Goal: Task Accomplishment & Management: Manage account settings

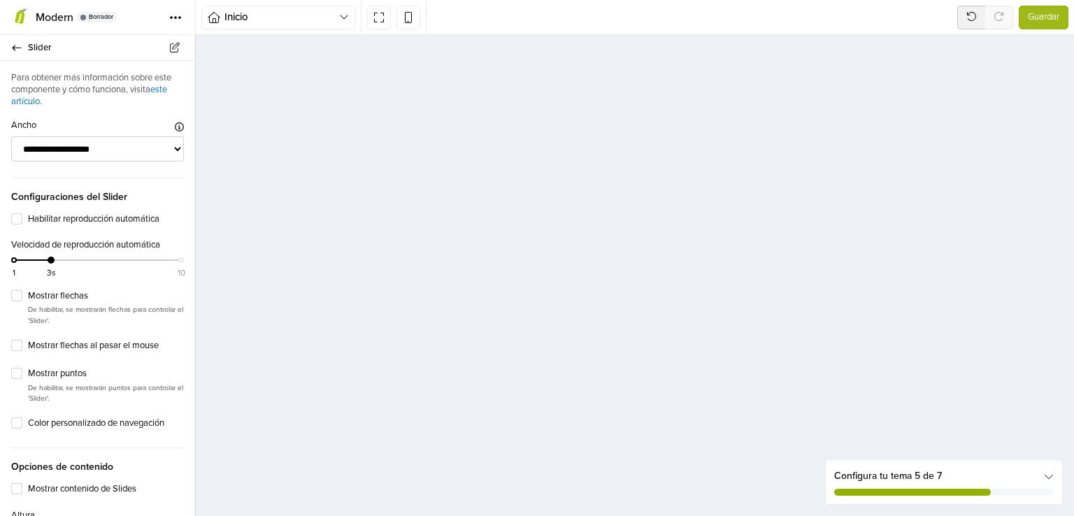
select select "*****"
select select "******"
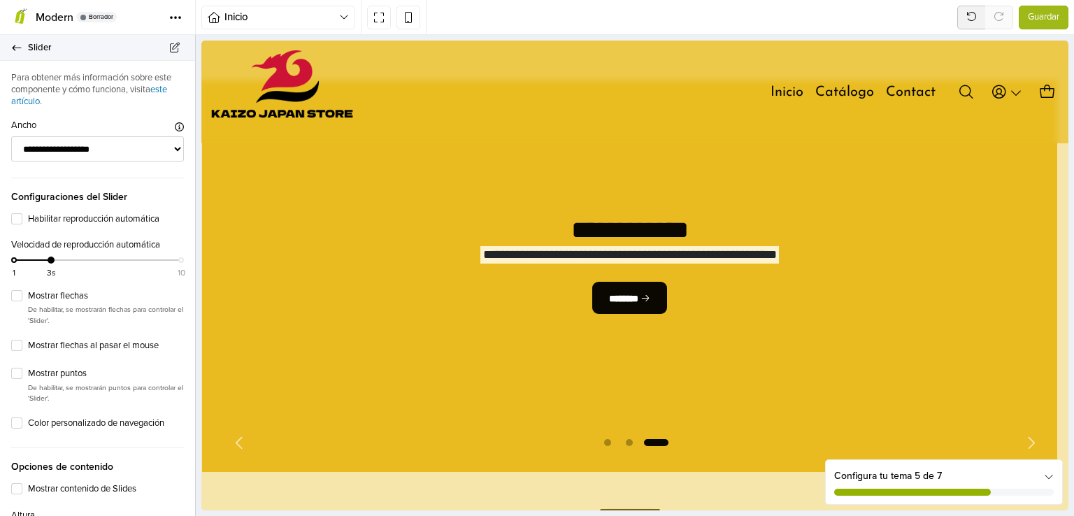
drag, startPoint x: 48, startPoint y: 48, endPoint x: 33, endPoint y: 246, distance: 198.6
click at [48, 48] on span "Slider" at bounding box center [103, 48] width 150 height 20
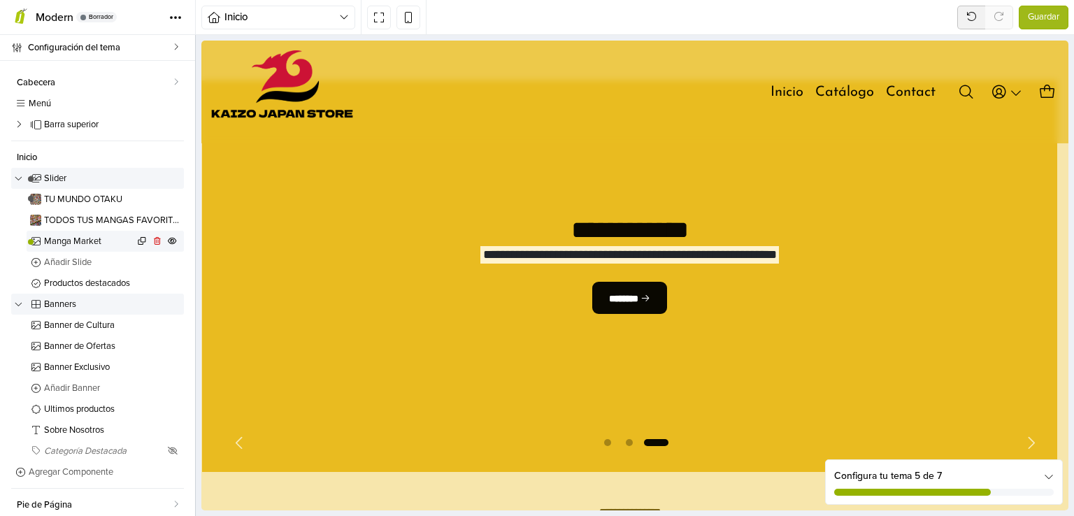
click at [78, 242] on span "Manga Market" at bounding box center [89, 241] width 90 height 9
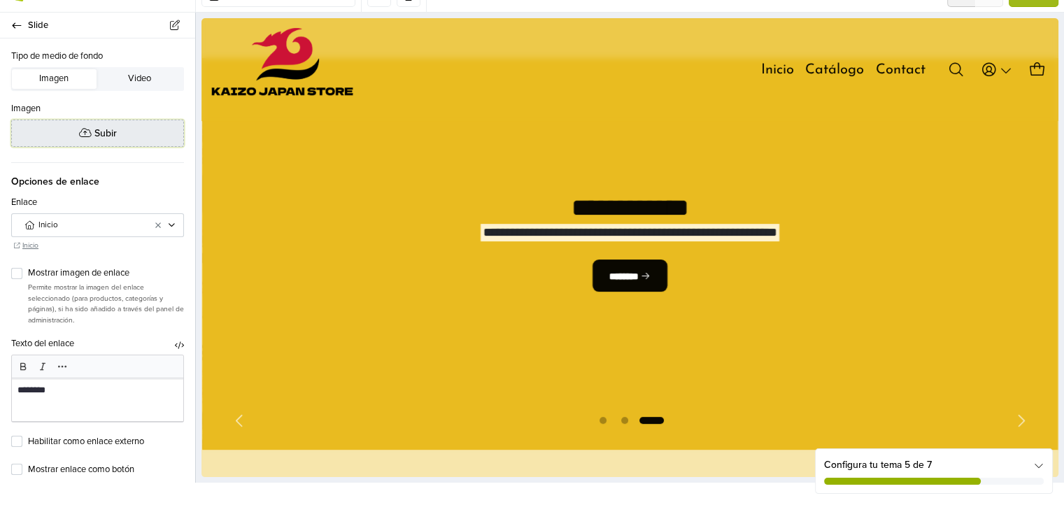
click at [106, 143] on button "Subir" at bounding box center [97, 133] width 173 height 27
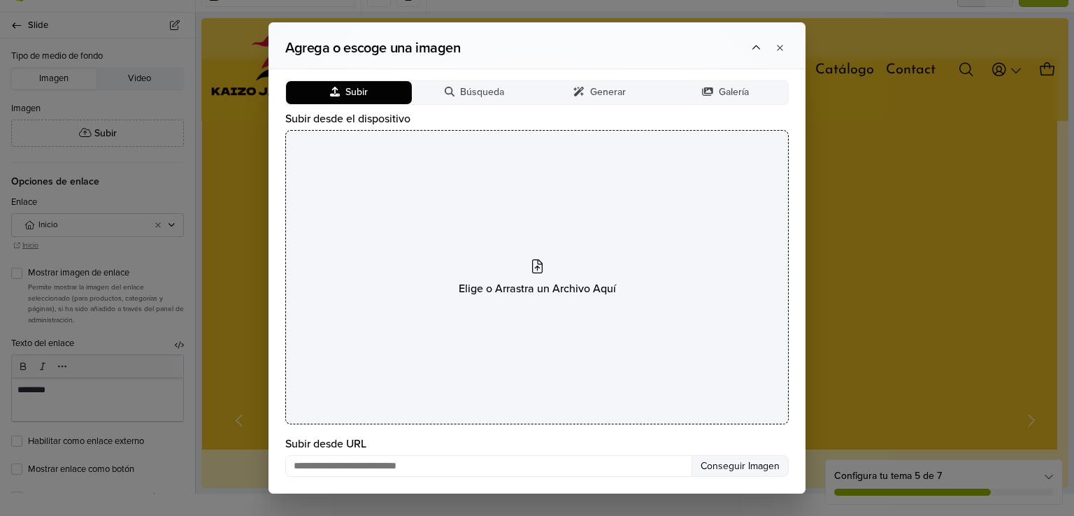
click at [531, 269] on div "Elige o Arrastra un Archivo Aquí" at bounding box center [537, 277] width 504 height 295
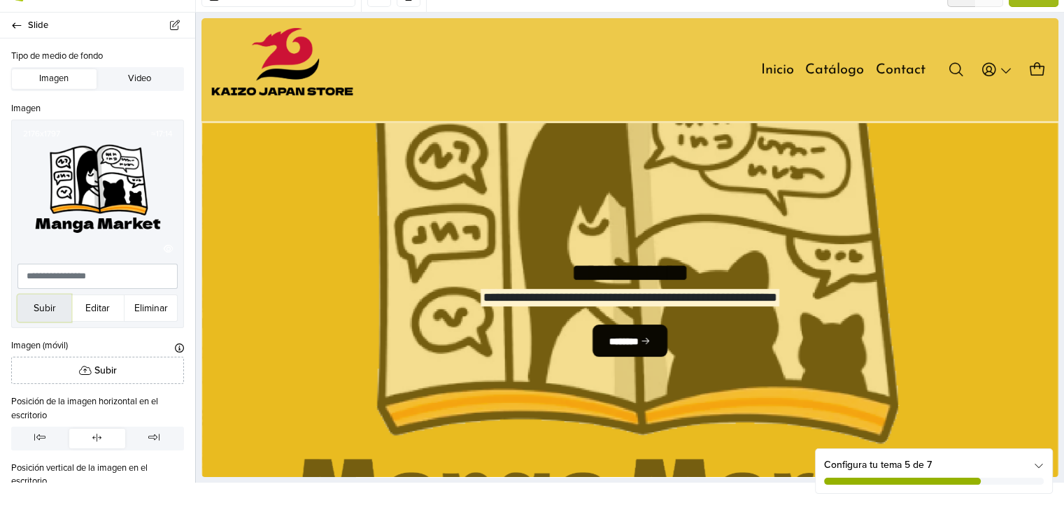
click at [51, 295] on button "Subir" at bounding box center [44, 308] width 54 height 27
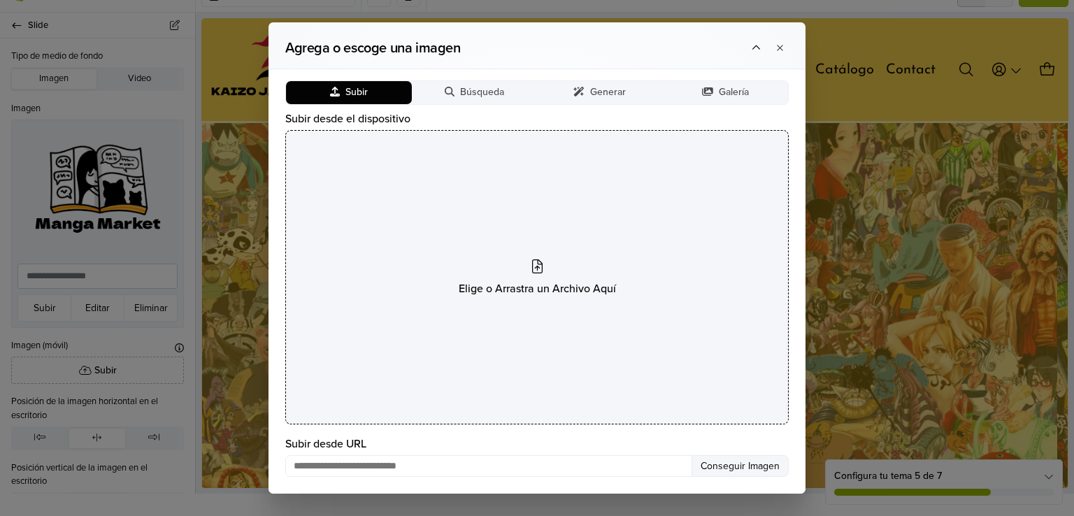
click at [509, 205] on div "Elige o Arrastra un Archivo Aquí" at bounding box center [537, 277] width 504 height 295
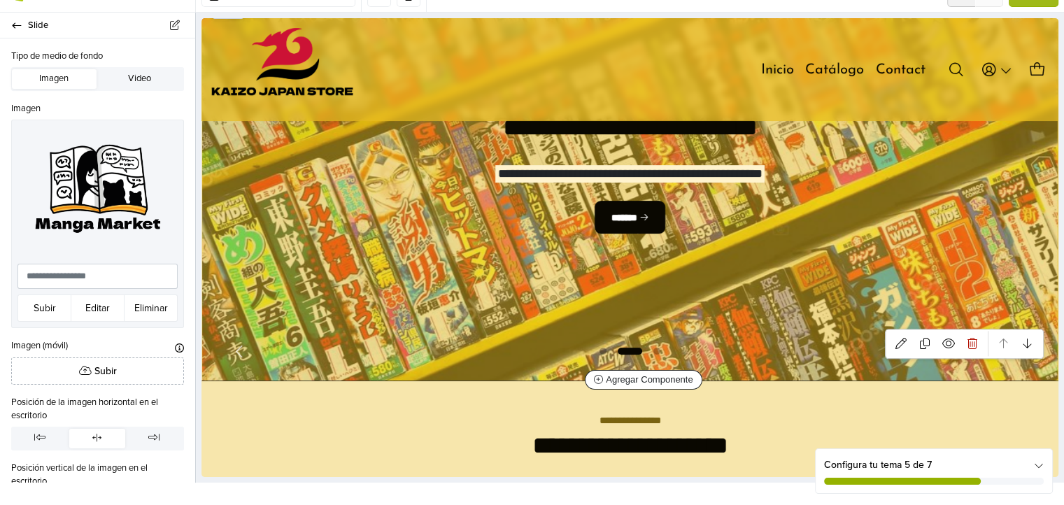
scroll to position [135, 0]
click at [661, 350] on span "Go to slide 3" at bounding box center [656, 350] width 17 height 17
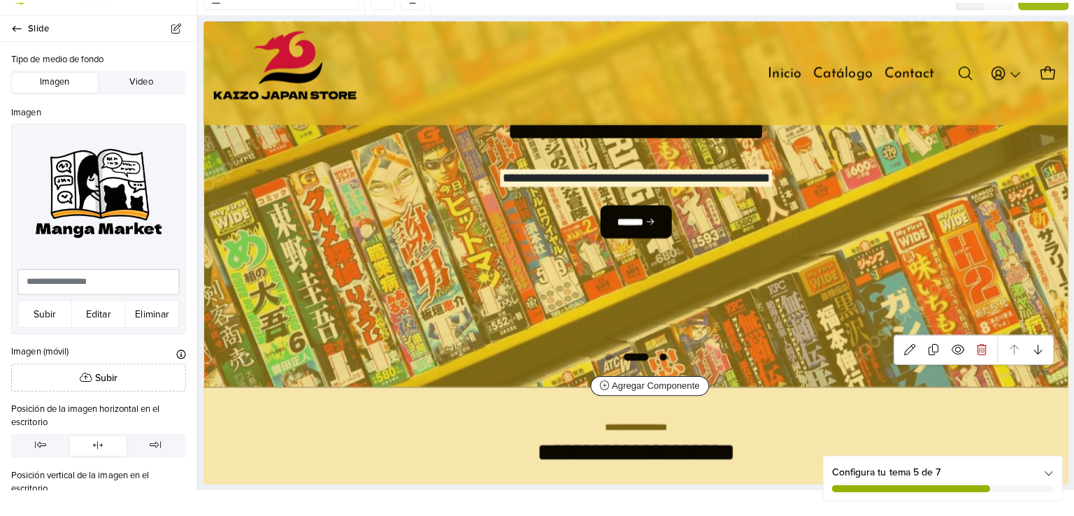
select select "*****"
select select "******"
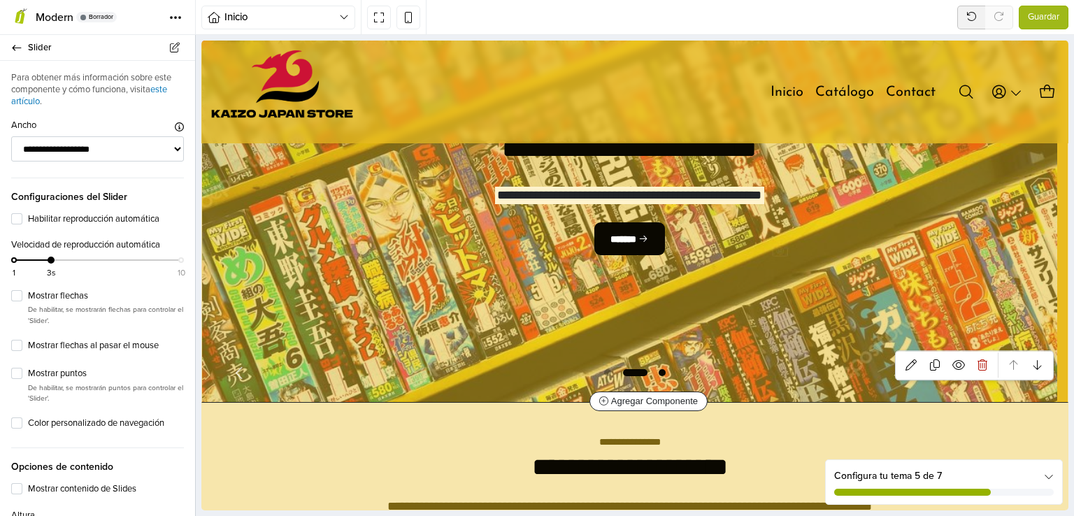
click at [655, 374] on span "Go to slide 3" at bounding box center [662, 372] width 17 height 17
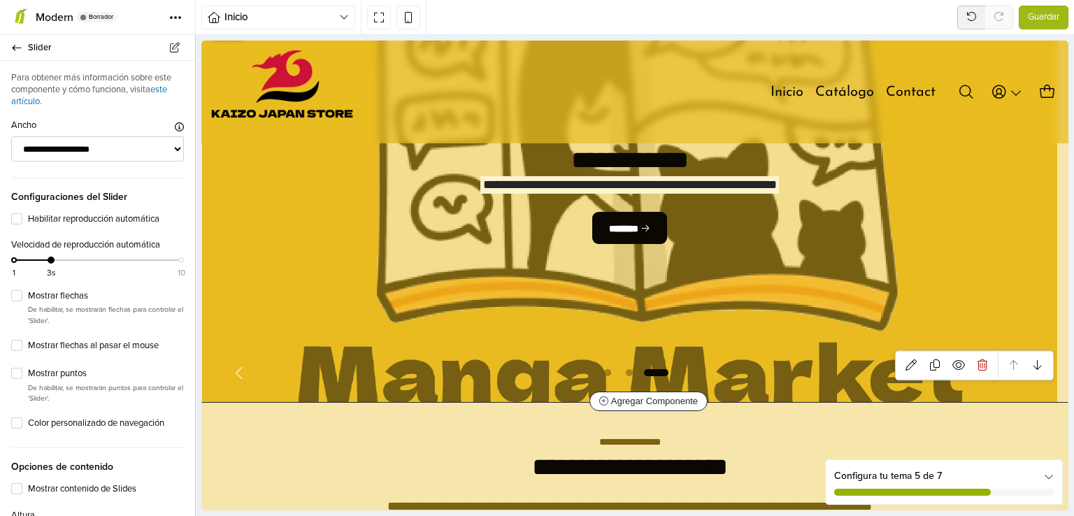
click at [655, 374] on span "Go to slide 3" at bounding box center [657, 372] width 28 height 17
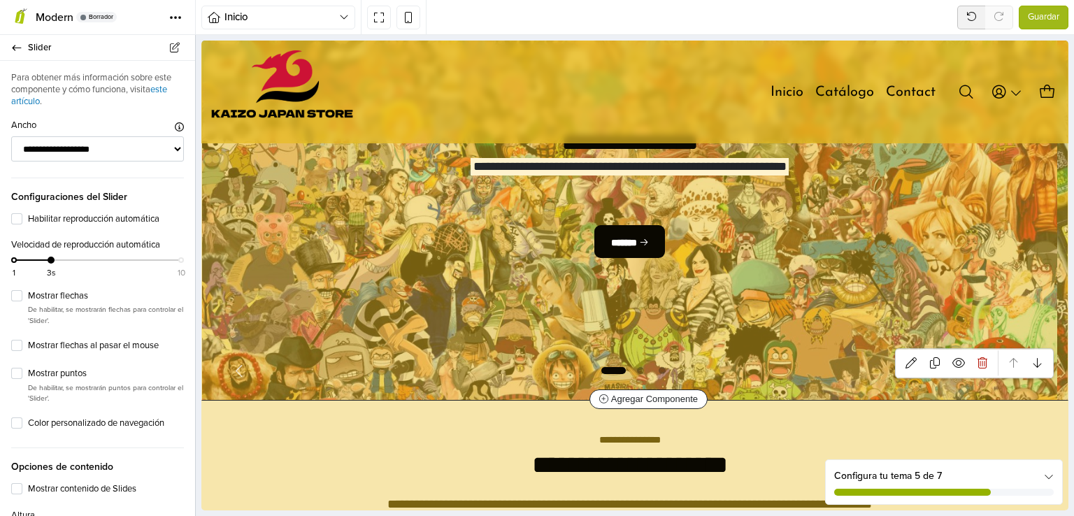
scroll to position [140, 0]
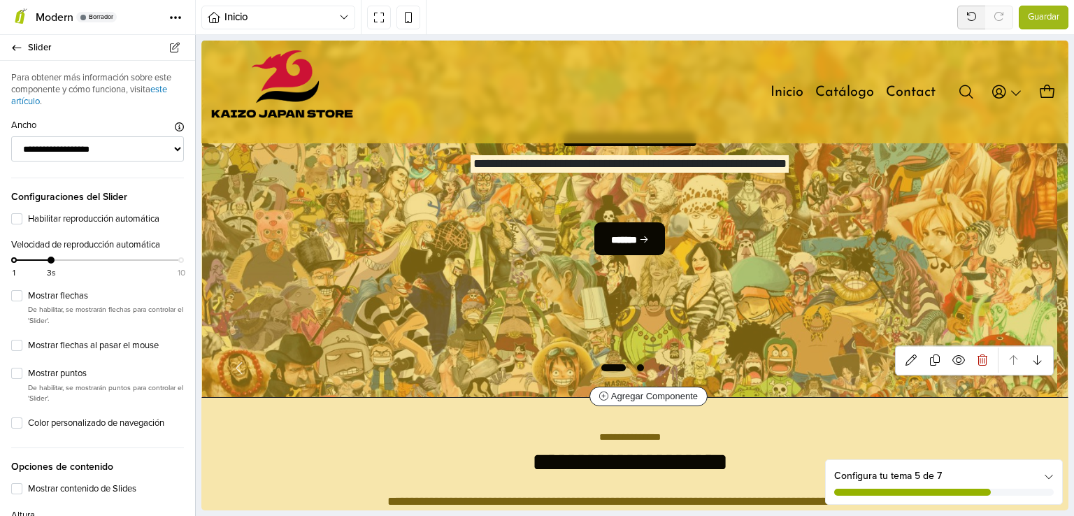
click at [642, 365] on span "Go to slide 2" at bounding box center [640, 368] width 17 height 17
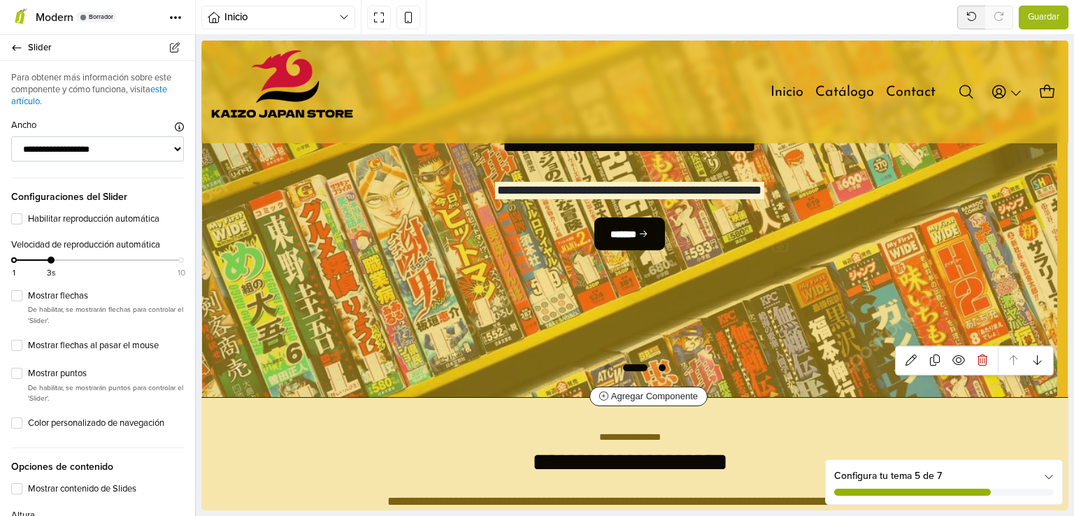
click at [654, 369] on span "Go to slide 3" at bounding box center [662, 368] width 17 height 17
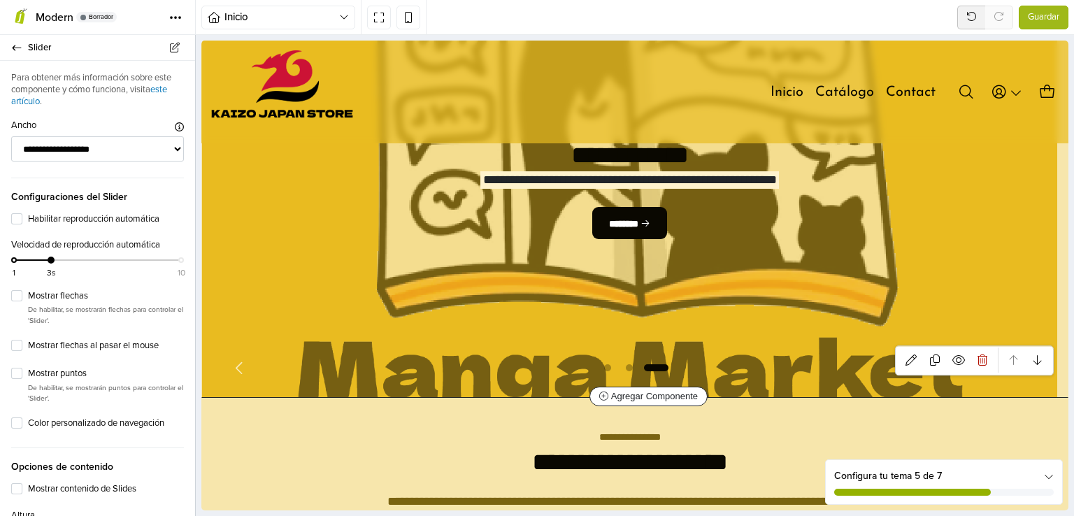
click at [544, 290] on div "**********" at bounding box center [630, 202] width 856 height 392
click at [544, 290] on div "**********" at bounding box center [629, 202] width 397 height 190
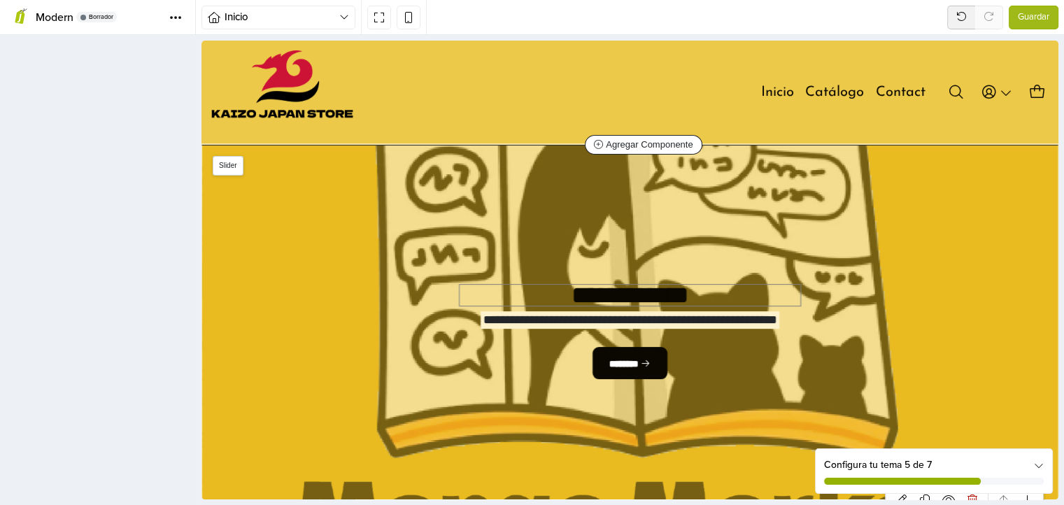
click at [543, 295] on h2 "**********" at bounding box center [630, 296] width 341 height 22
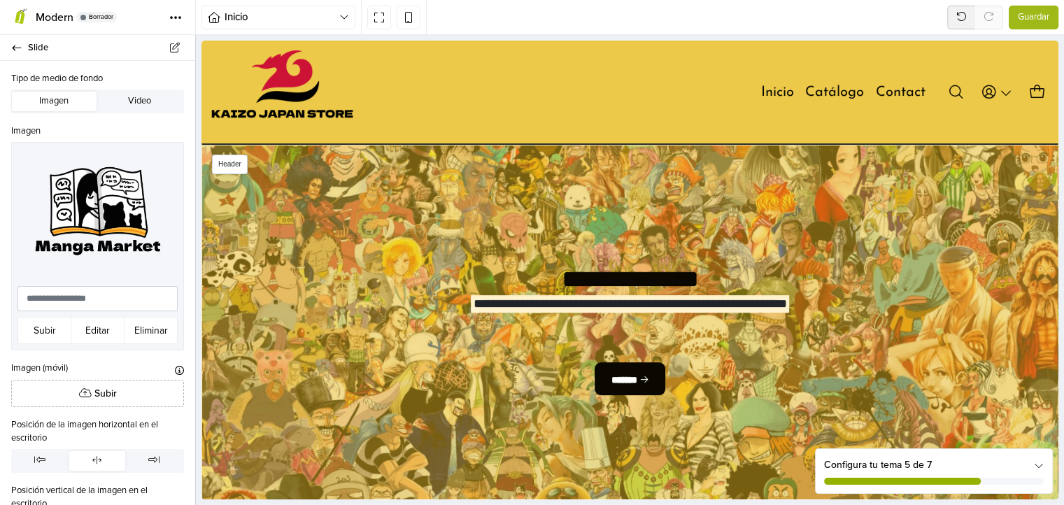
click at [495, 106] on div "Menú Inicio Catálogo Contact Ingresar Crear cuenta 0" at bounding box center [629, 92] width 857 height 84
select select "**"
select select "*****"
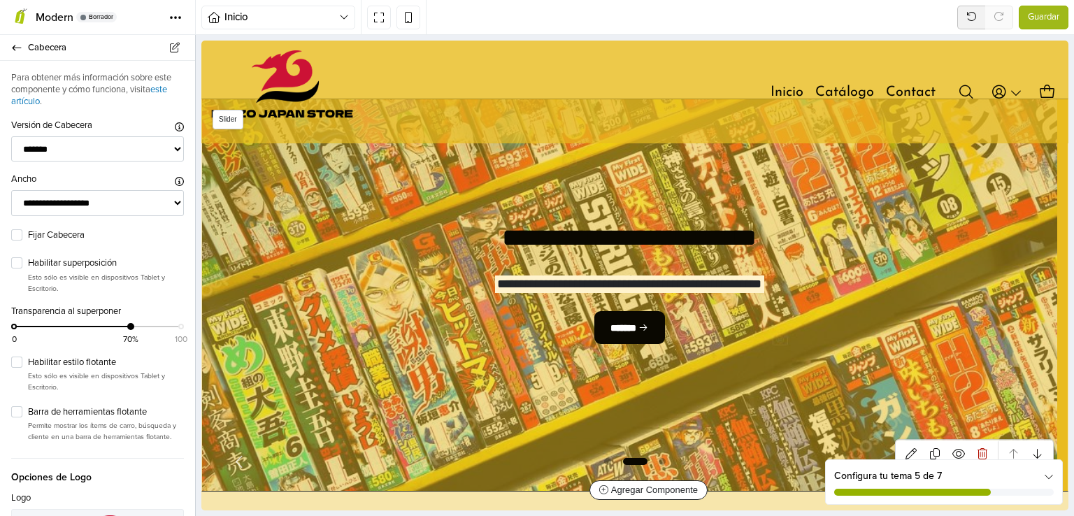
scroll to position [70, 0]
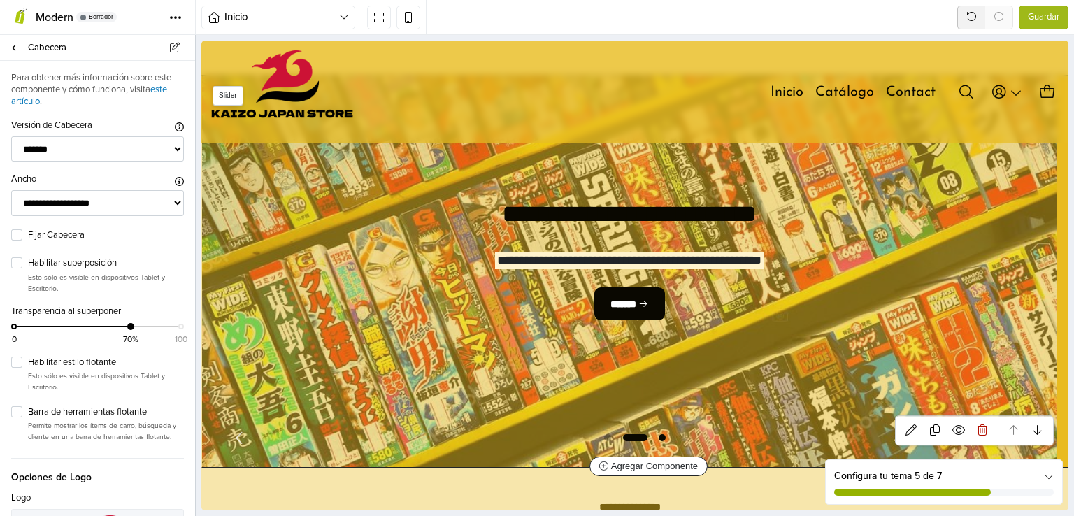
click at [654, 437] on span "Go to slide 3" at bounding box center [662, 438] width 17 height 17
select select "******"
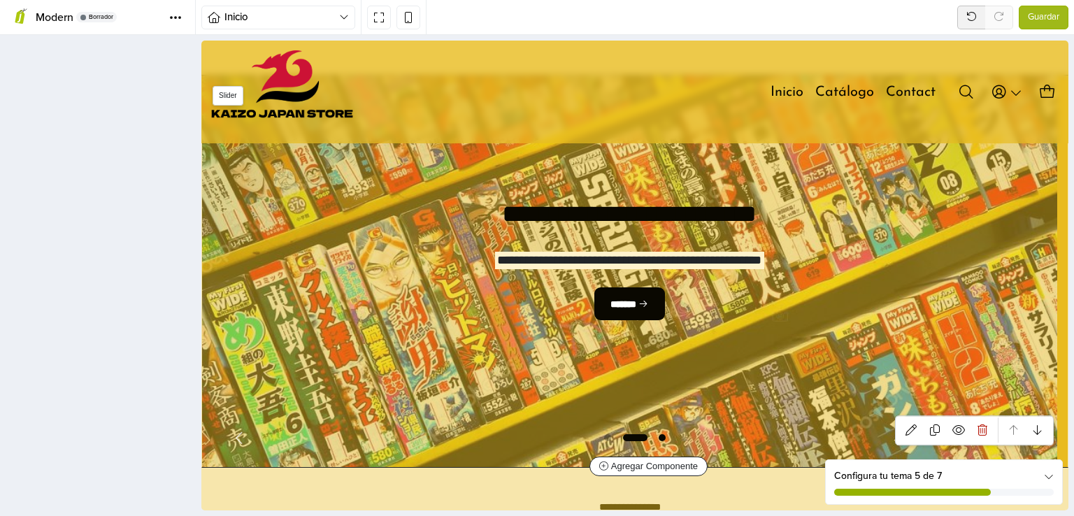
scroll to position [65, 0]
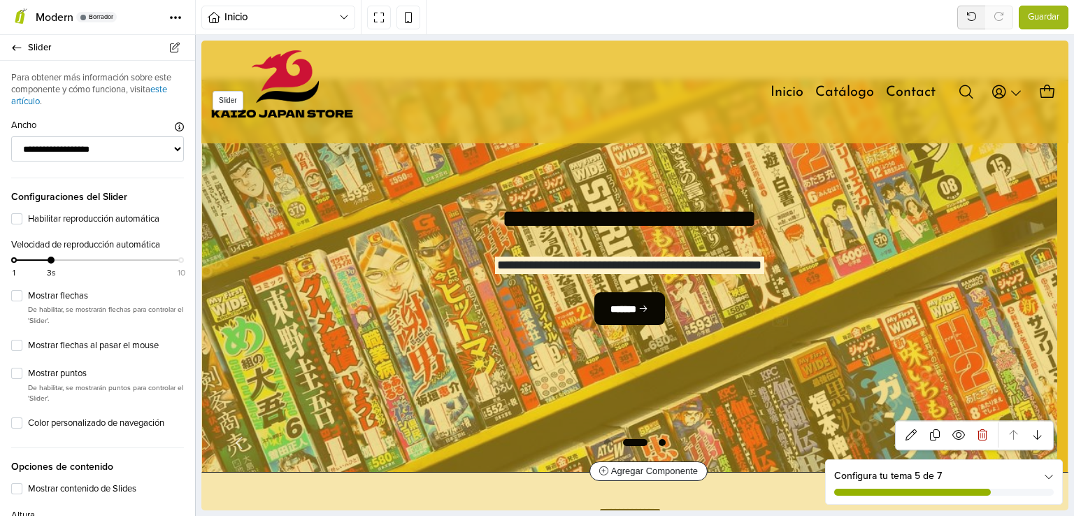
click at [655, 437] on span "Go to slide 3" at bounding box center [662, 442] width 17 height 17
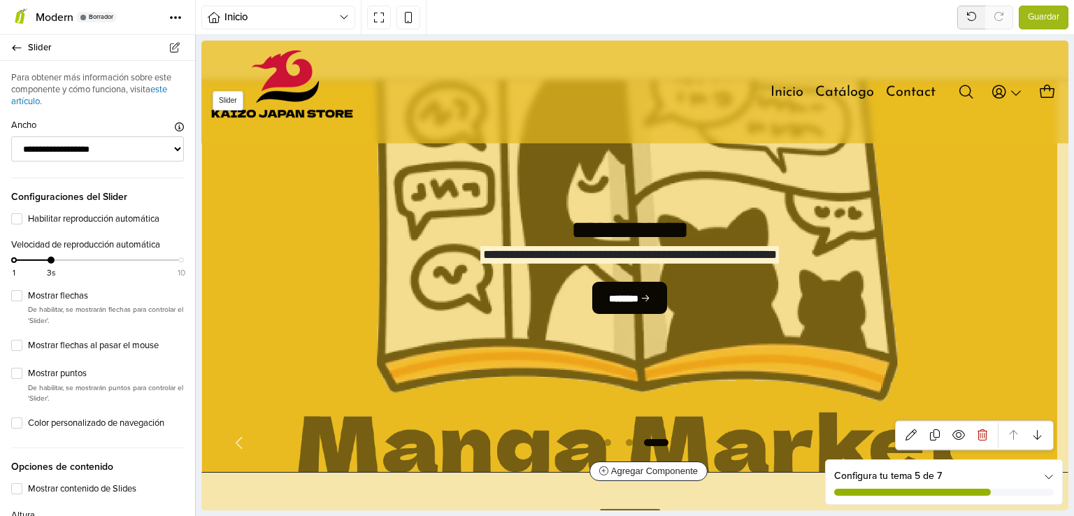
click at [655, 437] on span "Go to slide 3" at bounding box center [657, 442] width 28 height 17
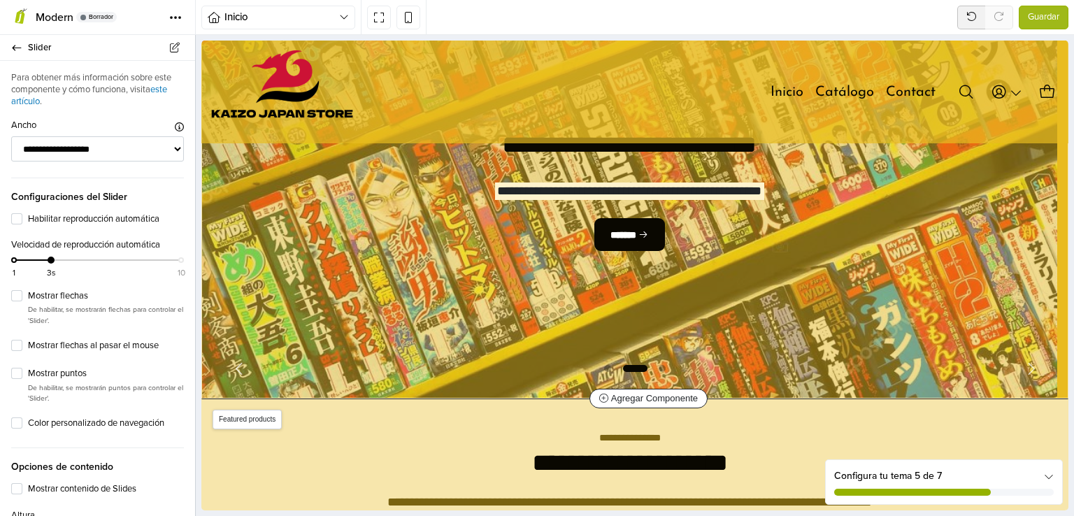
scroll to position [0, 0]
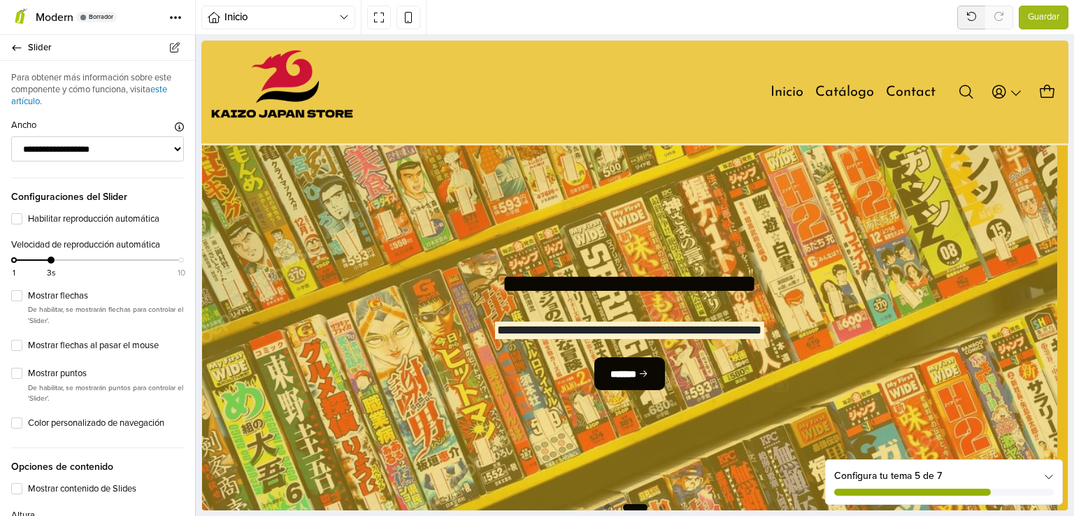
click at [446, 18] on div "Inicio Inicio Producto Categoría Página Categoría de la página Búsqueda Contact…" at bounding box center [635, 17] width 879 height 35
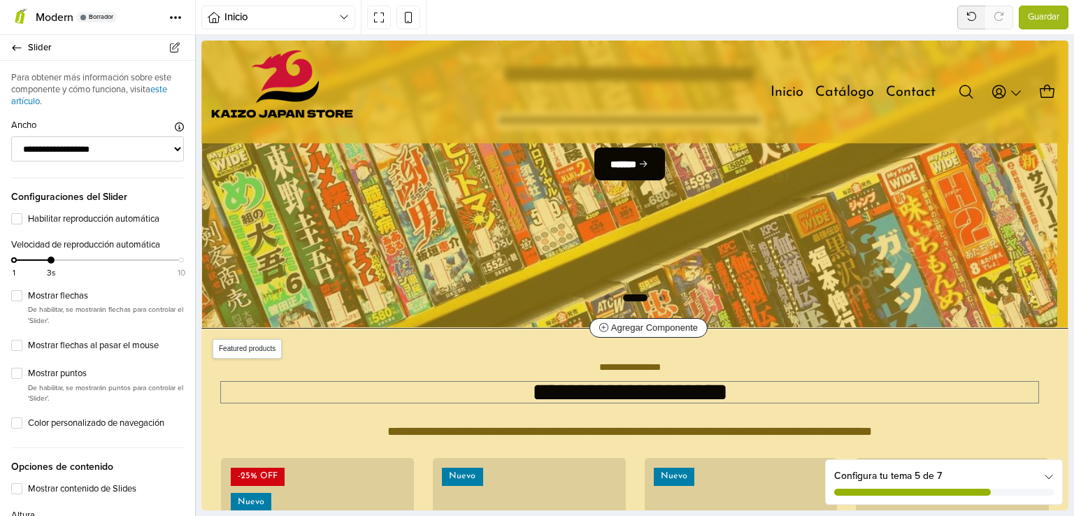
scroll to position [70, 0]
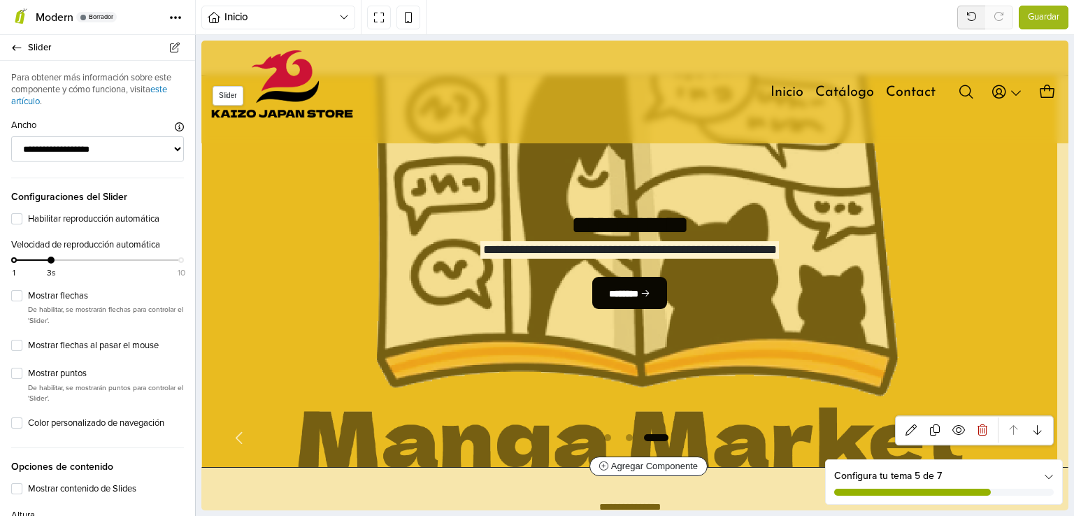
click at [655, 436] on span "Go to slide 3" at bounding box center [657, 438] width 28 height 17
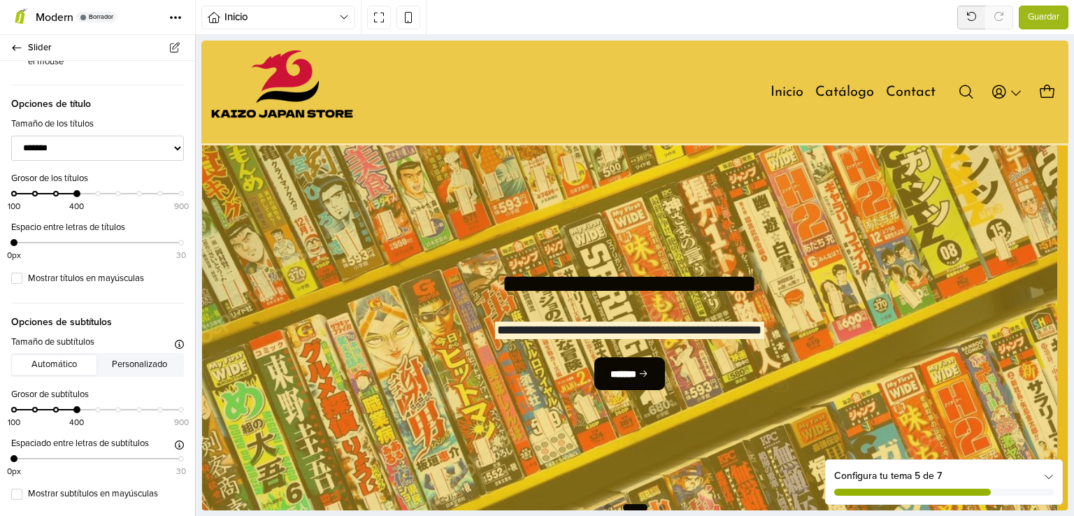
scroll to position [0, 0]
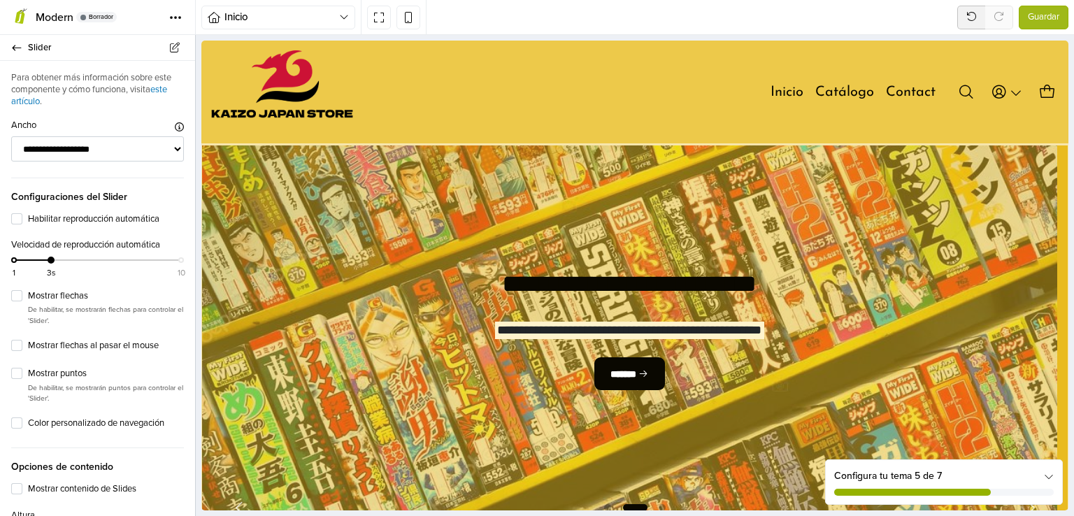
drag, startPoint x: 189, startPoint y: 90, endPoint x: 147, endPoint y: 17, distance: 84.0
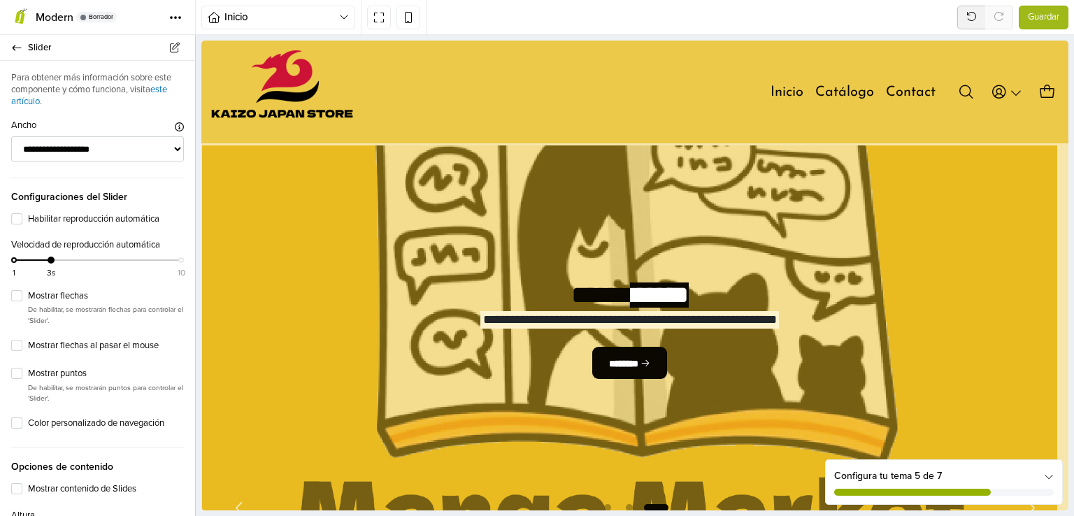
drag, startPoint x: 505, startPoint y: 261, endPoint x: 918, endPoint y: 17, distance: 480.1
click at [918, 17] on div "Inicio Inicio Producto Categoría Página Categoría de la página Búsqueda Contact…" at bounding box center [635, 17] width 879 height 35
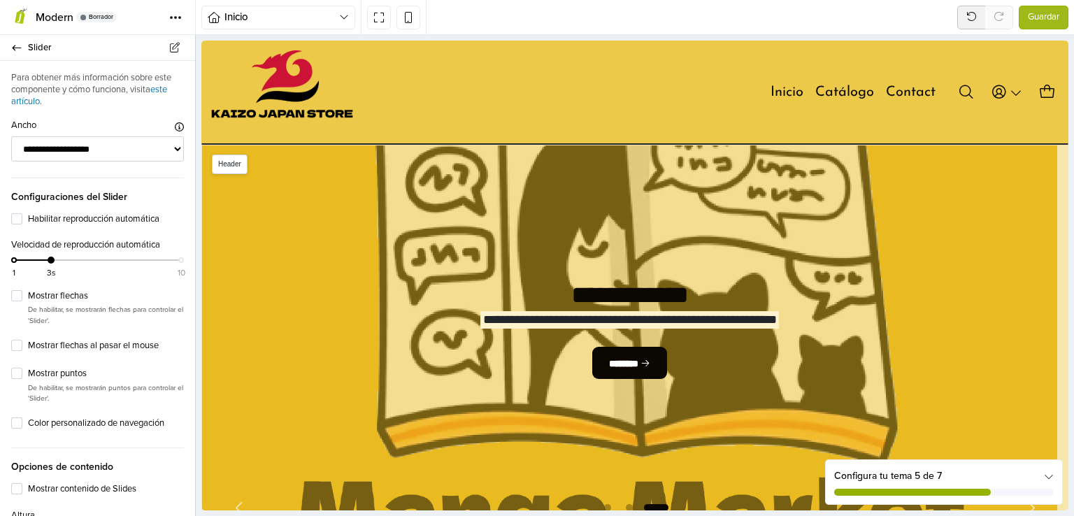
click at [453, 125] on div "Menú Inicio Catálogo Contact Ingresar Crear cuenta 0" at bounding box center [634, 92] width 867 height 84
select select "**"
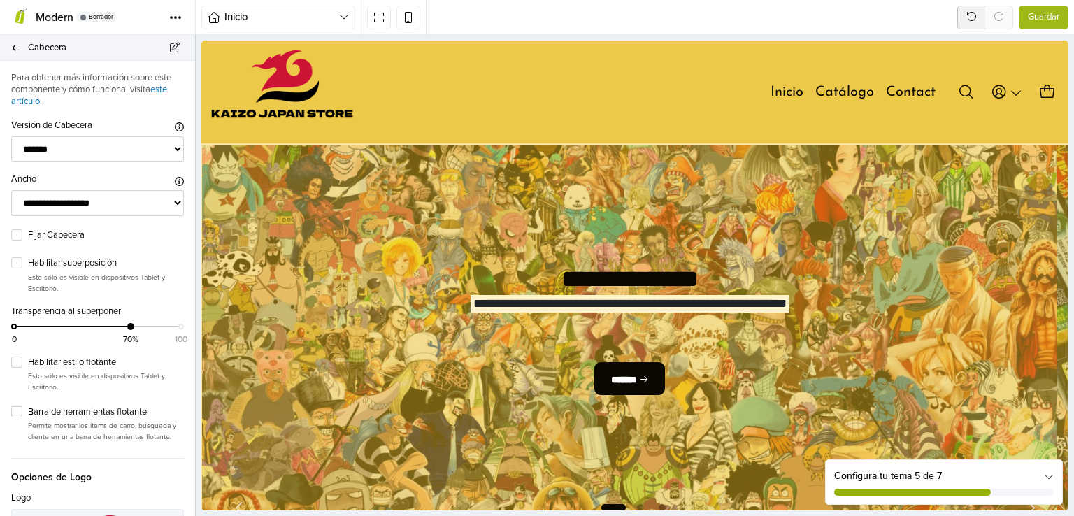
click at [18, 53] on link "Cabecera" at bounding box center [97, 48] width 195 height 26
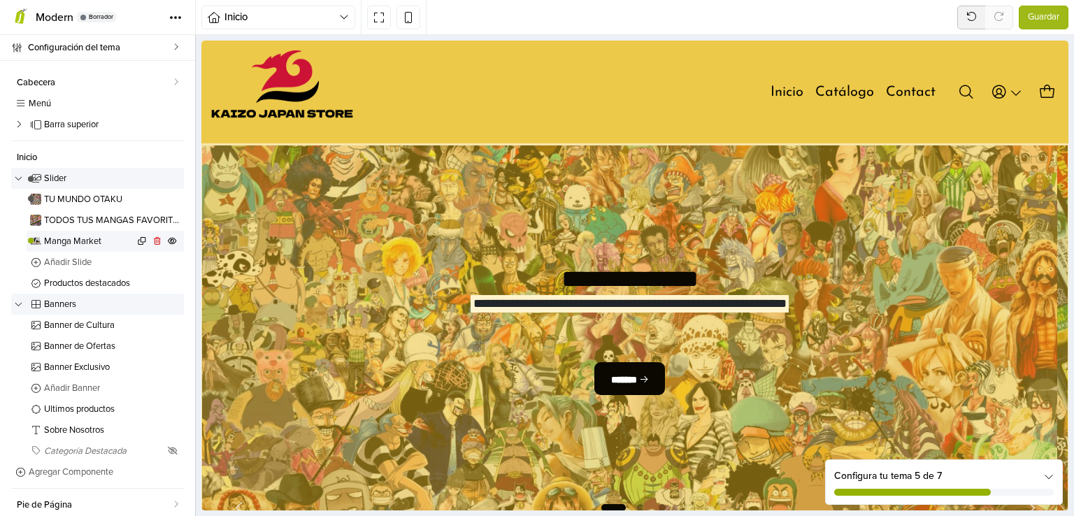
click at [66, 240] on span "Manga Market" at bounding box center [89, 241] width 90 height 9
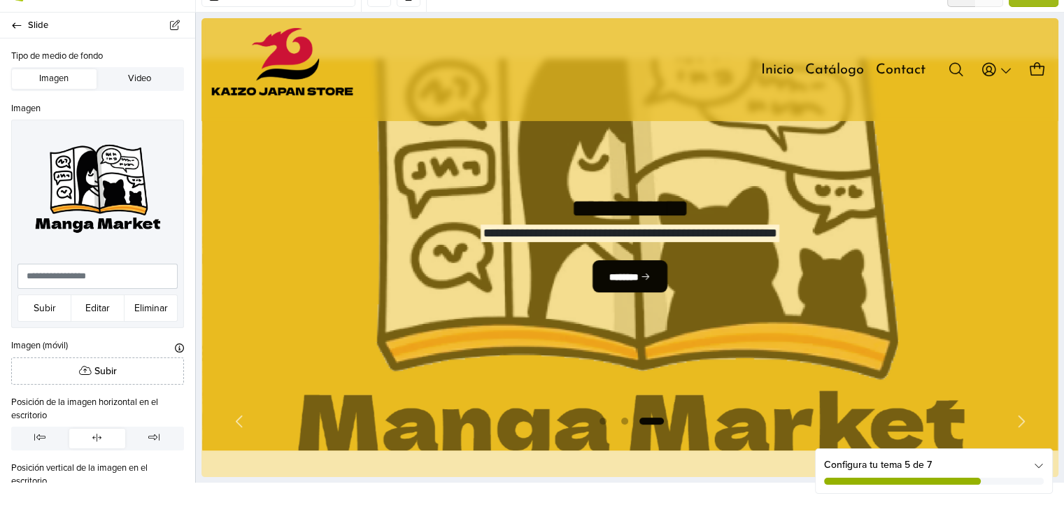
scroll to position [65, 0]
click at [144, 274] on input "text" at bounding box center [97, 277] width 160 height 26
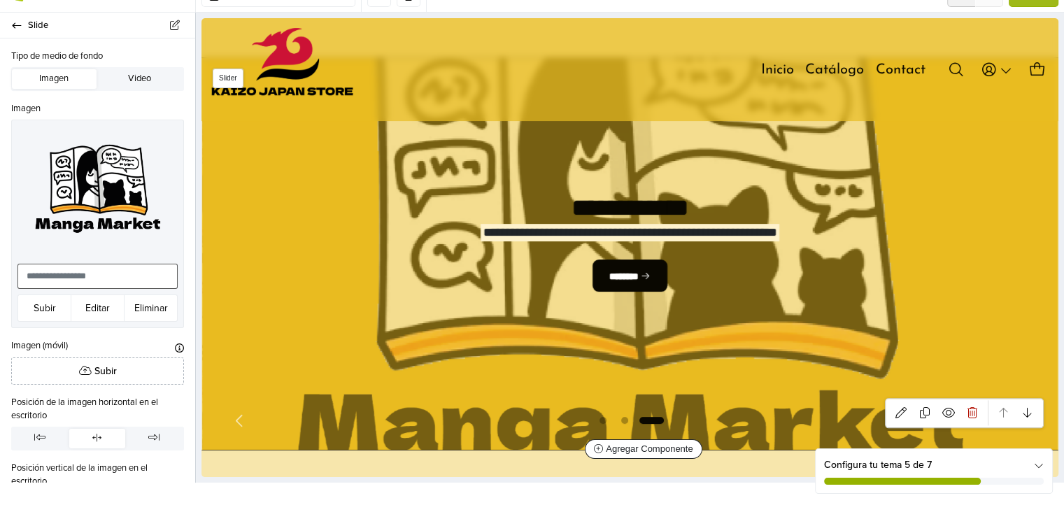
click at [288, 228] on div "**********" at bounding box center [630, 254] width 856 height 392
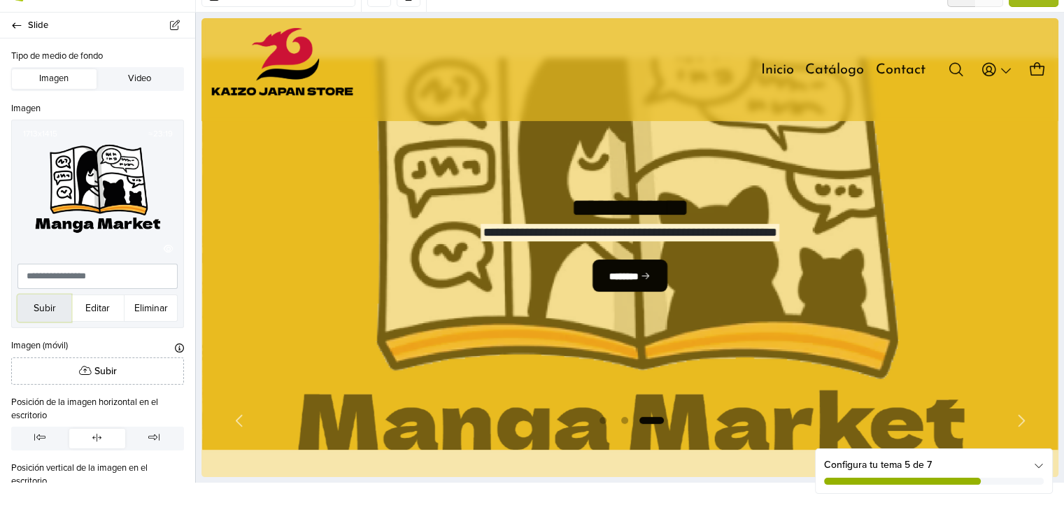
click at [50, 306] on button "Subir" at bounding box center [44, 308] width 54 height 27
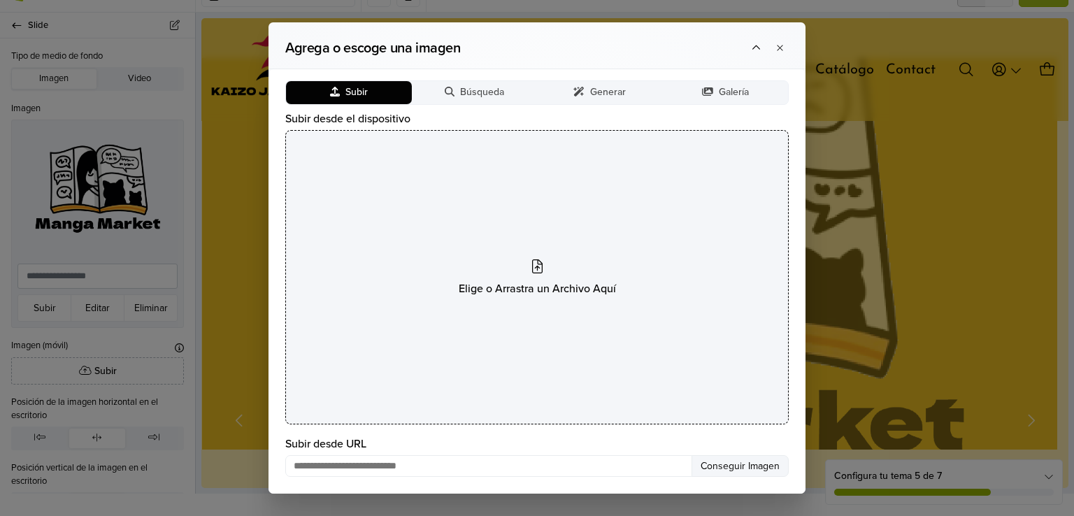
click at [573, 229] on div "Elige o Arrastra un Archivo Aquí" at bounding box center [537, 277] width 504 height 295
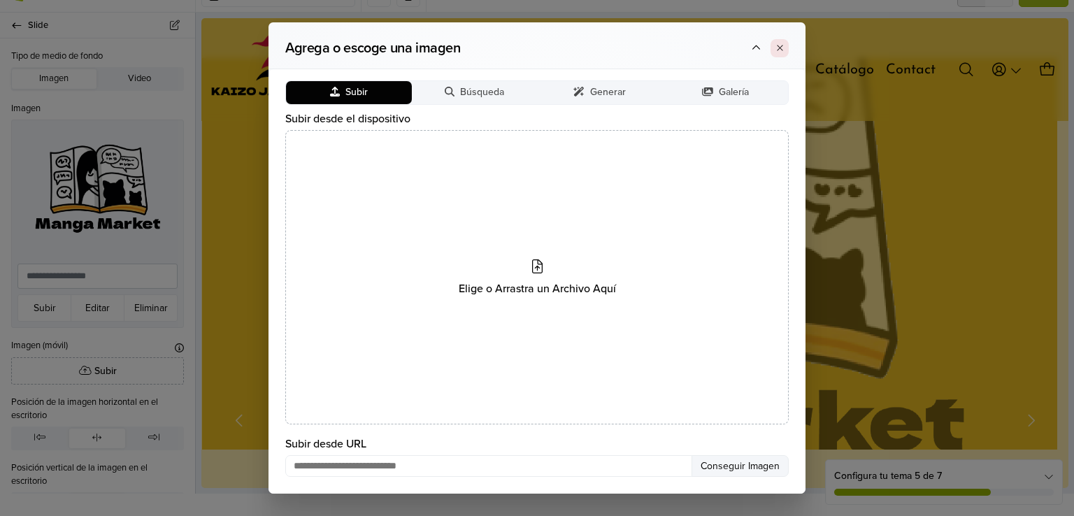
drag, startPoint x: 777, startPoint y: 52, endPoint x: 575, endPoint y: 34, distance: 202.9
click at [777, 52] on icon at bounding box center [780, 47] width 9 height 9
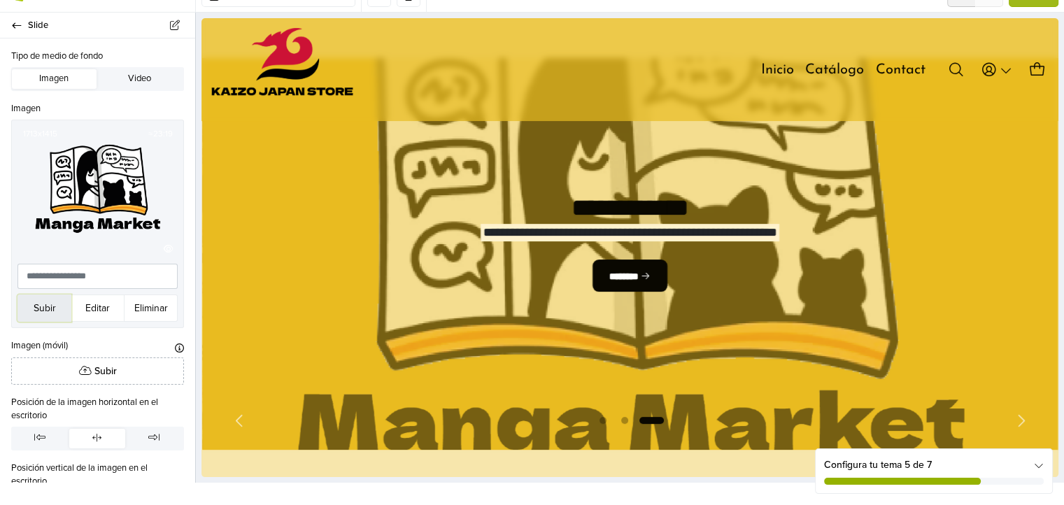
click at [57, 310] on button "Subir" at bounding box center [44, 308] width 54 height 27
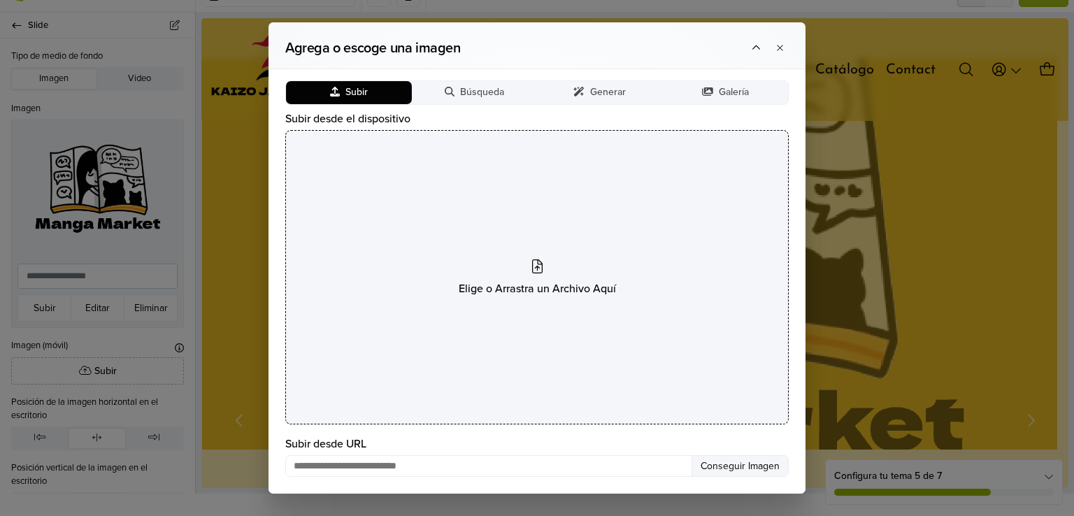
click at [500, 196] on div "Elige o Arrastra un Archivo Aquí" at bounding box center [537, 277] width 504 height 295
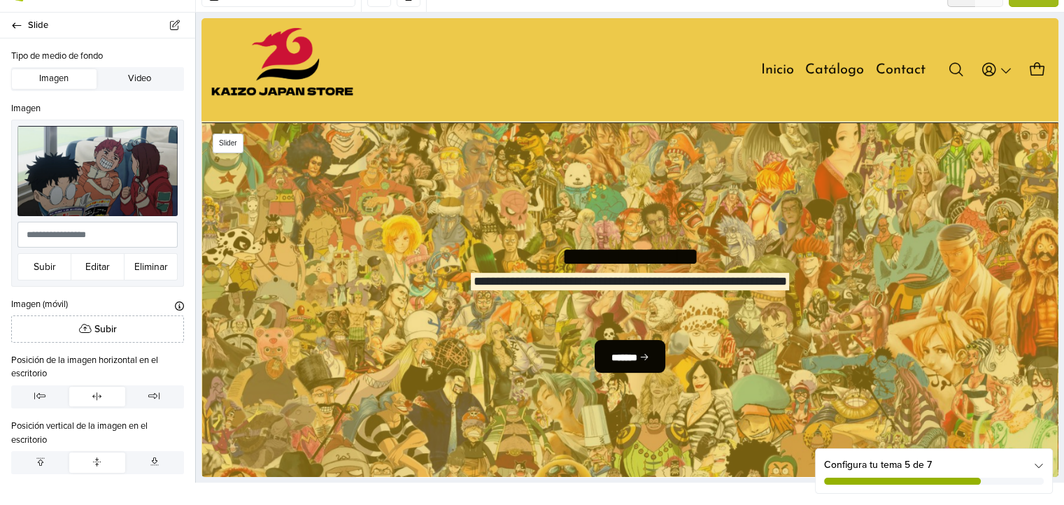
scroll to position [70, 0]
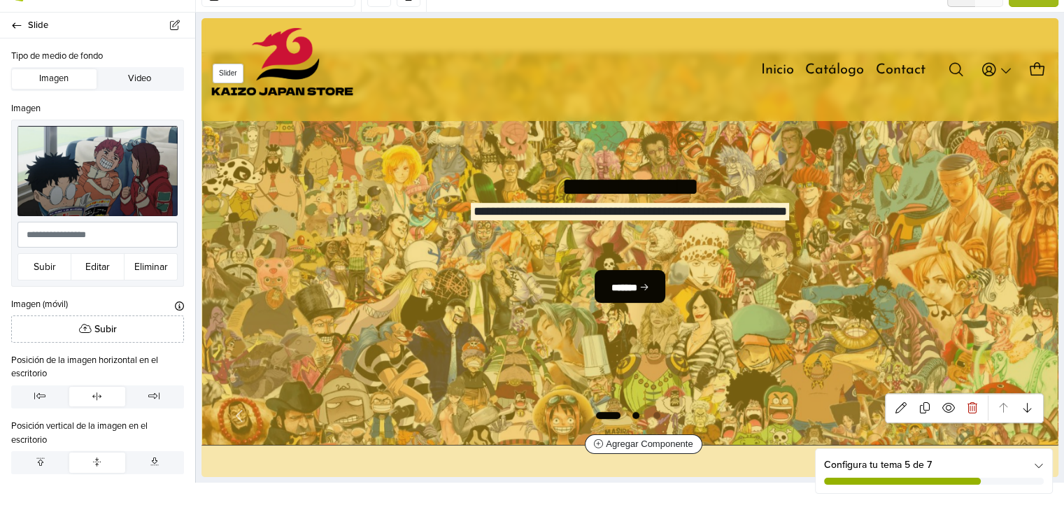
click at [630, 419] on span "Go to slide 2" at bounding box center [635, 415] width 17 height 17
select select "*****"
select select "******"
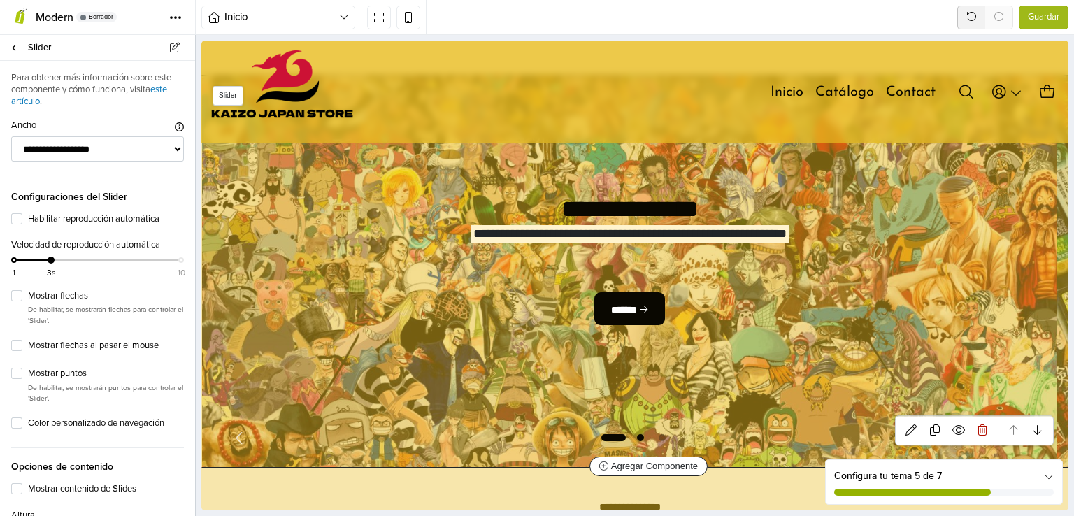
click at [635, 437] on span "Go to slide 2" at bounding box center [640, 438] width 17 height 17
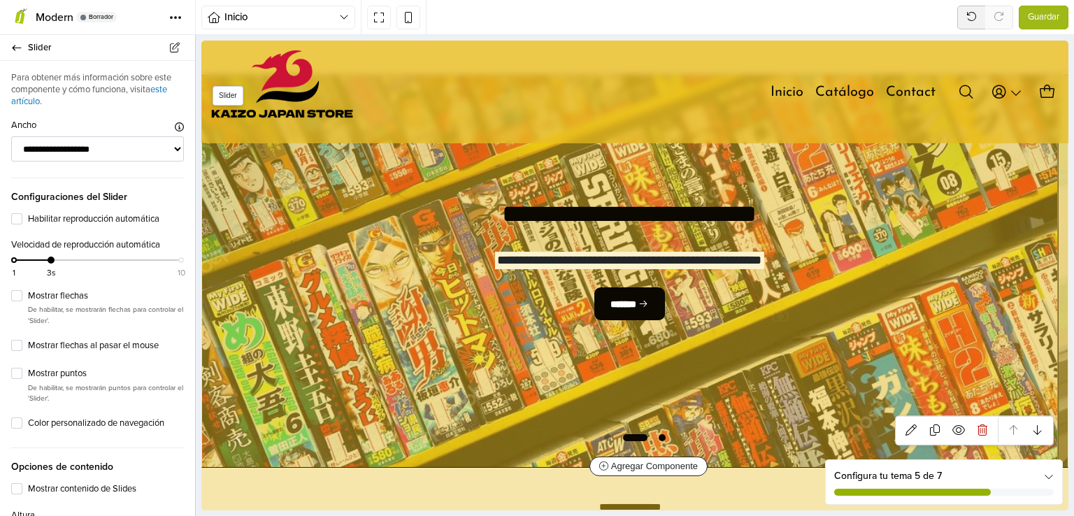
click at [661, 440] on span "Go to slide 3" at bounding box center [662, 438] width 17 height 17
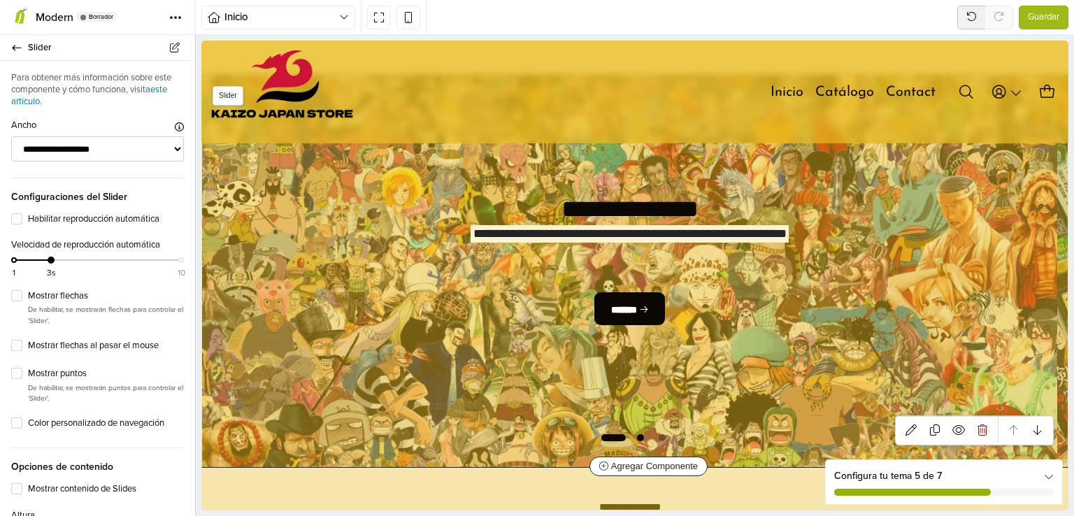
click at [639, 436] on span "Go to slide 2" at bounding box center [640, 438] width 17 height 17
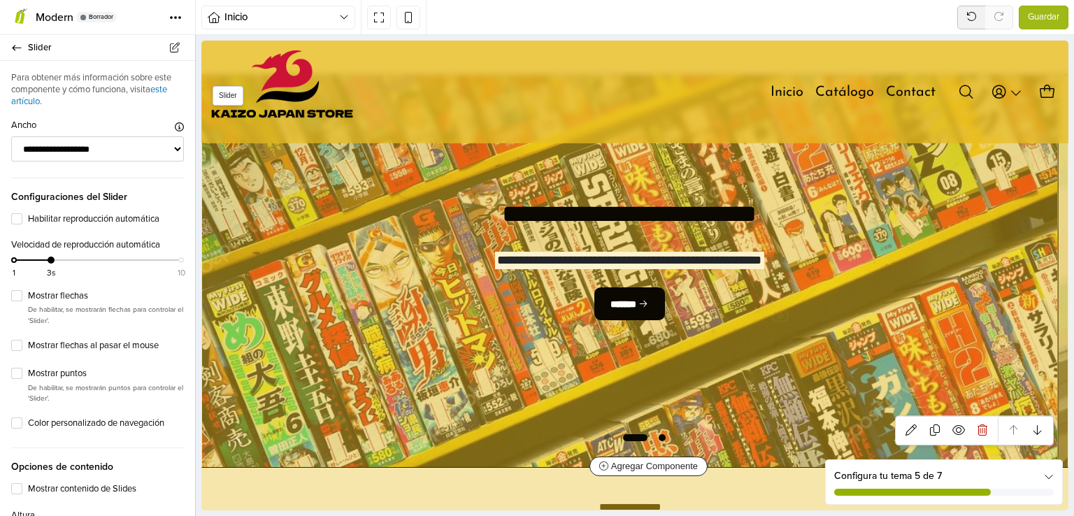
click at [661, 436] on span "Go to slide 3" at bounding box center [662, 438] width 17 height 17
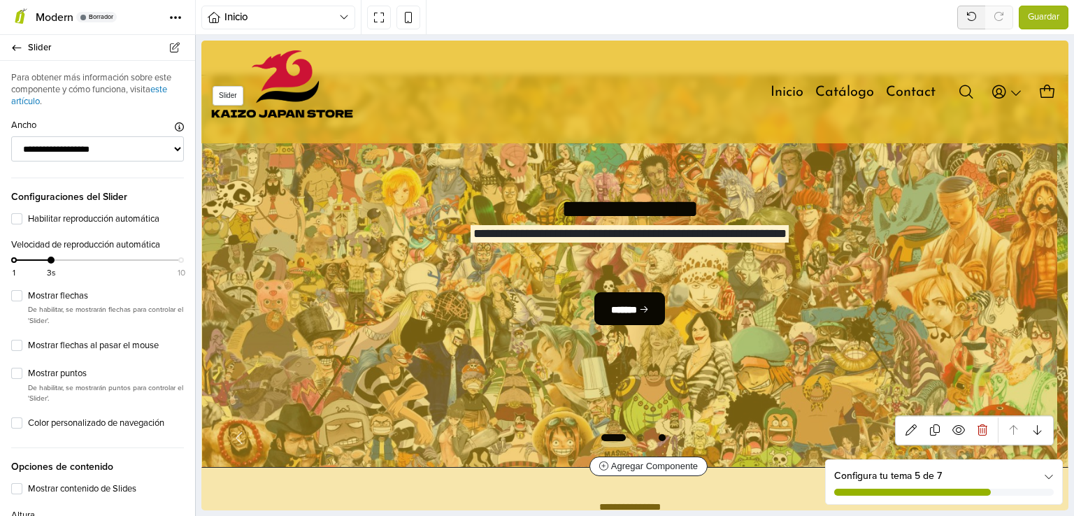
click at [655, 434] on span "Go to slide 3" at bounding box center [662, 438] width 17 height 17
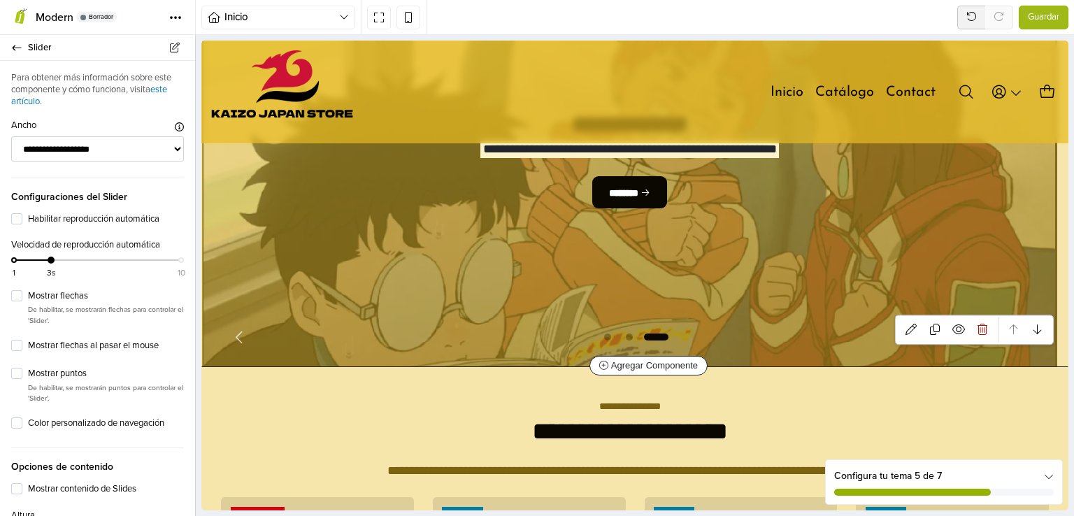
scroll to position [70, 0]
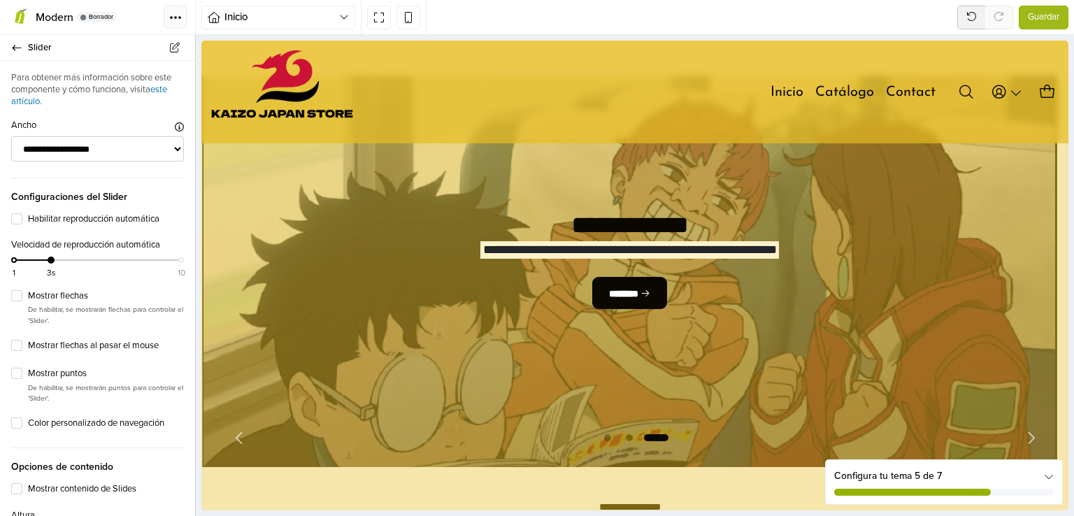
click at [184, 17] on button "Tema" at bounding box center [175, 17] width 23 height 23
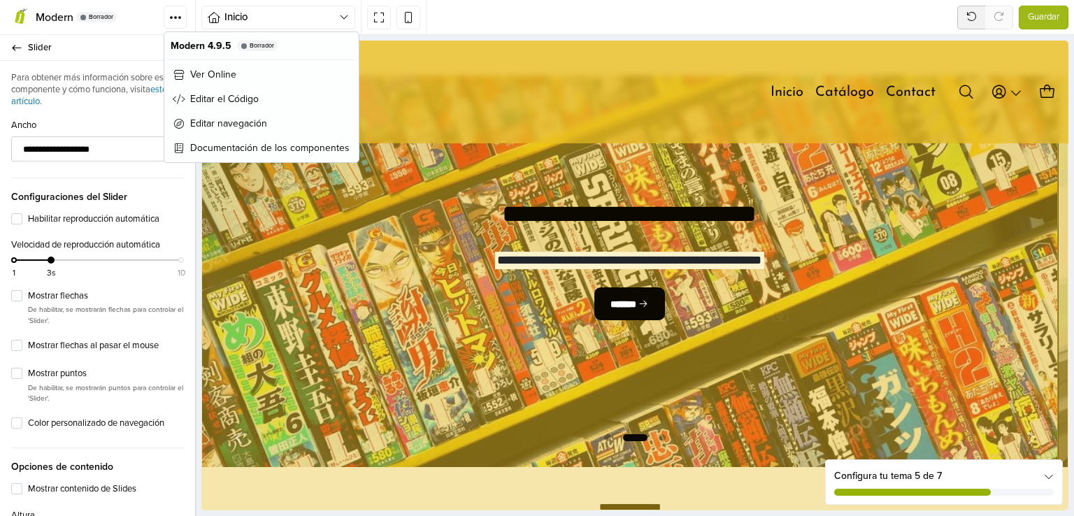
click at [108, 93] on p "Para obtener más información sobre este componente y cómo funciona, visita este…" at bounding box center [97, 90] width 173 height 36
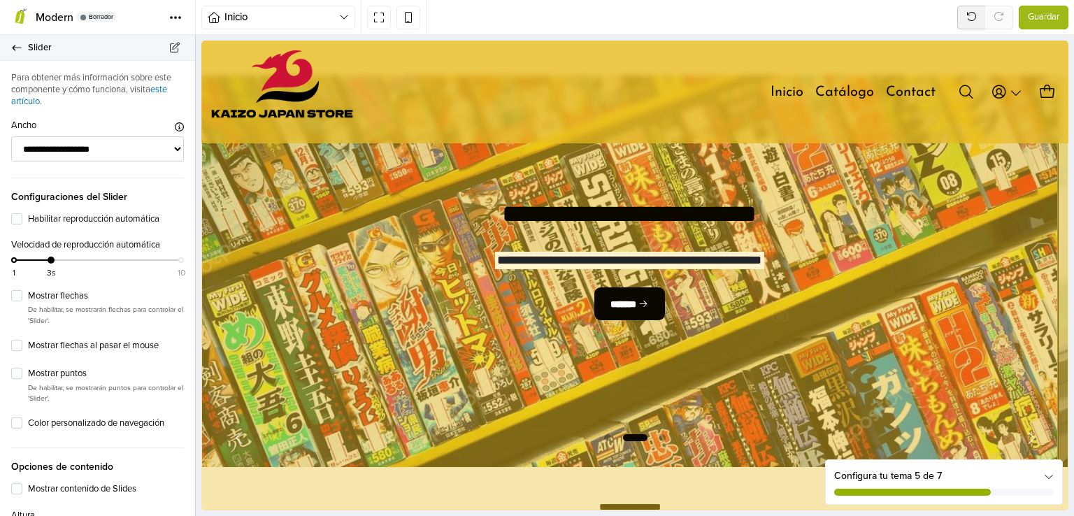
click at [45, 40] on span "Slider" at bounding box center [103, 48] width 150 height 20
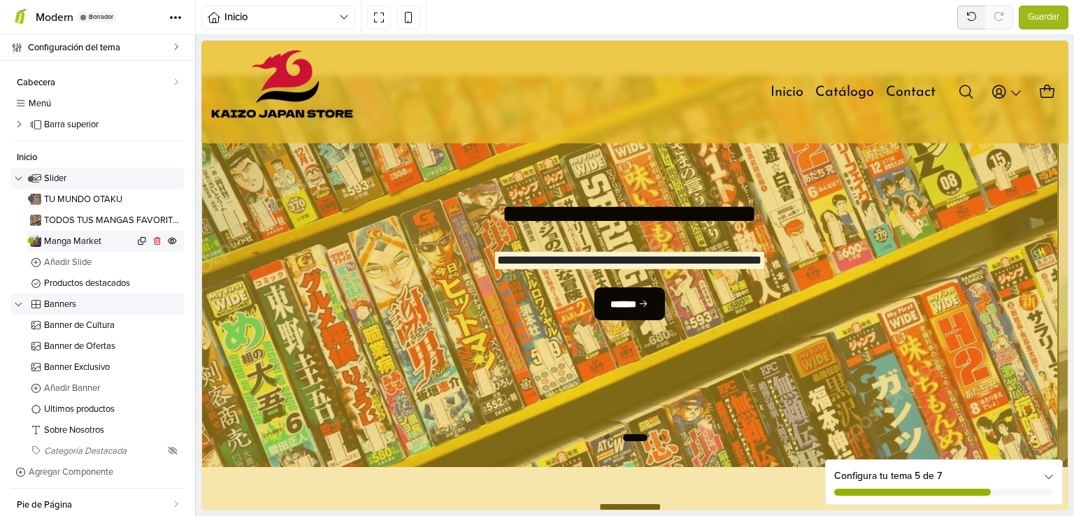
click at [84, 249] on link "Manga Market" at bounding box center [105, 241] width 157 height 21
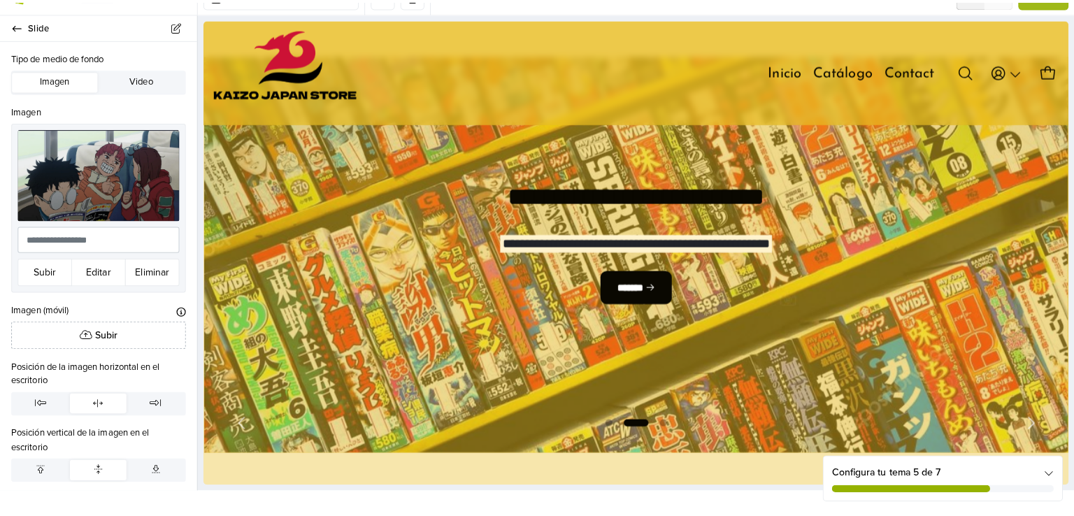
scroll to position [65, 0]
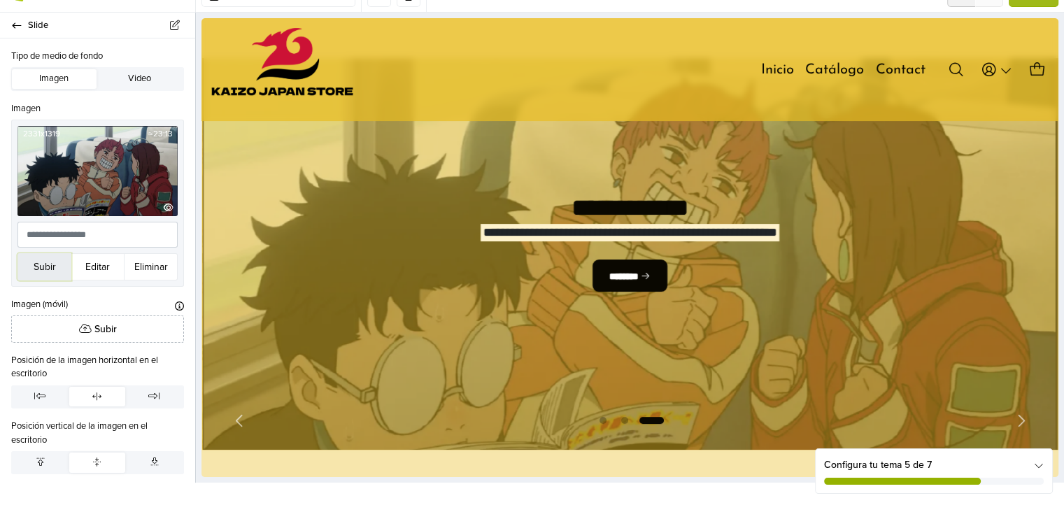
click at [53, 262] on button "Subir" at bounding box center [44, 266] width 54 height 27
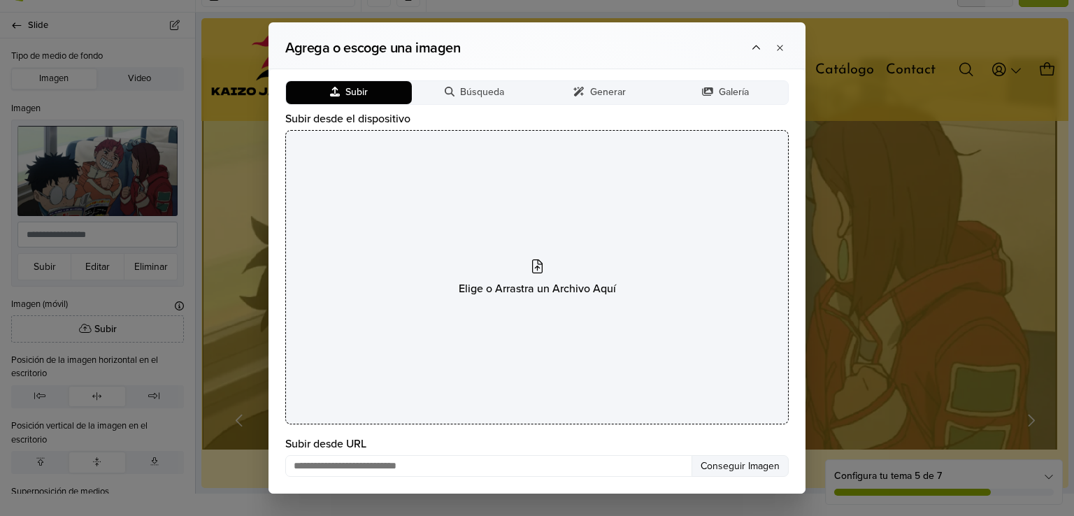
click at [492, 236] on div "Elige o Arrastra un Archivo Aquí" at bounding box center [537, 277] width 504 height 295
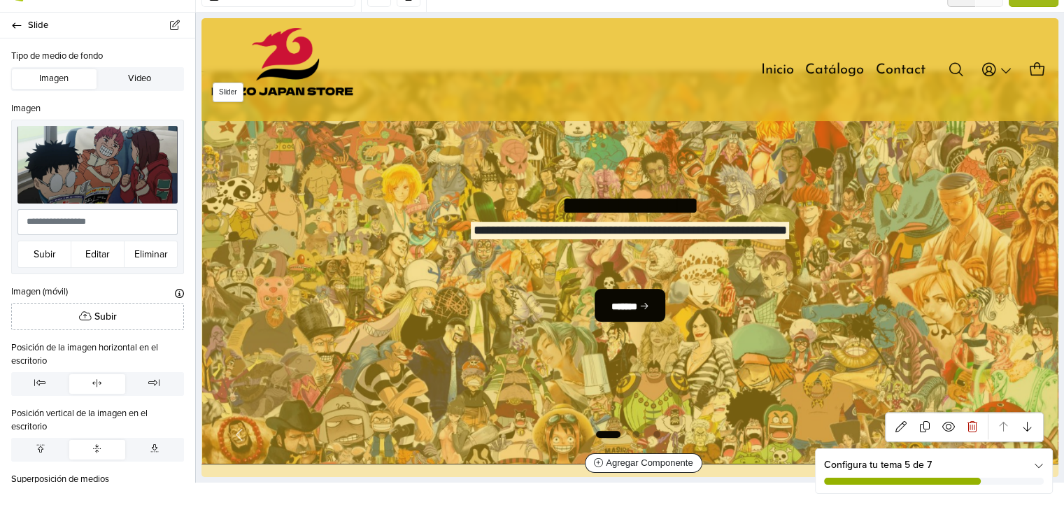
scroll to position [70, 0]
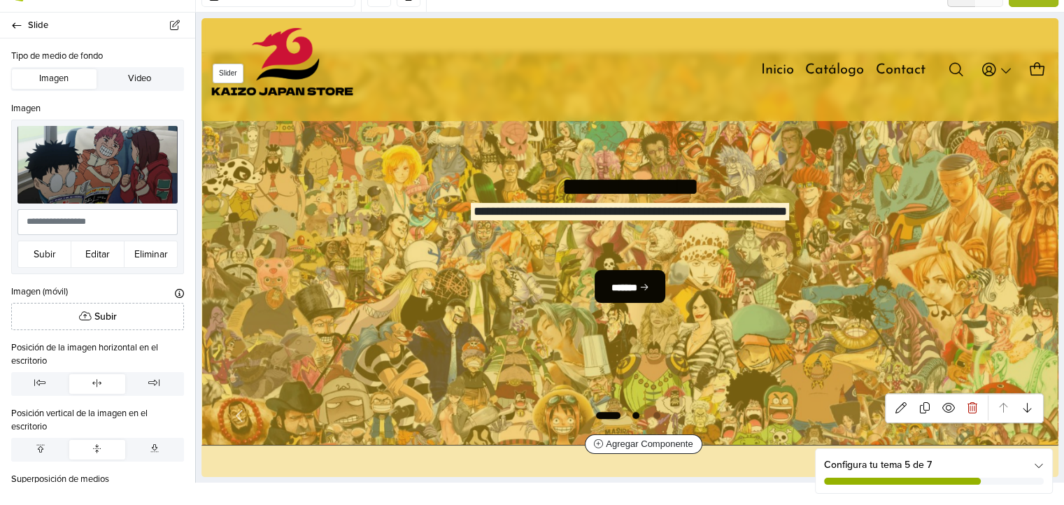
click at [635, 418] on span "Go to slide 2" at bounding box center [635, 415] width 17 height 17
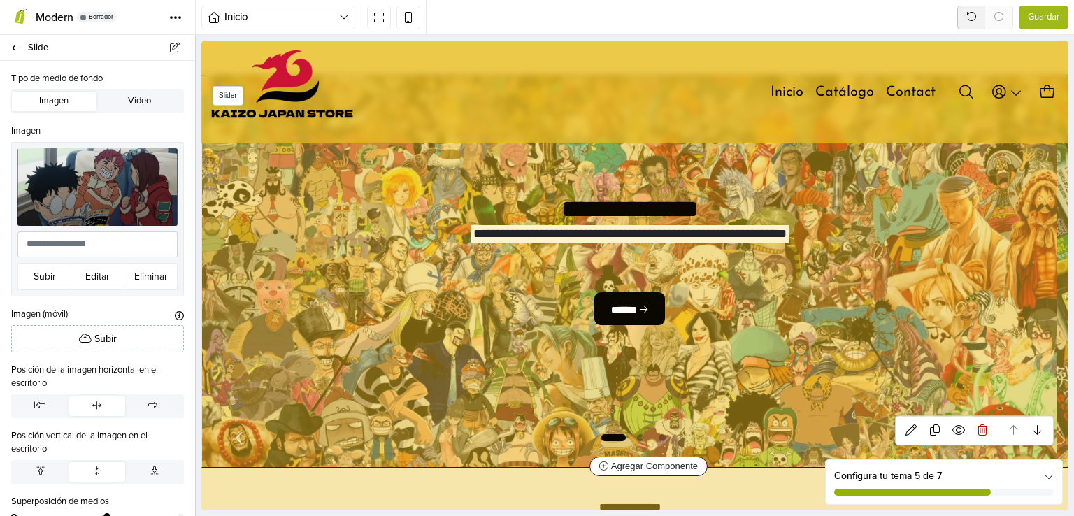
select select "*****"
select select "******"
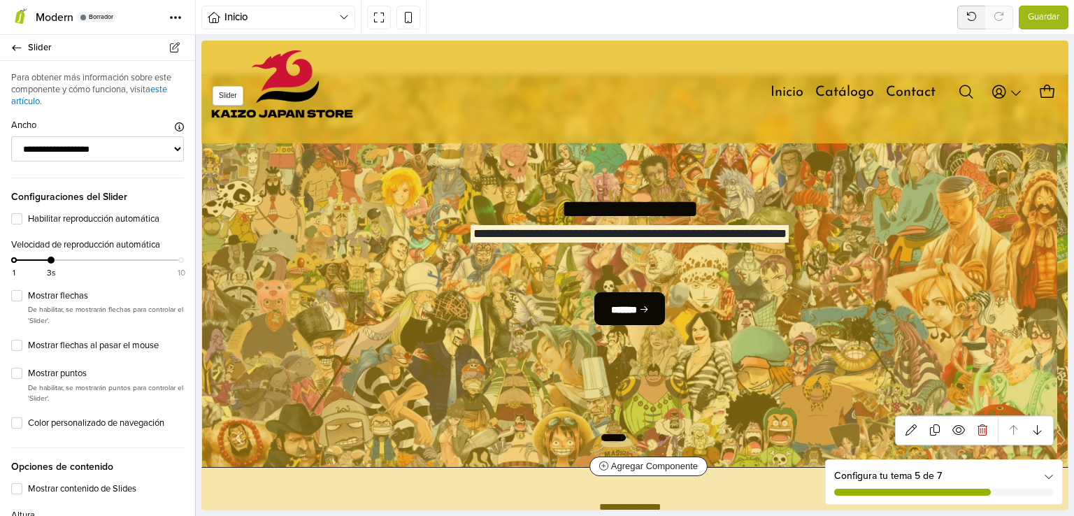
click at [621, 437] on span "Go to slide 1" at bounding box center [614, 438] width 28 height 17
click at [639, 435] on span "Go to slide 2" at bounding box center [640, 438] width 17 height 17
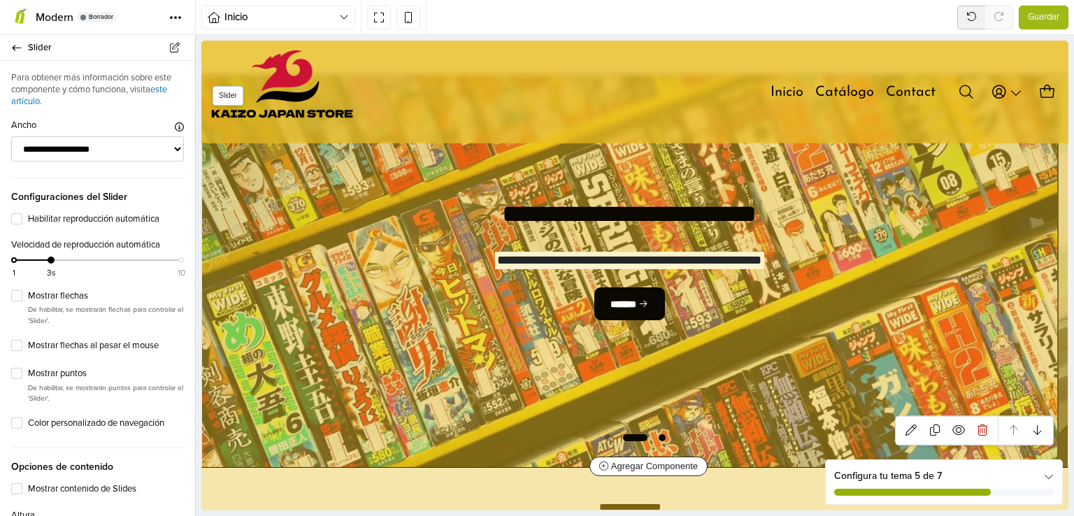
click at [660, 440] on span "Go to slide 3" at bounding box center [662, 438] width 17 height 17
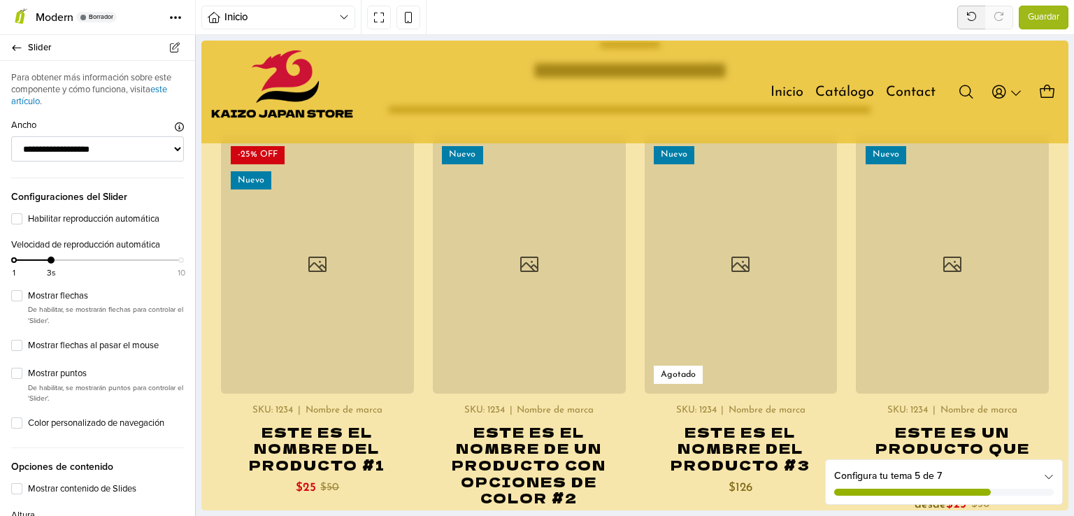
scroll to position [420, 0]
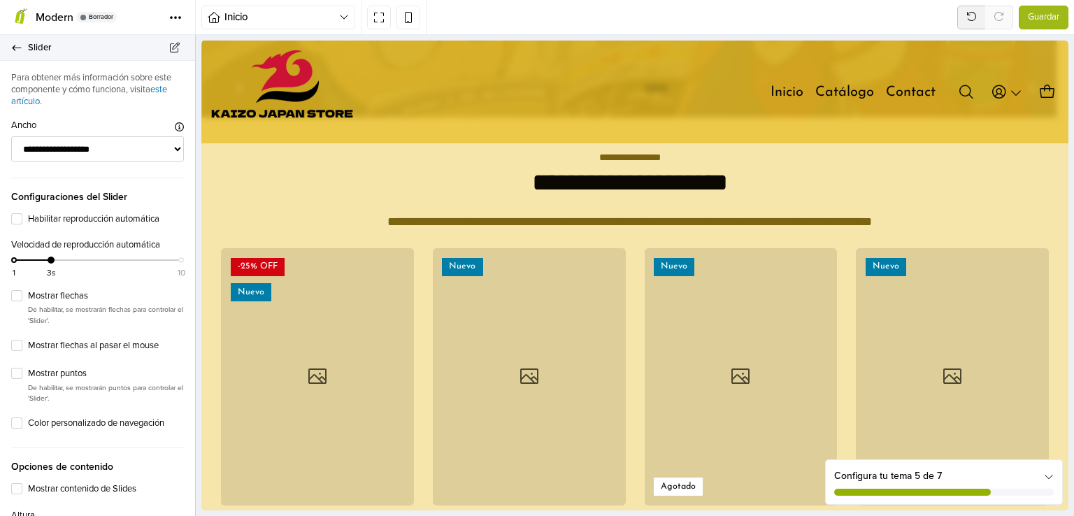
click at [24, 48] on link "Slider" at bounding box center [97, 48] width 195 height 26
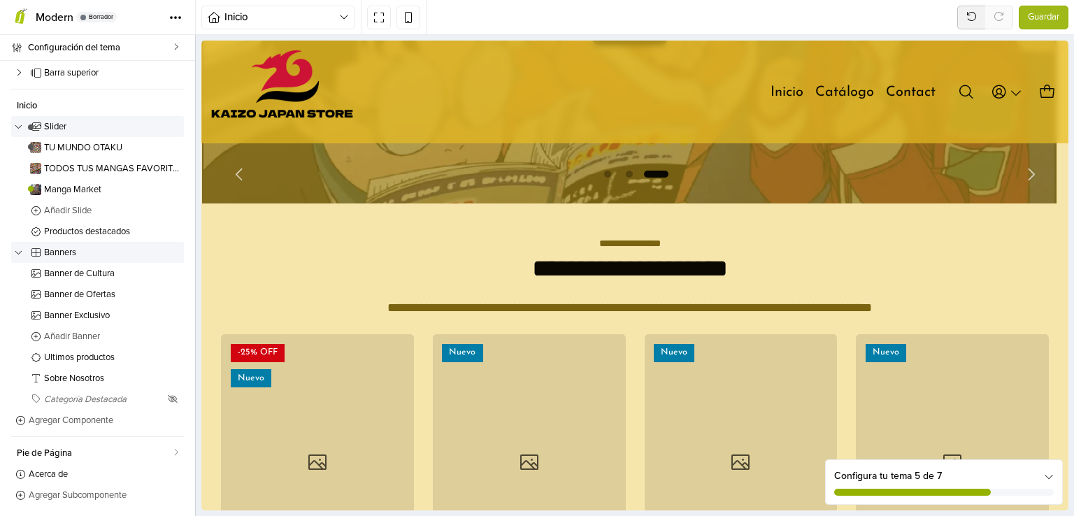
scroll to position [210, 0]
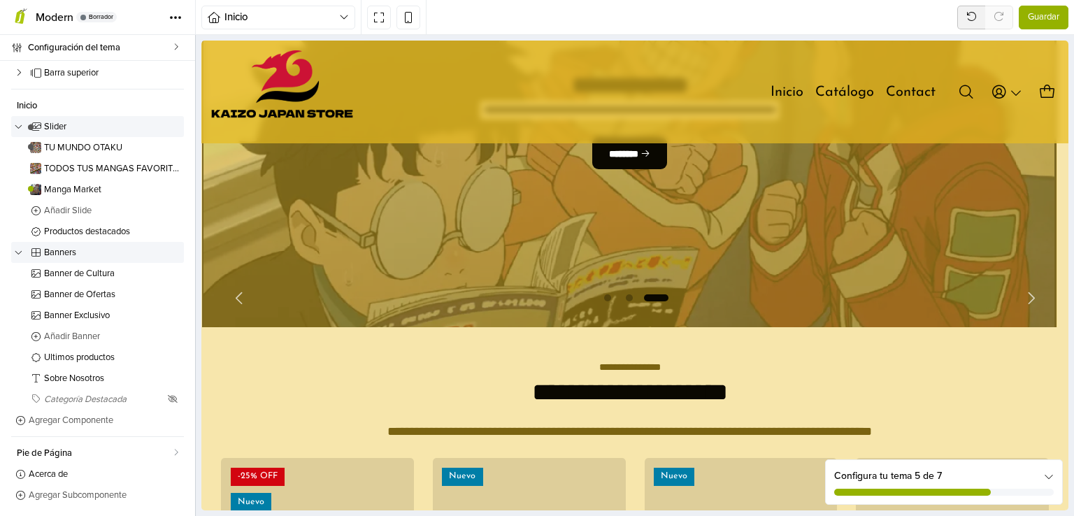
click at [1031, 17] on span "Guardar" at bounding box center [1043, 17] width 31 height 14
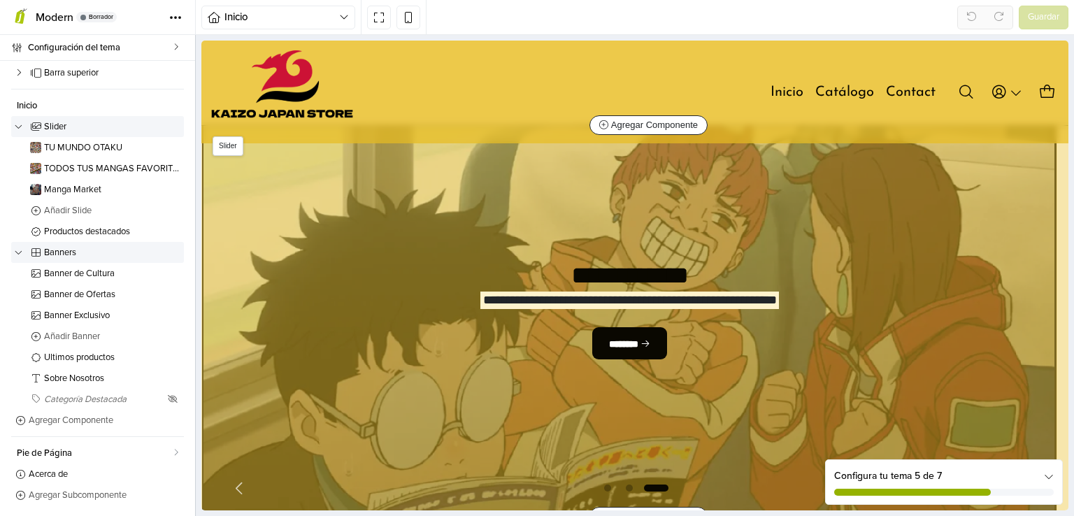
scroll to position [0, 0]
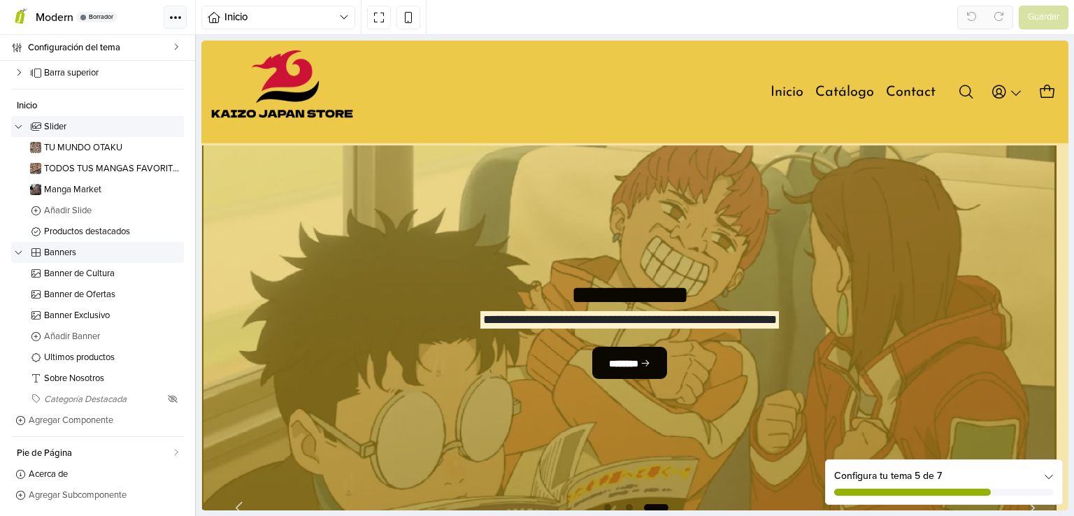
click at [180, 10] on button "Tema" at bounding box center [175, 17] width 23 height 23
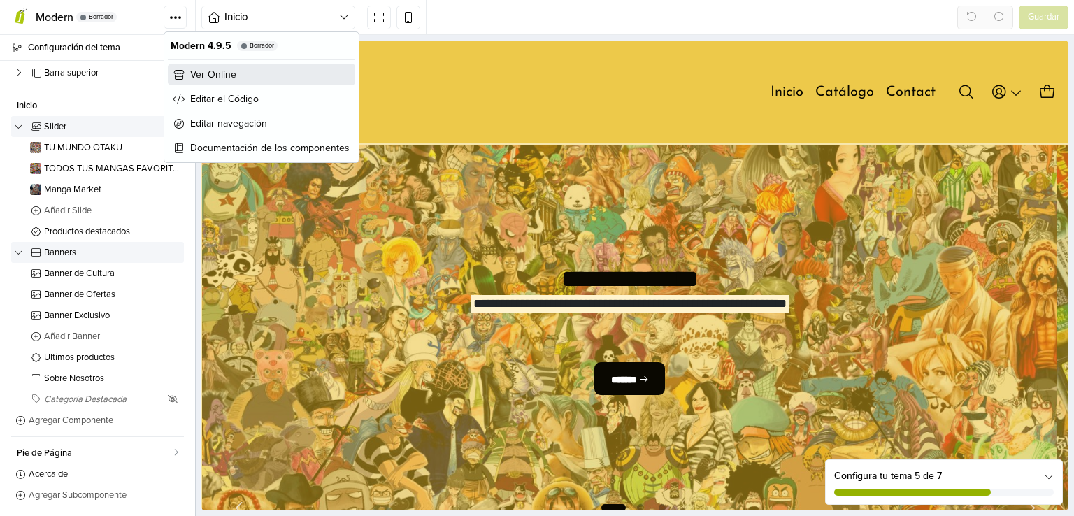
click at [205, 69] on span "Ver Online" at bounding box center [213, 74] width 46 height 15
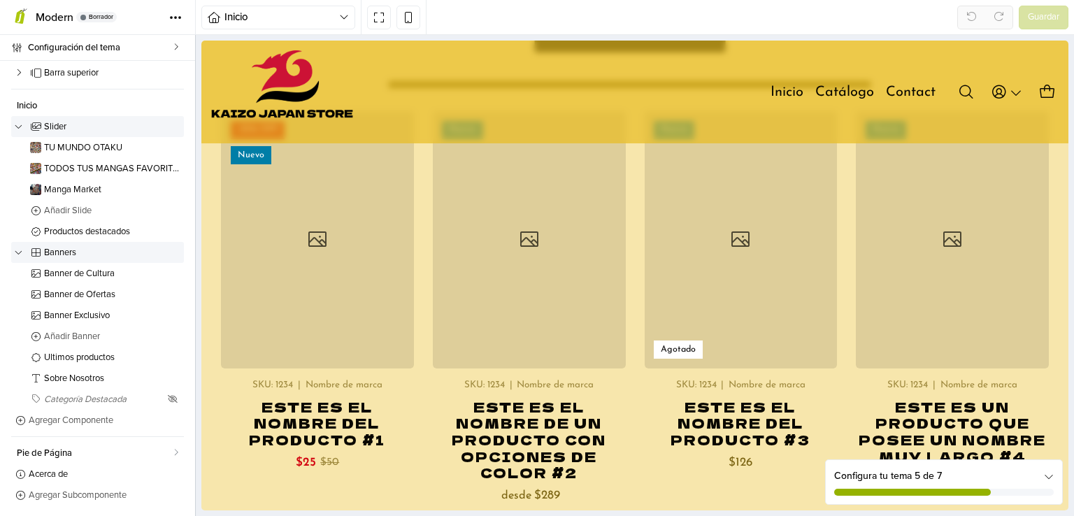
scroll to position [560, 0]
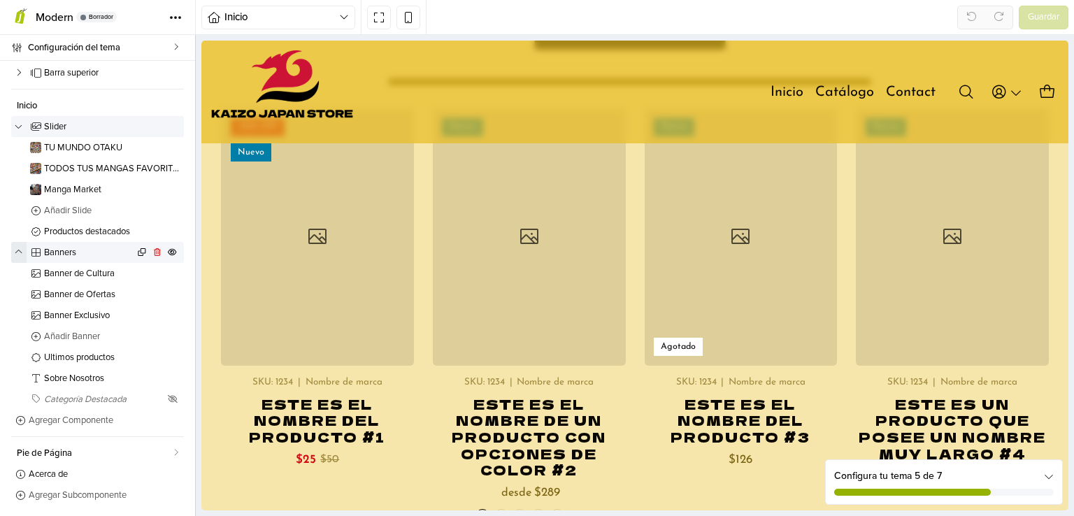
click at [23, 255] on button "button" at bounding box center [18, 252] width 15 height 21
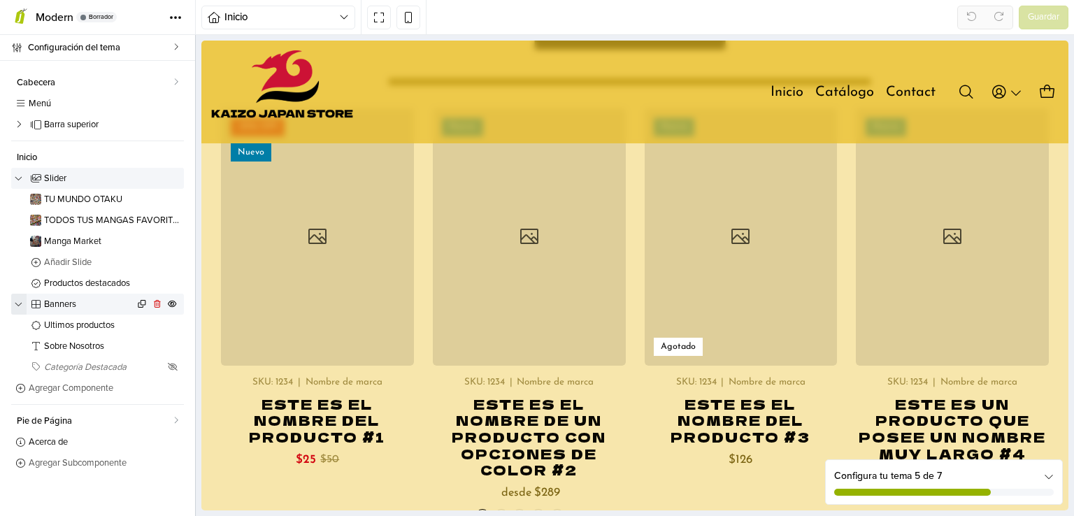
scroll to position [0, 0]
click at [19, 178] on icon "button" at bounding box center [19, 178] width 8 height 5
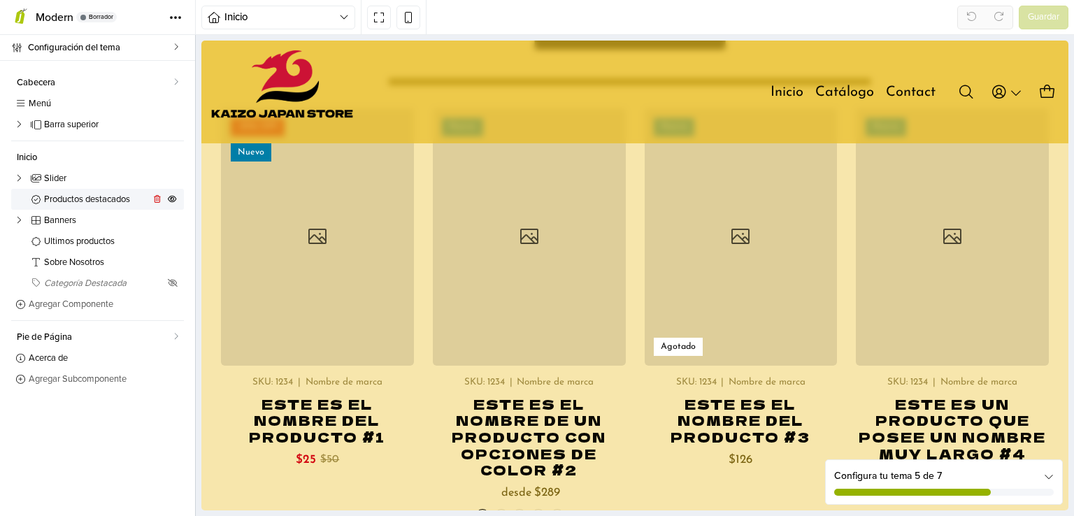
click at [25, 200] on link "Productos destacados" at bounding box center [97, 199] width 173 height 21
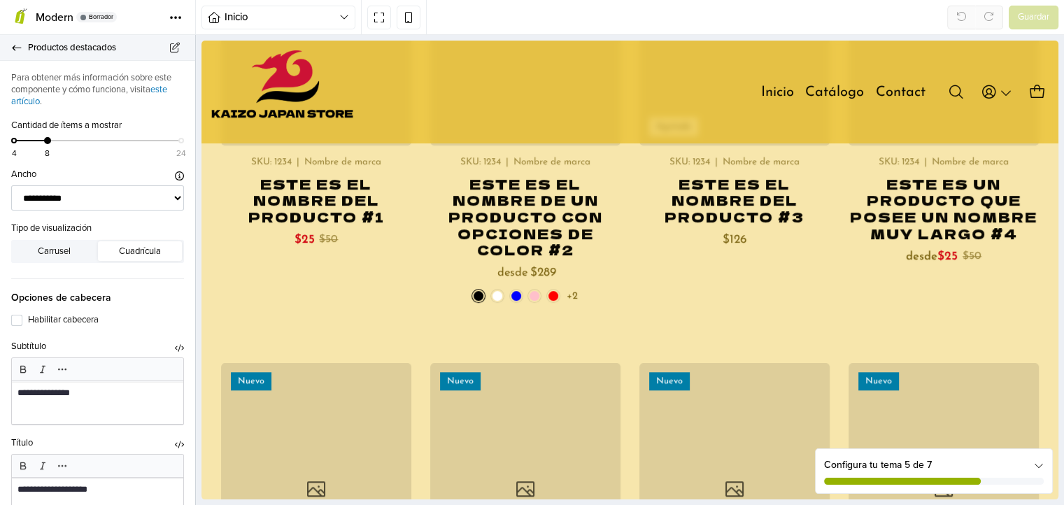
click at [16, 54] on link "Productos destacados" at bounding box center [97, 48] width 195 height 26
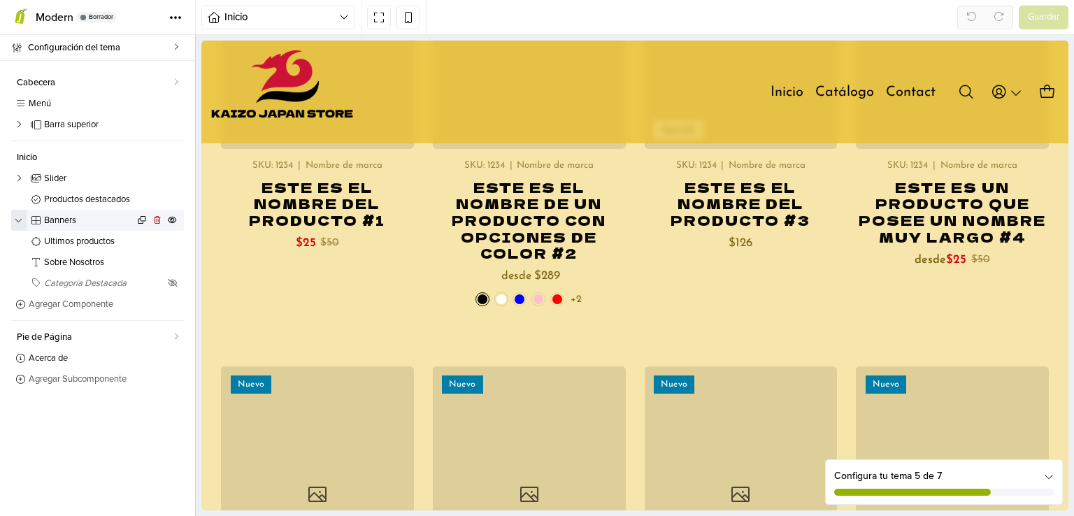
click at [18, 218] on icon "button" at bounding box center [19, 220] width 8 height 5
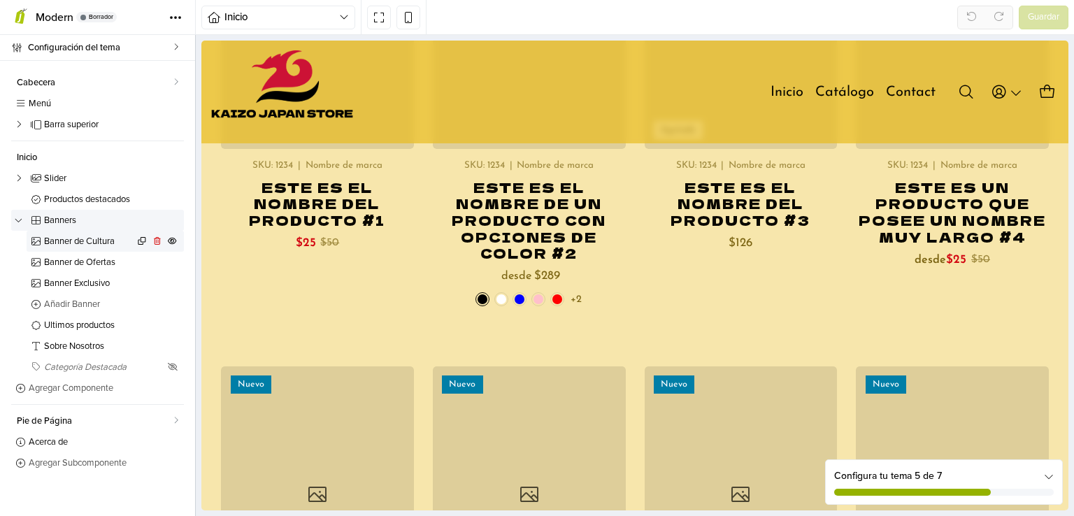
click at [48, 239] on span "Banner de Cultura" at bounding box center [89, 241] width 90 height 9
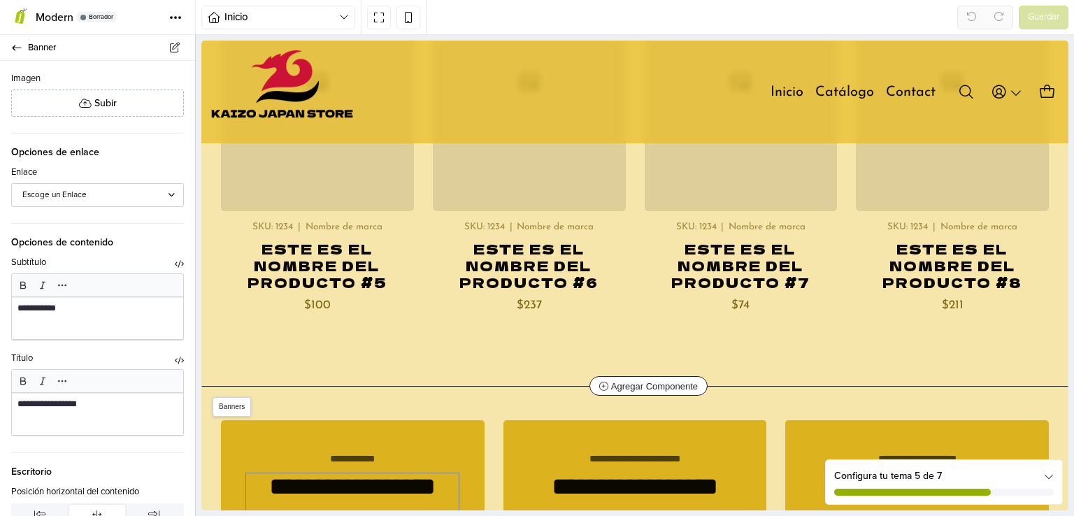
scroll to position [1539, 0]
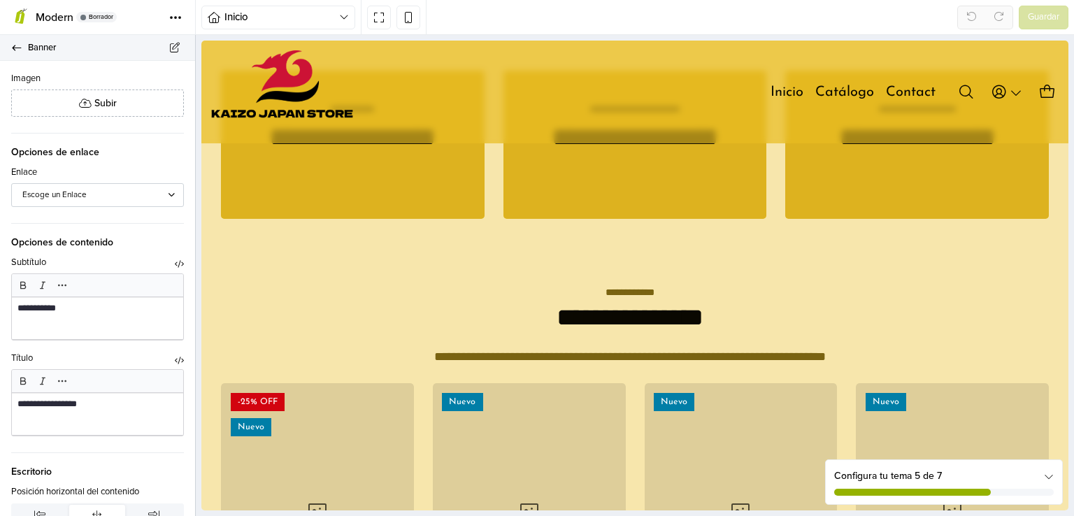
click at [11, 48] on icon at bounding box center [16, 47] width 11 height 9
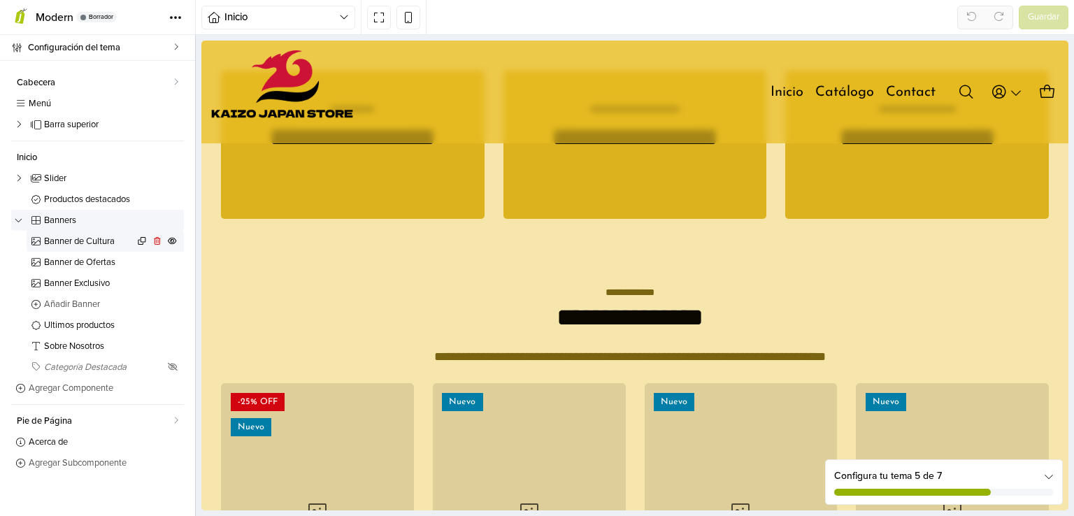
click at [42, 238] on span at bounding box center [37, 241] width 14 height 9
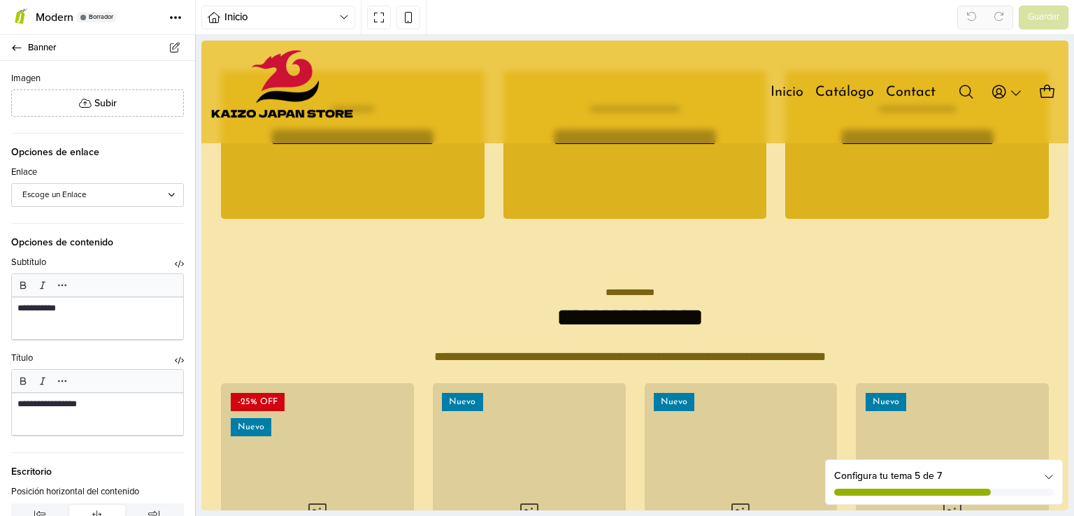
scroll to position [1399, 0]
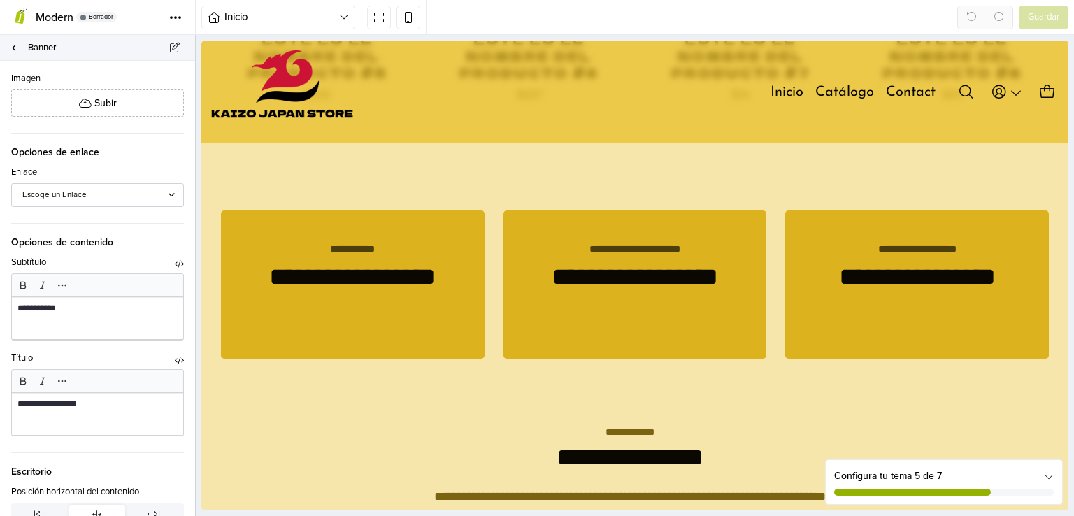
click at [24, 43] on link "Banner" at bounding box center [97, 48] width 195 height 26
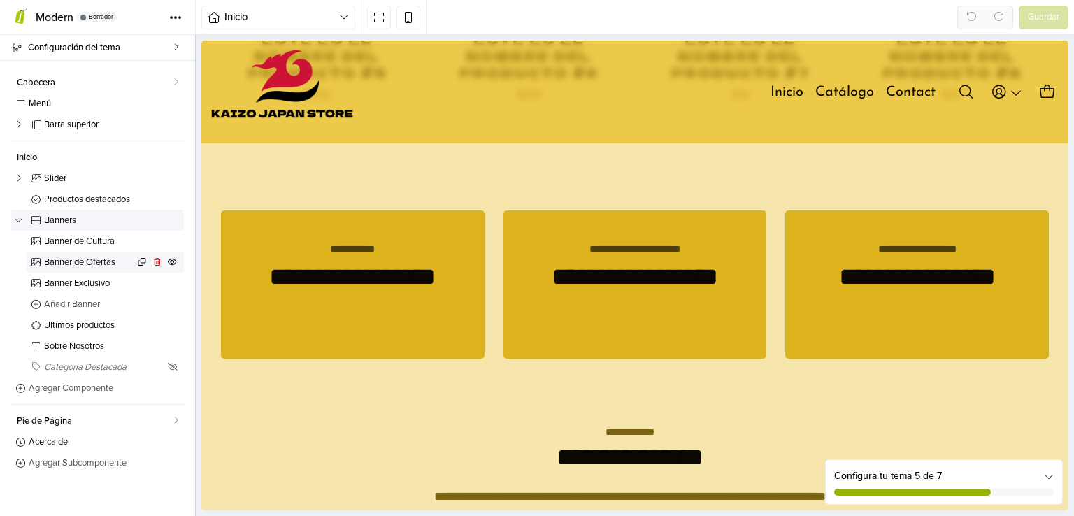
click at [59, 264] on span "Banner de Ofertas" at bounding box center [89, 262] width 90 height 9
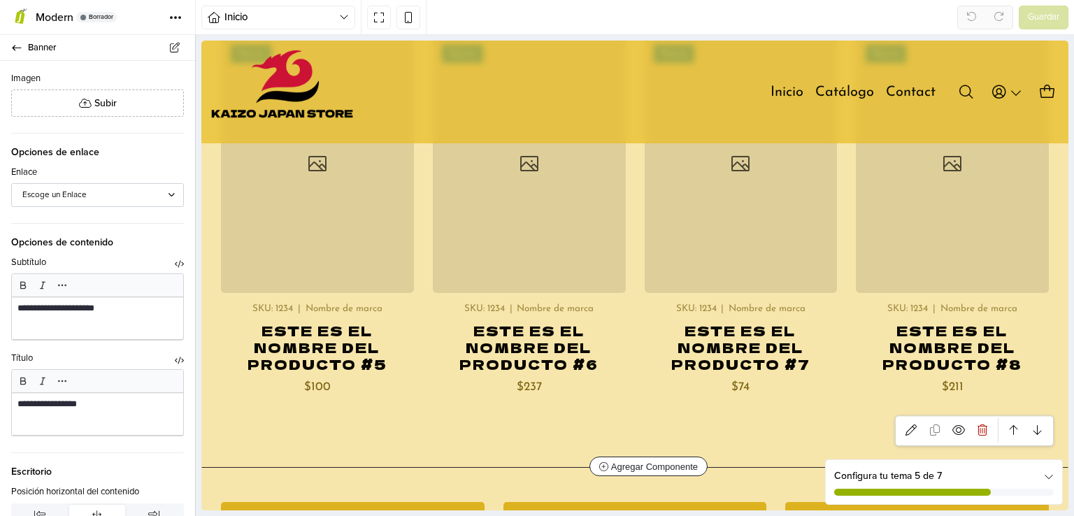
scroll to position [1399, 0]
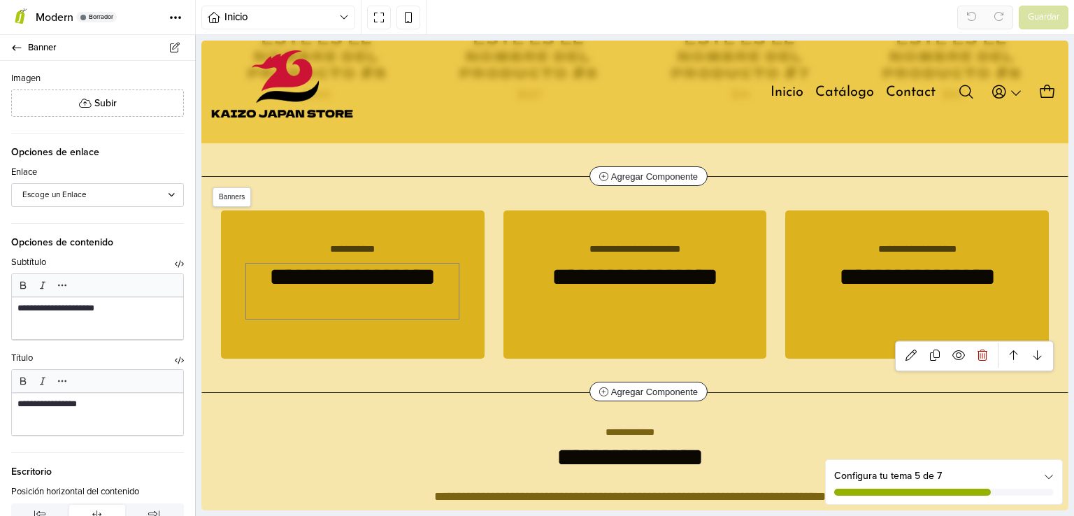
click at [393, 297] on div "**********" at bounding box center [352, 291] width 213 height 55
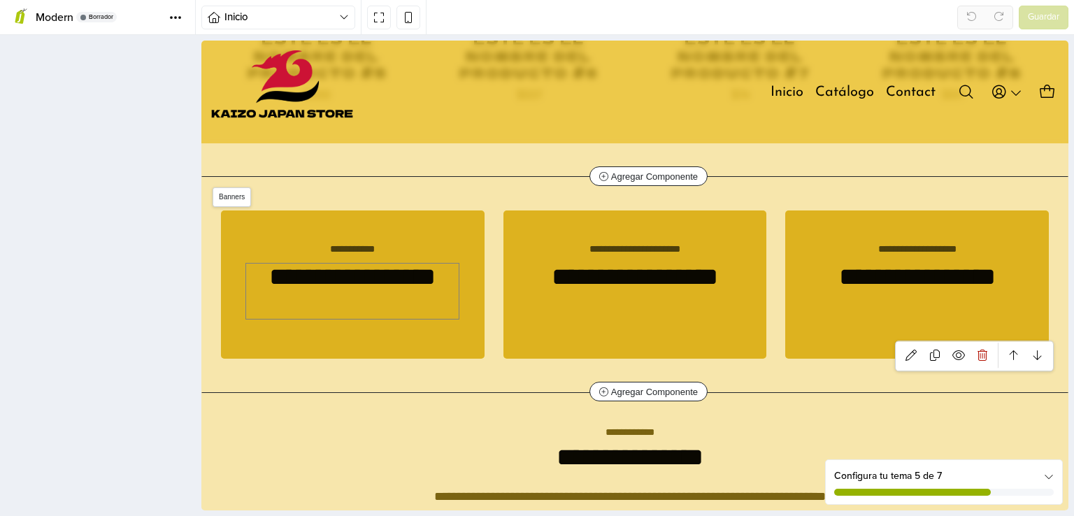
type textarea "**********"
click at [420, 325] on div "**********" at bounding box center [353, 285] width 264 height 148
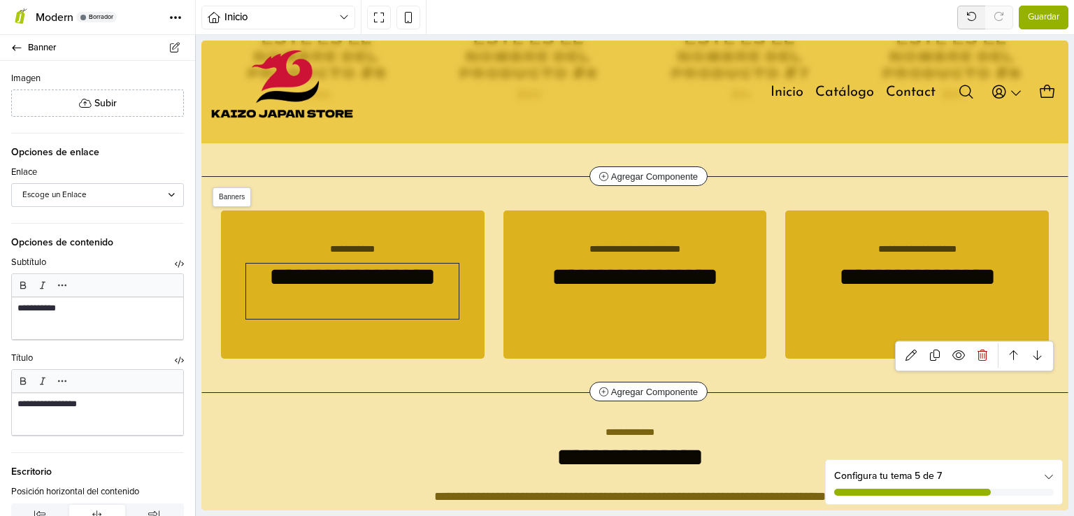
click at [434, 372] on section "**********" at bounding box center [635, 284] width 866 height 215
select select "******"
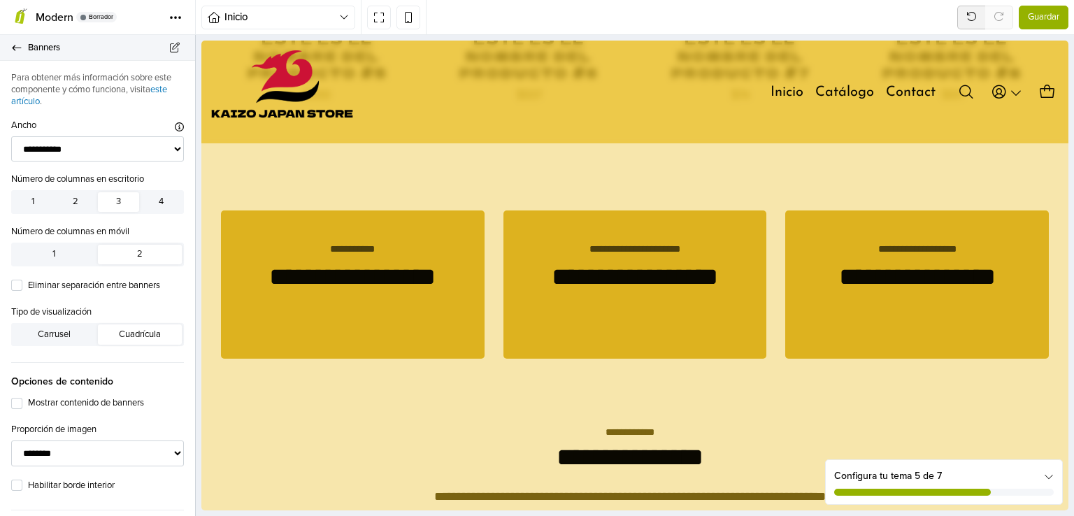
click at [16, 48] on icon at bounding box center [16, 47] width 11 height 9
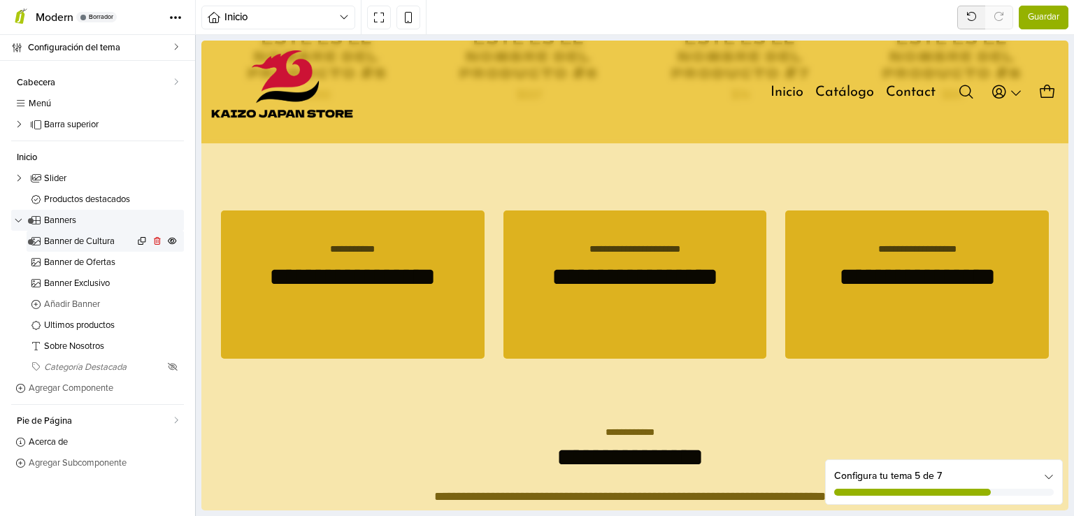
click at [30, 245] on icon at bounding box center [35, 241] width 11 height 9
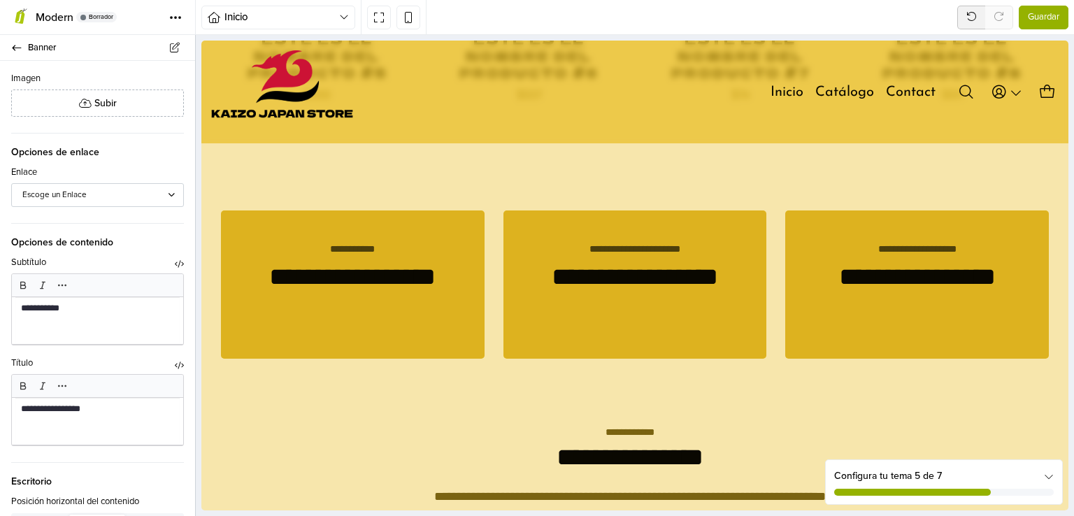
scroll to position [1399, 0]
click at [24, 48] on link "Banner" at bounding box center [97, 48] width 195 height 26
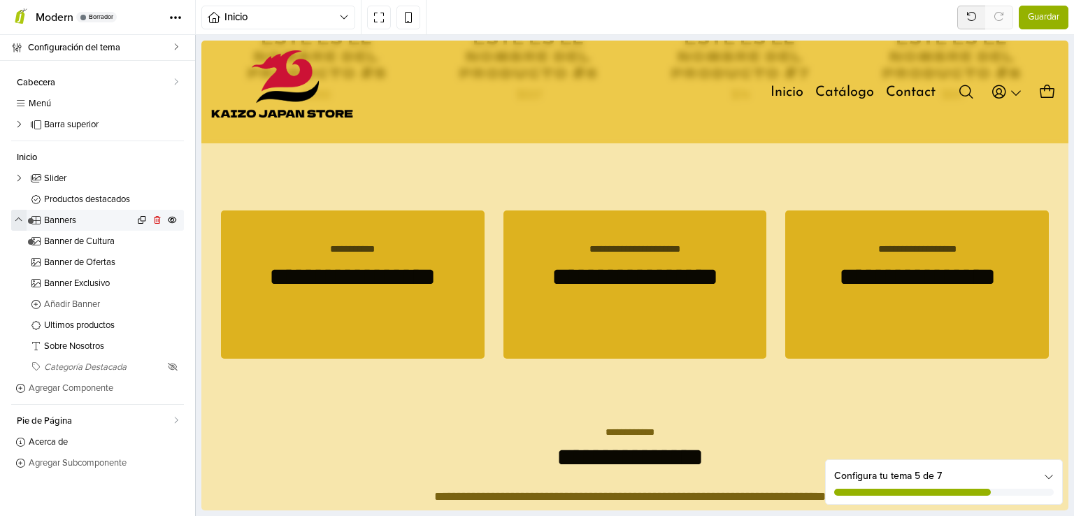
click at [26, 220] on button "button" at bounding box center [18, 220] width 15 height 21
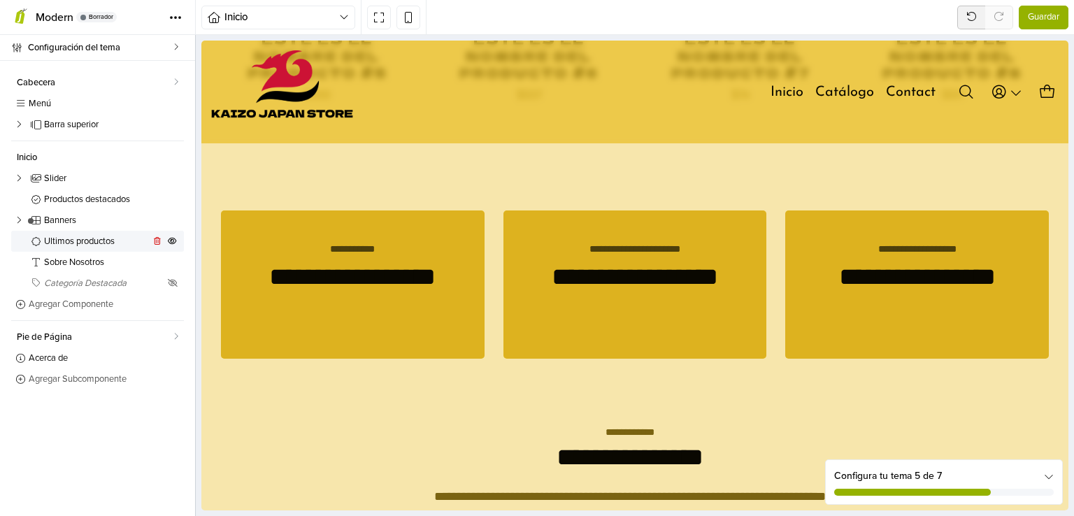
click at [62, 247] on link "Últimos productos" at bounding box center [97, 241] width 173 height 21
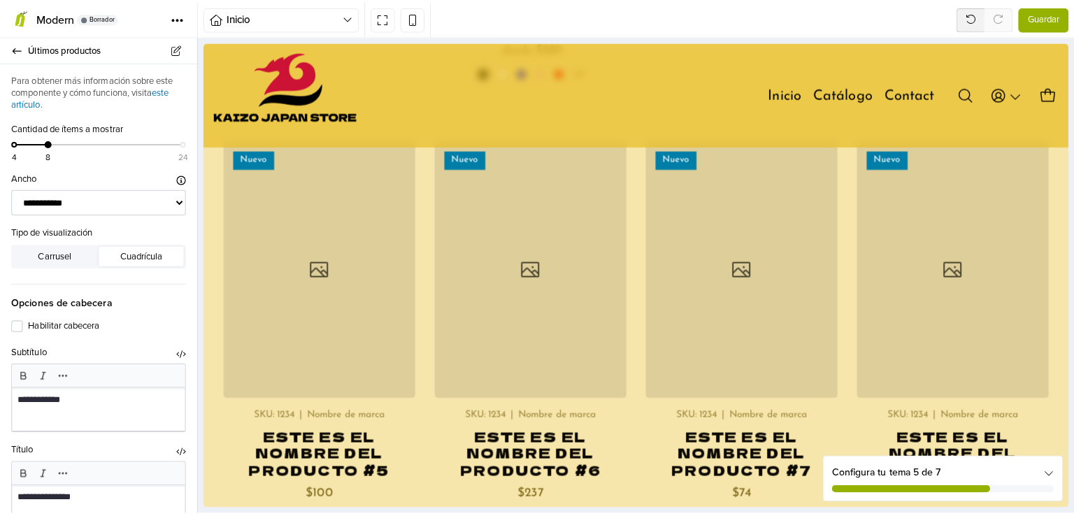
scroll to position [2301, 0]
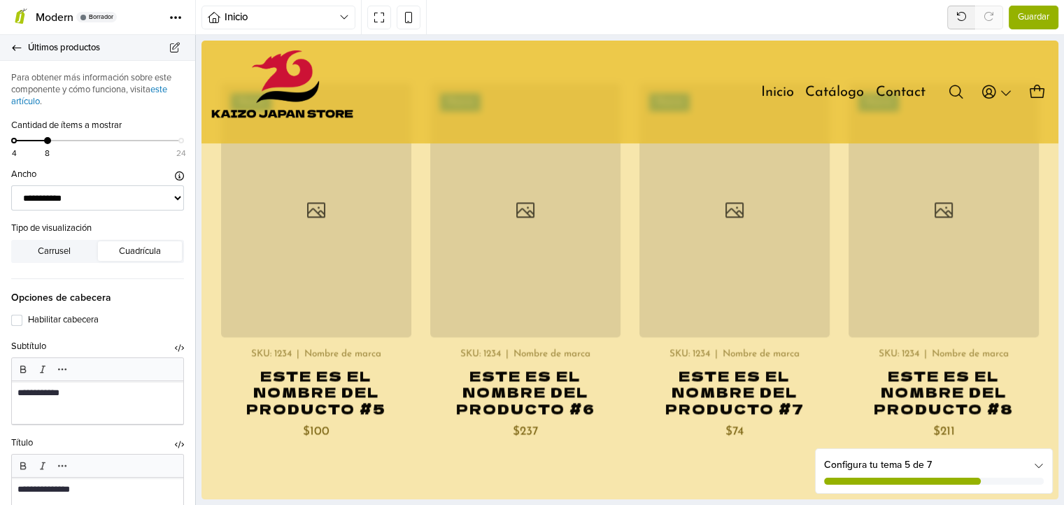
click at [18, 57] on link "Últimos productos" at bounding box center [97, 48] width 195 height 26
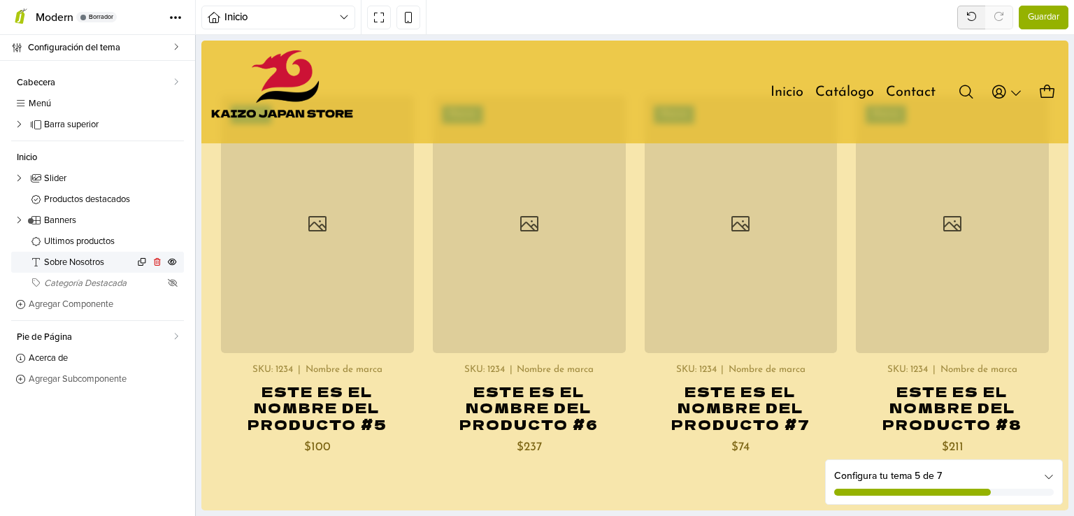
click at [65, 262] on span "Sobre Nosotros" at bounding box center [89, 262] width 90 height 9
select select "******"
select select "****"
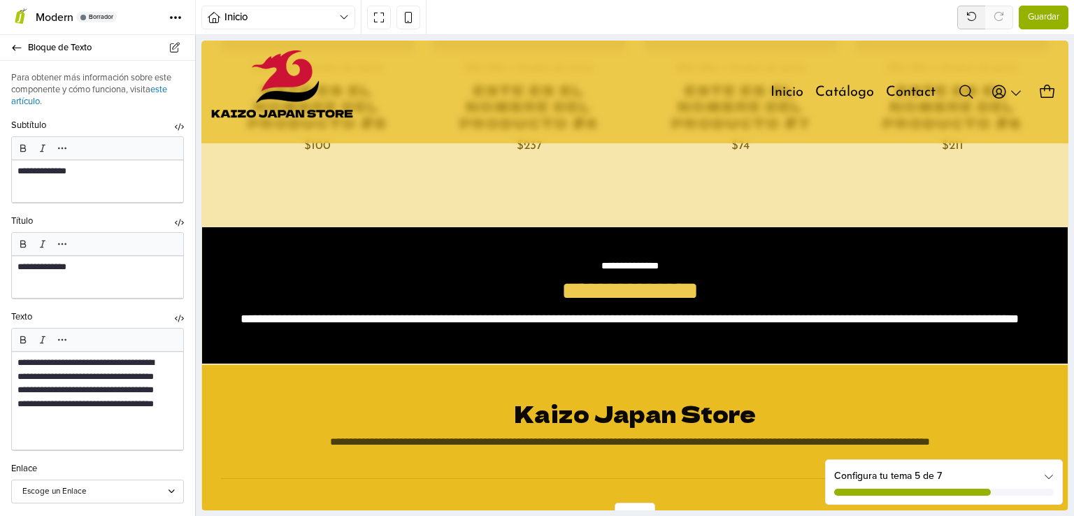
scroll to position [2605, 0]
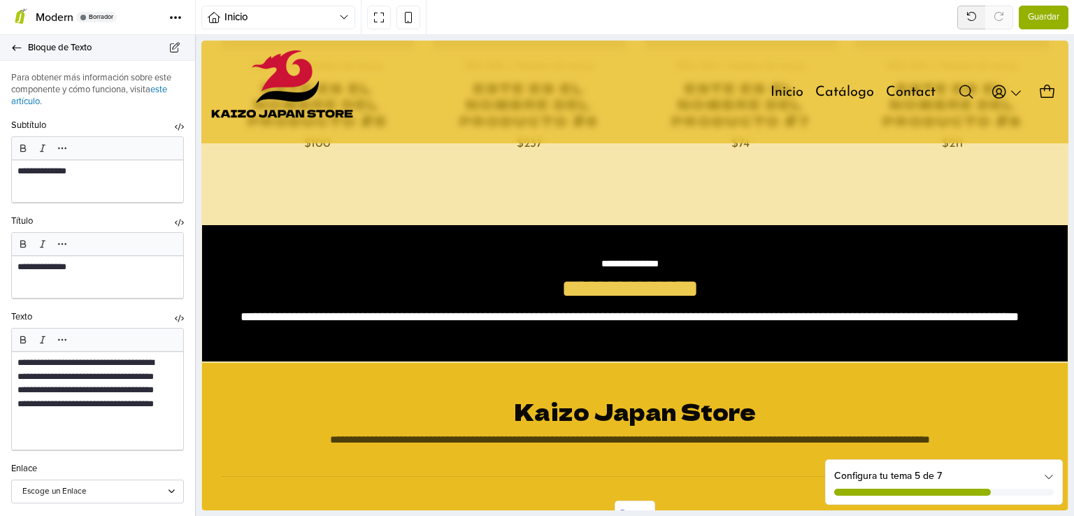
click at [15, 52] on link "Bloque de Texto" at bounding box center [97, 48] width 195 height 26
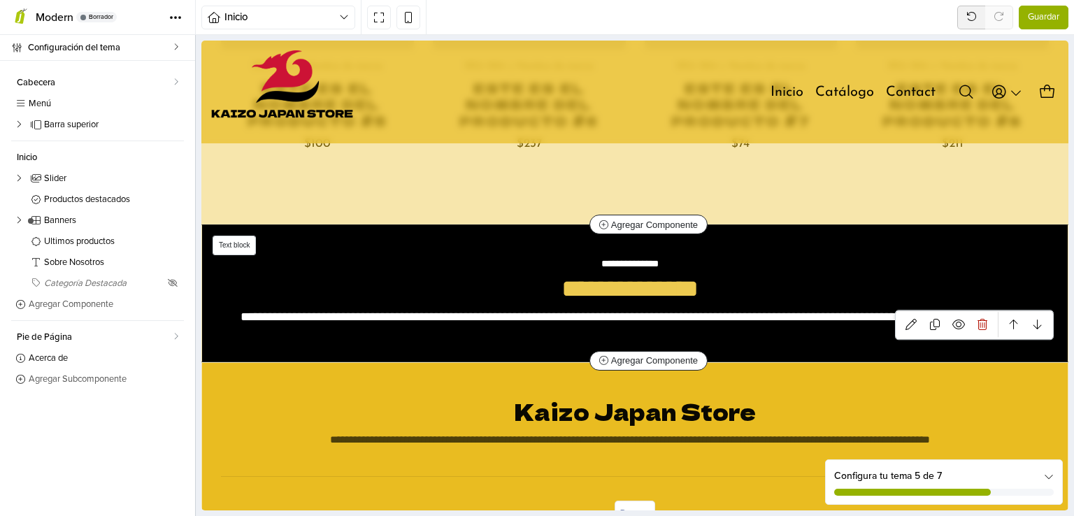
drag, startPoint x: 501, startPoint y: 227, endPoint x: 509, endPoint y: 239, distance: 15.1
click at [509, 239] on section "**********" at bounding box center [635, 293] width 866 height 136
select select "******"
select select "****"
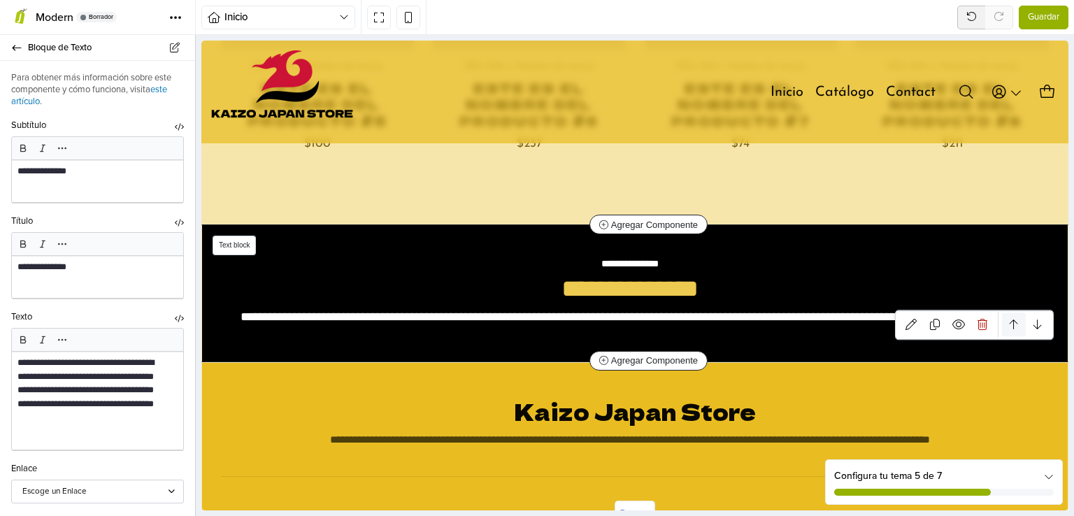
click at [1010, 313] on link at bounding box center [1014, 325] width 24 height 24
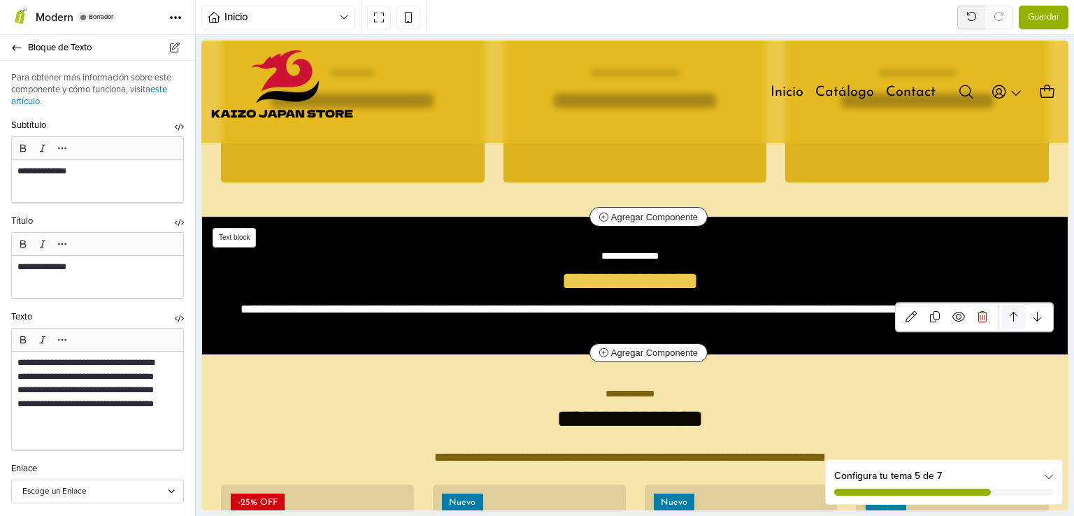
click at [1010, 311] on icon at bounding box center [1014, 316] width 8 height 11
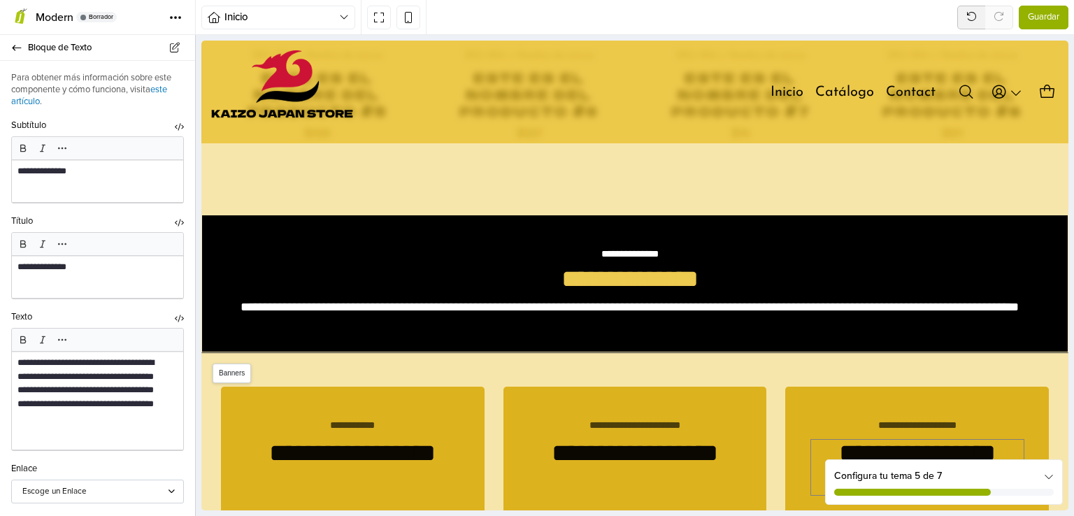
click at [201, 41] on link at bounding box center [201, 41] width 0 height 0
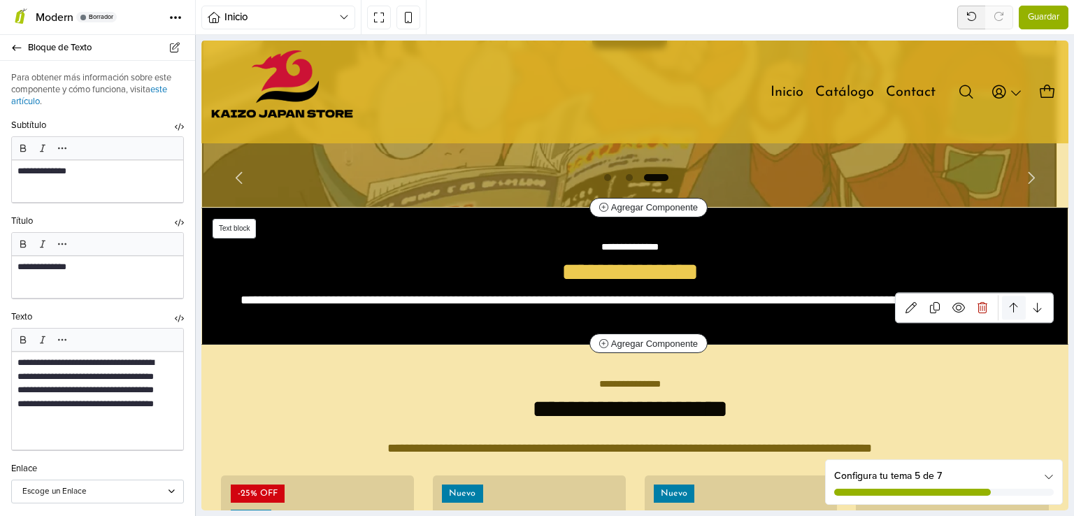
click at [1002, 298] on link at bounding box center [1014, 308] width 24 height 24
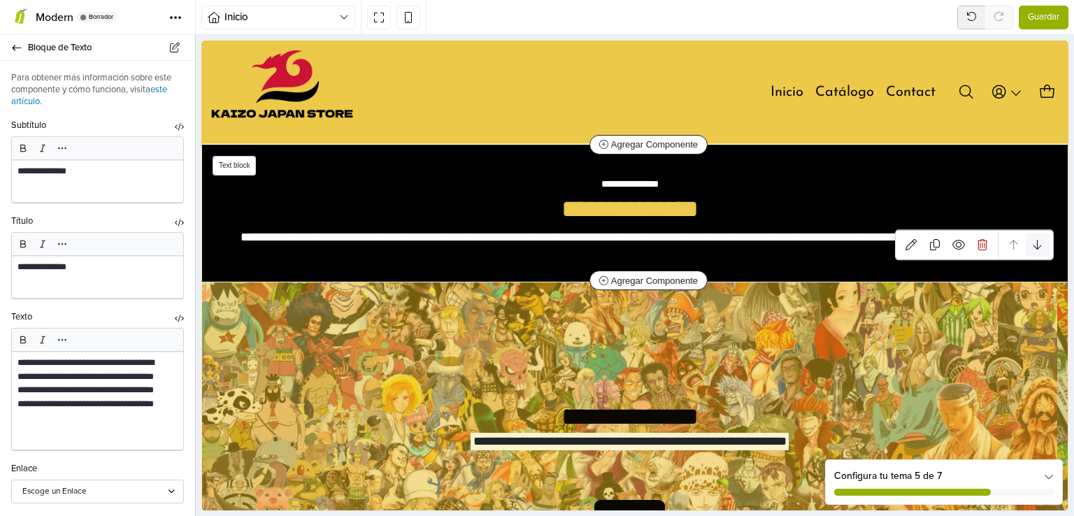
click at [1034, 247] on icon at bounding box center [1038, 244] width 8 height 11
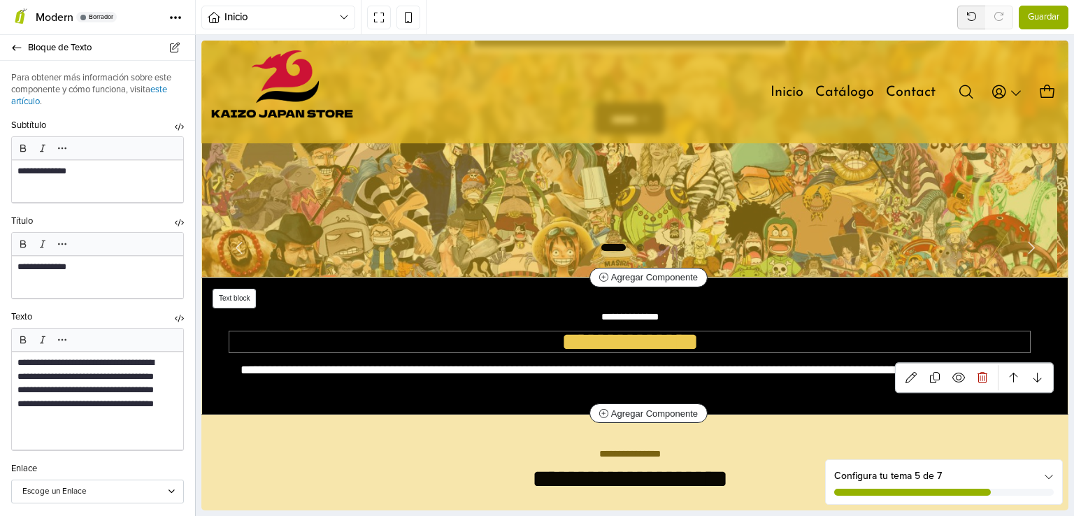
scroll to position [330, 0]
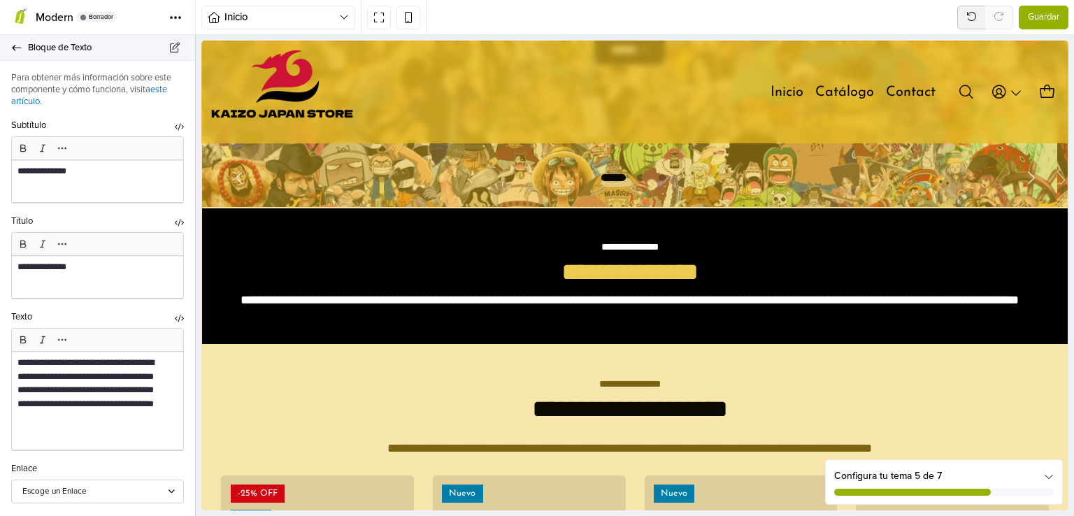
click at [8, 57] on link "Bloque de Texto" at bounding box center [97, 48] width 195 height 26
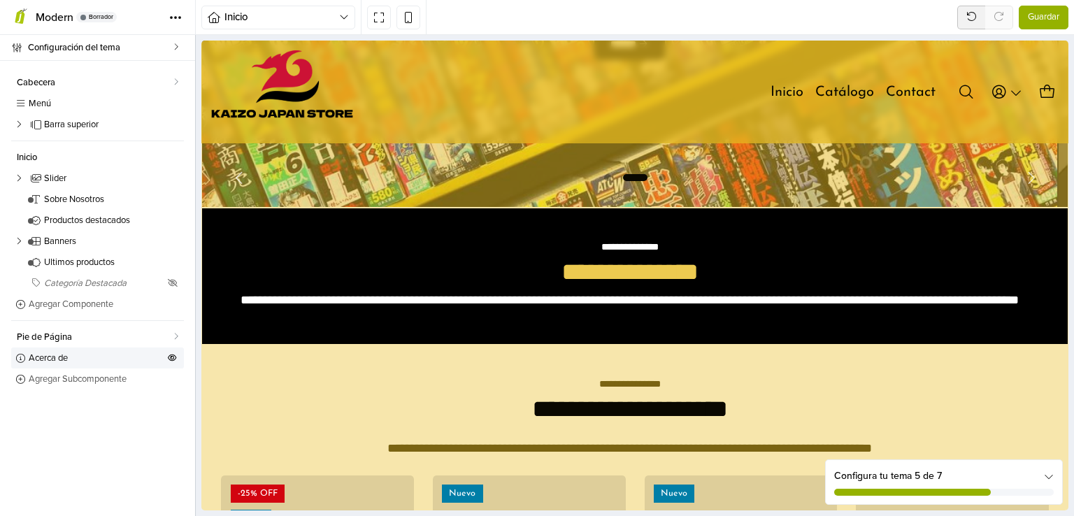
click at [43, 357] on span "Acerca de" at bounding box center [97, 358] width 136 height 9
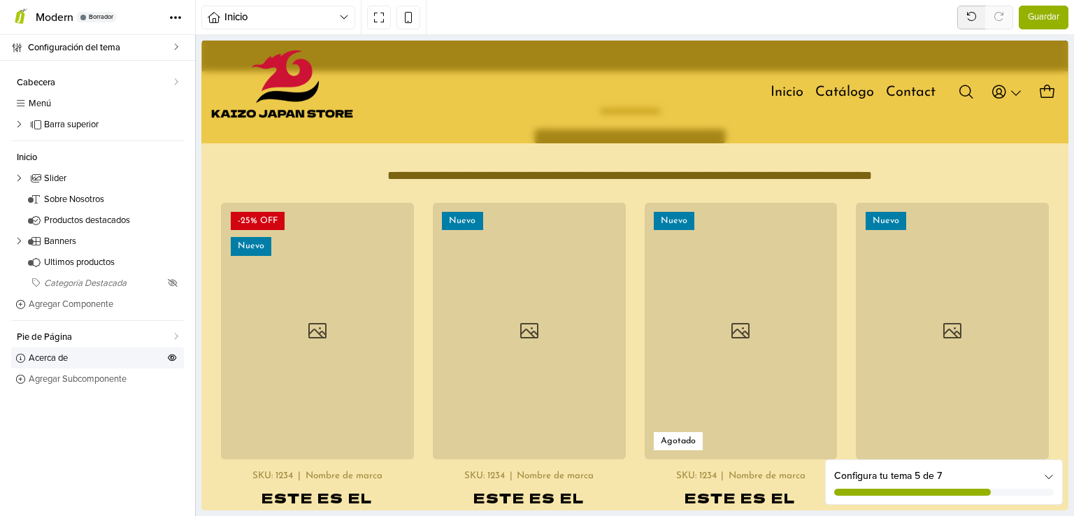
select select "****"
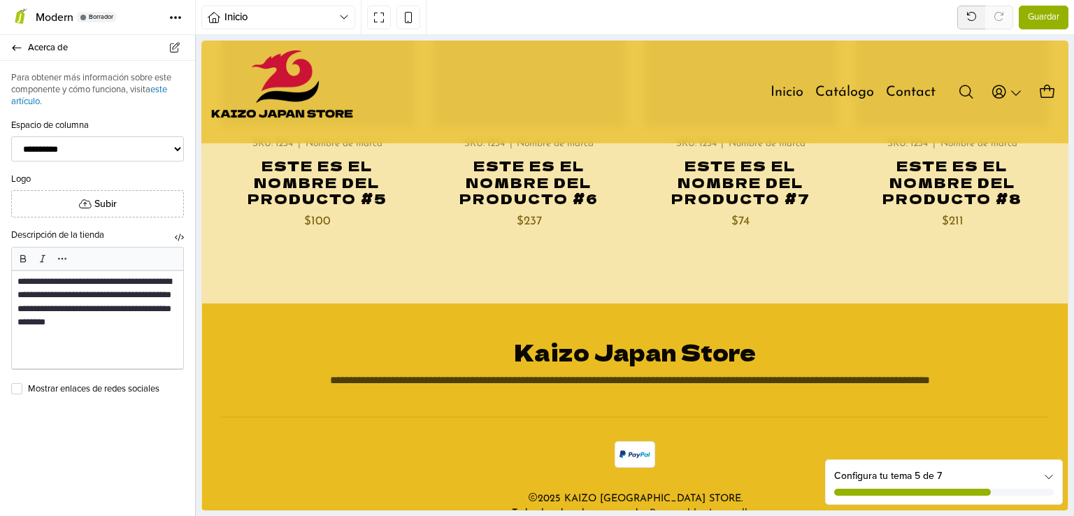
scroll to position [2677, 0]
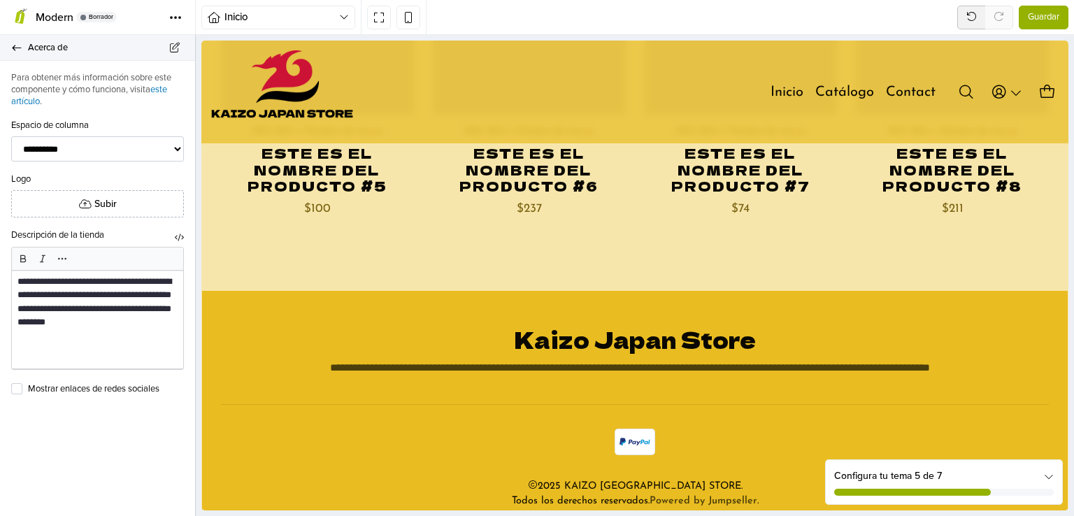
click at [10, 51] on link "Acerca de" at bounding box center [97, 48] width 195 height 26
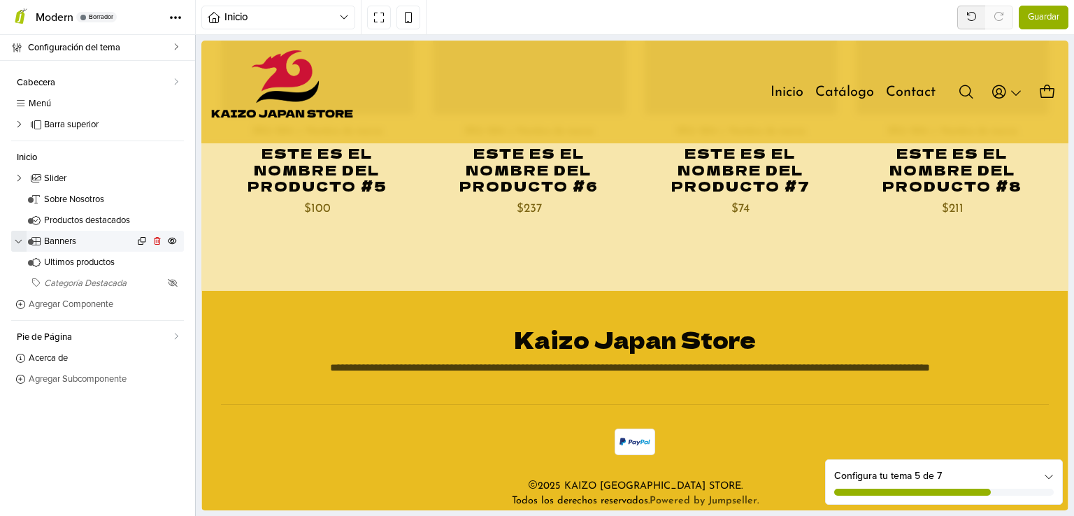
click at [25, 242] on button "button" at bounding box center [18, 241] width 15 height 21
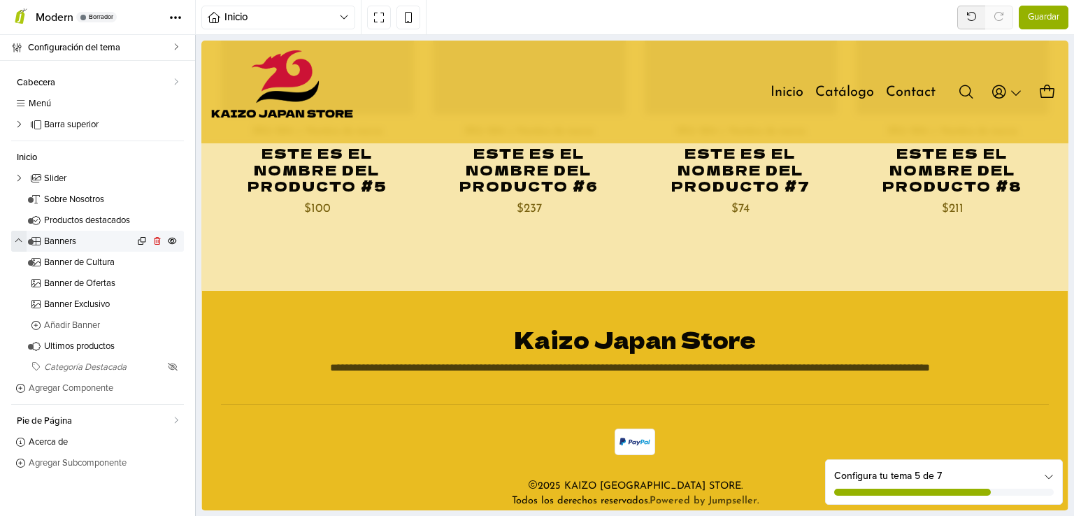
click at [20, 239] on icon "button" at bounding box center [19, 241] width 8 height 5
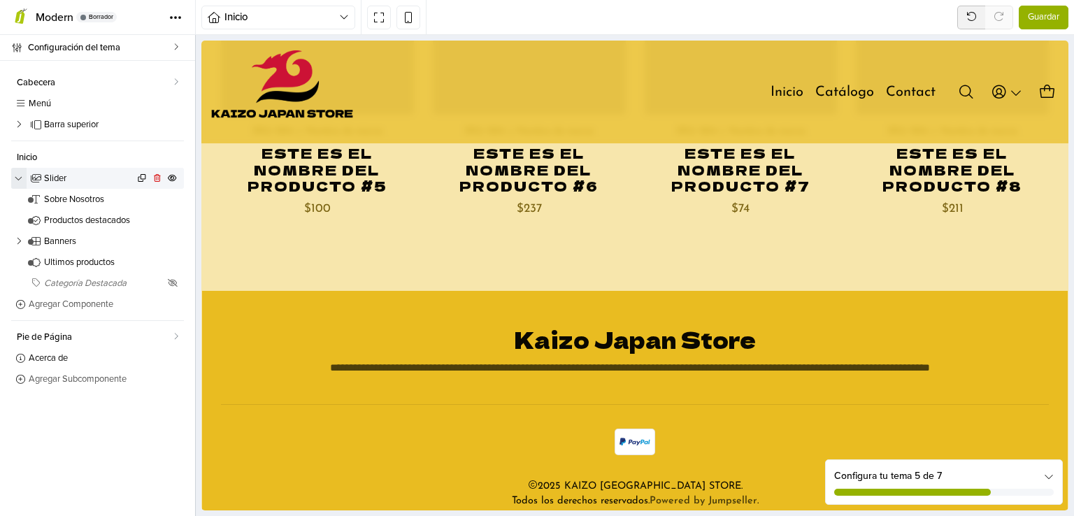
click at [24, 178] on button "button" at bounding box center [18, 178] width 15 height 21
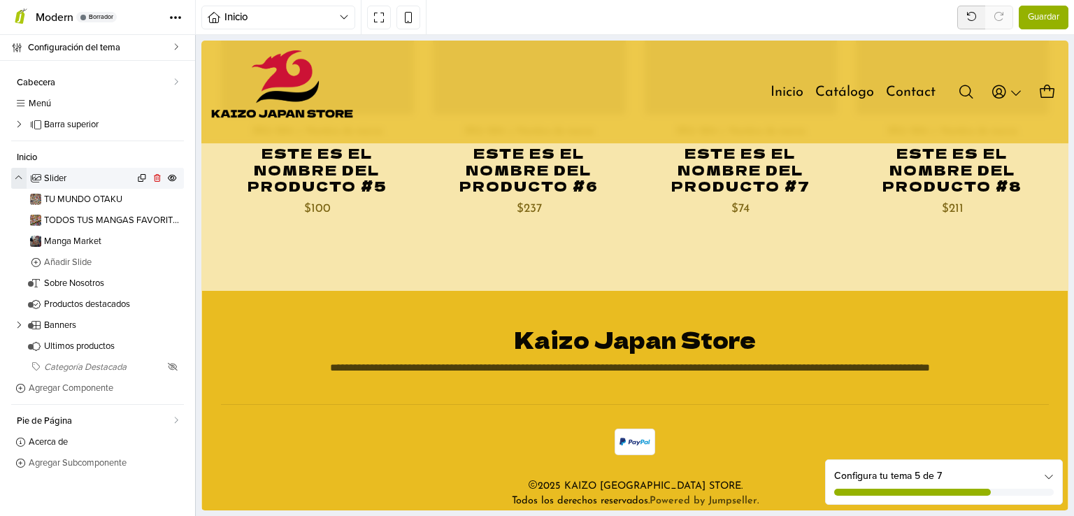
click at [18, 174] on button "button" at bounding box center [18, 178] width 15 height 21
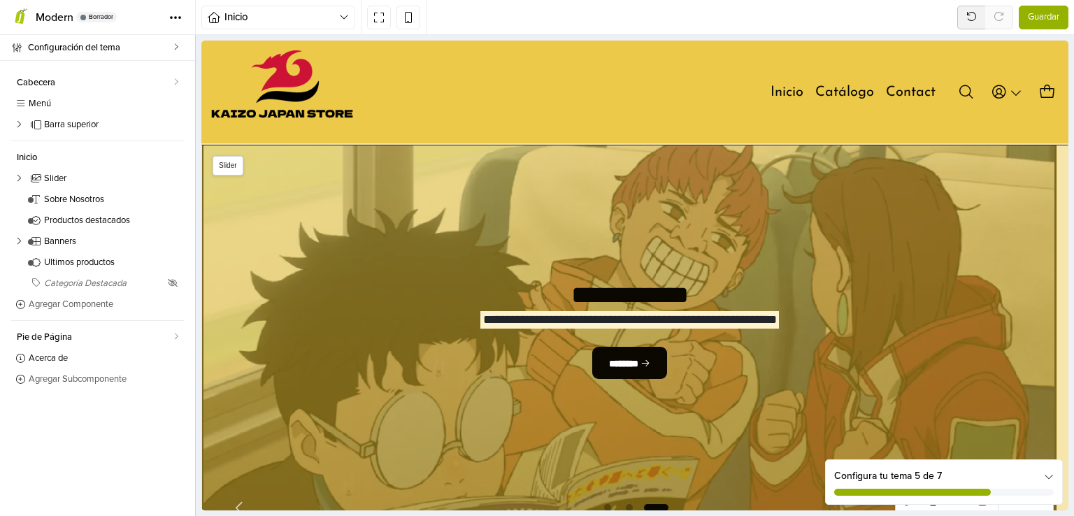
scroll to position [420, 0]
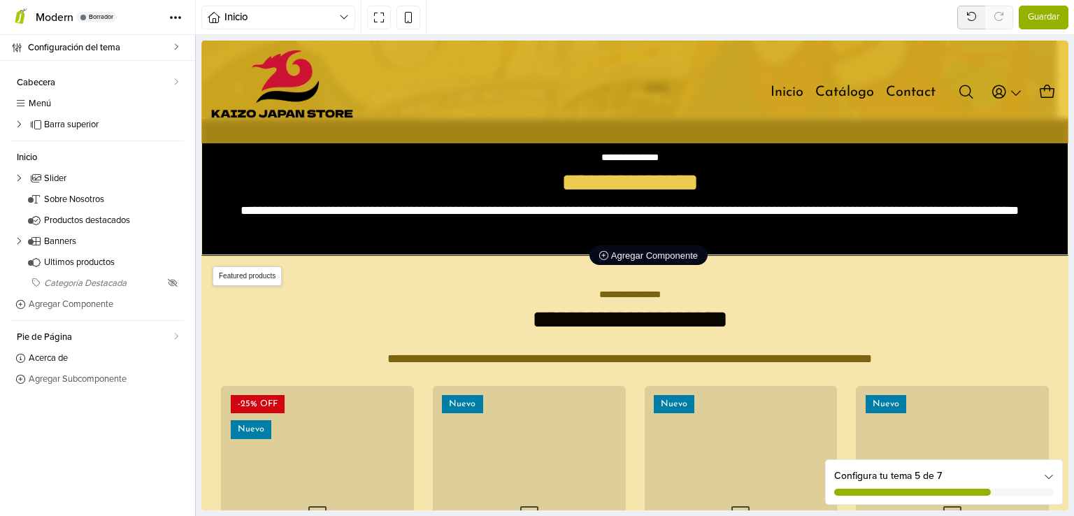
click at [644, 255] on span "Agregar Componente" at bounding box center [649, 255] width 99 height 10
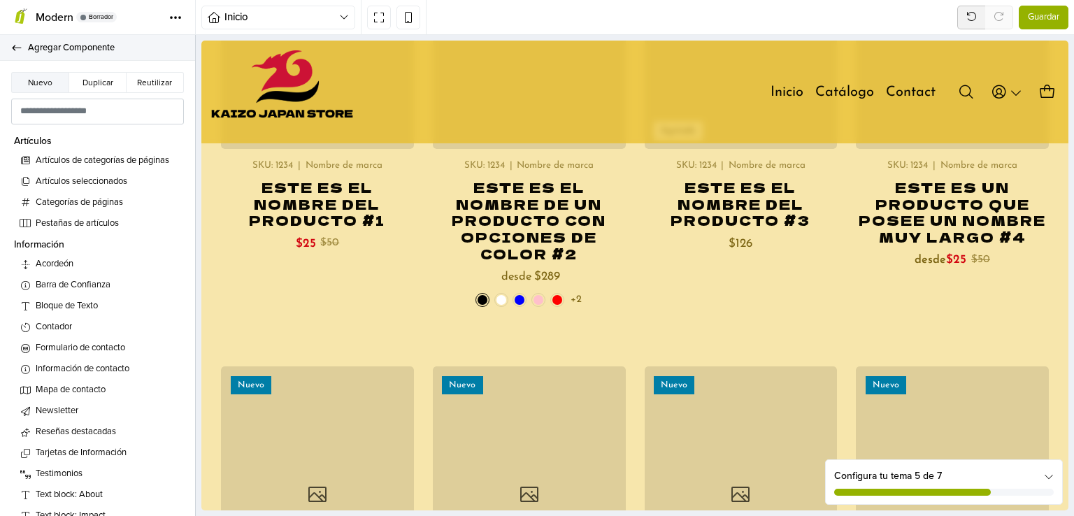
click at [10, 52] on link "Agregar Componente" at bounding box center [97, 48] width 195 height 26
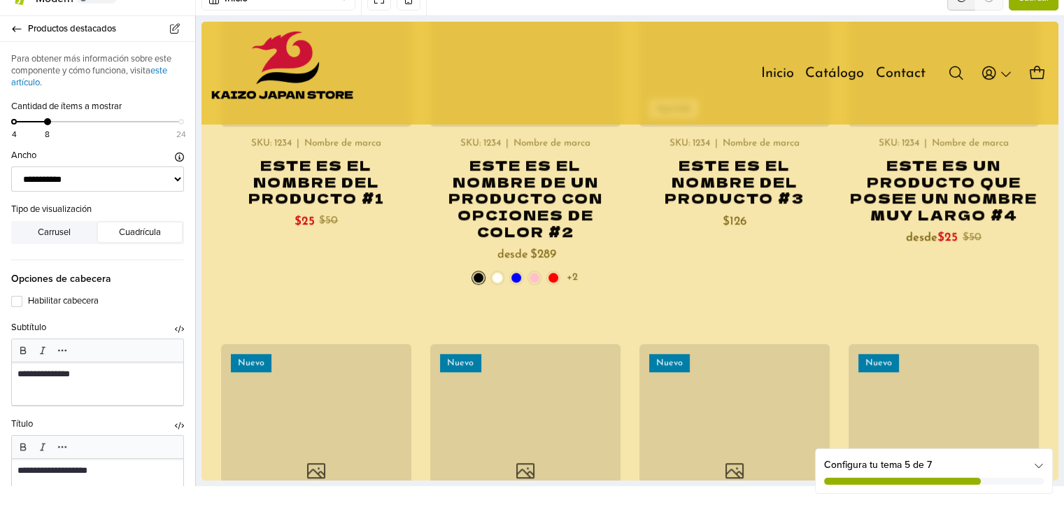
scroll to position [22, 0]
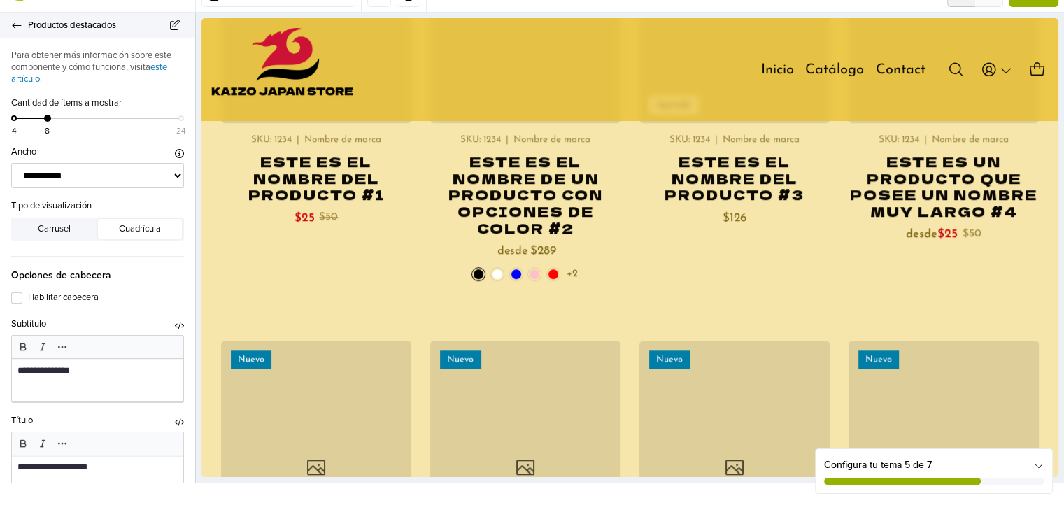
click at [12, 30] on link "Productos destacados" at bounding box center [97, 26] width 195 height 26
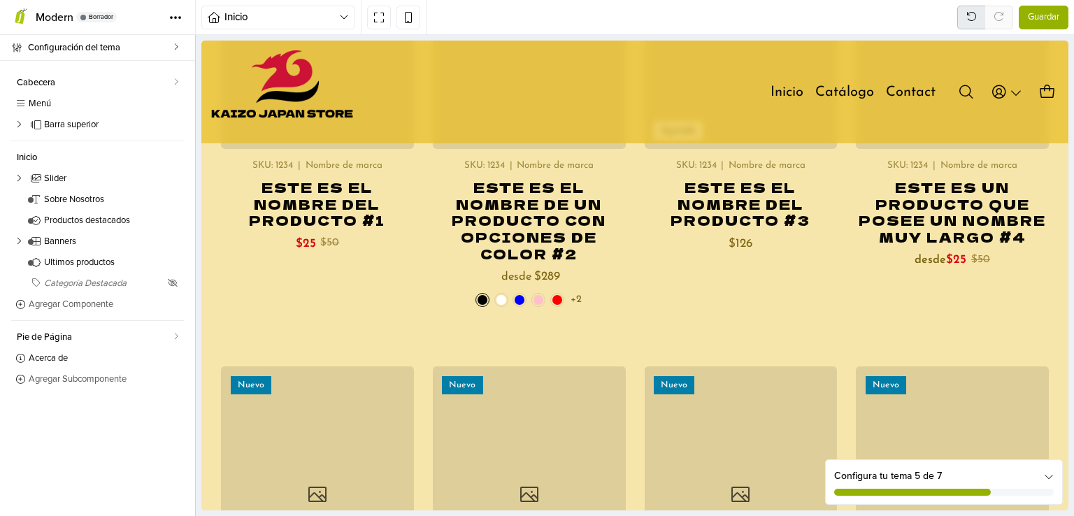
click at [963, 23] on button at bounding box center [972, 18] width 28 height 24
click at [966, 10] on button at bounding box center [972, 18] width 28 height 24
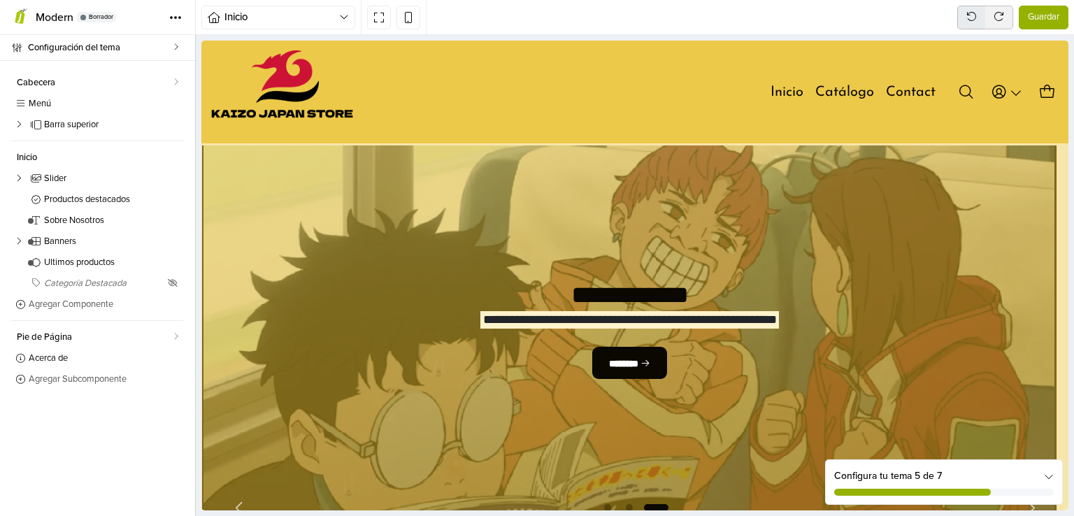
click at [979, 15] on button at bounding box center [972, 18] width 28 height 24
click at [974, 17] on icon at bounding box center [972, 17] width 14 height 14
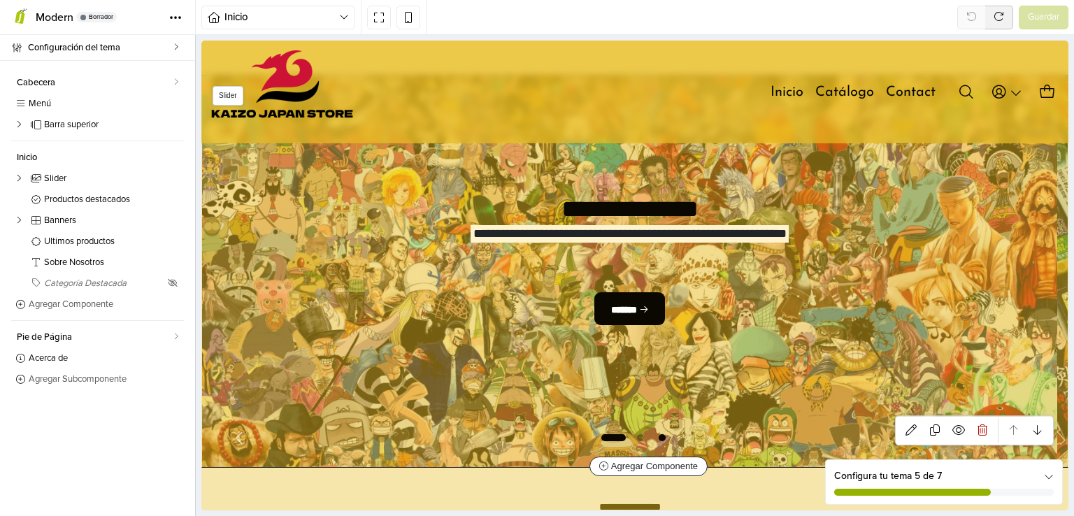
click at [654, 430] on span "Go to slide 3" at bounding box center [662, 438] width 17 height 17
select select "*****"
select select "******"
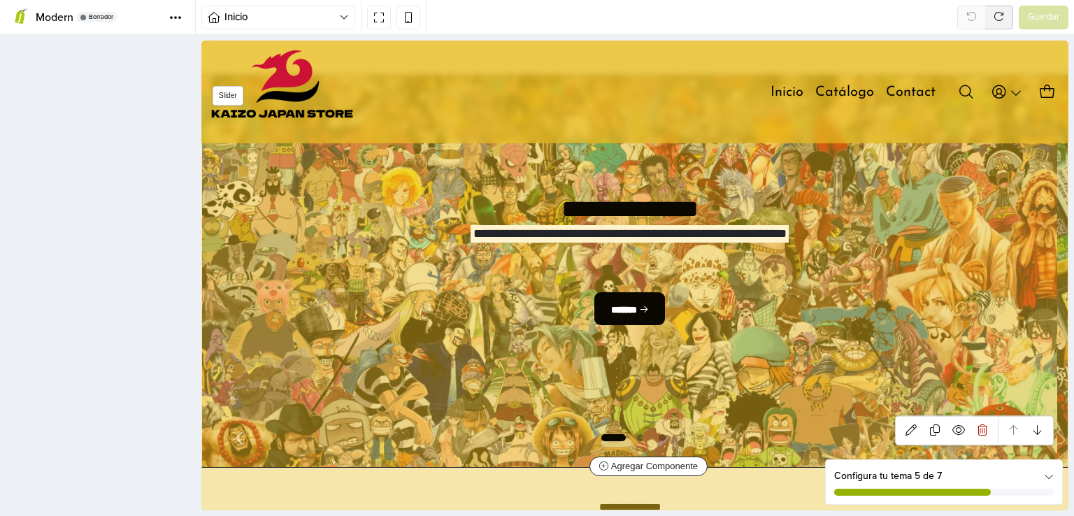
scroll to position [65, 0]
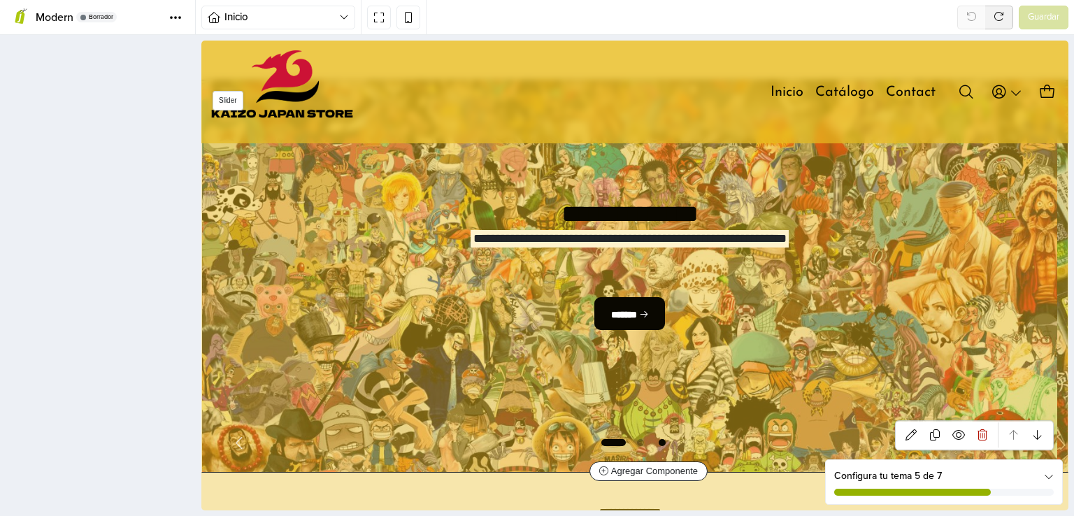
click at [655, 436] on span "Go to slide 3" at bounding box center [662, 442] width 17 height 17
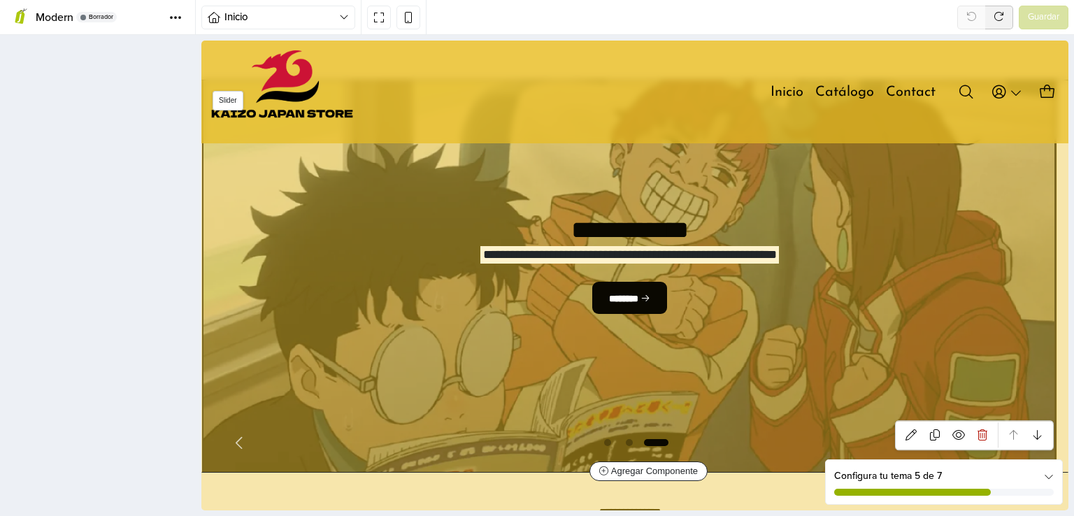
click at [655, 436] on span "Go to slide 3" at bounding box center [657, 442] width 28 height 17
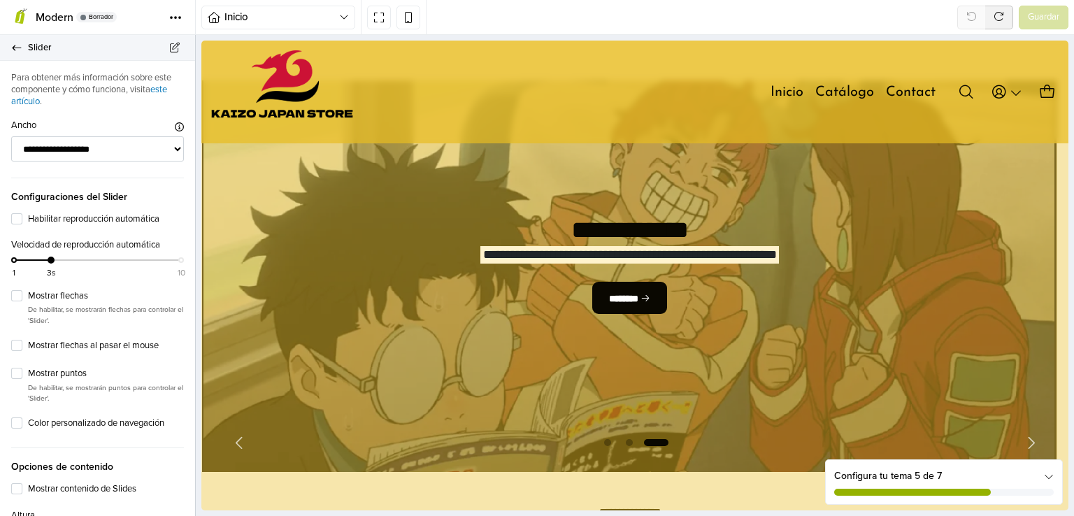
click at [48, 49] on span "Slider" at bounding box center [103, 48] width 150 height 20
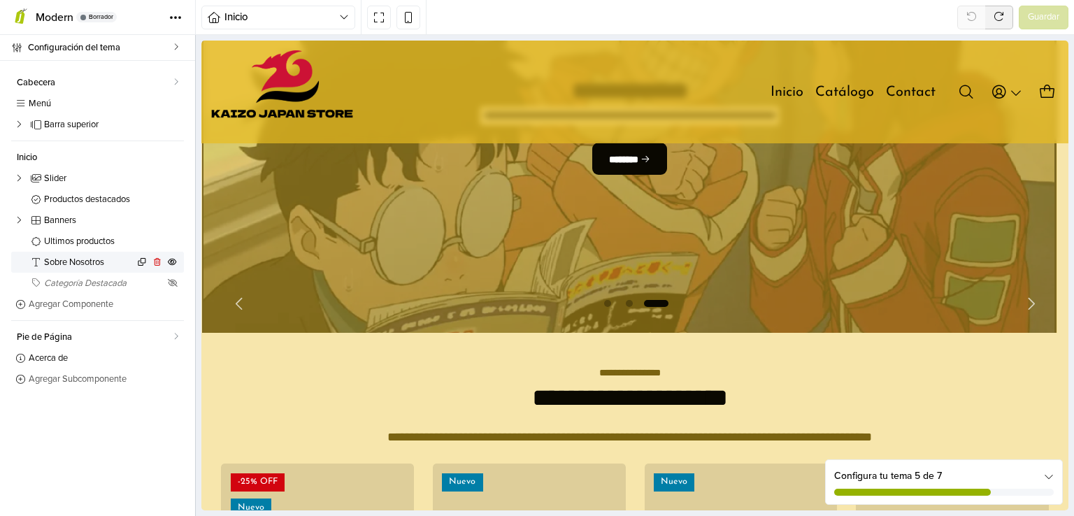
scroll to position [205, 0]
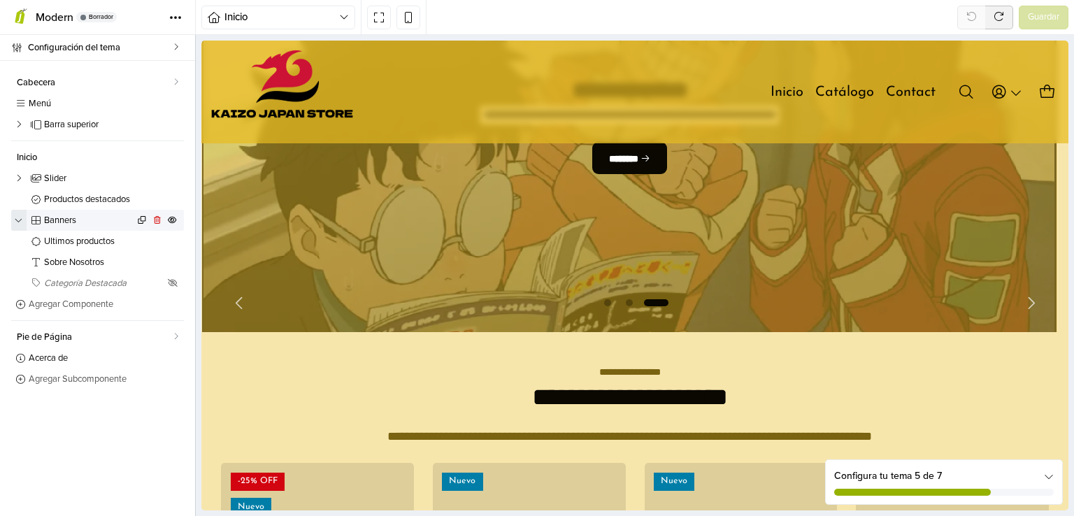
click at [17, 222] on button "button" at bounding box center [18, 220] width 15 height 21
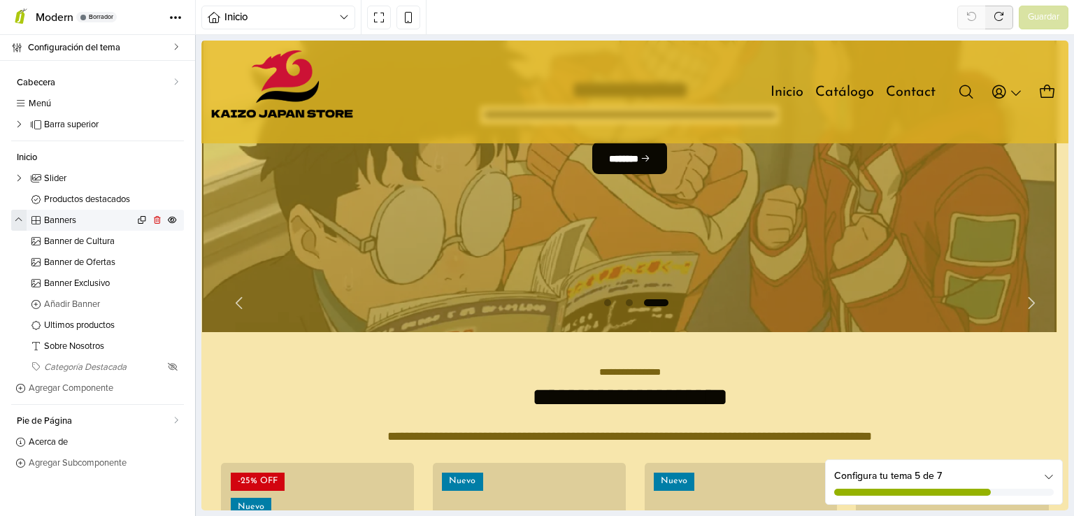
click at [17, 222] on button "button" at bounding box center [18, 220] width 15 height 21
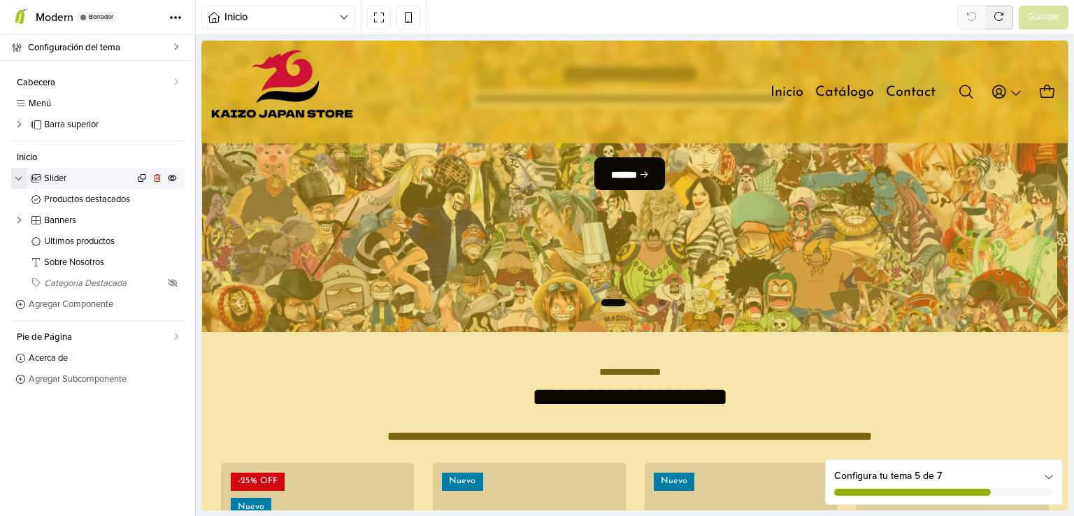
click at [20, 179] on icon "button" at bounding box center [19, 178] width 8 height 5
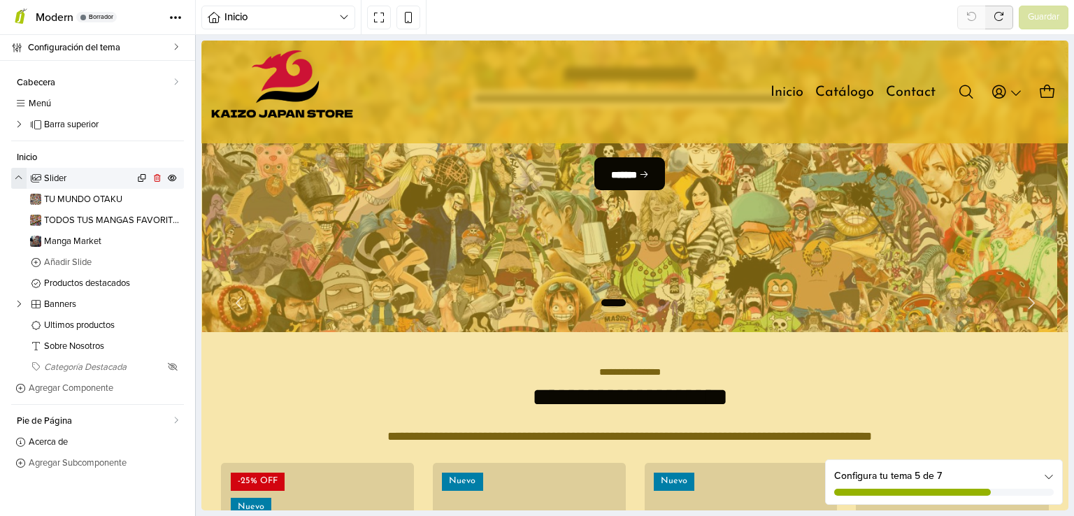
click at [17, 180] on icon "button" at bounding box center [19, 178] width 8 height 5
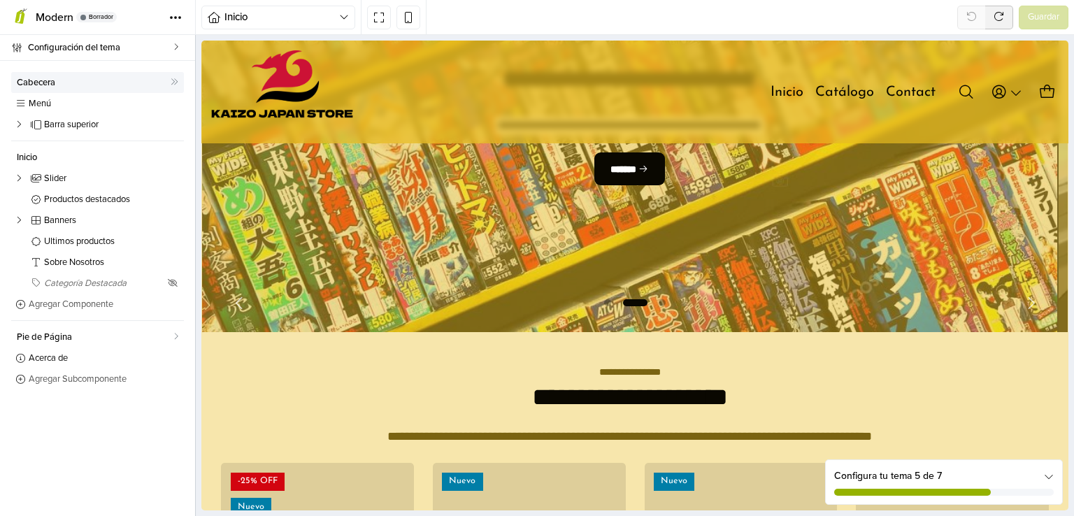
click at [164, 80] on span "Cabecera" at bounding box center [94, 82] width 154 height 9
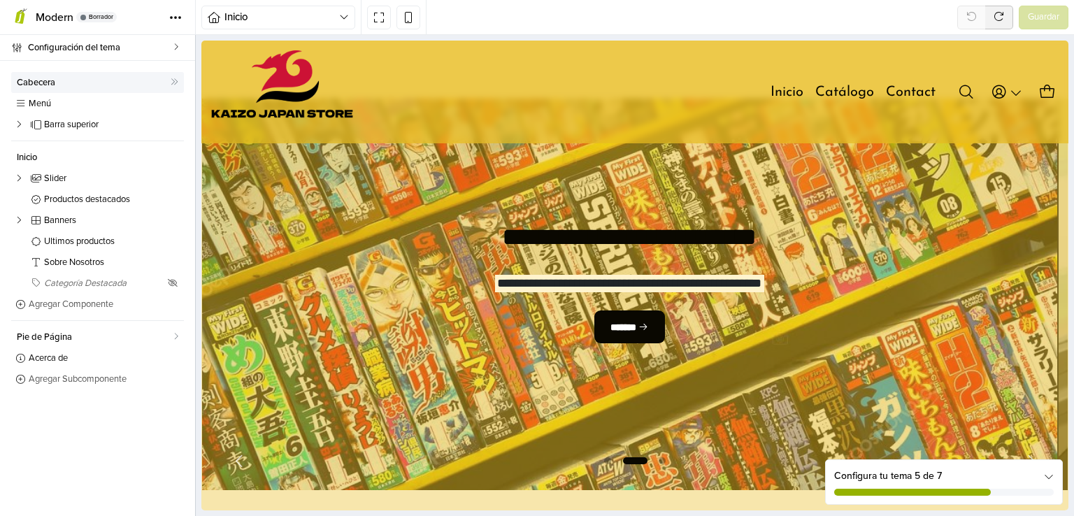
select select "**"
select select "*****"
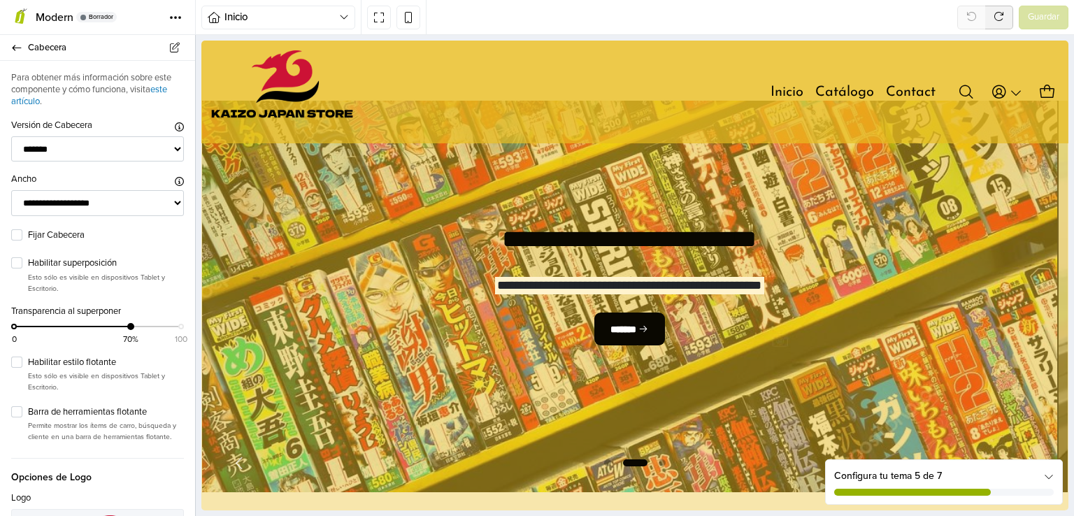
scroll to position [0, 0]
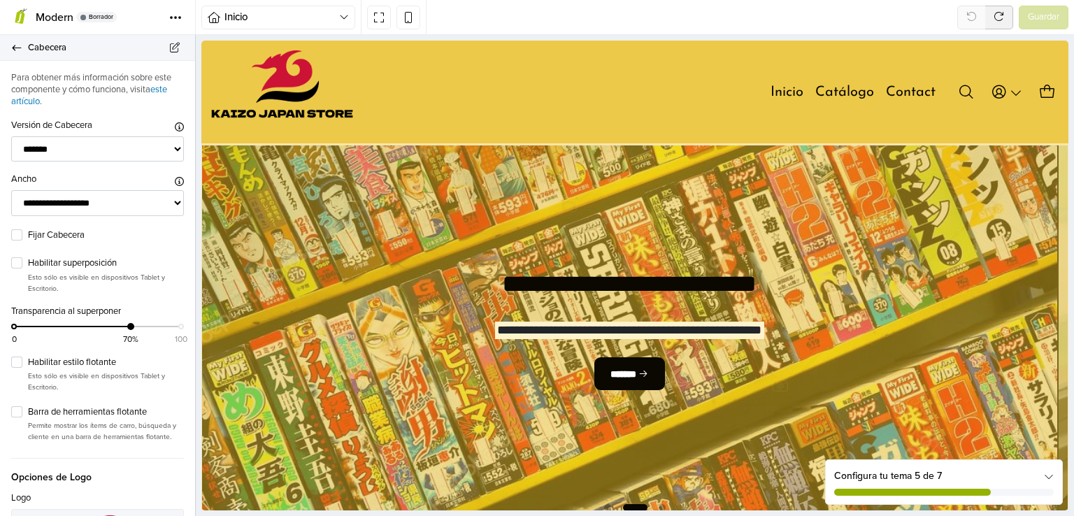
click at [14, 54] on link "Cabecera" at bounding box center [97, 48] width 195 height 26
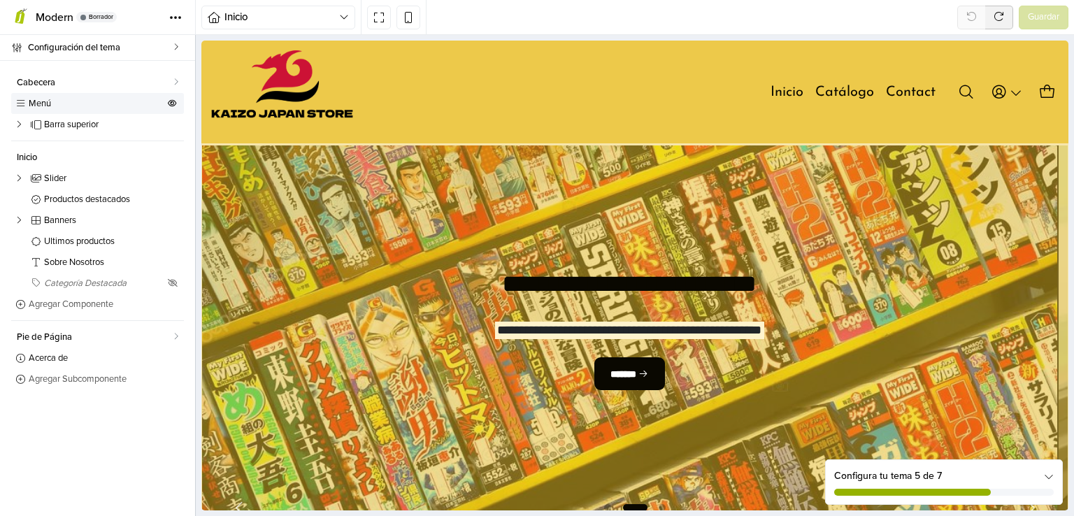
click at [41, 100] on span "Menú" at bounding box center [97, 103] width 136 height 9
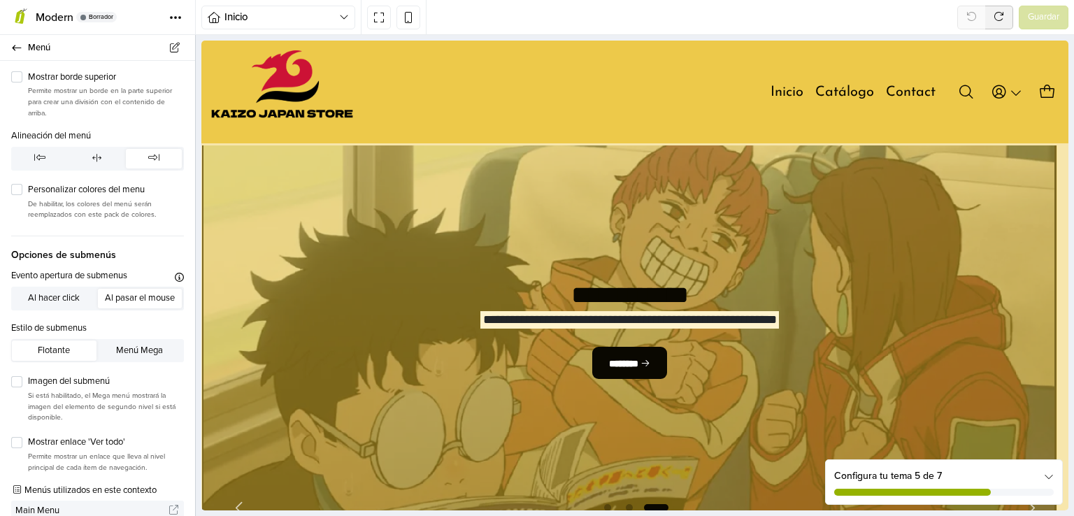
scroll to position [154, 0]
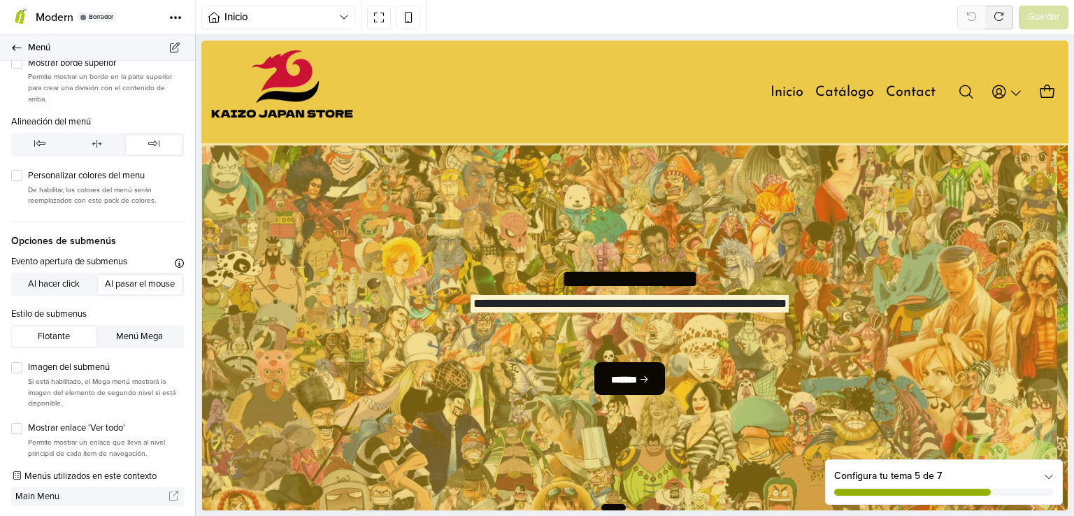
click at [22, 45] on icon at bounding box center [16, 47] width 11 height 9
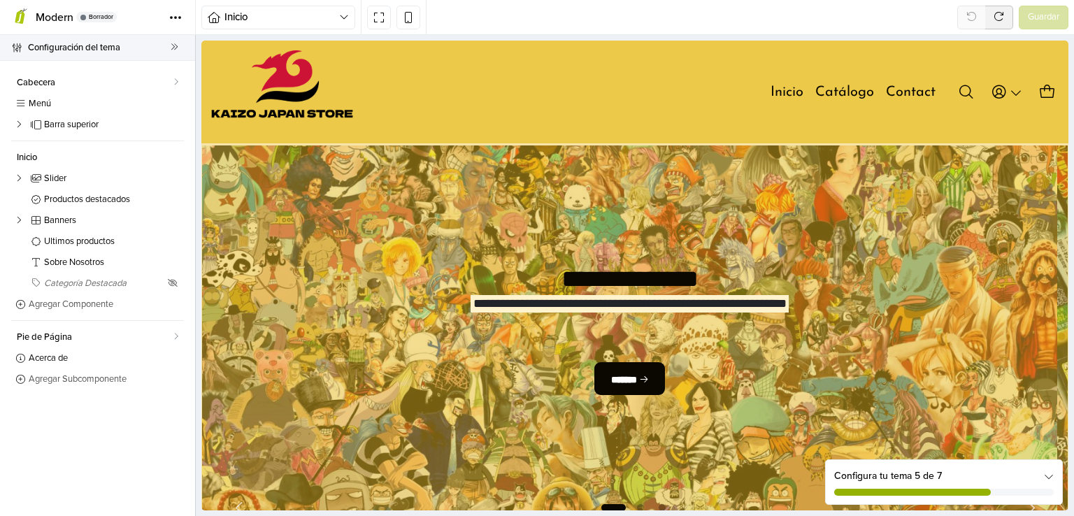
click at [64, 51] on span "Configuración del tema" at bounding box center [99, 48] width 143 height 20
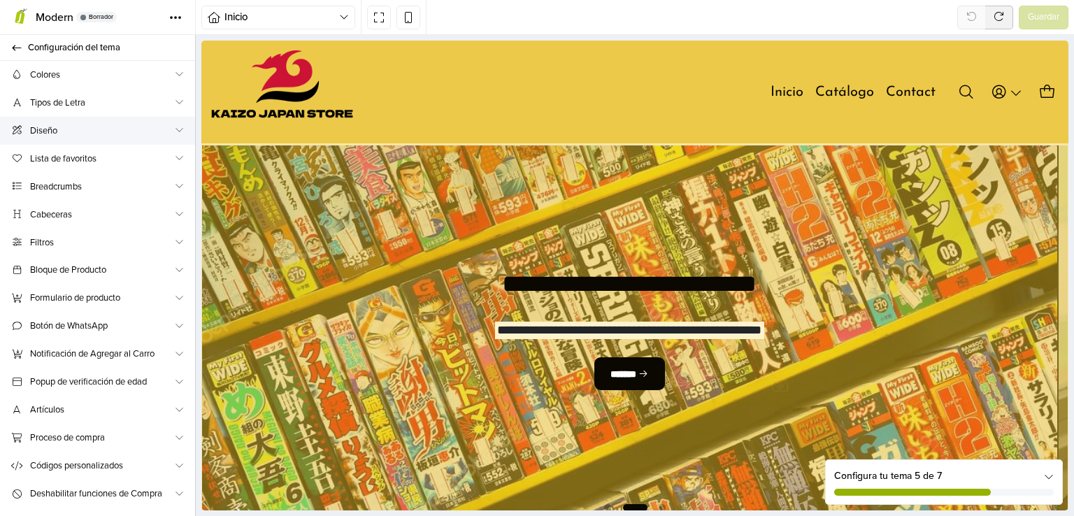
click at [151, 128] on span "Diseño" at bounding box center [101, 131] width 143 height 15
select select "******"
select select "*******"
select select "*********"
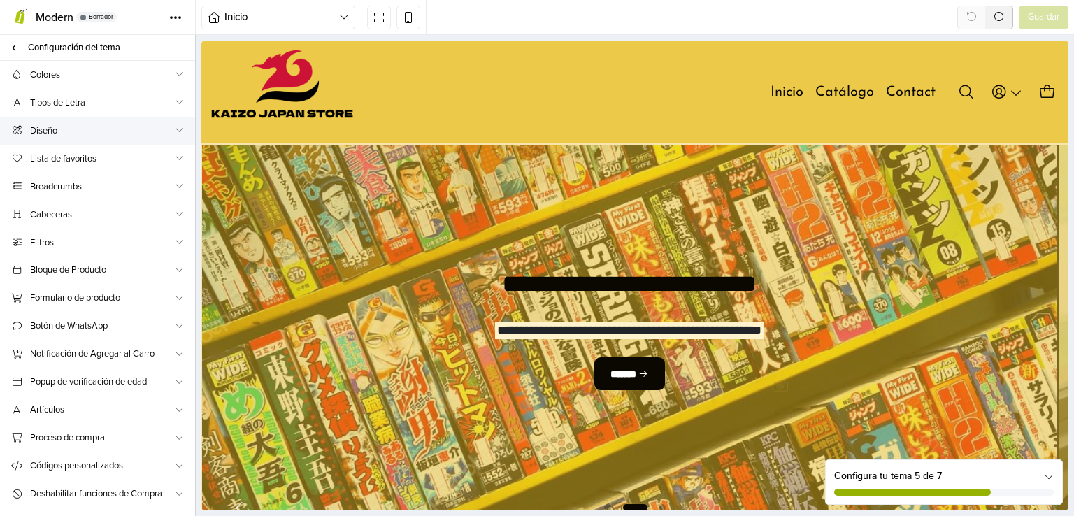
select select "****"
select select "*******"
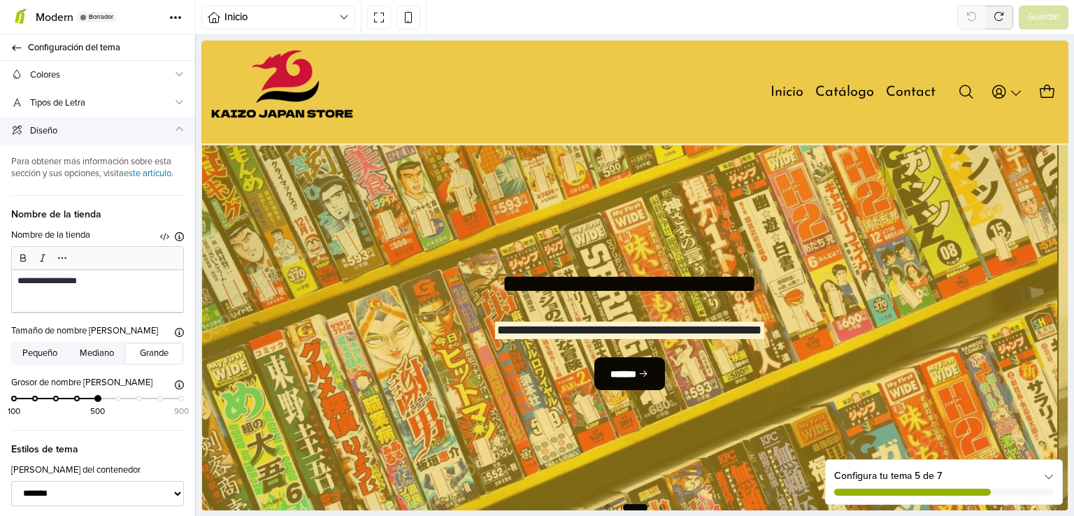
click at [164, 129] on span "Diseño" at bounding box center [101, 131] width 143 height 15
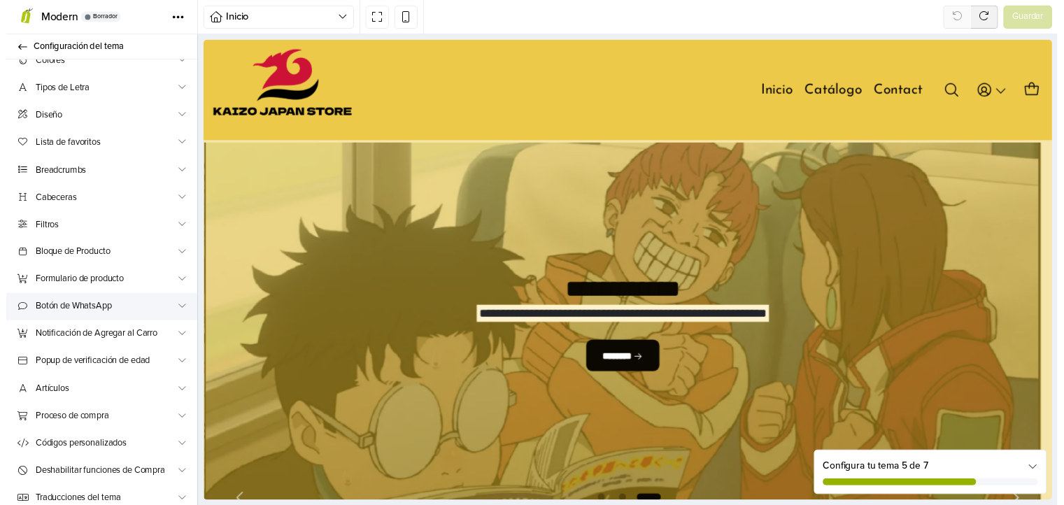
scroll to position [20, 0]
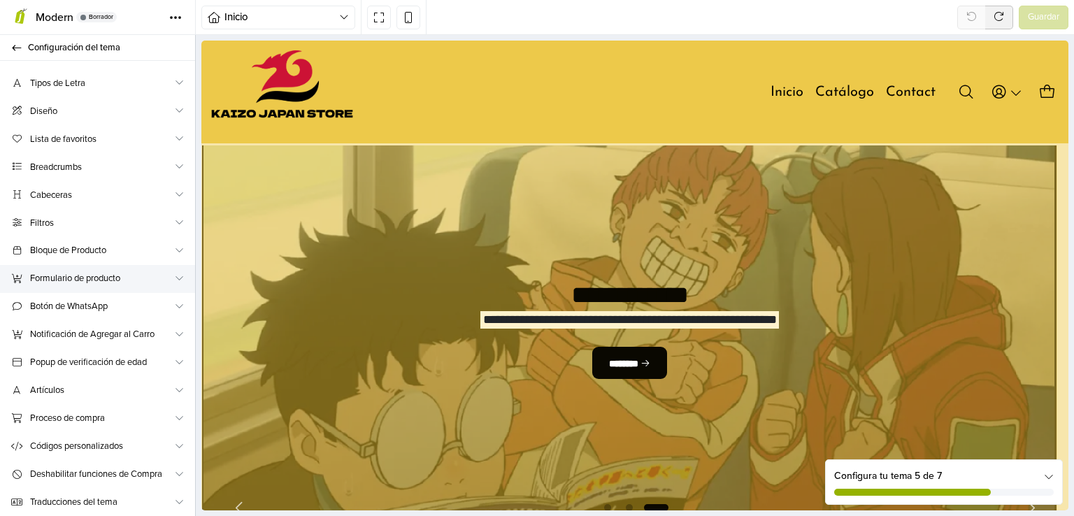
click at [165, 272] on span "Formulario de producto" at bounding box center [101, 278] width 143 height 15
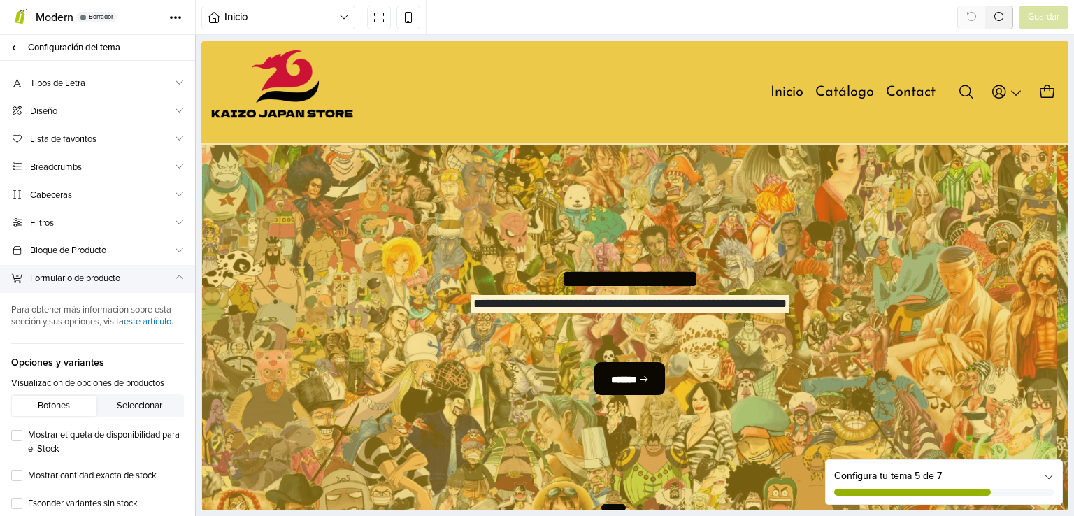
click at [165, 272] on span "Formulario de producto" at bounding box center [101, 278] width 143 height 15
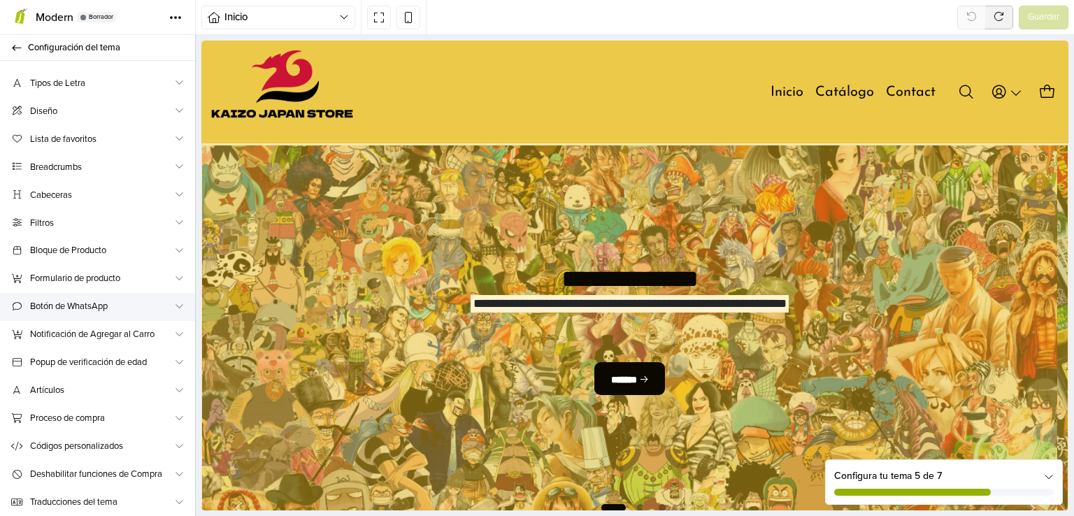
click at [148, 302] on span "Botón de WhatsApp" at bounding box center [101, 306] width 143 height 15
select select "**********"
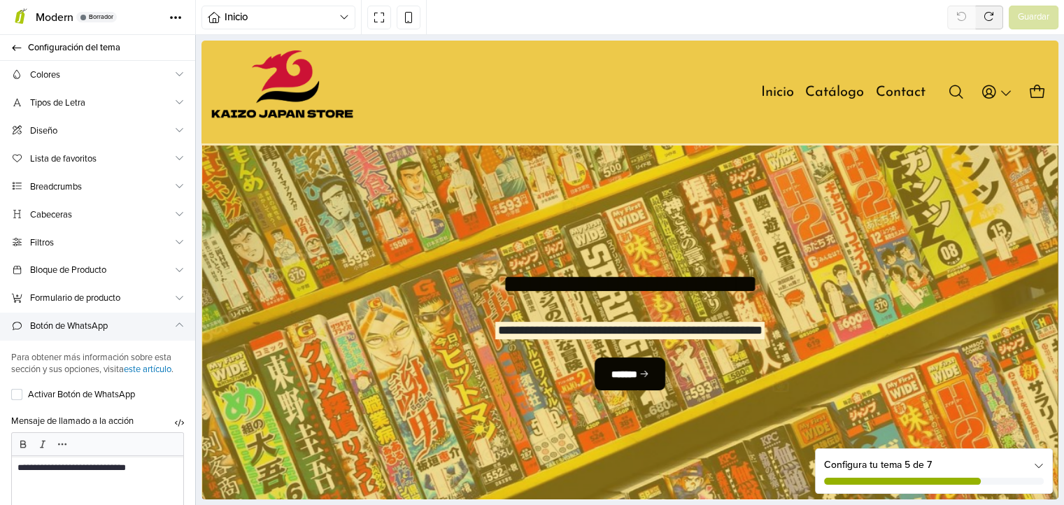
click at [128, 319] on span "Botón de WhatsApp" at bounding box center [101, 326] width 143 height 15
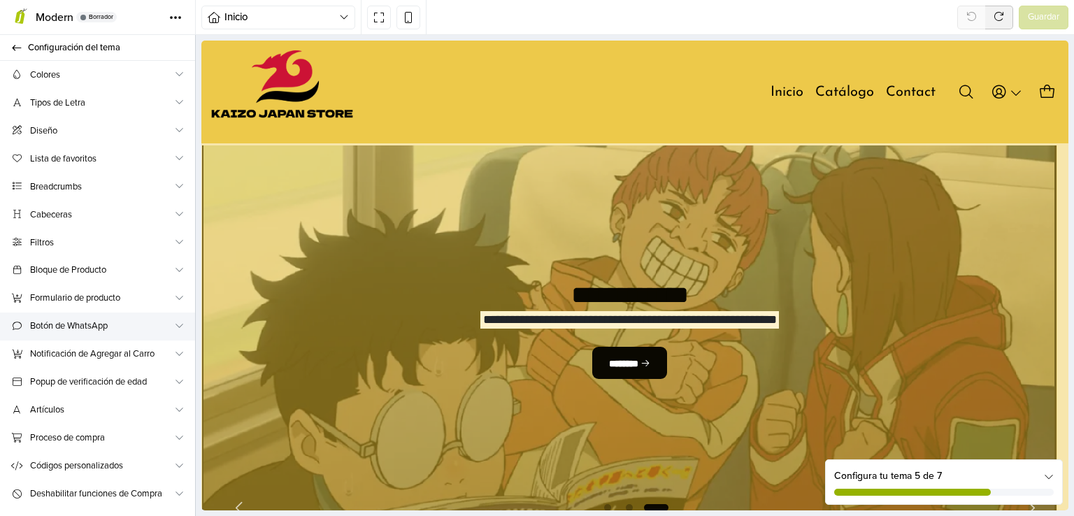
scroll to position [20, 0]
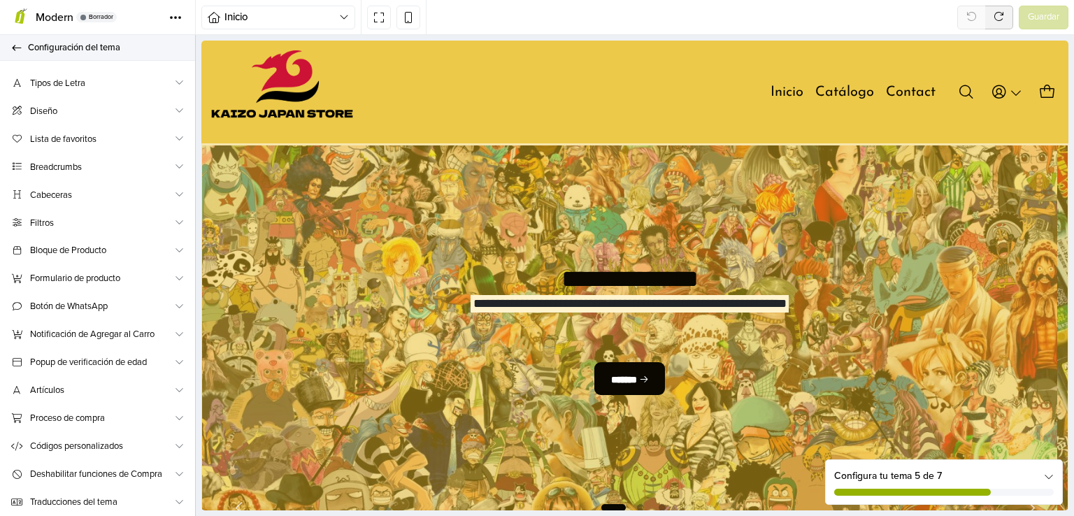
click at [39, 54] on span "Configuración del tema" at bounding box center [103, 48] width 150 height 20
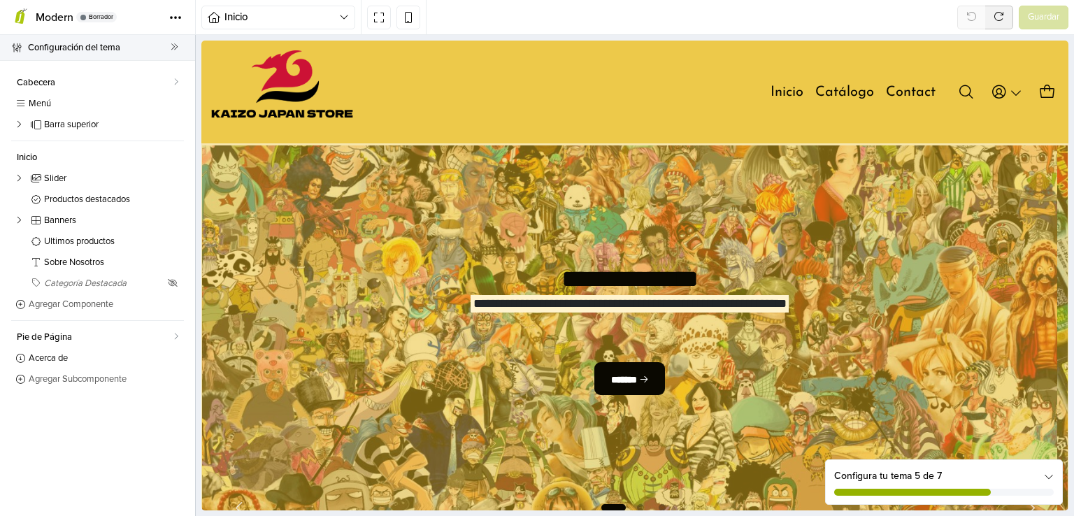
click at [118, 49] on span "Configuración del tema" at bounding box center [99, 48] width 143 height 20
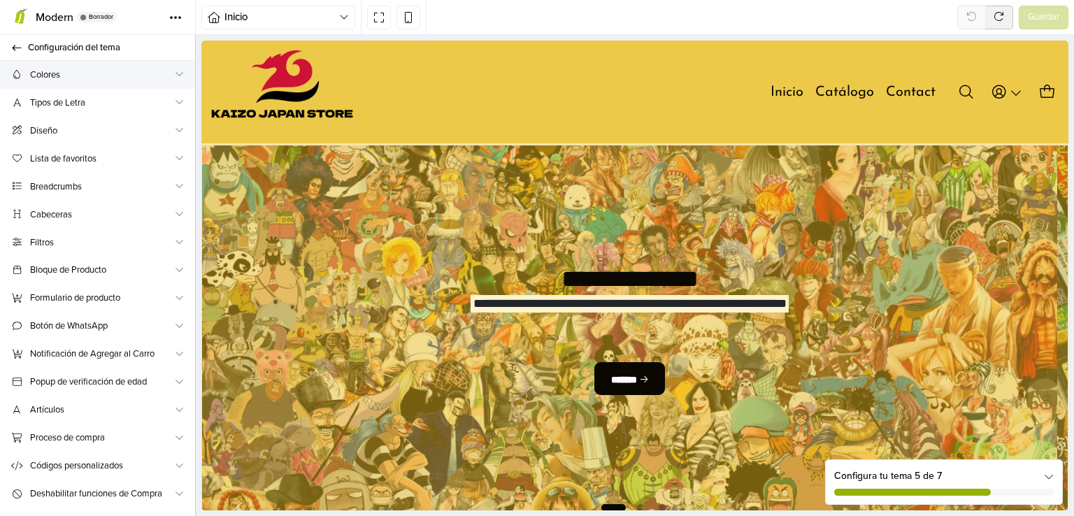
click at [62, 72] on span "Colores" at bounding box center [101, 75] width 143 height 15
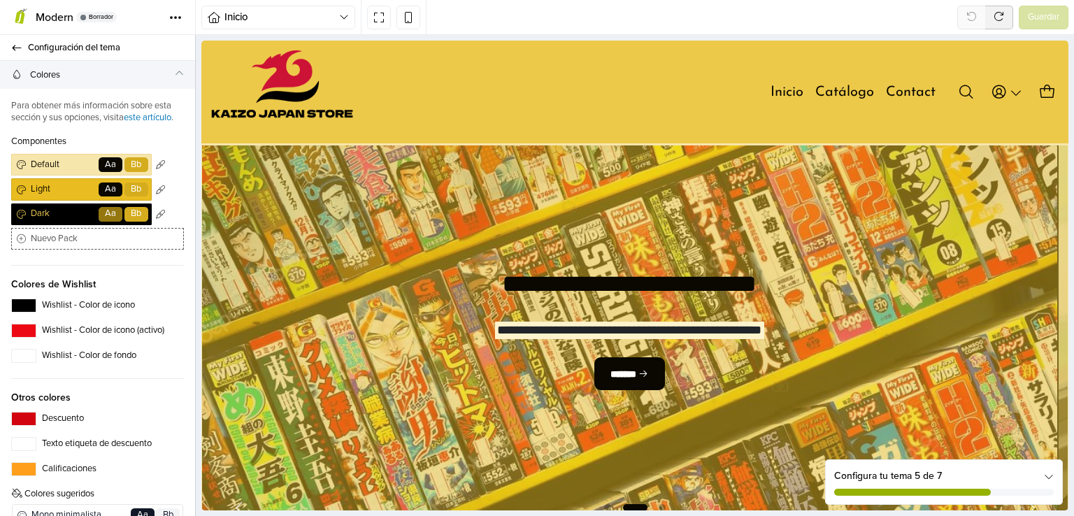
click at [101, 71] on span "Colores" at bounding box center [101, 75] width 143 height 15
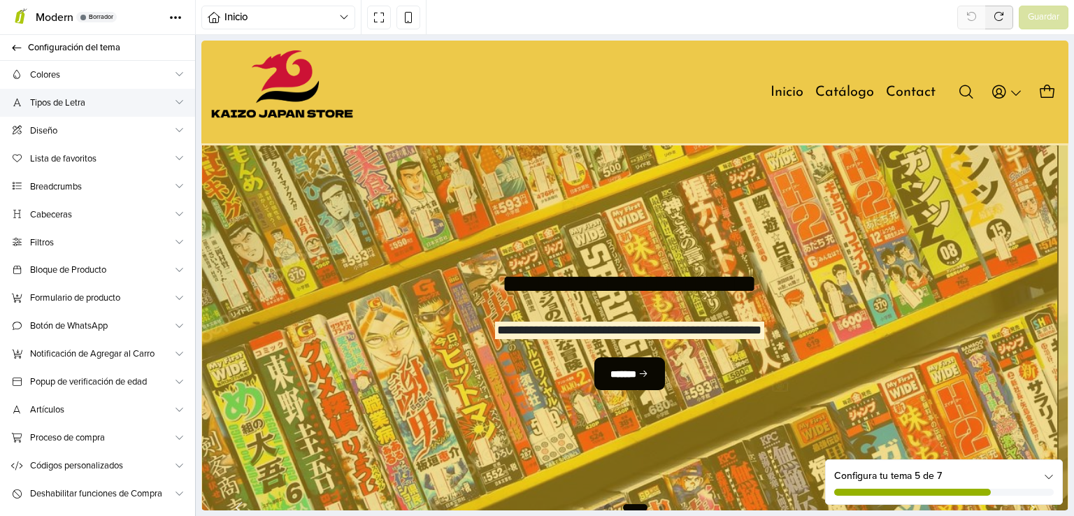
click at [128, 99] on span "Tipos de Letra" at bounding box center [101, 103] width 143 height 15
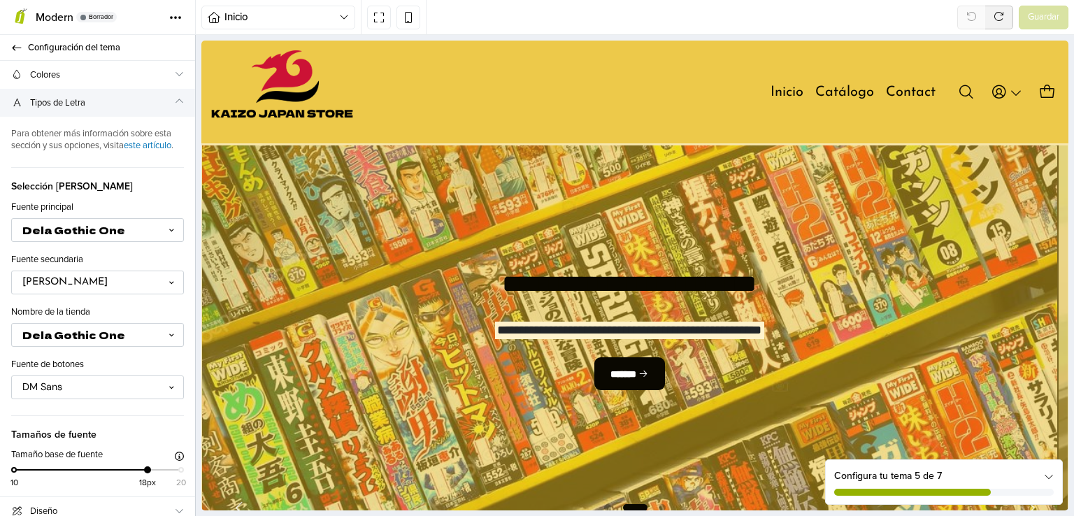
click at [128, 99] on span "Tipos de Letra" at bounding box center [101, 103] width 143 height 15
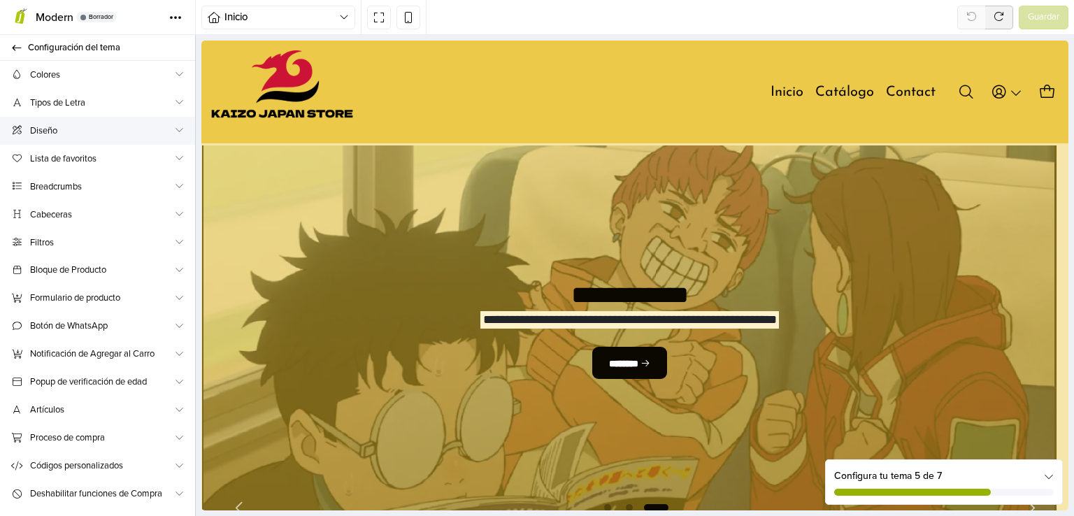
click at [129, 134] on span "Diseño" at bounding box center [101, 131] width 143 height 15
select select "******"
select select "*******"
select select "*********"
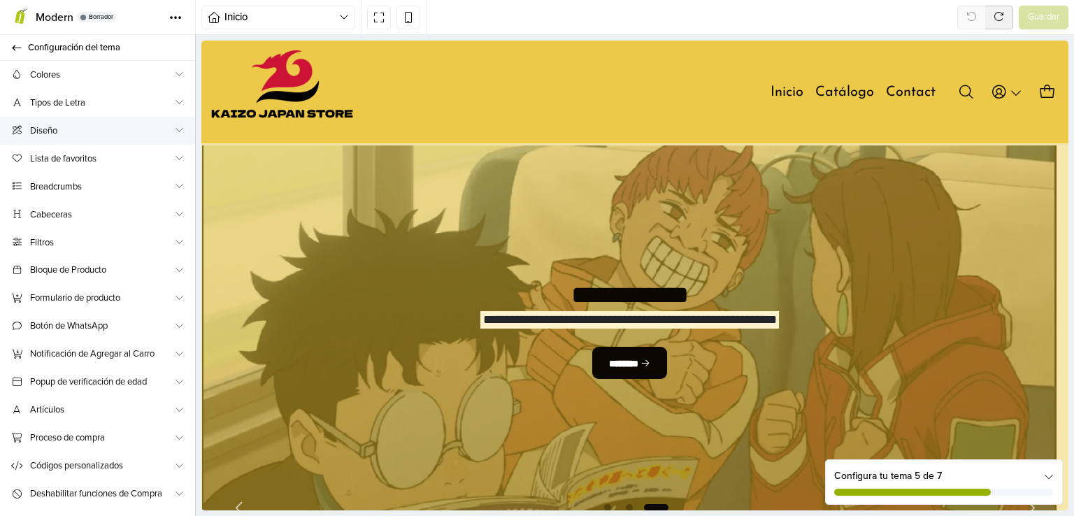
select select "****"
select select "*******"
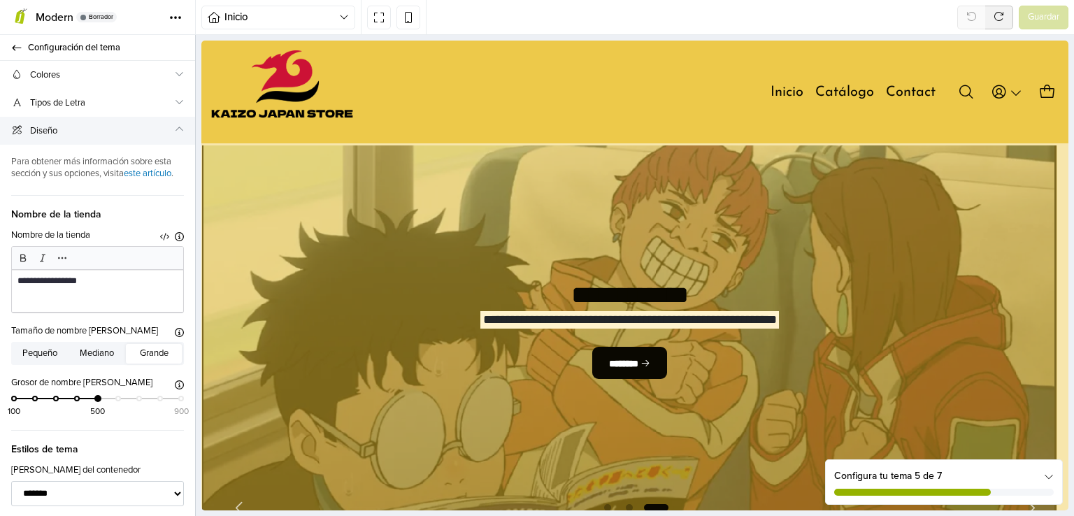
click at [129, 134] on span "Diseño" at bounding box center [101, 131] width 143 height 15
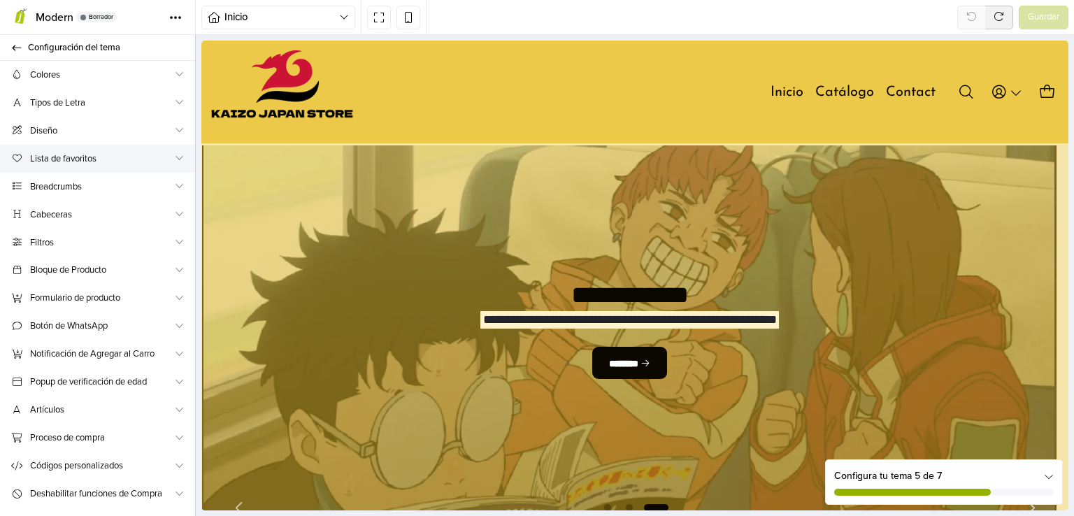
click at [126, 163] on span "Lista de favoritos" at bounding box center [101, 159] width 143 height 15
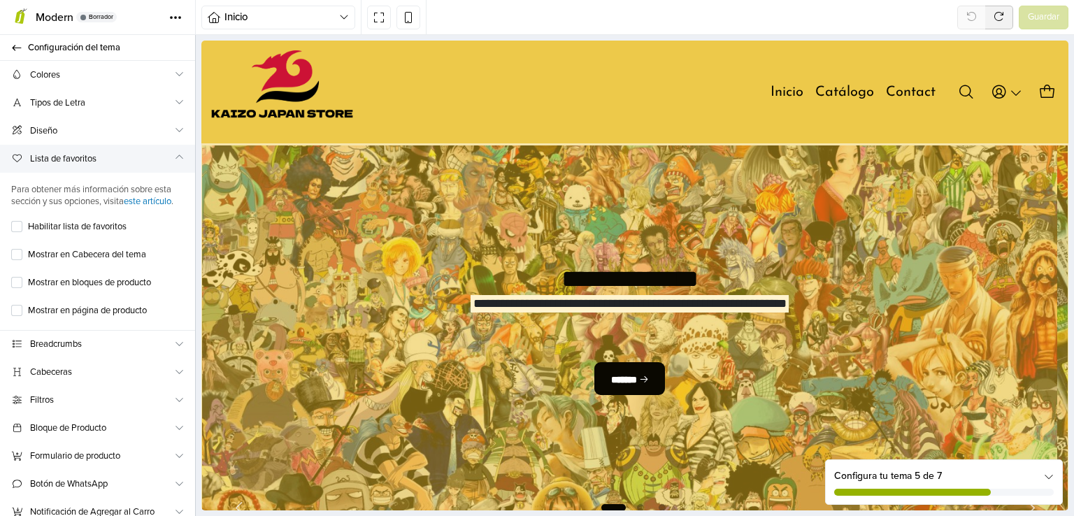
click at [126, 162] on span "Lista de favoritos" at bounding box center [101, 159] width 143 height 15
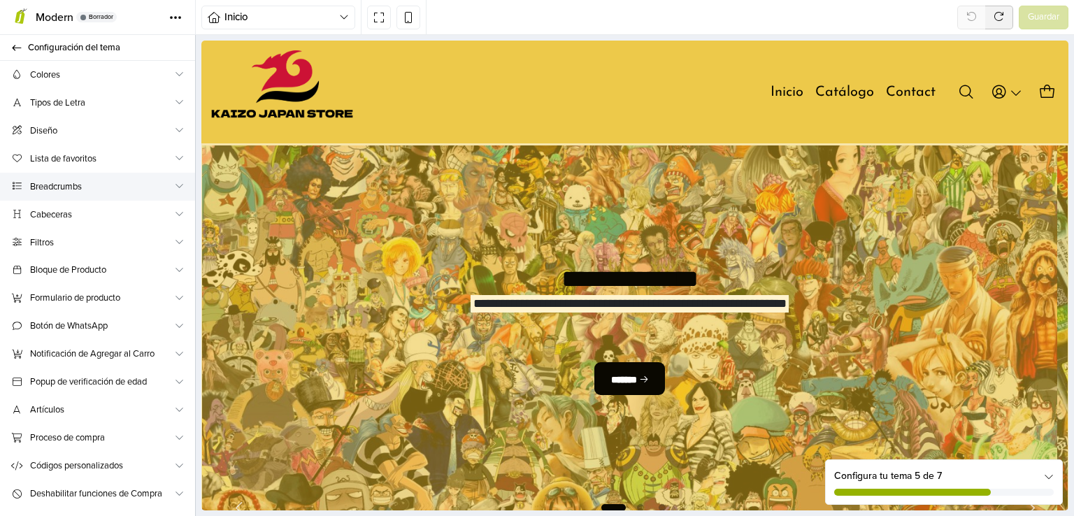
click at [116, 194] on link "Breadcrumbs" at bounding box center [97, 187] width 195 height 28
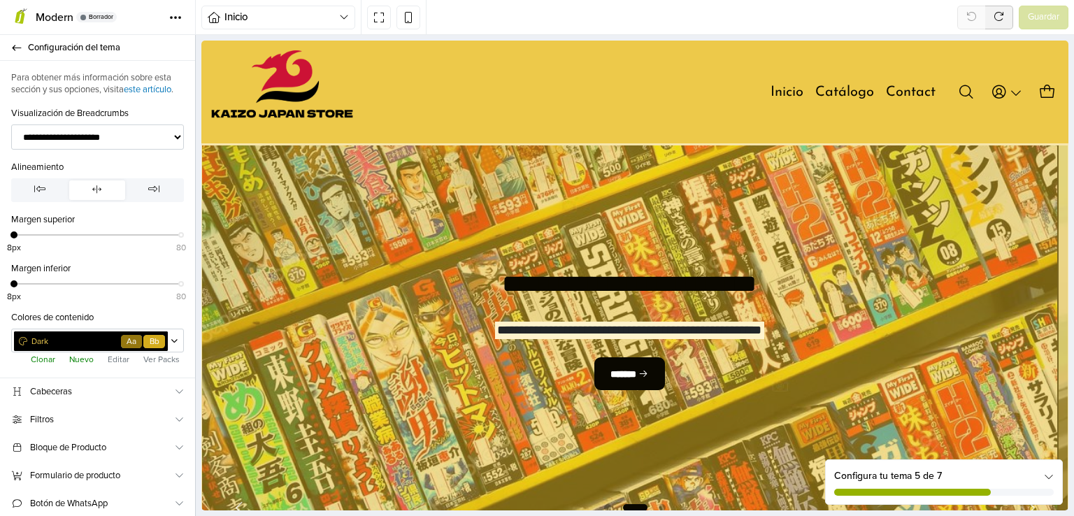
scroll to position [70, 0]
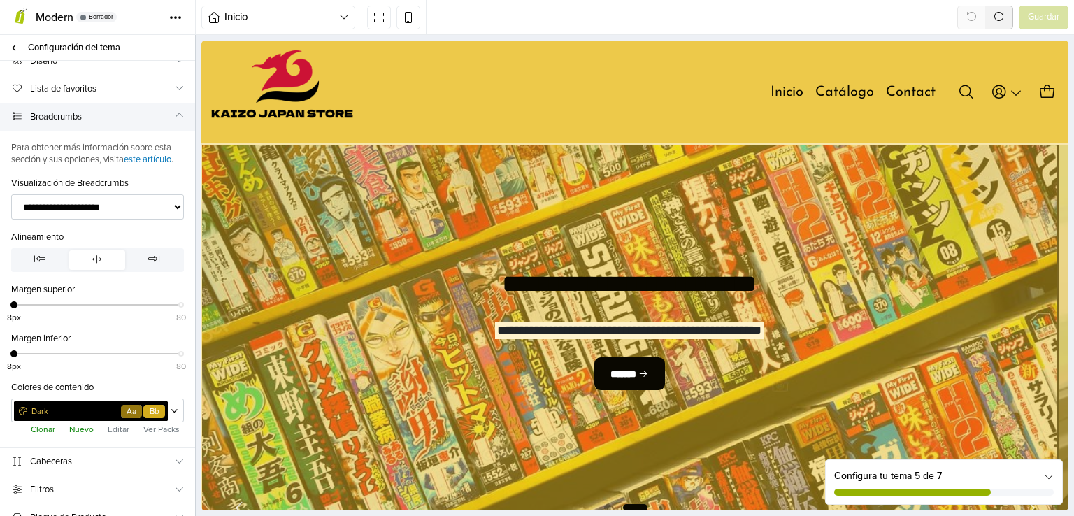
click at [110, 119] on span "Breadcrumbs" at bounding box center [101, 117] width 143 height 15
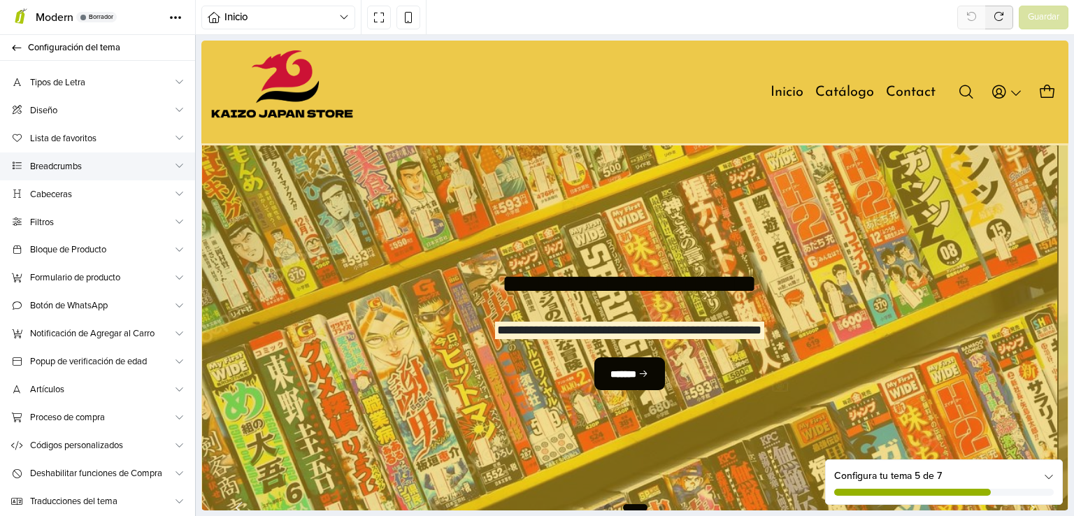
scroll to position [20, 0]
click at [104, 183] on link "Cabeceras" at bounding box center [97, 195] width 195 height 28
select select "******"
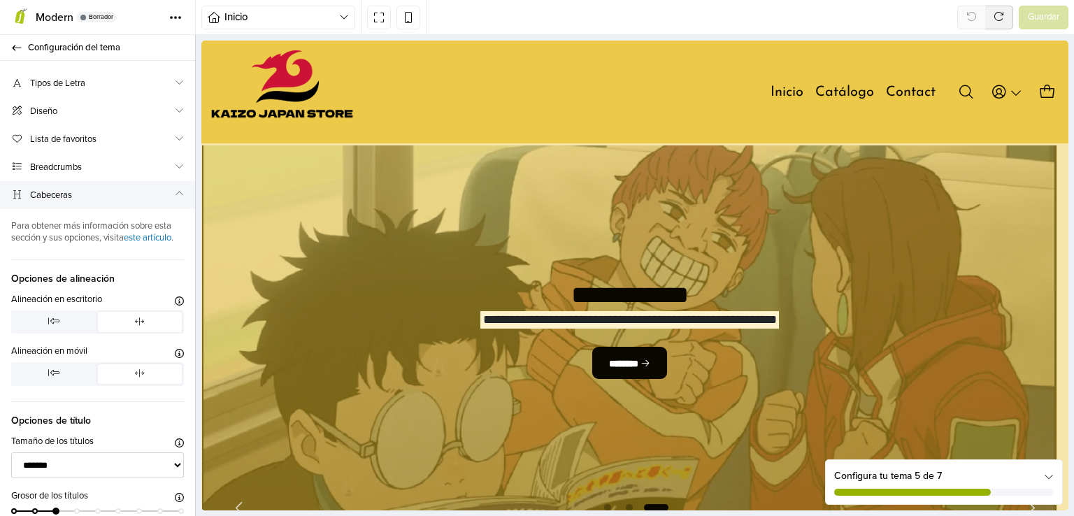
click at [106, 192] on span "Cabeceras" at bounding box center [101, 195] width 143 height 15
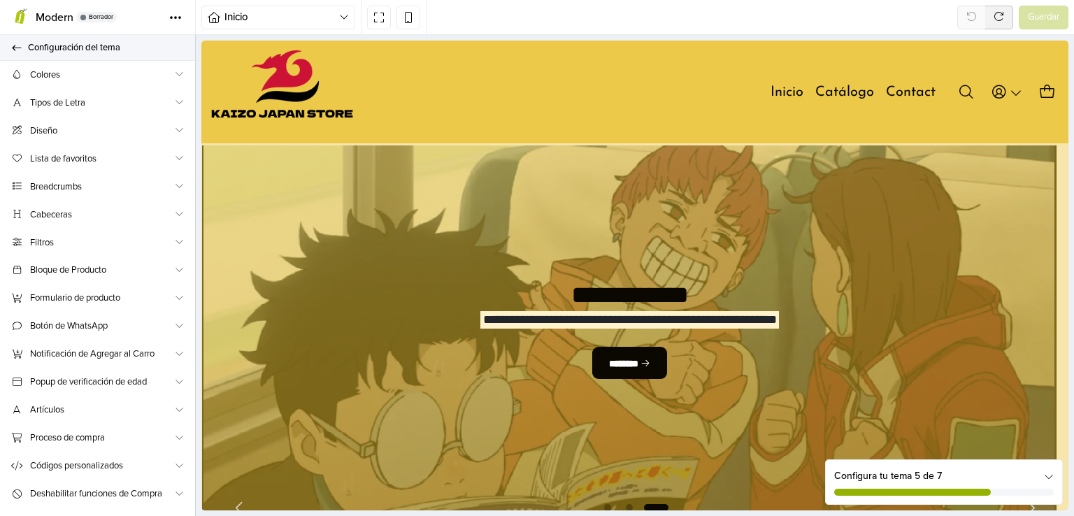
click at [34, 43] on span "Configuración del tema" at bounding box center [103, 48] width 150 height 20
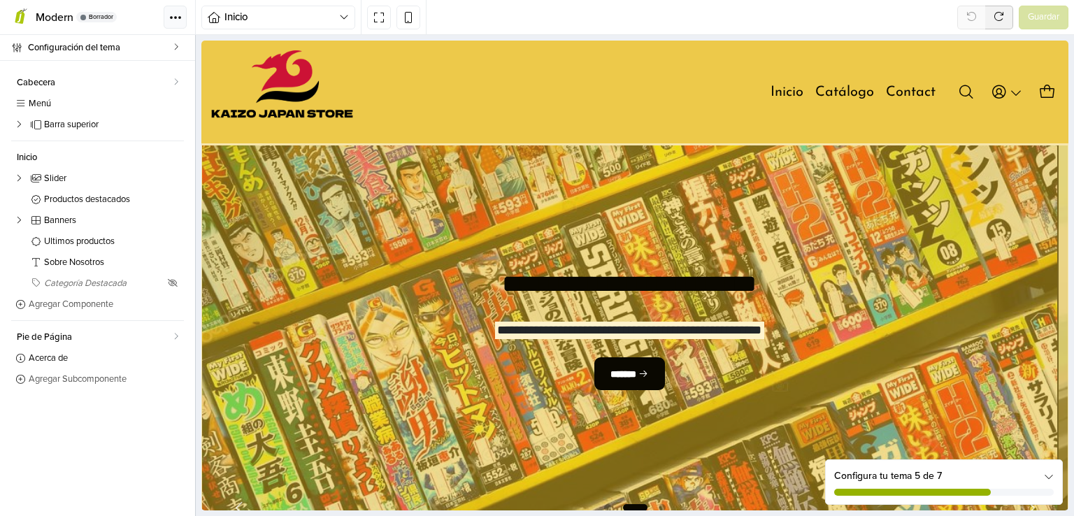
click at [182, 16] on button "Tema" at bounding box center [175, 17] width 23 height 23
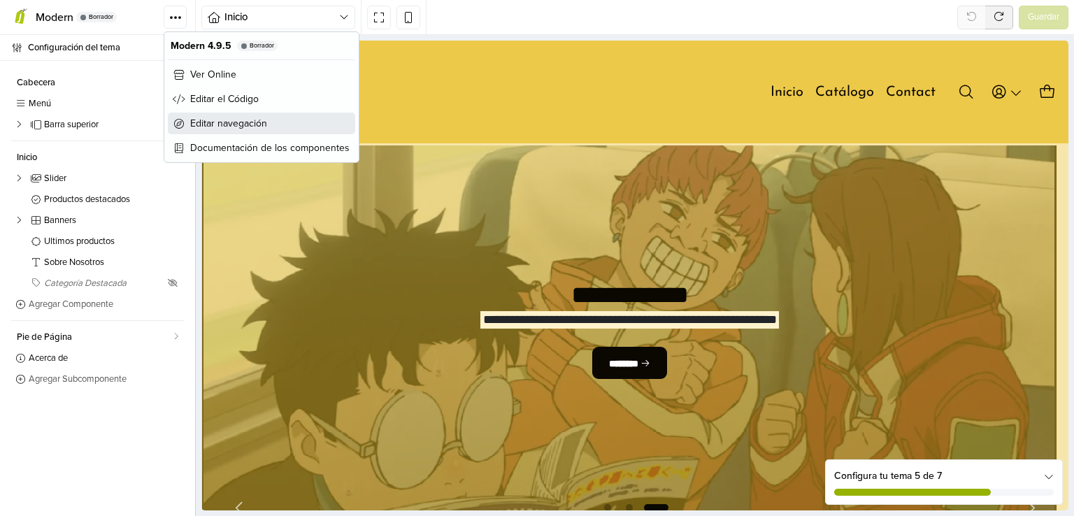
click at [204, 123] on span "Editar navegación" at bounding box center [228, 123] width 77 height 15
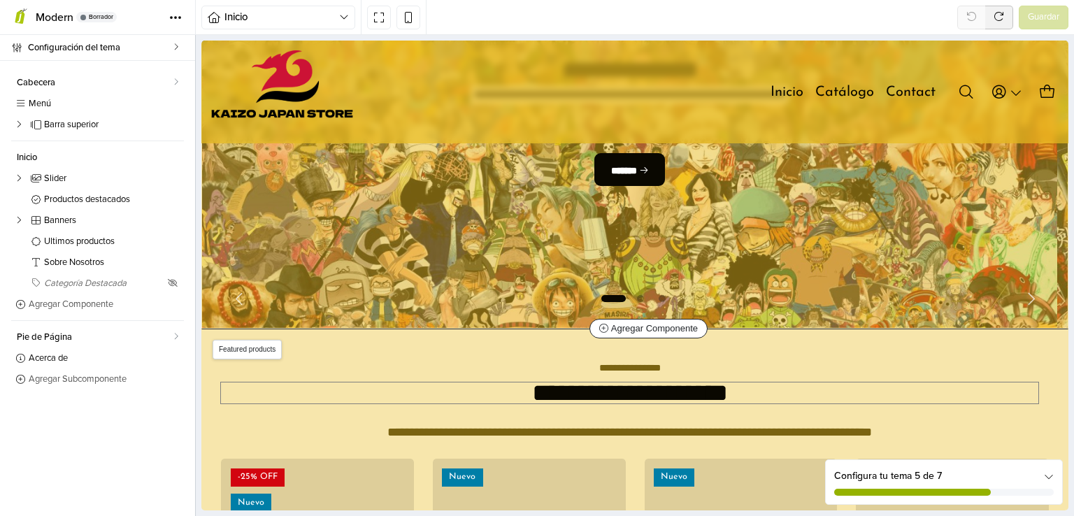
scroll to position [210, 0]
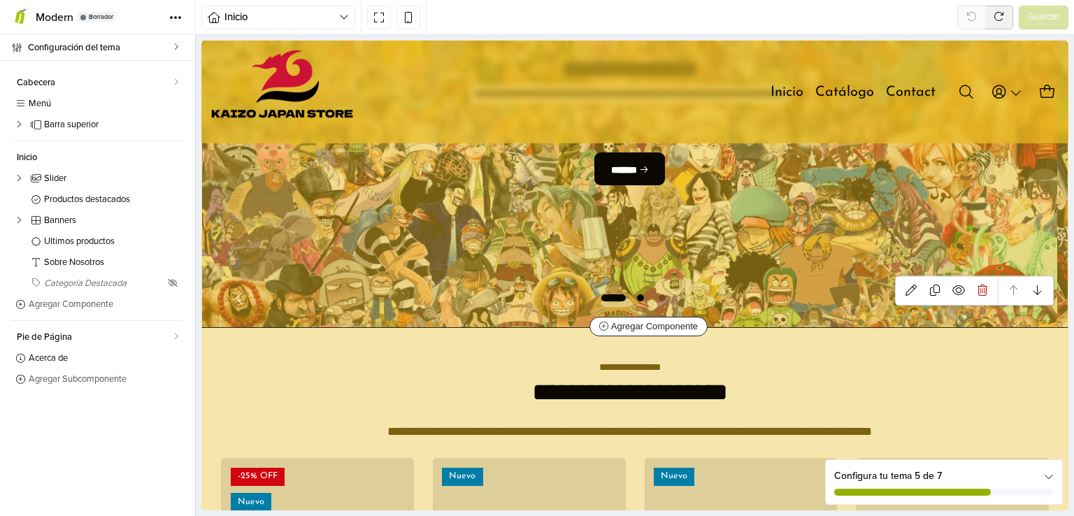
click at [639, 296] on span "Go to slide 2" at bounding box center [640, 298] width 17 height 17
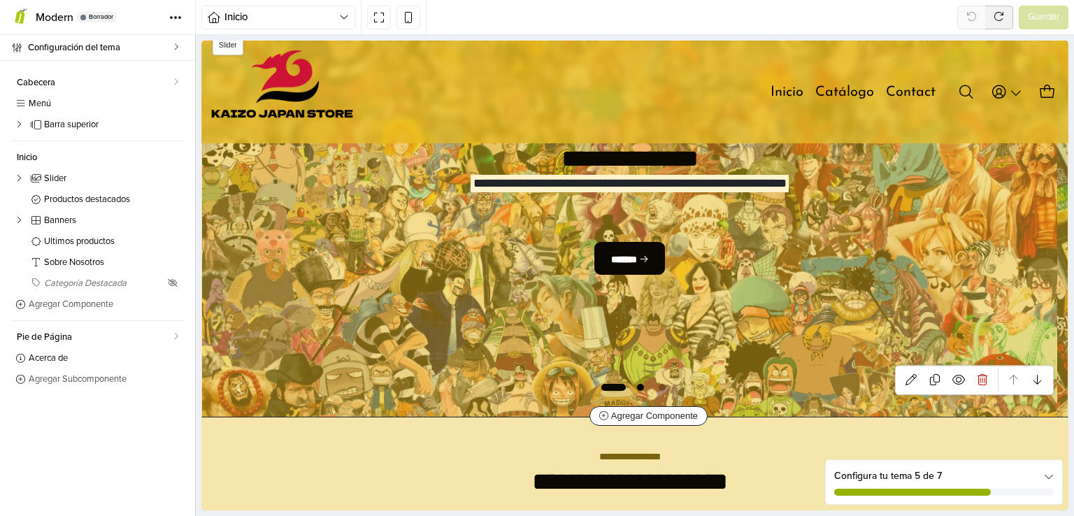
select select "*****"
select select "******"
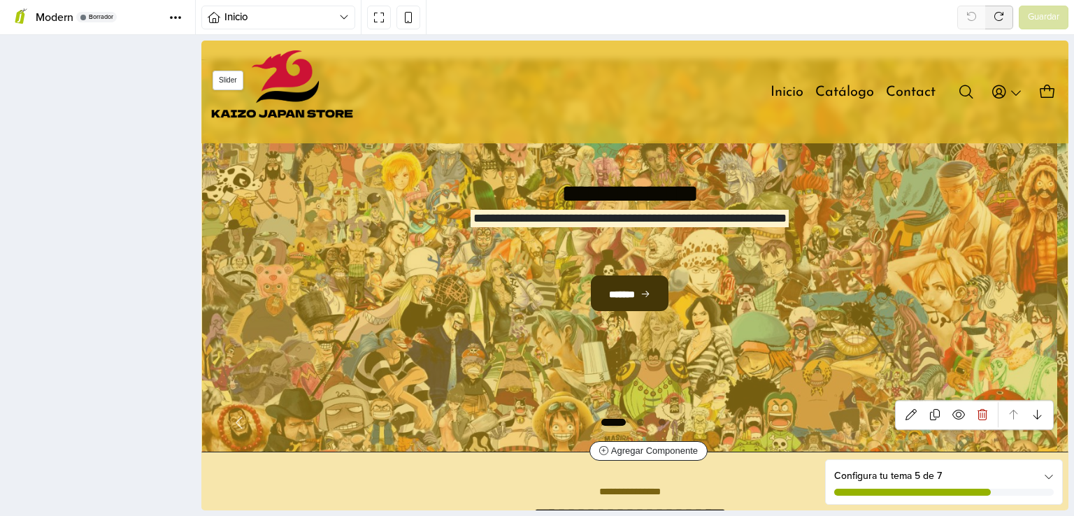
scroll to position [65, 0]
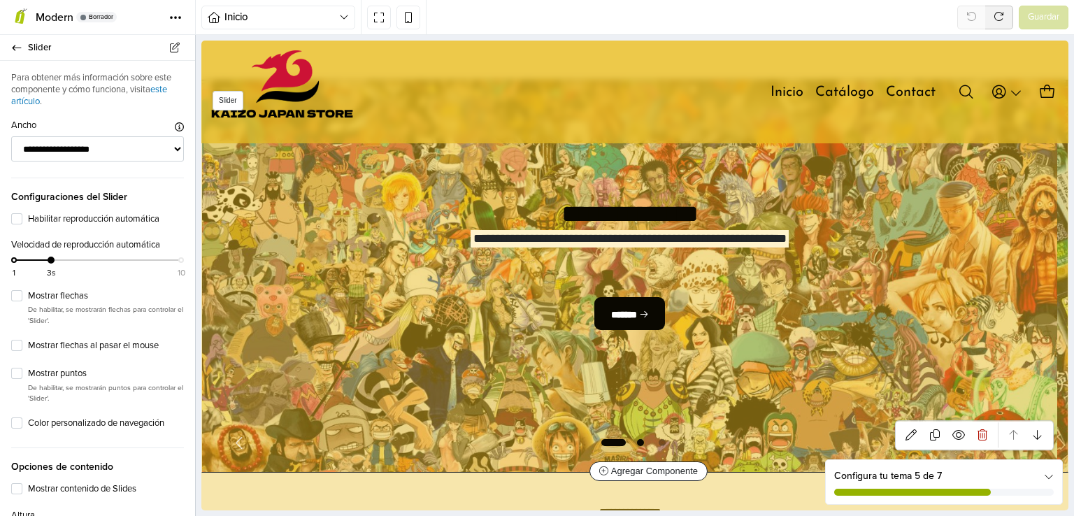
click at [632, 441] on span "Go to slide 2" at bounding box center [640, 442] width 17 height 17
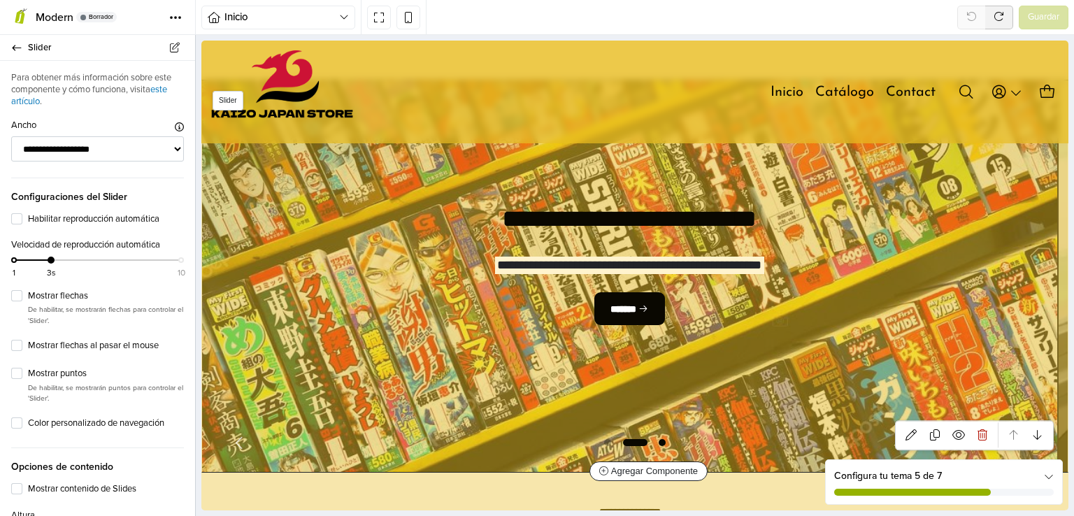
click at [654, 444] on span "Go to slide 3" at bounding box center [662, 442] width 17 height 17
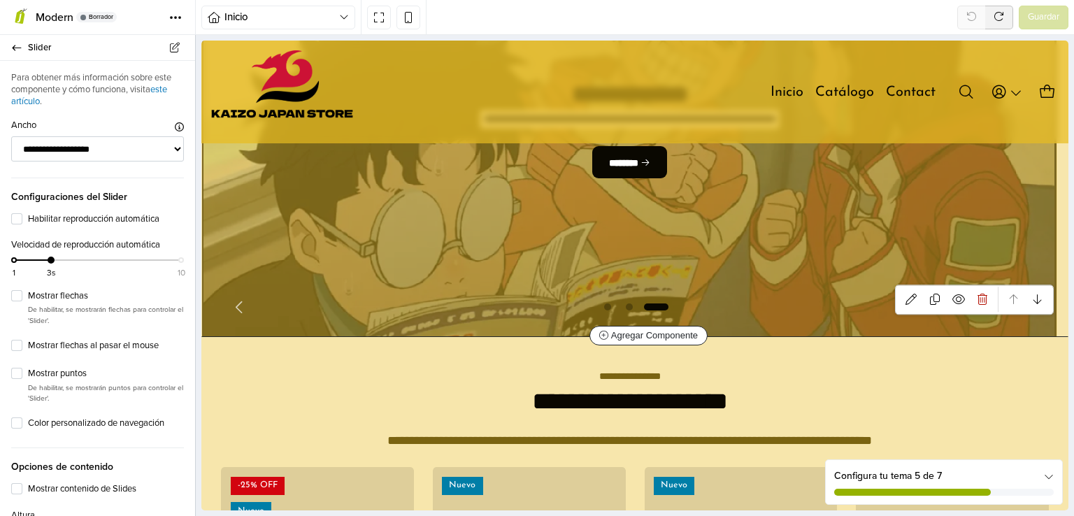
scroll to position [0, 0]
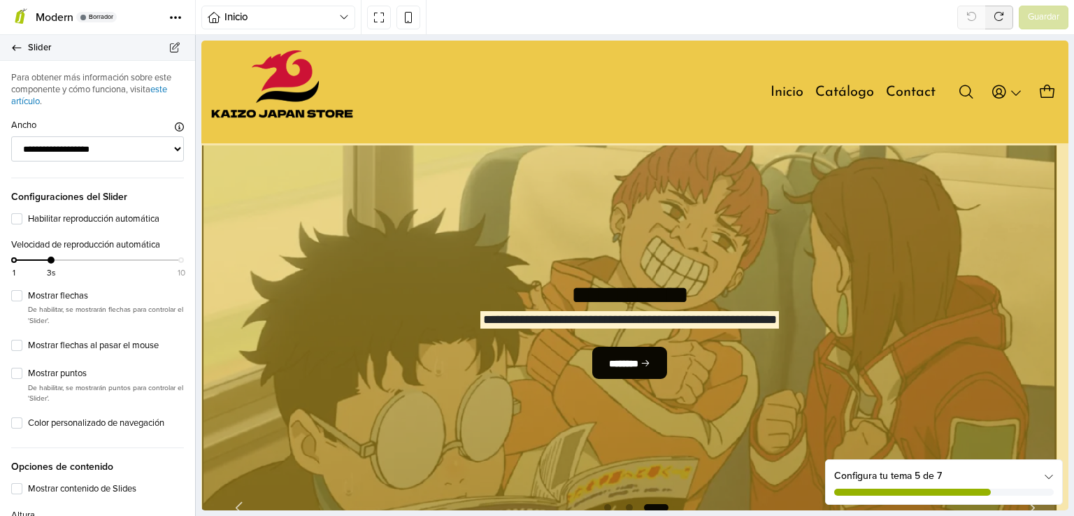
click at [46, 50] on span "Slider" at bounding box center [103, 48] width 150 height 20
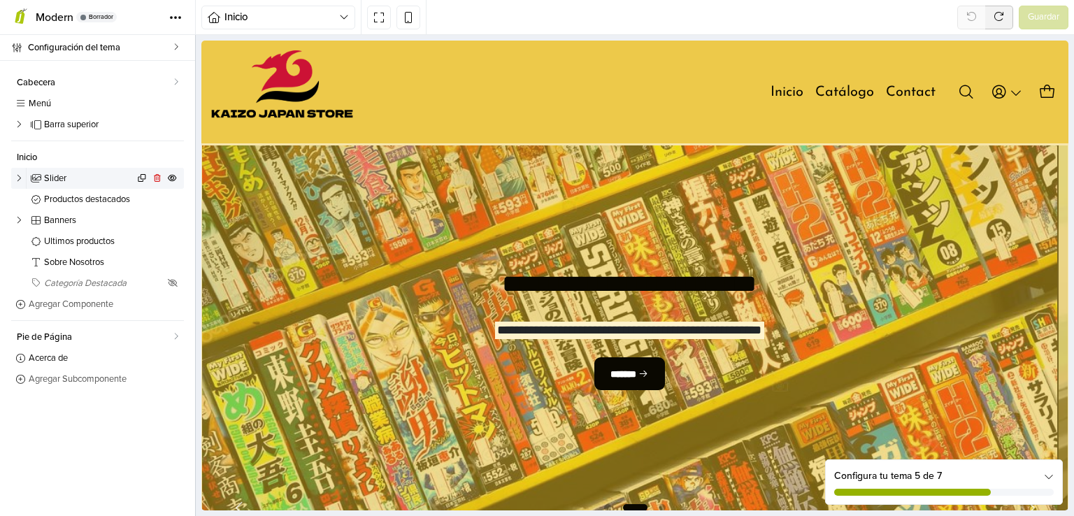
click at [27, 181] on link "Slider" at bounding box center [97, 178] width 173 height 21
select select "*****"
select select "******"
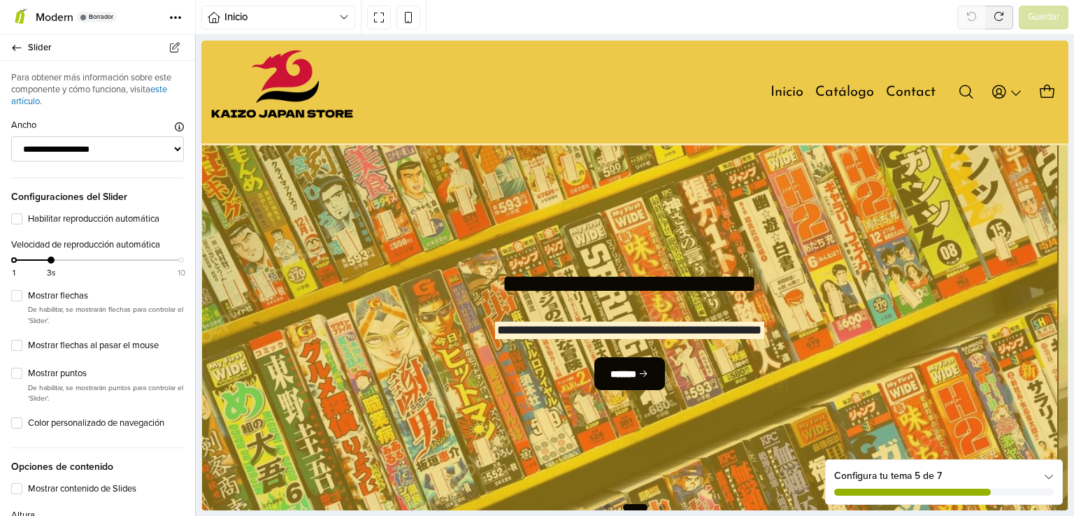
scroll to position [65, 0]
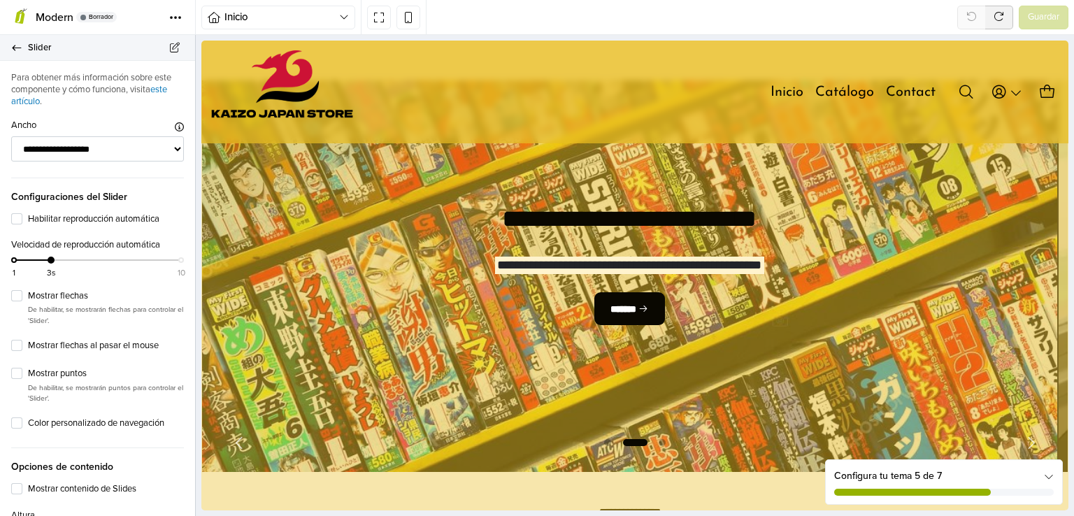
click at [8, 48] on link "Slider" at bounding box center [97, 48] width 195 height 26
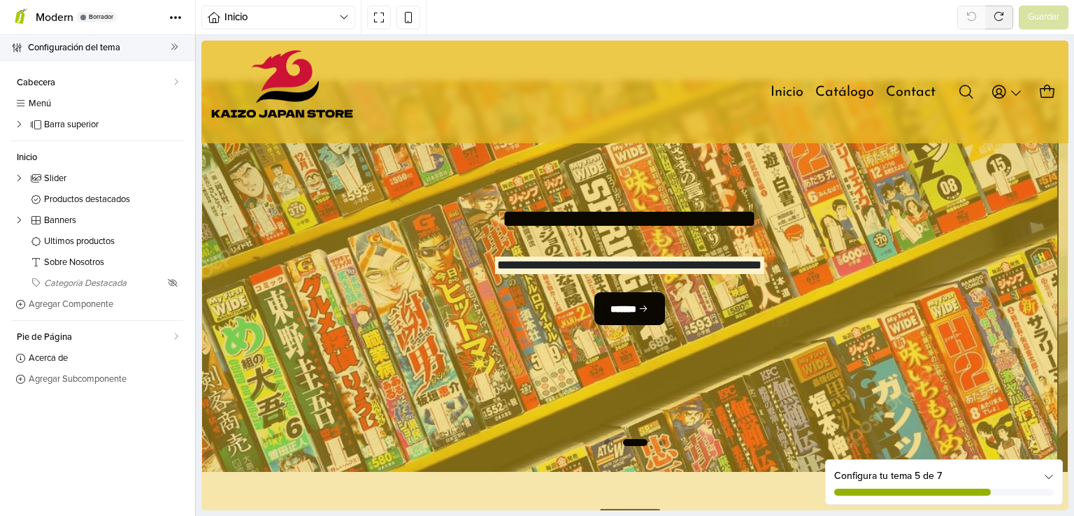
click at [102, 53] on span "Configuración del tema" at bounding box center [99, 48] width 143 height 20
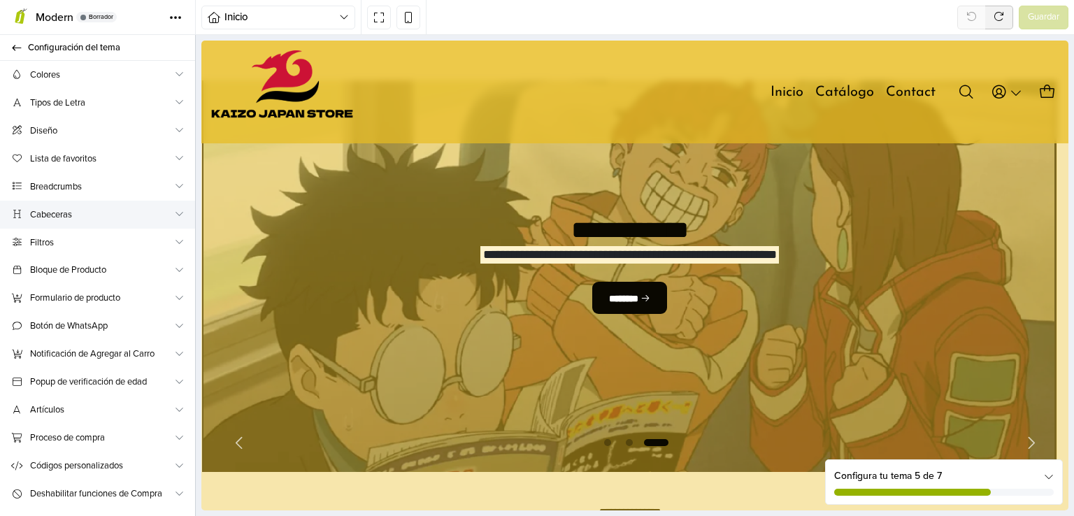
click at [101, 218] on span "Cabeceras" at bounding box center [101, 215] width 143 height 15
select select "******"
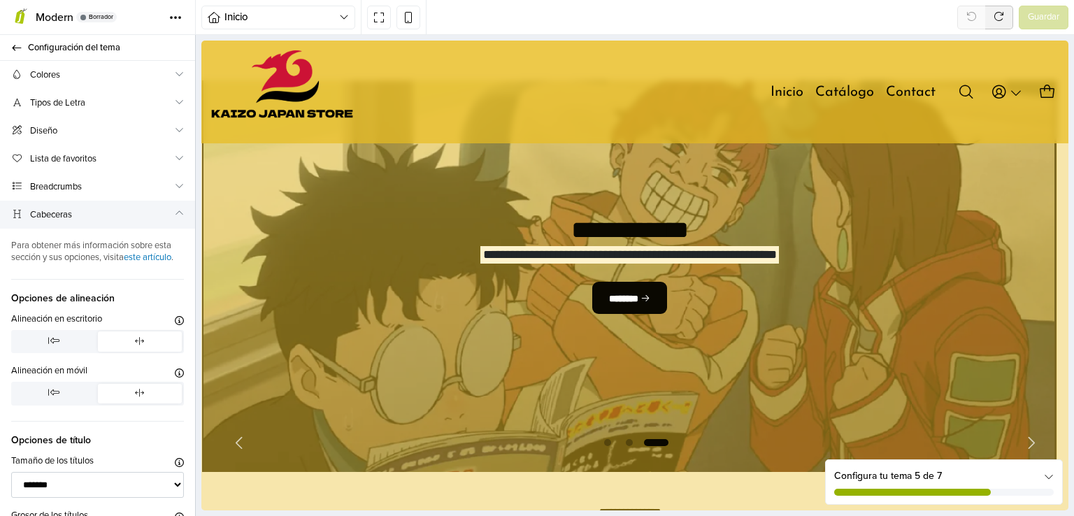
click at [101, 218] on span "Cabeceras" at bounding box center [101, 215] width 143 height 15
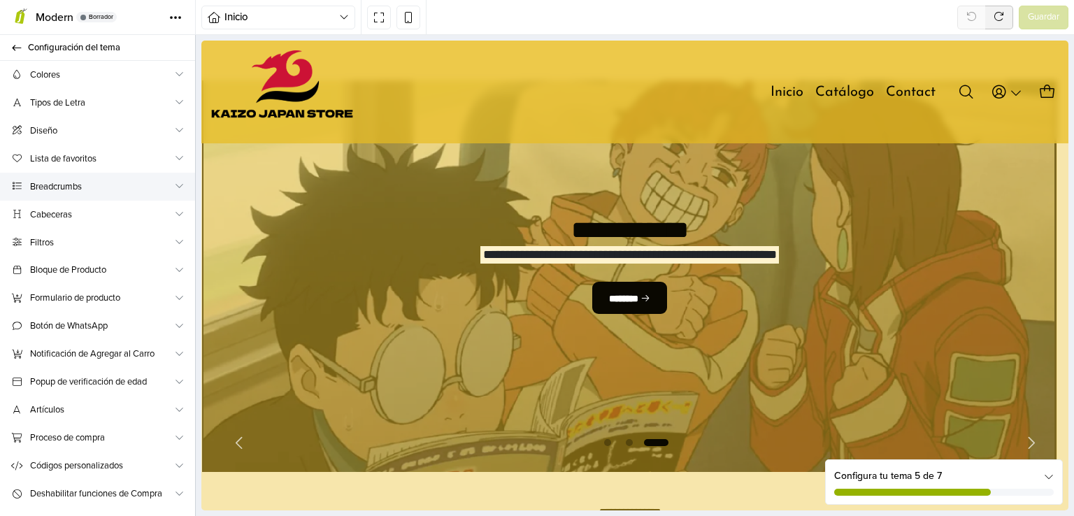
click at [118, 185] on span "Breadcrumbs" at bounding box center [101, 187] width 143 height 15
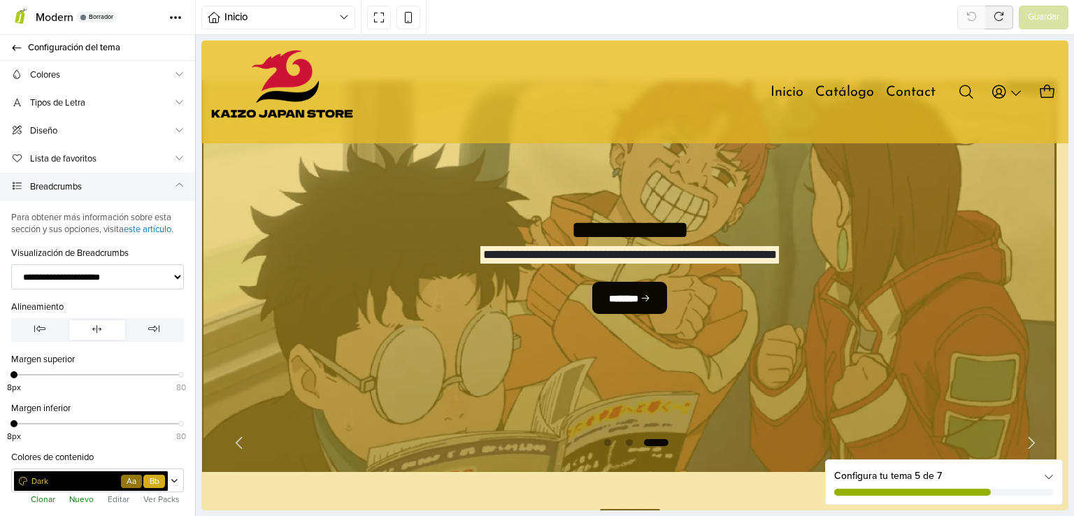
click at [118, 185] on span "Breadcrumbs" at bounding box center [101, 187] width 143 height 15
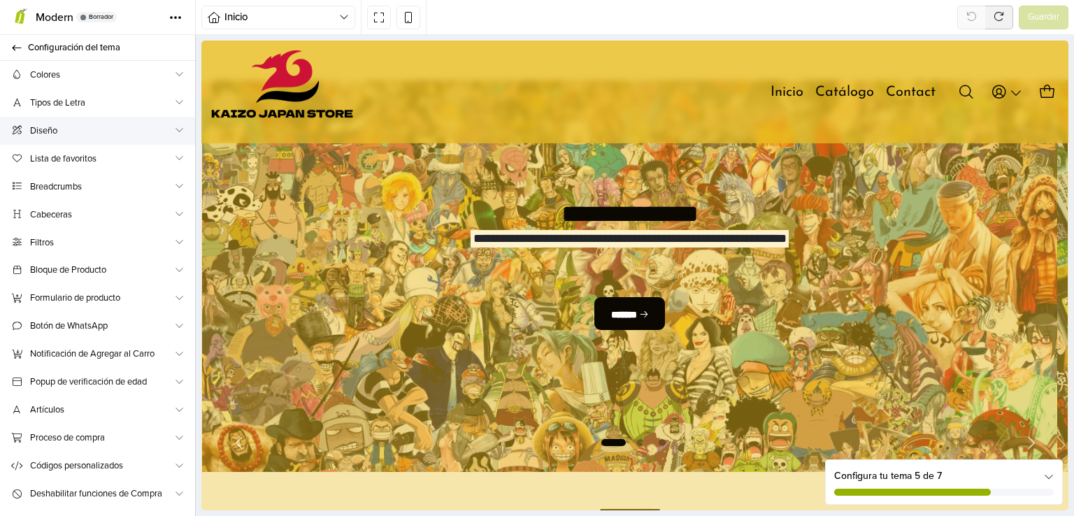
click at [118, 134] on span "Diseño" at bounding box center [101, 131] width 143 height 15
select select "******"
select select "*******"
select select "*********"
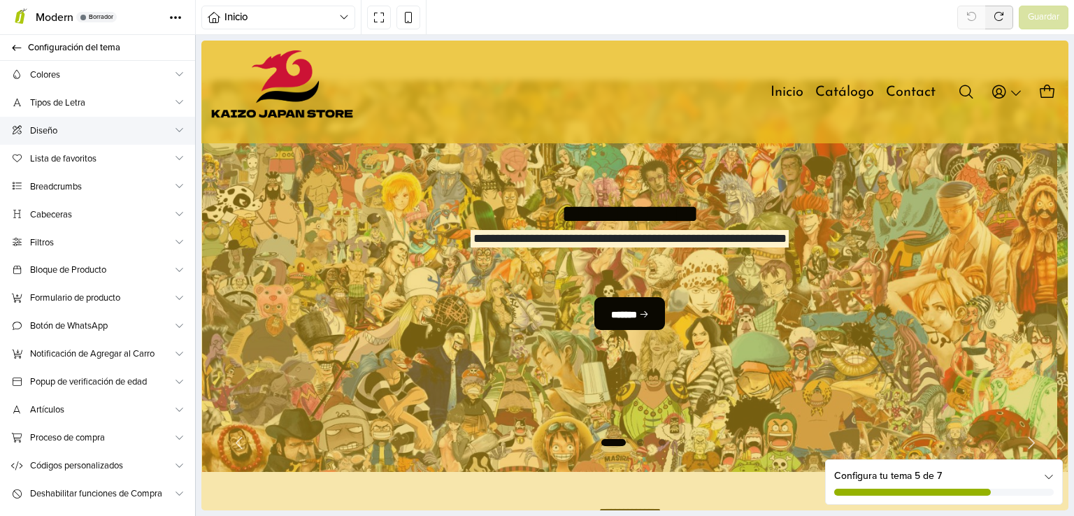
select select "****"
select select "*******"
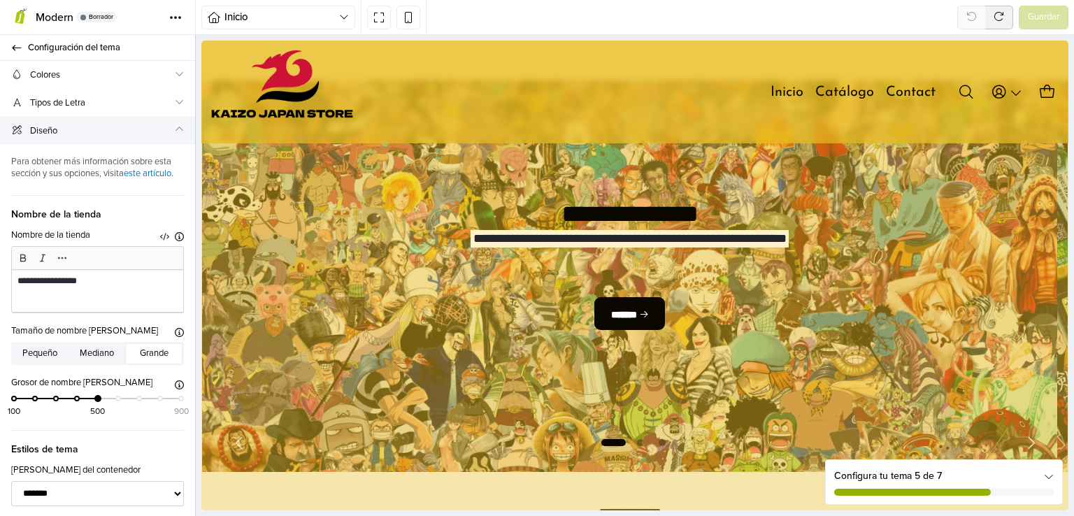
click at [118, 133] on span "Diseño" at bounding box center [101, 131] width 143 height 15
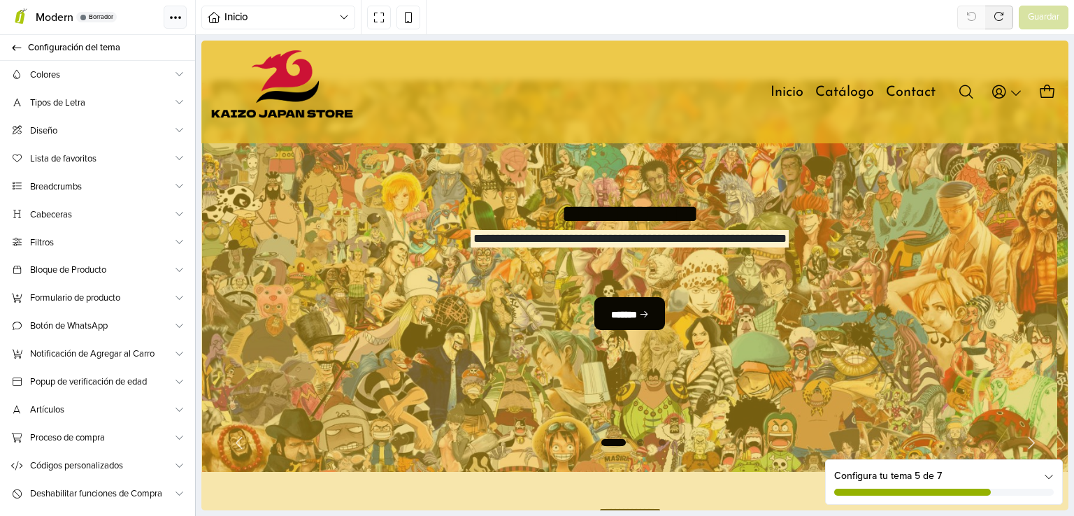
click at [179, 12] on button "Tema" at bounding box center [175, 17] width 23 height 23
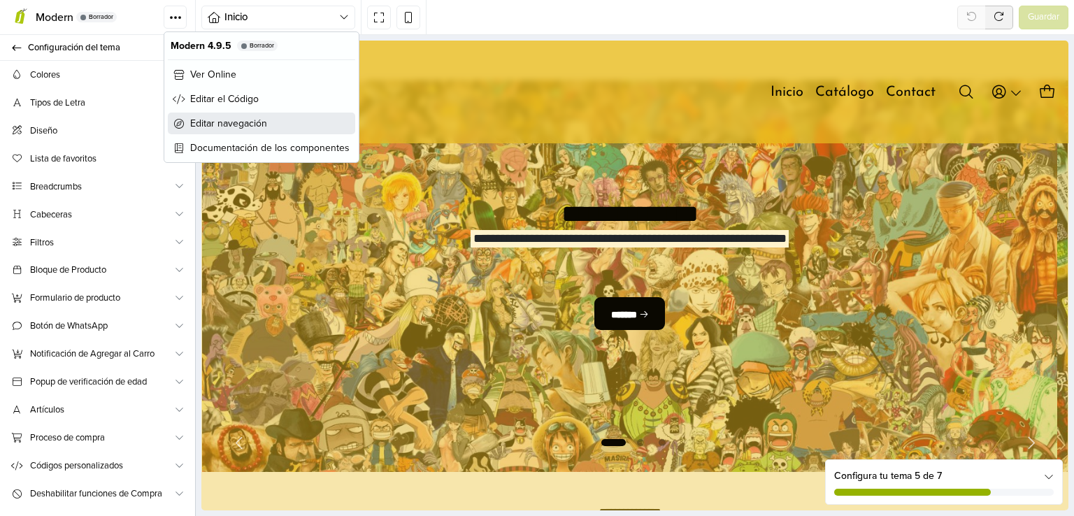
click at [232, 128] on span "Editar navegación" at bounding box center [228, 123] width 77 height 15
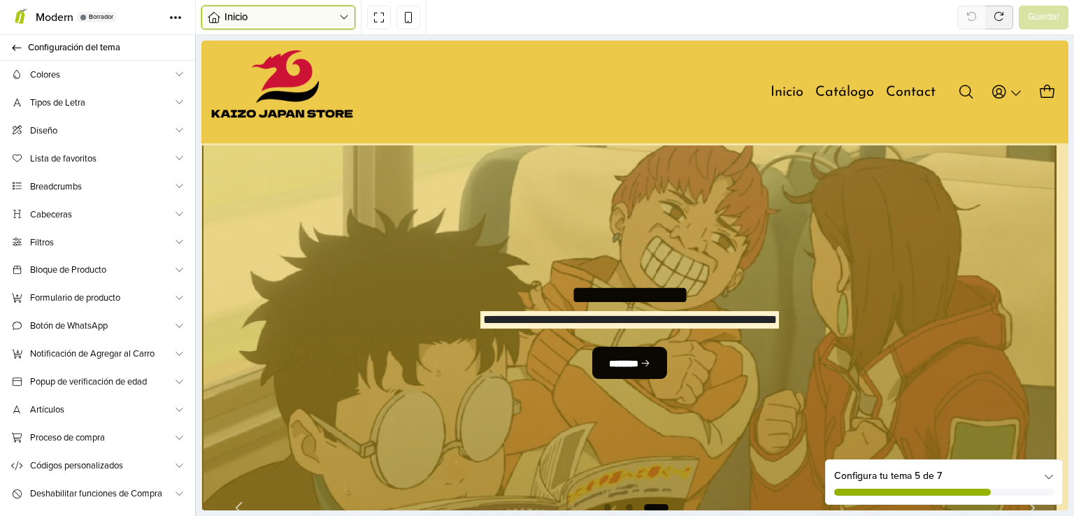
click at [276, 17] on span "Inicio" at bounding box center [282, 17] width 115 height 16
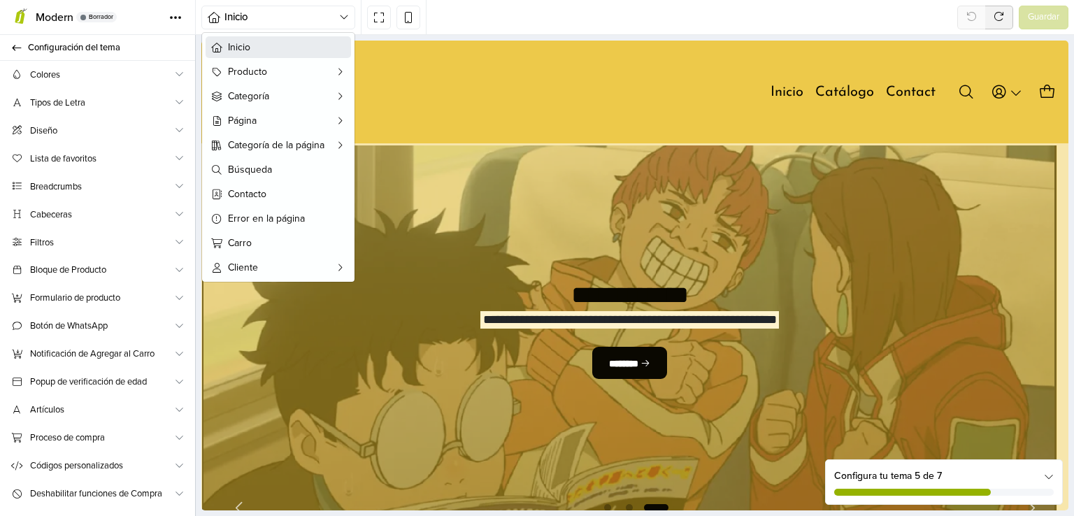
click at [261, 48] on span "Inicio" at bounding box center [287, 47] width 118 height 15
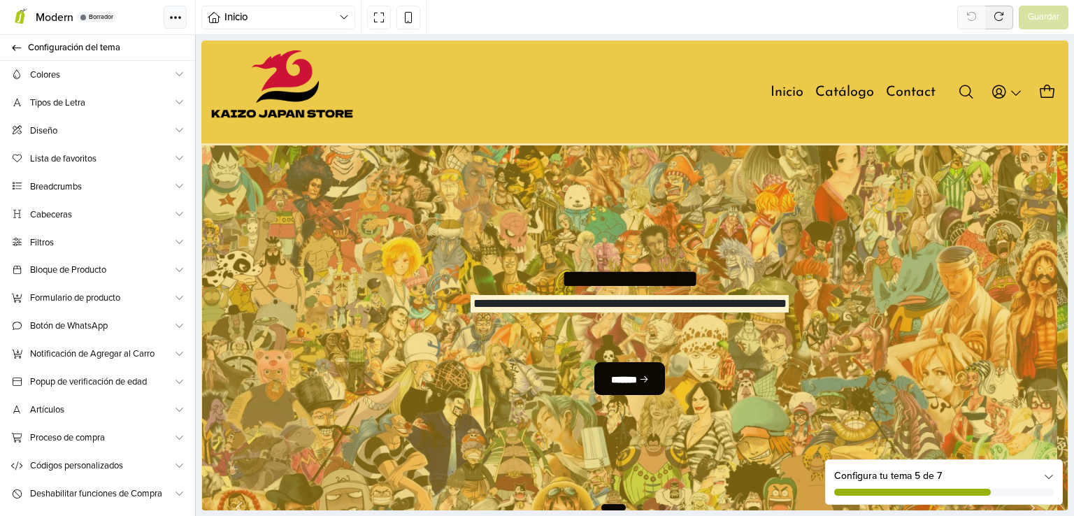
click at [171, 18] on span at bounding box center [175, 17] width 13 height 4
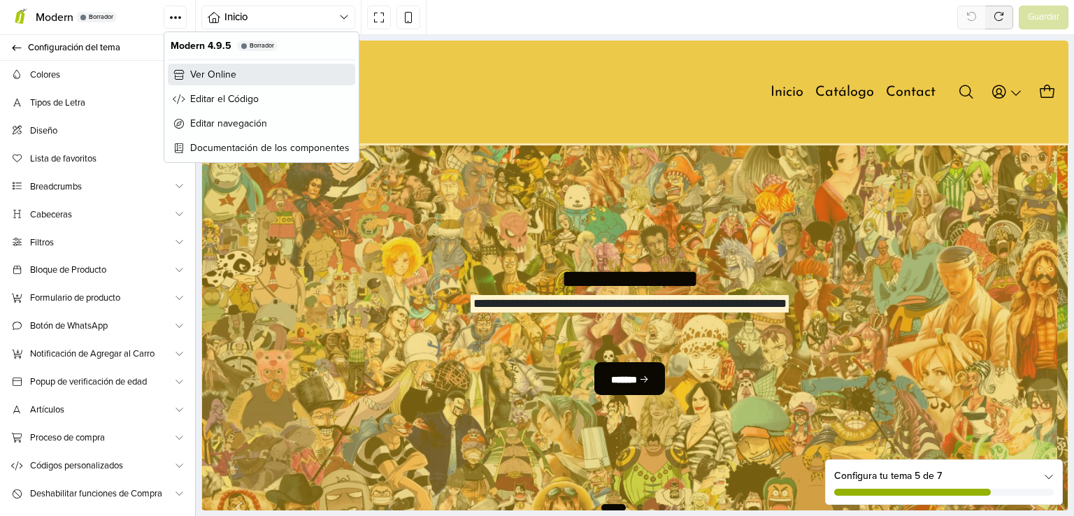
click at [203, 70] on span "Ver Online" at bounding box center [213, 74] width 46 height 15
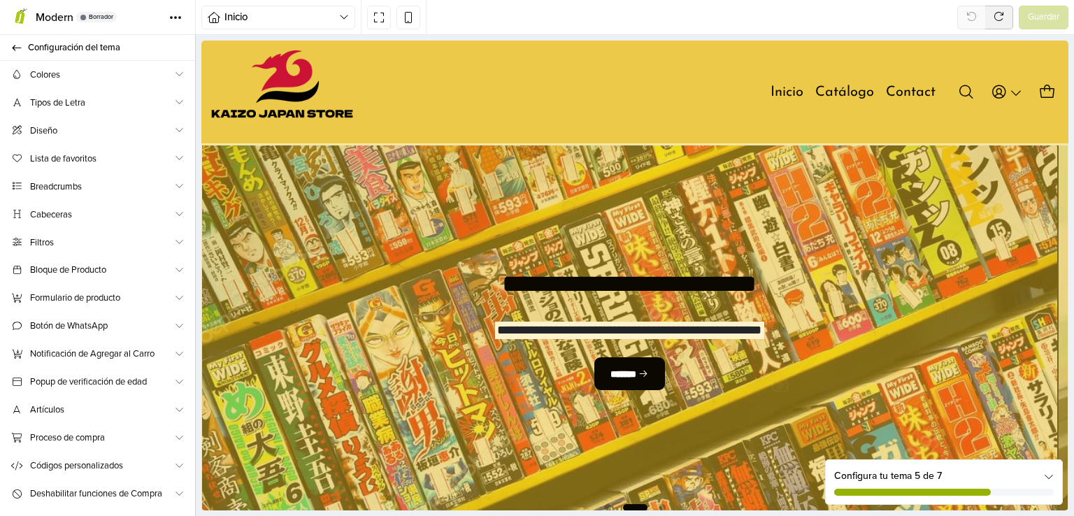
click at [923, 469] on div "Configura tu tema 5 de 7" at bounding box center [945, 476] width 220 height 15
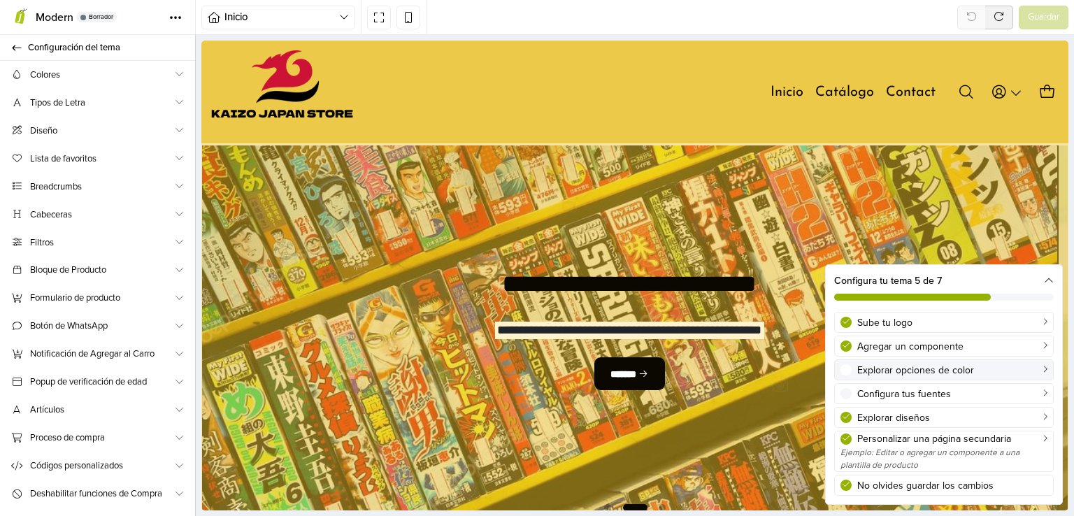
click at [911, 376] on div "Explorar opciones de color" at bounding box center [953, 370] width 190 height 15
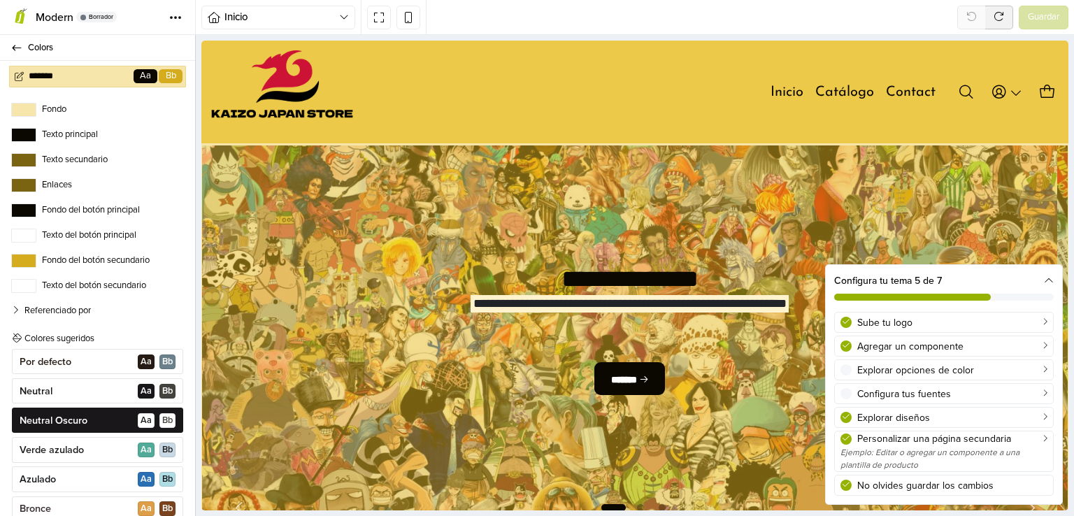
click at [101, 73] on input "*******" at bounding box center [74, 76] width 91 height 14
click at [147, 73] on span "Aa" at bounding box center [146, 76] width 24 height 15
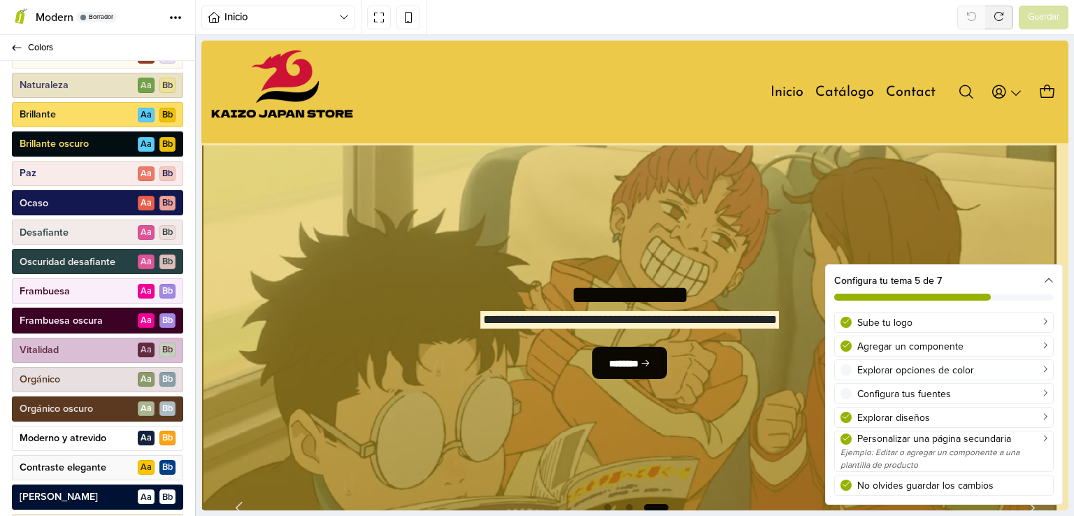
scroll to position [665, 0]
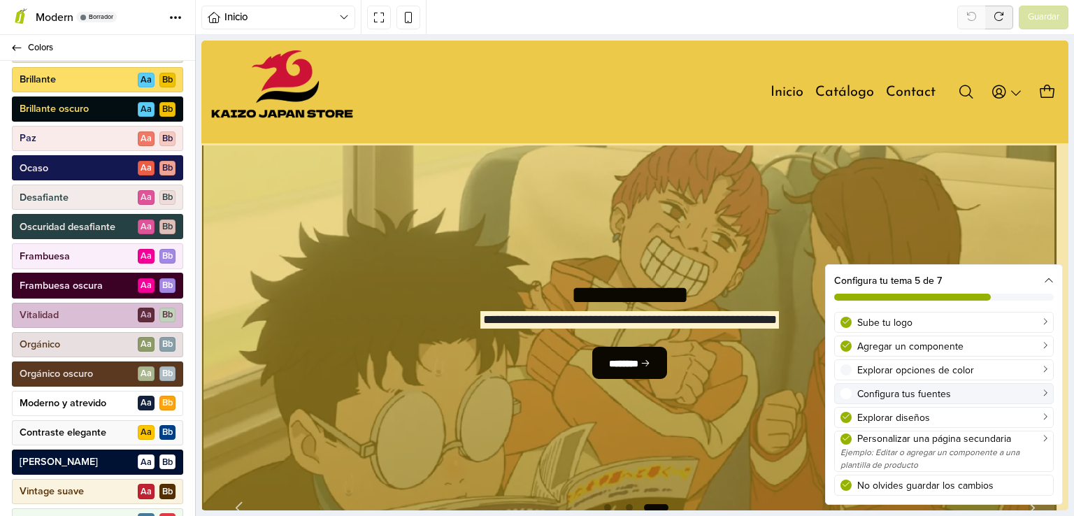
click at [885, 397] on div "Configura tus fuentes" at bounding box center [953, 394] width 190 height 15
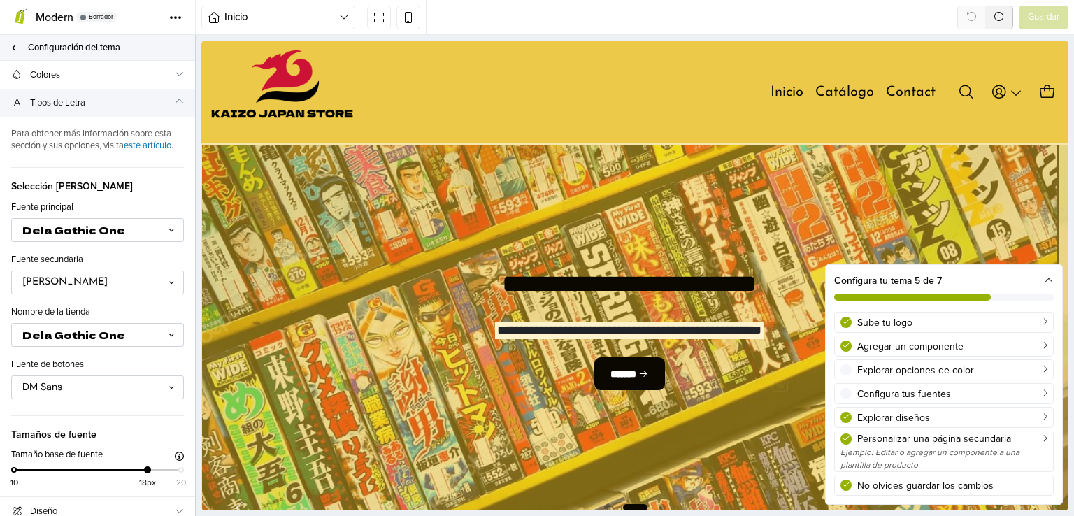
click at [24, 54] on link "Configuración del tema" at bounding box center [97, 48] width 195 height 26
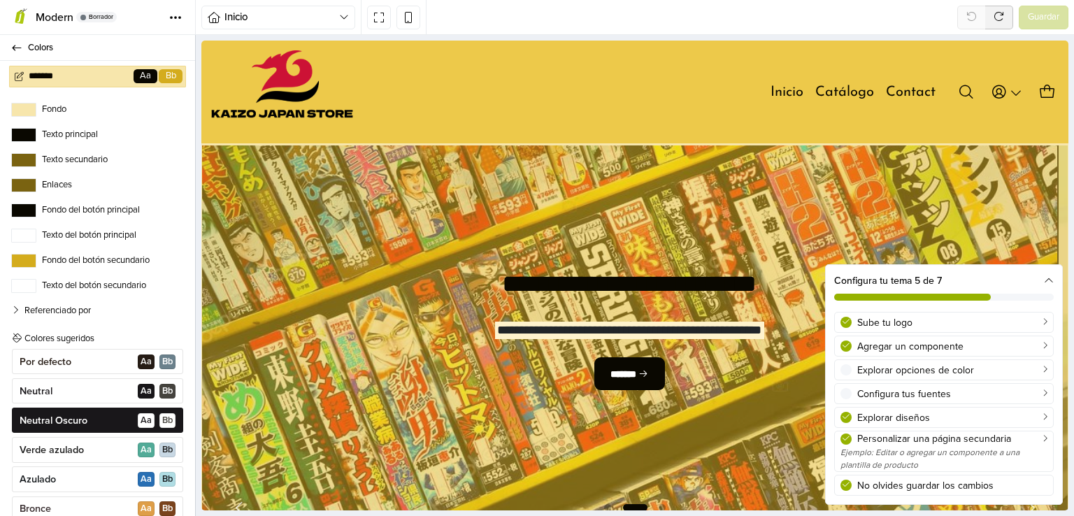
click at [1044, 278] on icon at bounding box center [1049, 281] width 10 height 10
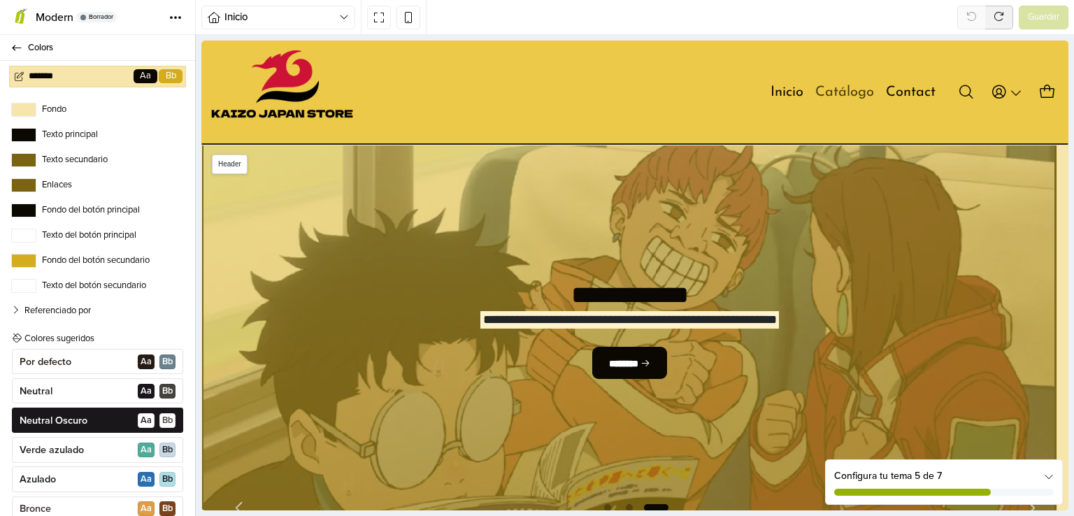
click at [849, 89] on link "Catálogo" at bounding box center [845, 93] width 59 height 20
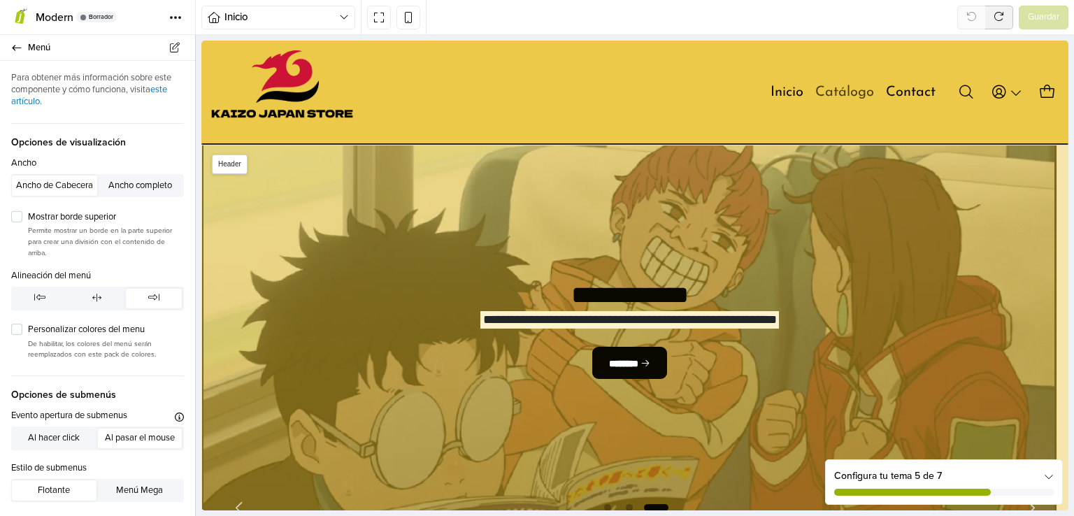
click at [832, 92] on link "Catálogo" at bounding box center [845, 93] width 59 height 20
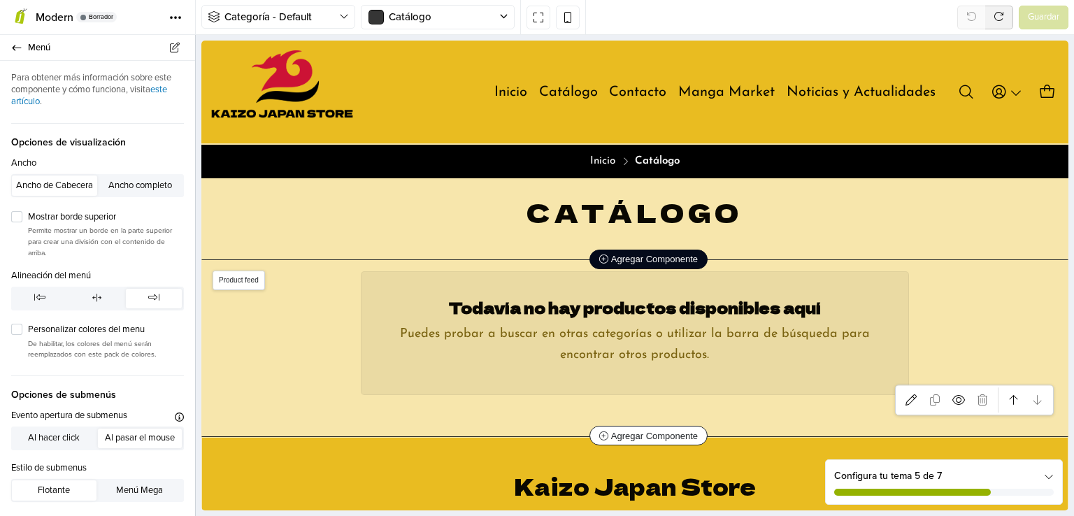
click at [627, 257] on span "Agregar Componente" at bounding box center [649, 259] width 99 height 10
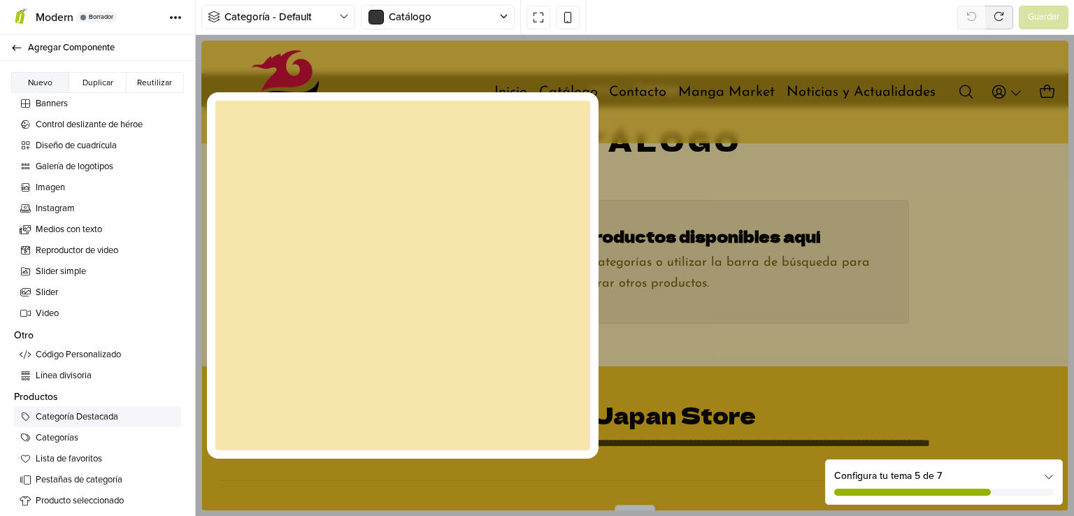
scroll to position [690, 0]
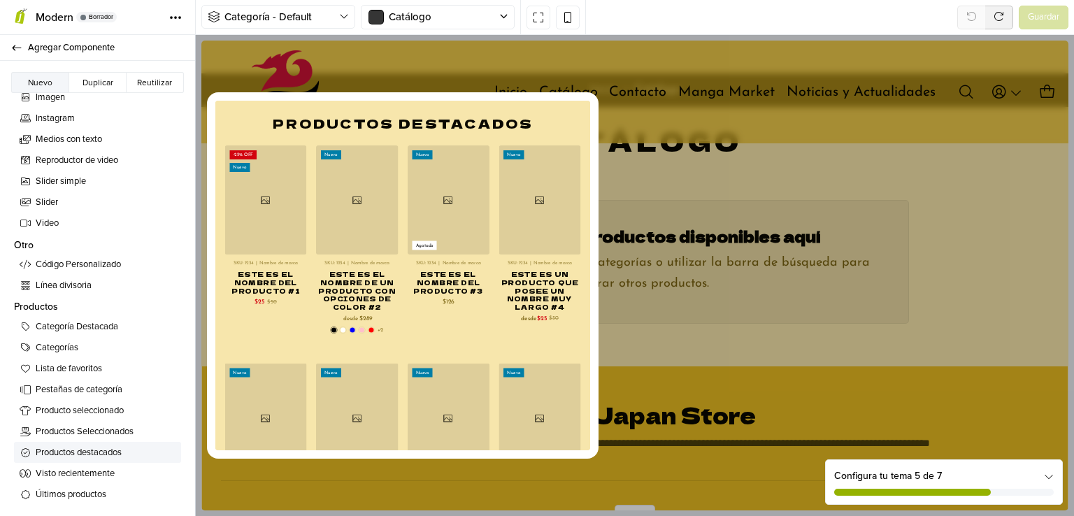
click at [90, 449] on span "Productos destacados" at bounding box center [106, 453] width 140 height 14
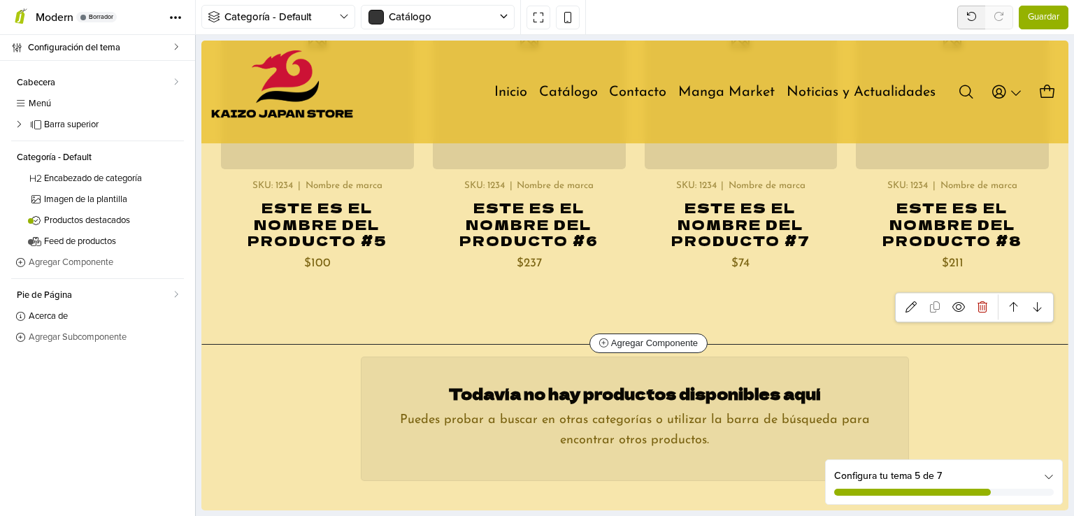
scroll to position [909, 0]
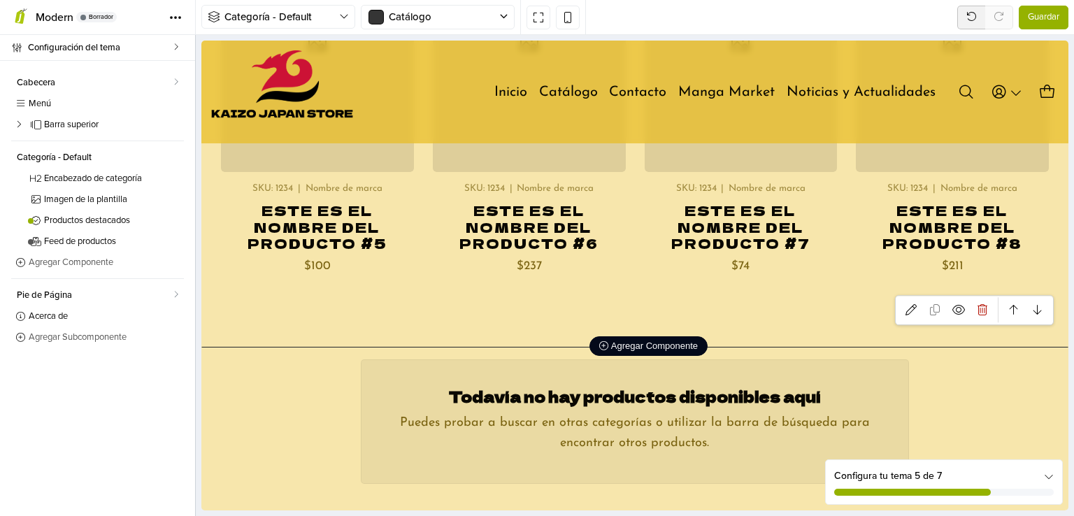
click at [646, 341] on span "Agregar Componente" at bounding box center [649, 346] width 99 height 10
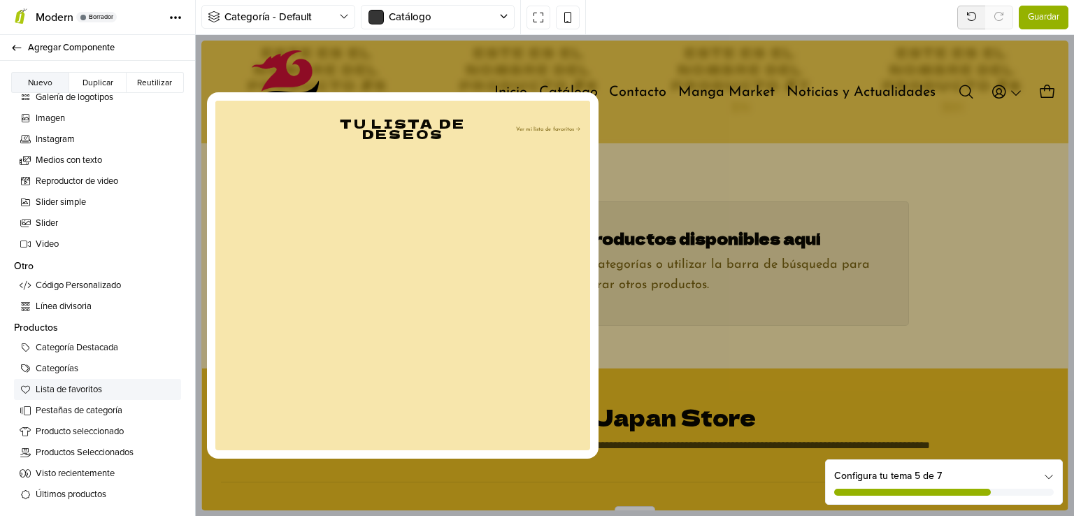
scroll to position [1154, 0]
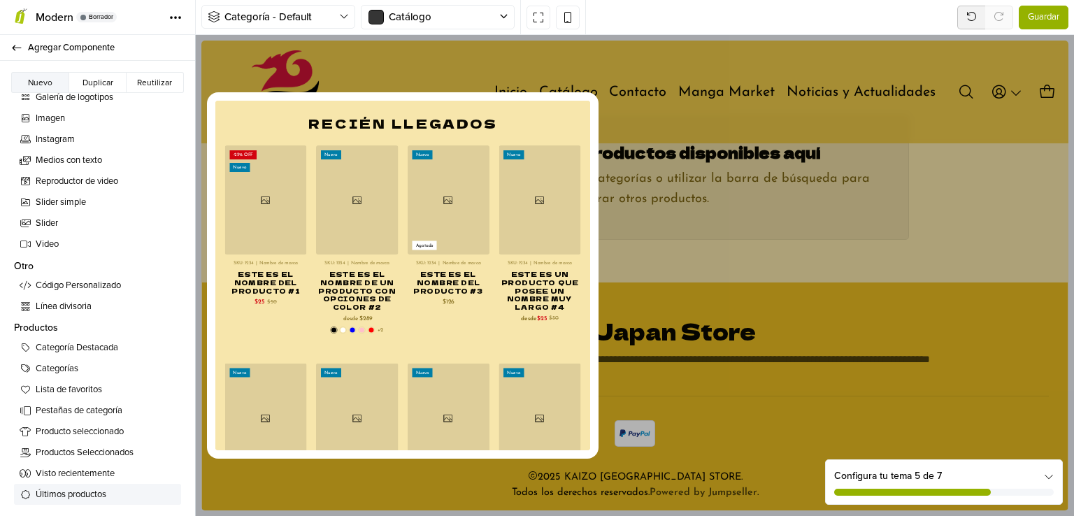
click at [101, 491] on span "Últimos productos" at bounding box center [106, 495] width 140 height 14
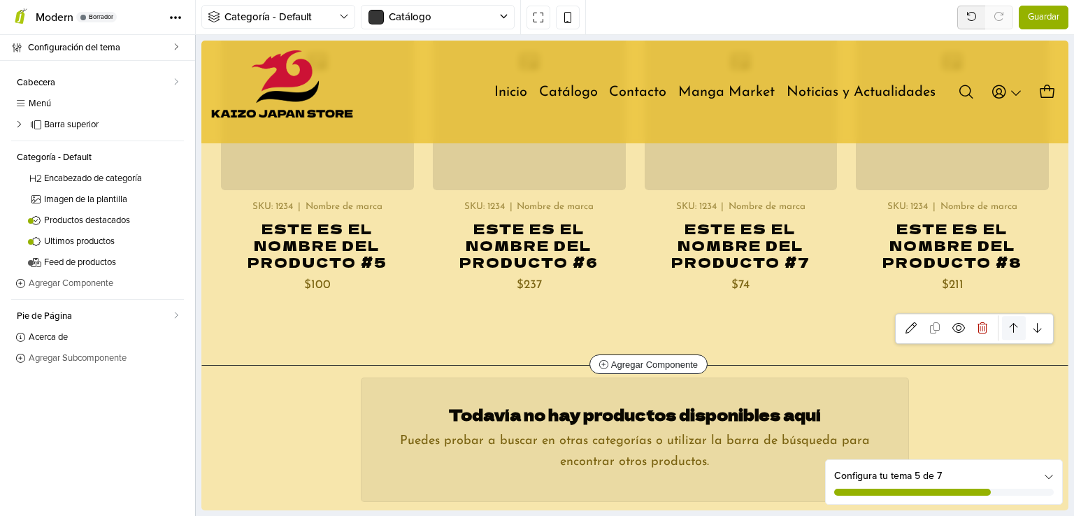
click at [1010, 323] on icon at bounding box center [1014, 328] width 8 height 11
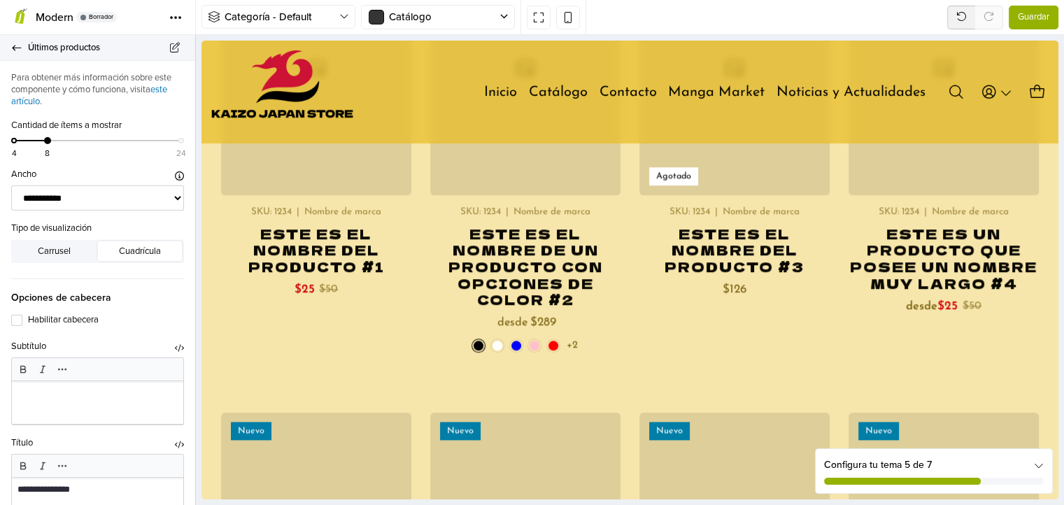
click at [21, 57] on link "Últimos productos" at bounding box center [97, 48] width 195 height 26
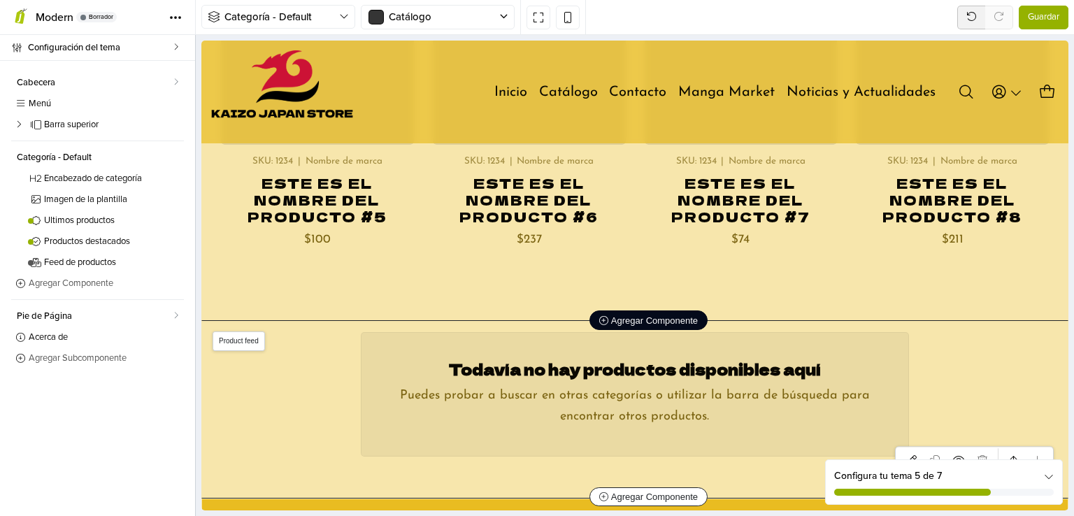
click at [658, 315] on span "Agregar Componente" at bounding box center [649, 320] width 99 height 10
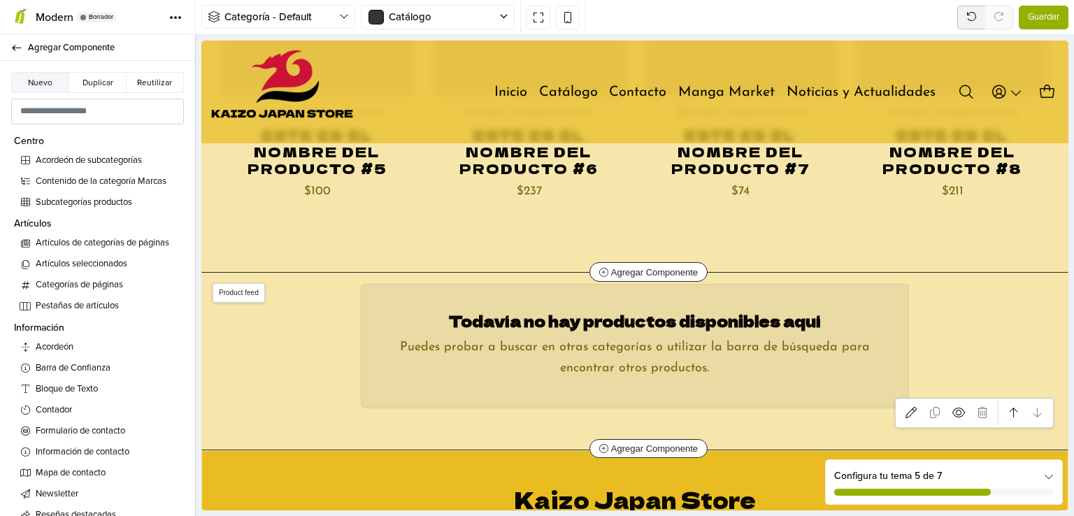
scroll to position [2004, 0]
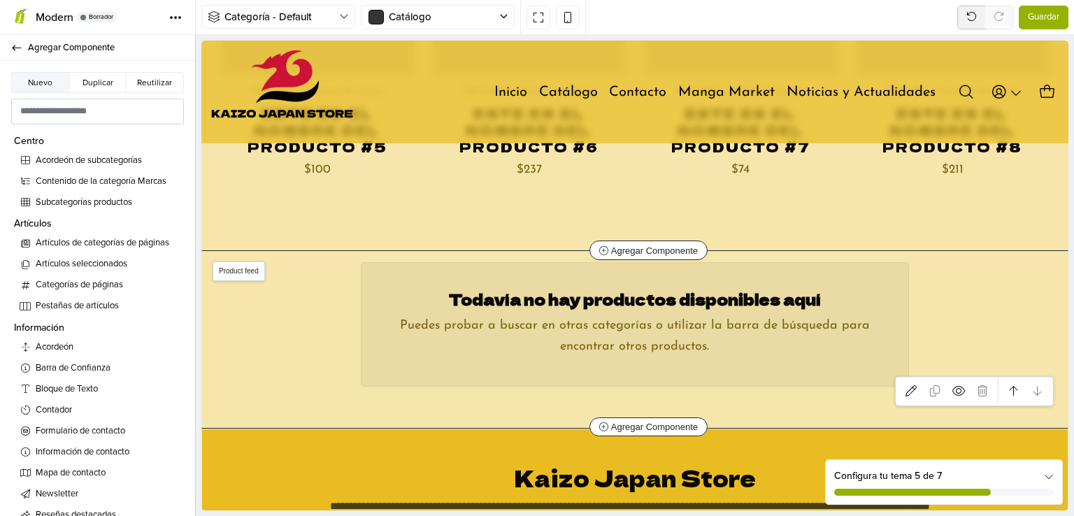
click at [947, 332] on div "Todavía no hay productos disponibles aquí Puedes probar a buscar en otras categ…" at bounding box center [635, 333] width 847 height 143
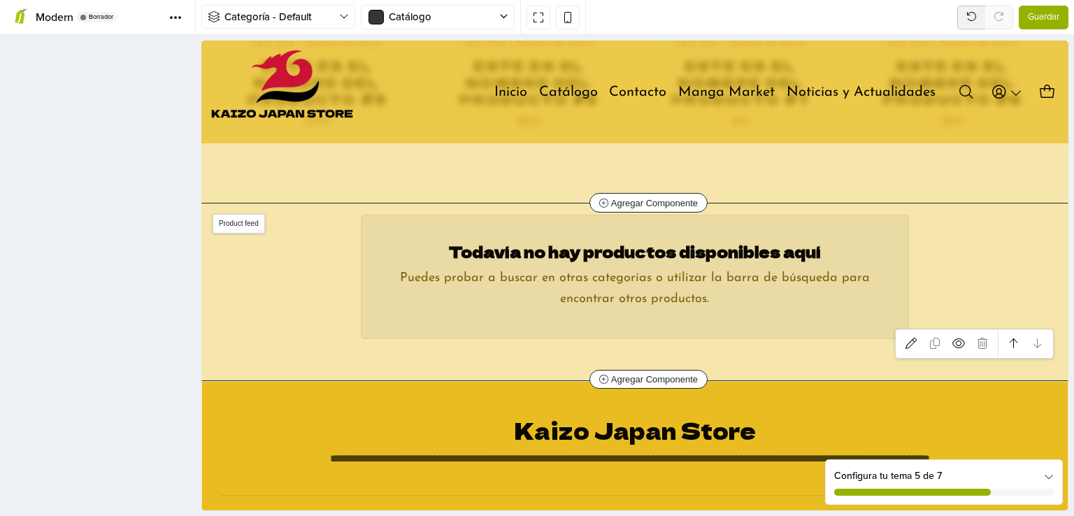
scroll to position [2052, 0]
click at [974, 328] on div at bounding box center [974, 343] width 159 height 30
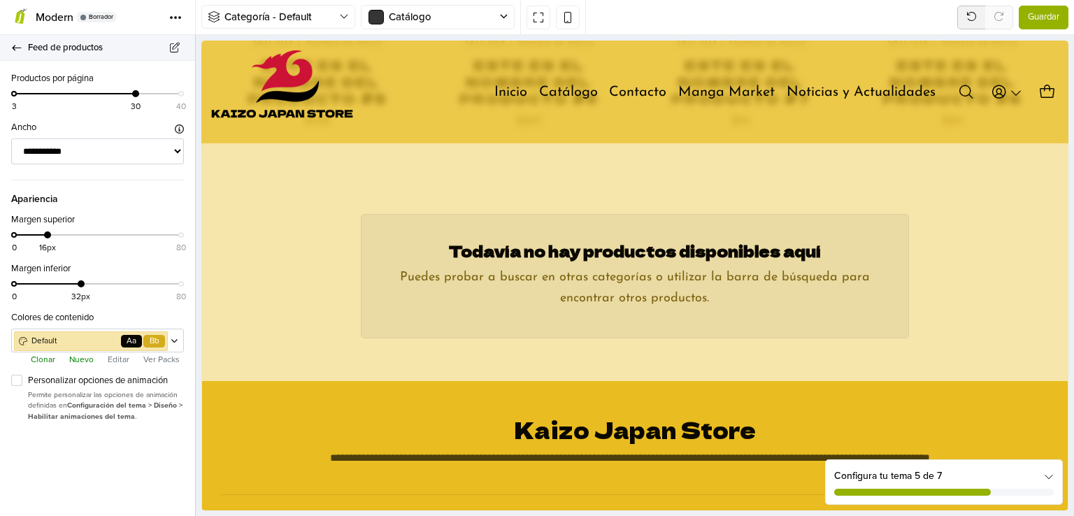
click at [13, 49] on icon at bounding box center [16, 47] width 11 height 9
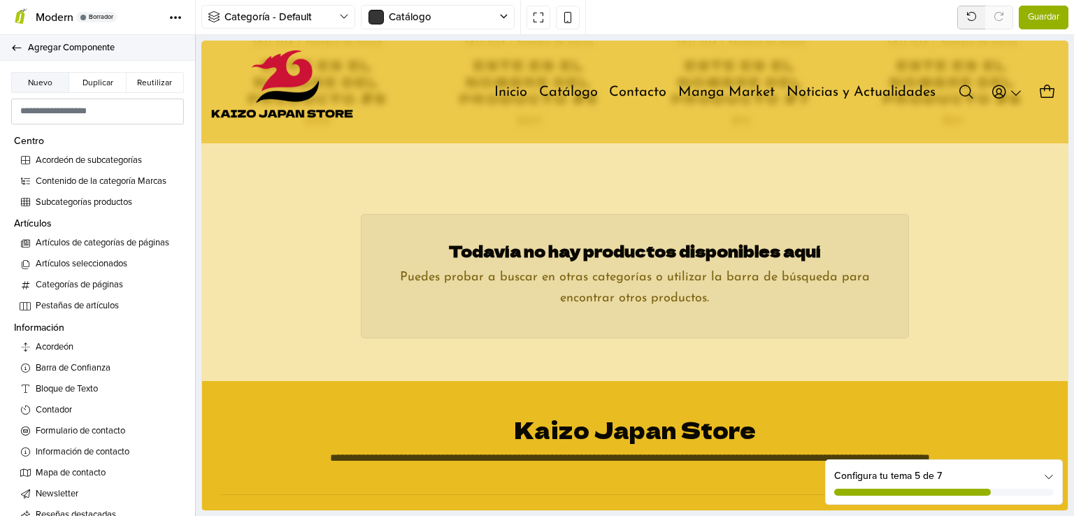
click at [18, 48] on icon at bounding box center [16, 47] width 11 height 9
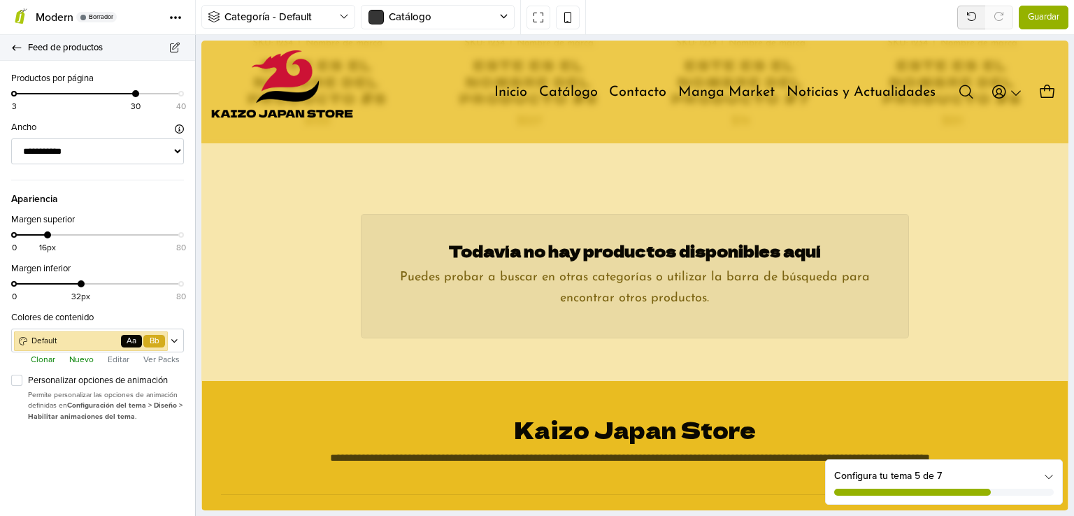
click at [18, 49] on icon at bounding box center [16, 47] width 11 height 9
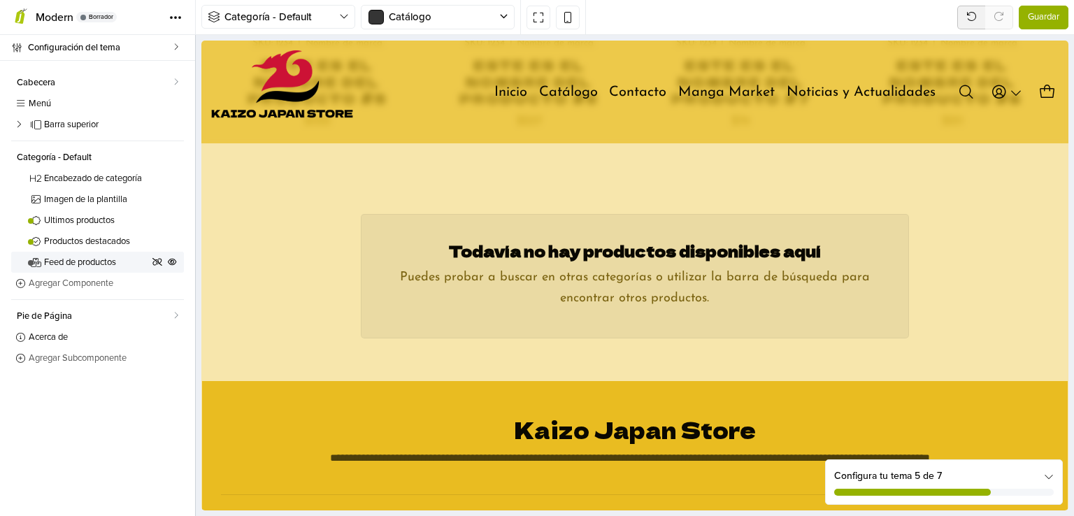
click at [113, 264] on span "Feed de productos" at bounding box center [97, 262] width 106 height 9
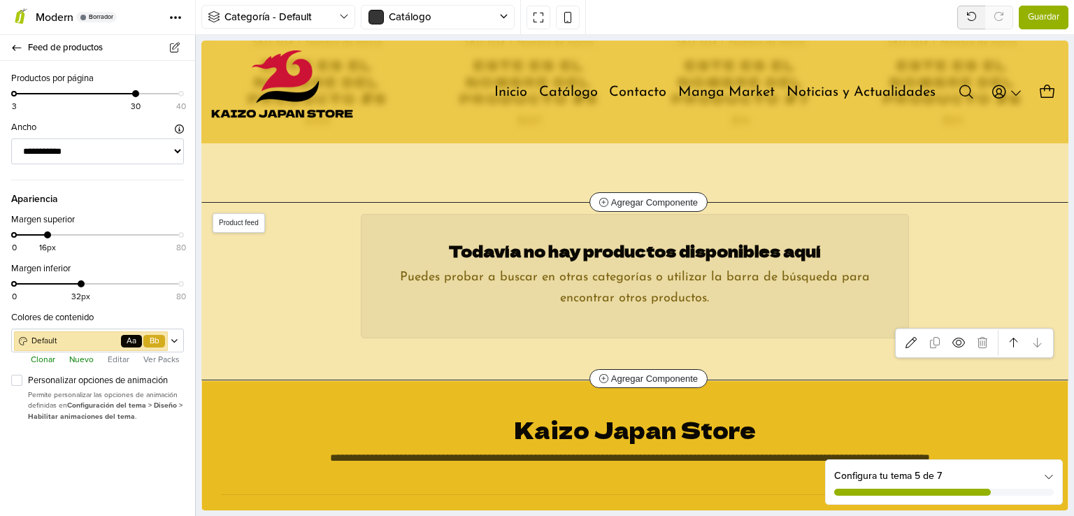
click at [979, 329] on div at bounding box center [974, 343] width 159 height 30
click at [906, 337] on icon at bounding box center [911, 342] width 11 height 11
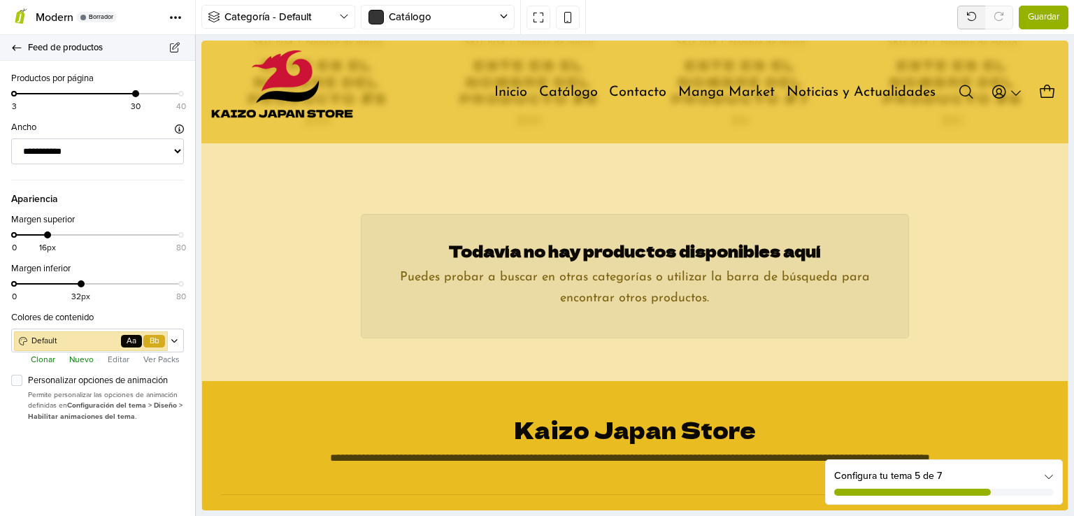
click at [14, 48] on icon at bounding box center [16, 48] width 9 height 6
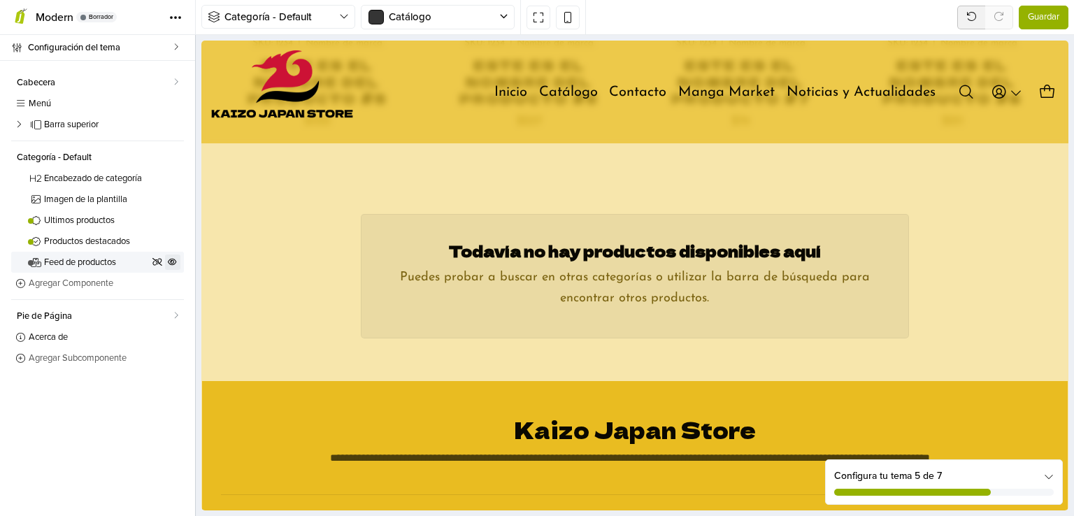
click at [178, 261] on button at bounding box center [172, 262] width 15 height 15
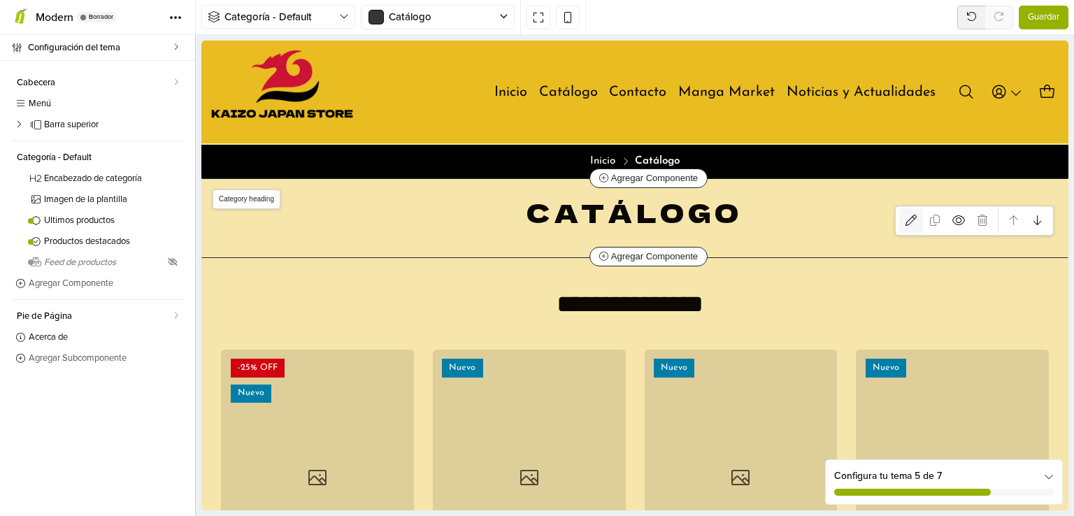
click at [906, 222] on icon at bounding box center [911, 220] width 11 height 11
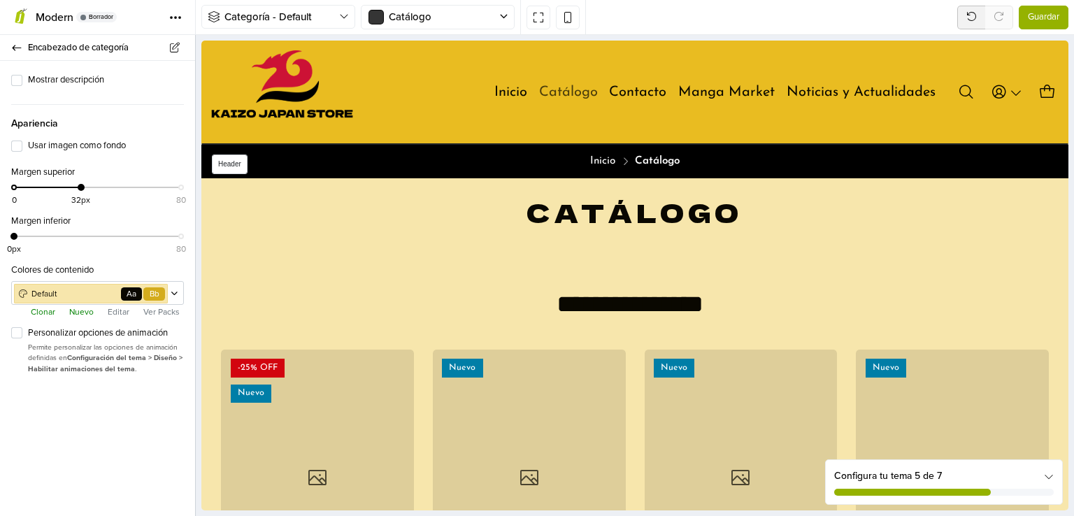
click at [556, 93] on link "Catálogo" at bounding box center [568, 93] width 59 height 20
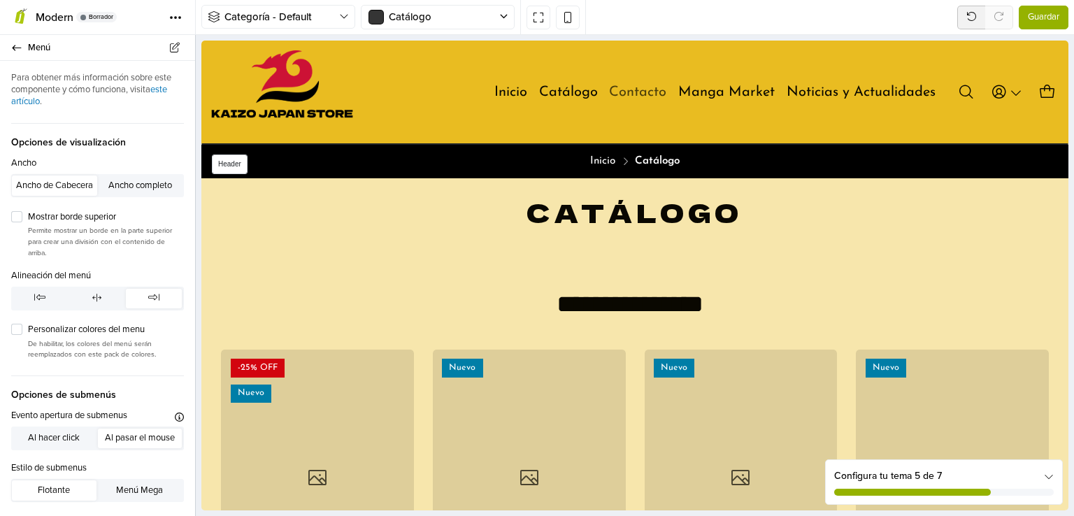
click at [620, 90] on link "Contacto" at bounding box center [637, 93] width 57 height 20
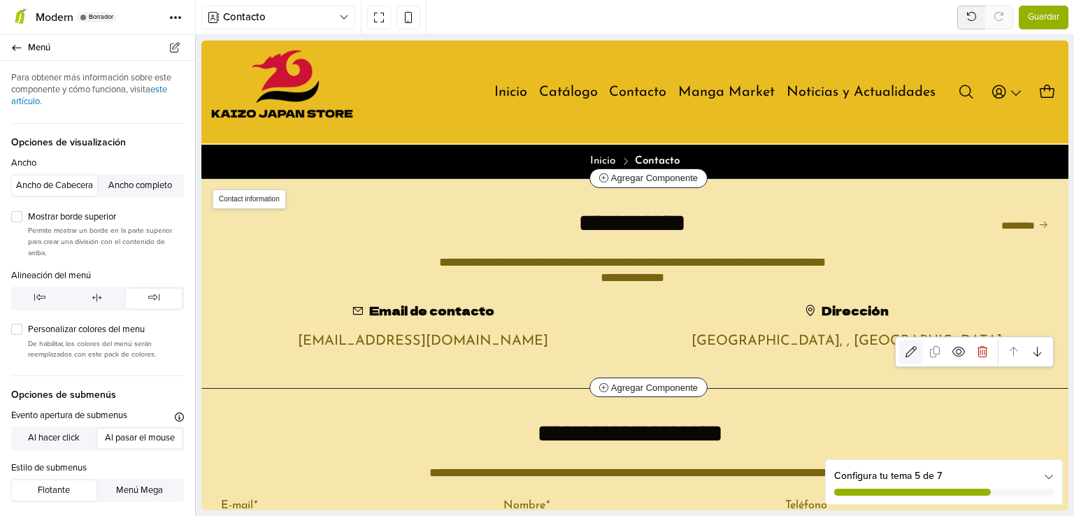
click at [906, 353] on icon at bounding box center [911, 351] width 11 height 11
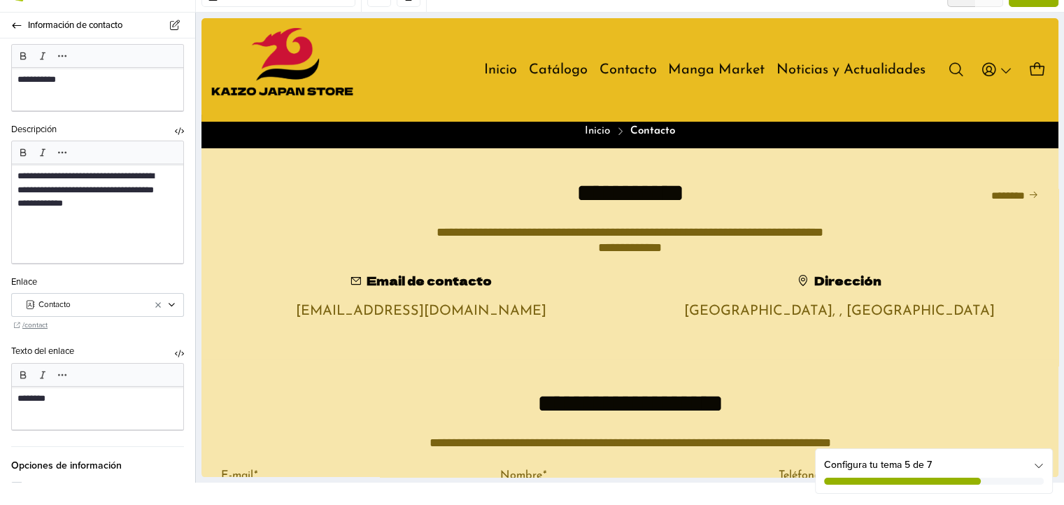
scroll to position [210, 0]
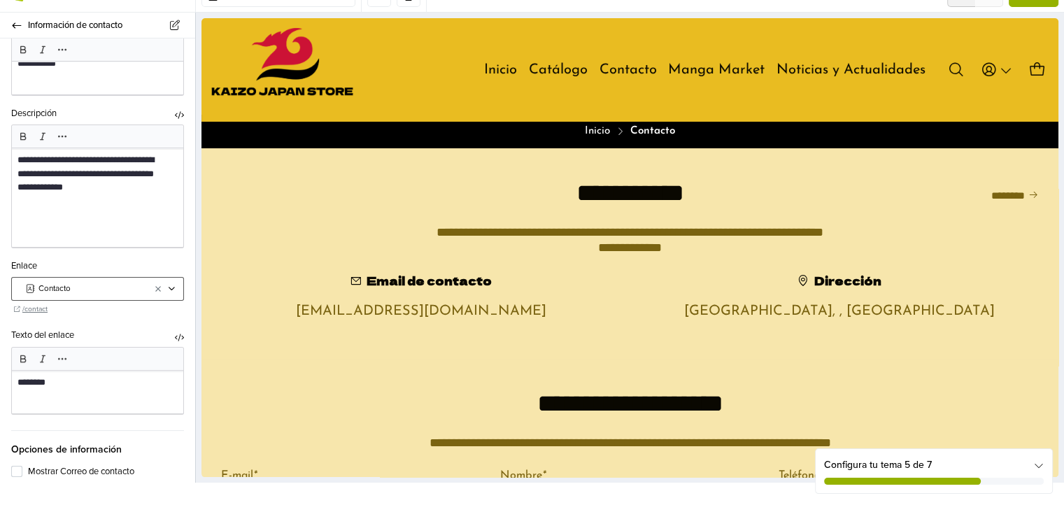
click at [112, 292] on span "Contacto" at bounding box center [88, 289] width 100 height 13
click at [51, 304] on link "/contact" at bounding box center [100, 309] width 173 height 11
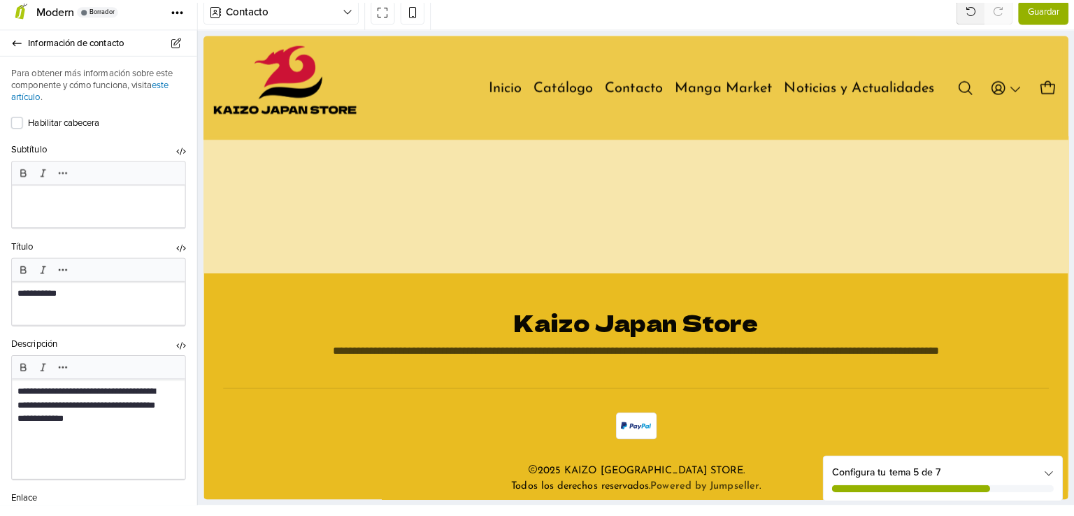
scroll to position [0, 0]
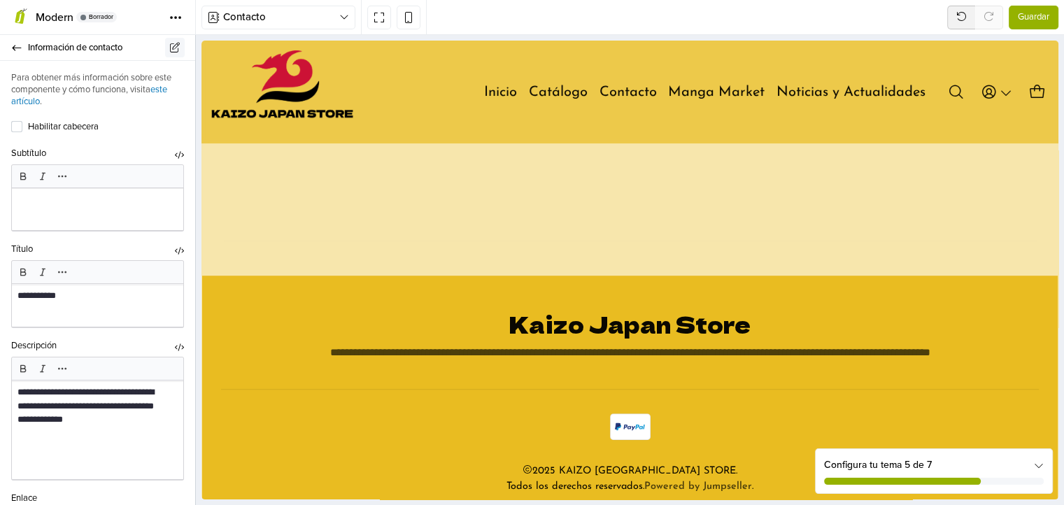
click at [179, 46] on icon at bounding box center [175, 48] width 13 height 10
click at [143, 49] on span "Información de contacto" at bounding box center [103, 48] width 150 height 20
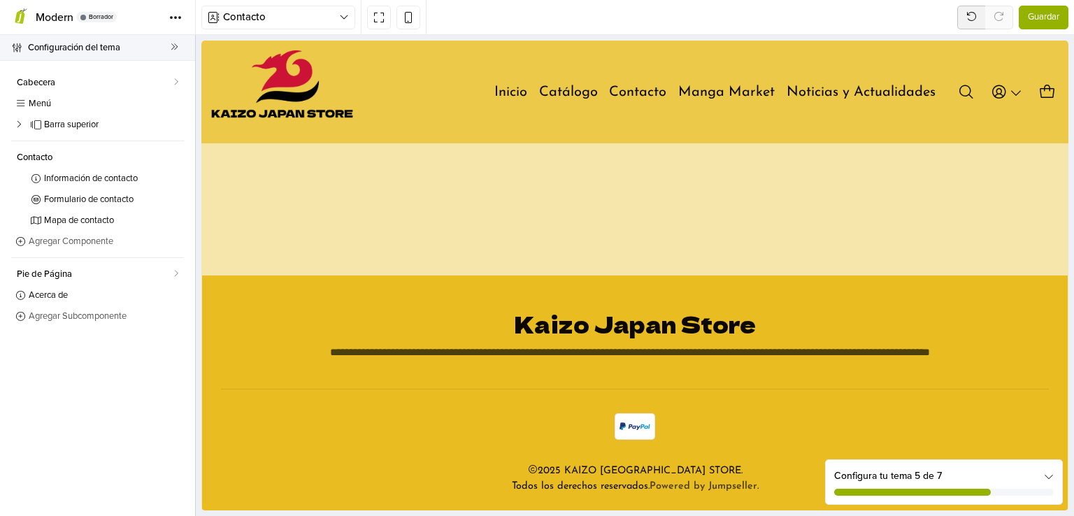
click at [150, 50] on span "Configuración del tema" at bounding box center [99, 48] width 143 height 20
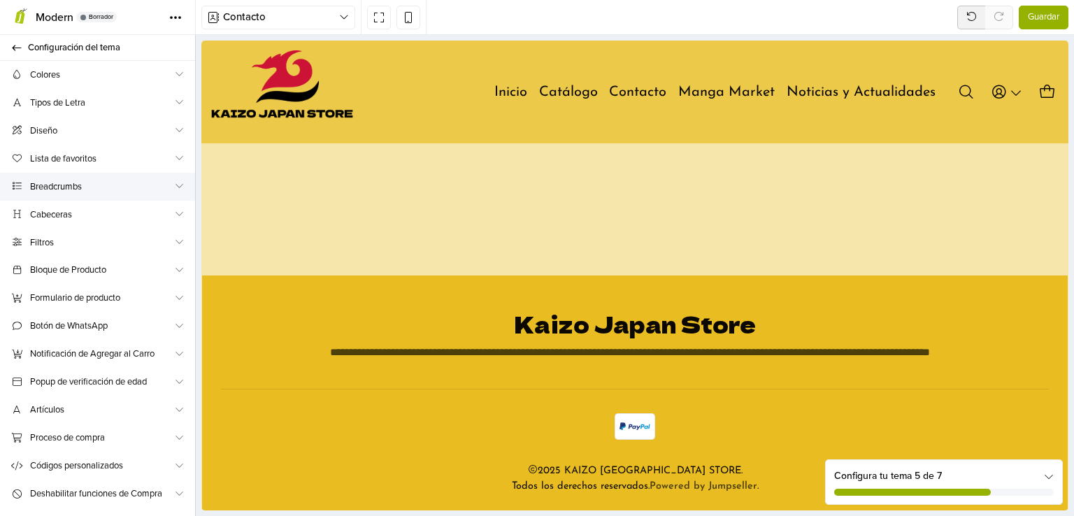
scroll to position [20, 0]
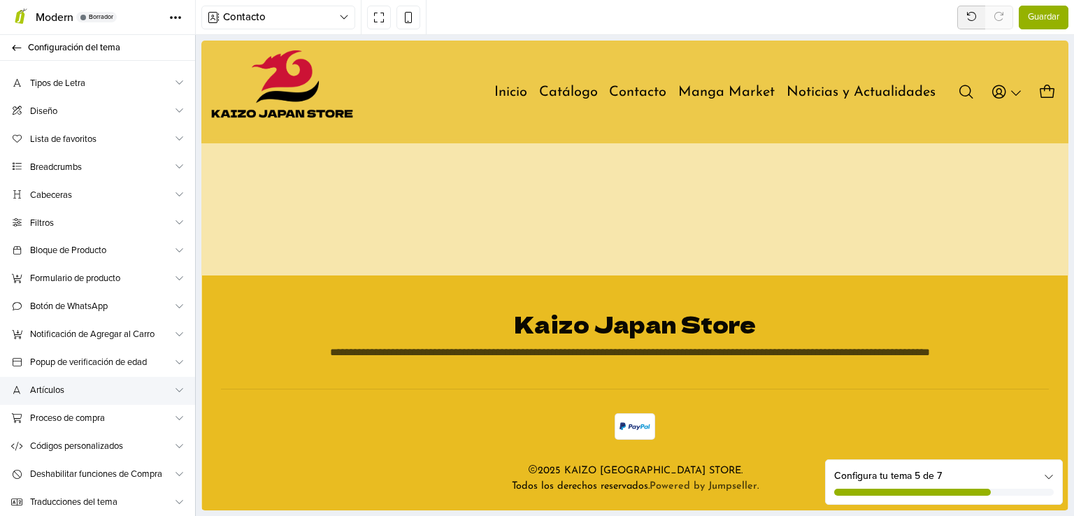
click at [104, 392] on span "Artículos" at bounding box center [101, 390] width 143 height 15
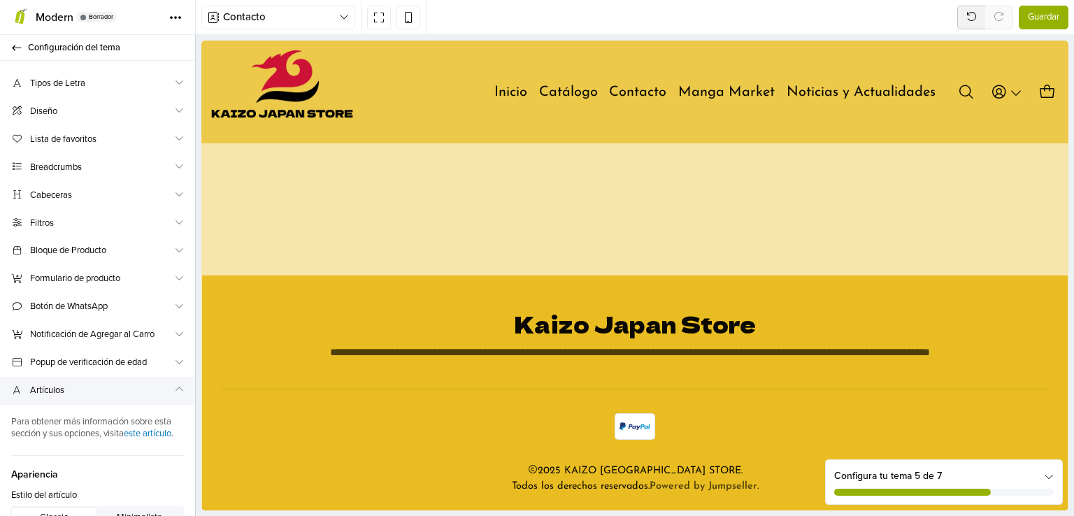
click at [104, 392] on span "Artículos" at bounding box center [101, 390] width 143 height 15
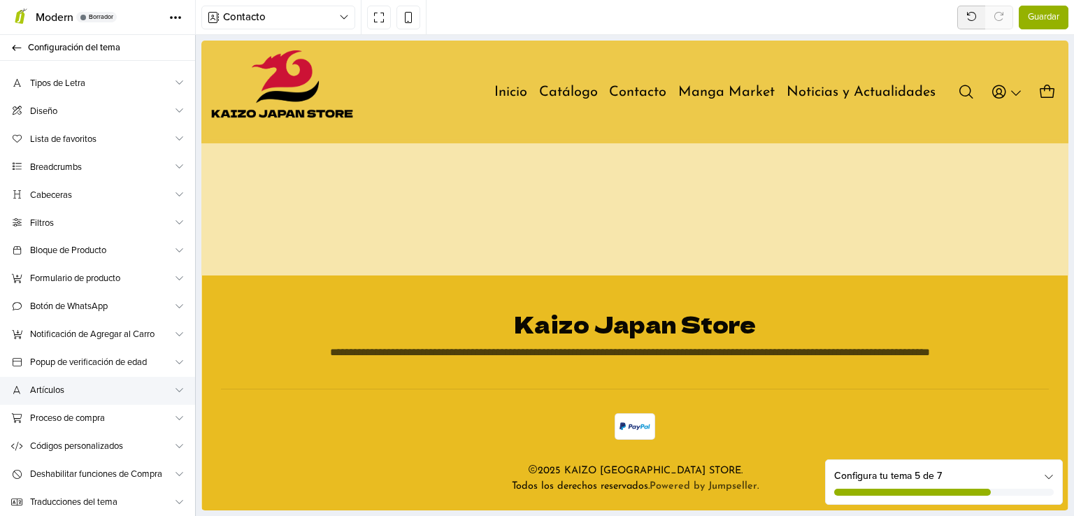
click at [106, 391] on span "Artículos" at bounding box center [101, 390] width 143 height 15
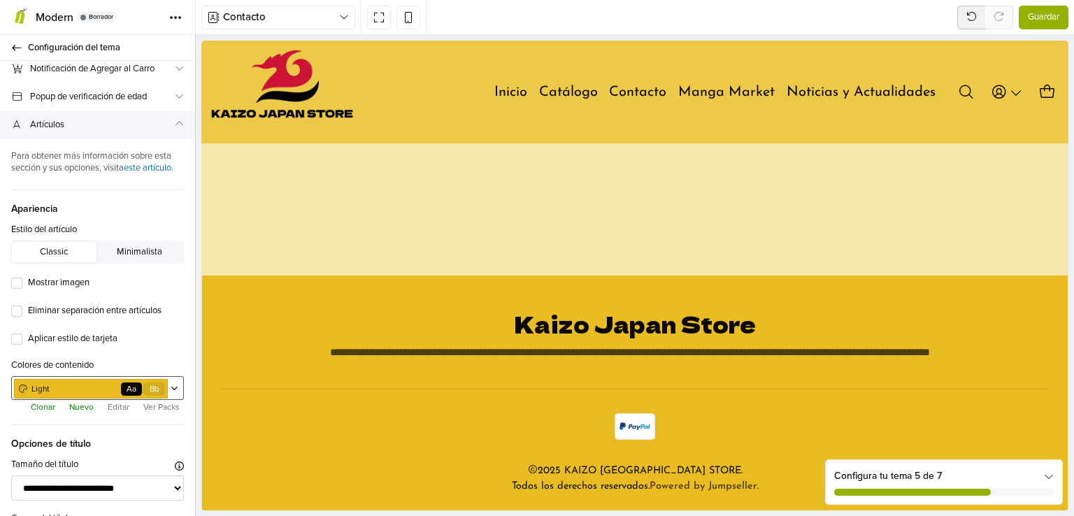
scroll to position [299, 0]
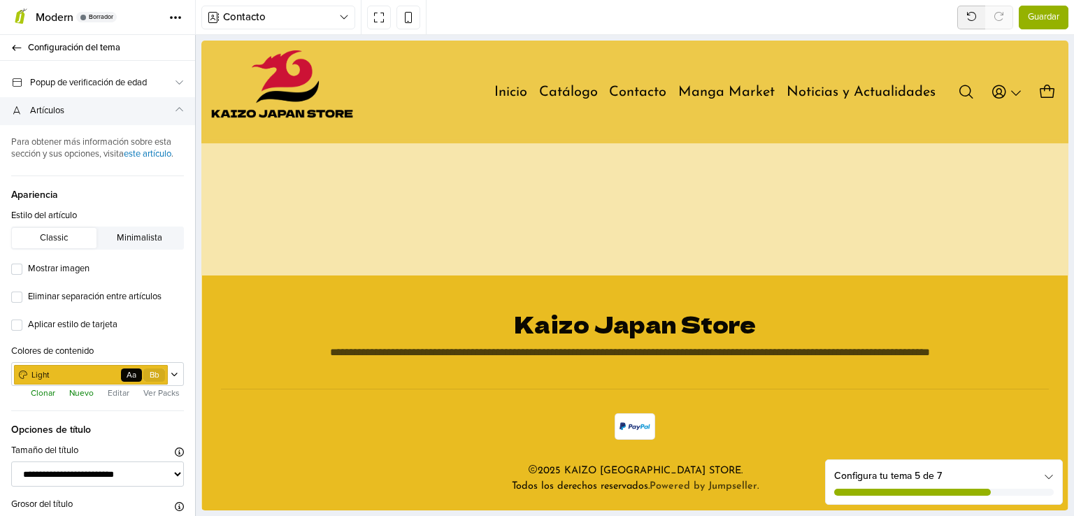
click at [136, 113] on span "Artículos" at bounding box center [101, 111] width 143 height 15
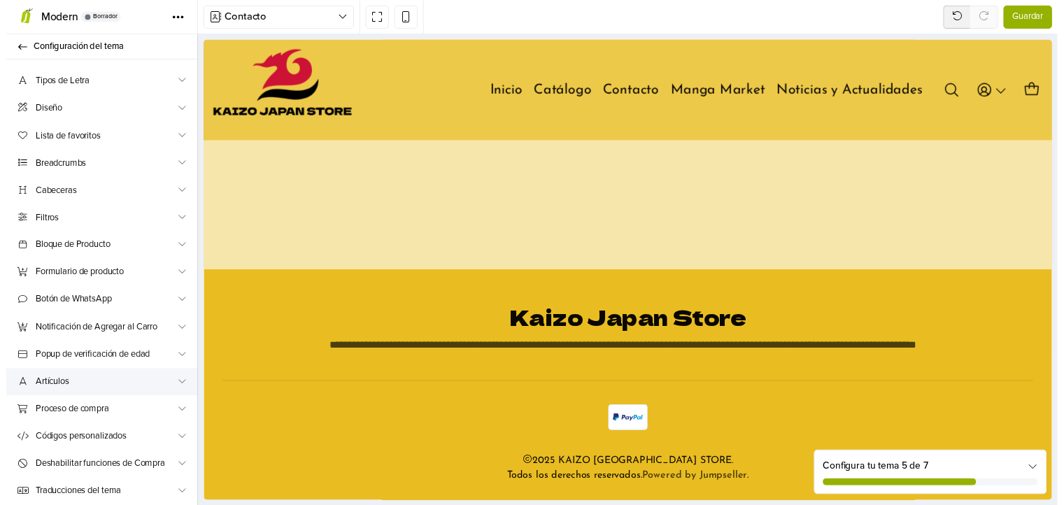
scroll to position [20, 0]
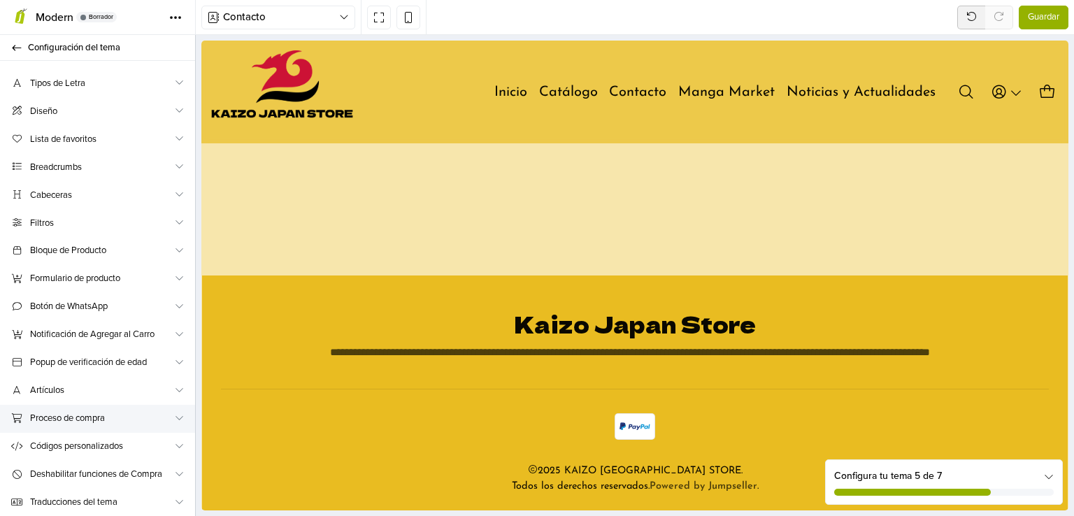
click at [139, 423] on span "Proceso de compra" at bounding box center [101, 418] width 143 height 15
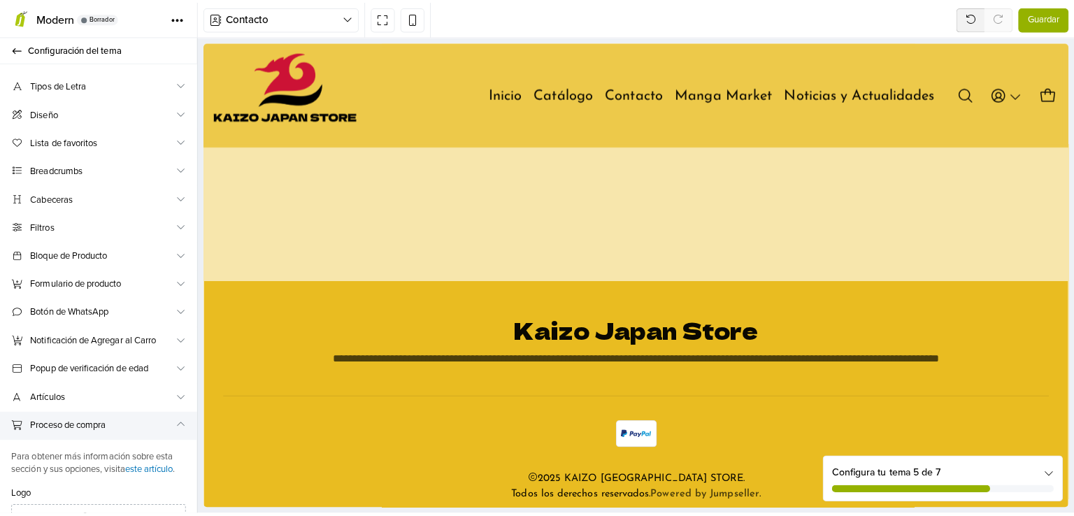
scroll to position [299, 0]
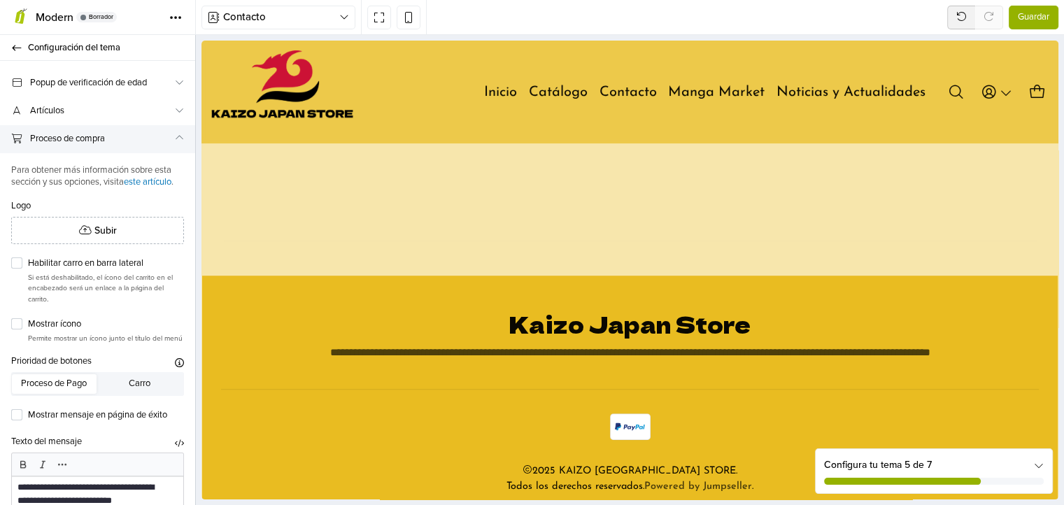
click at [138, 143] on span "Proceso de compra" at bounding box center [101, 139] width 143 height 15
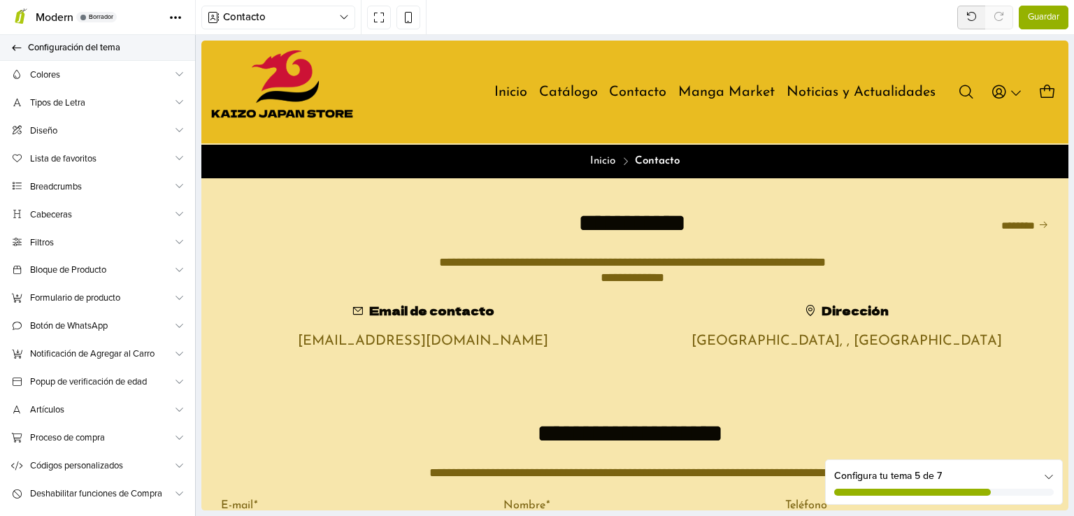
click at [107, 40] on span "Configuración del tema" at bounding box center [103, 48] width 150 height 20
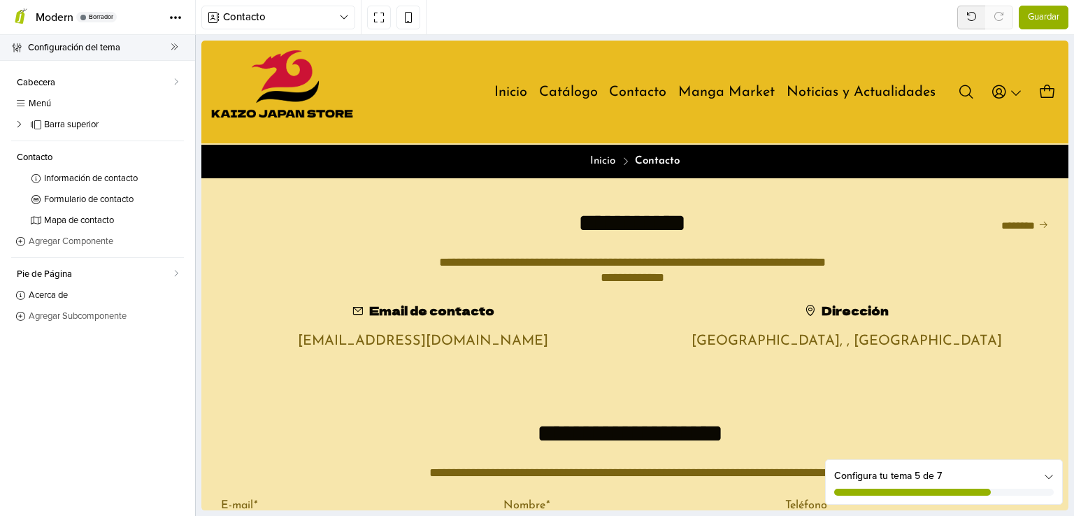
click at [36, 51] on span "Configuración del tema" at bounding box center [99, 48] width 143 height 20
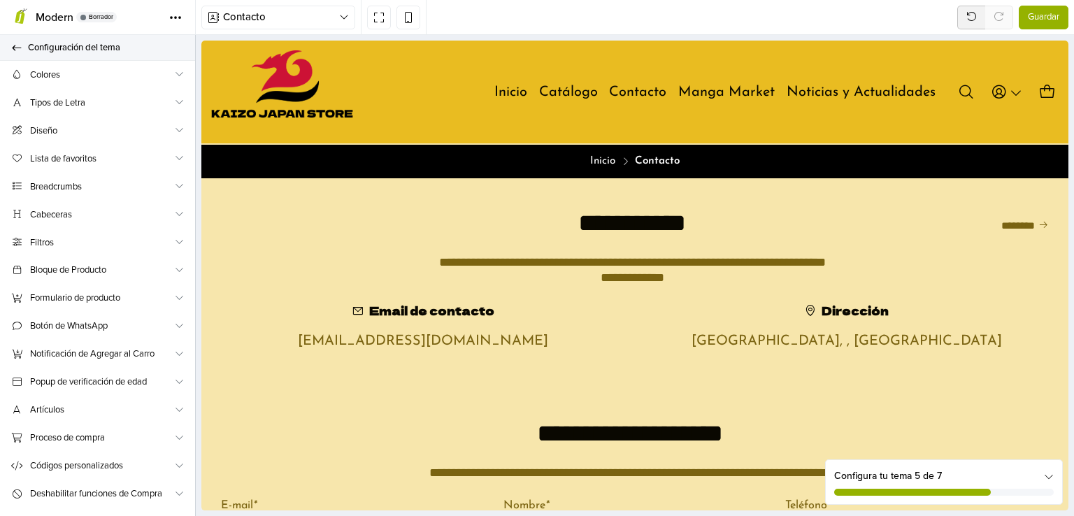
click at [36, 50] on span "Configuración del tema" at bounding box center [103, 48] width 150 height 20
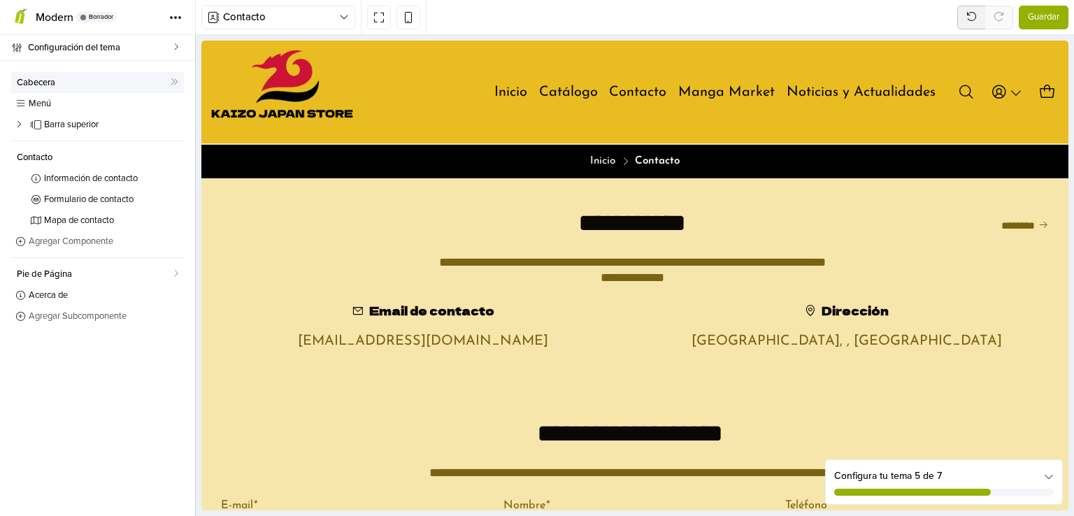
click at [79, 81] on span "Cabecera" at bounding box center [94, 82] width 154 height 9
select select "**"
select select "*****"
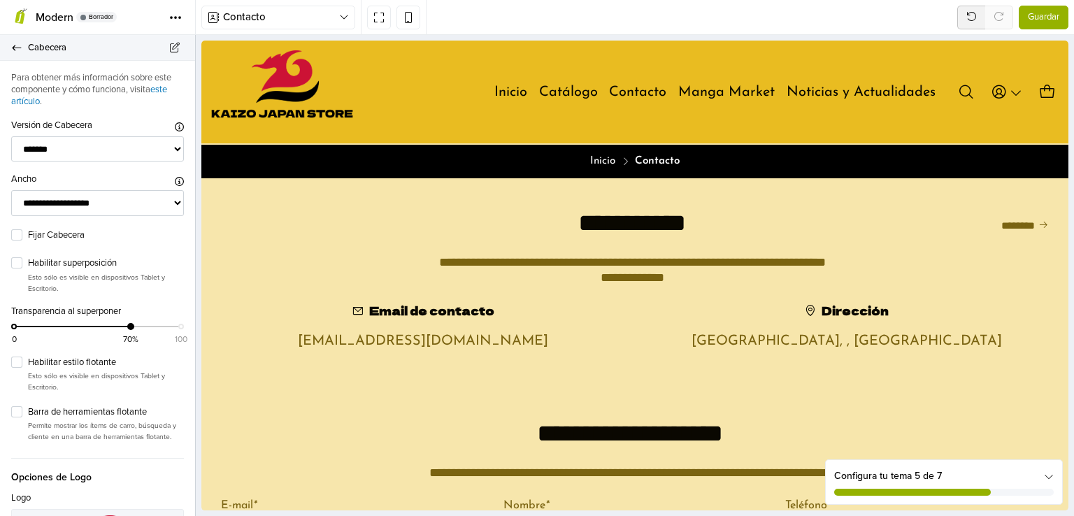
click at [54, 48] on span "Cabecera" at bounding box center [103, 48] width 150 height 20
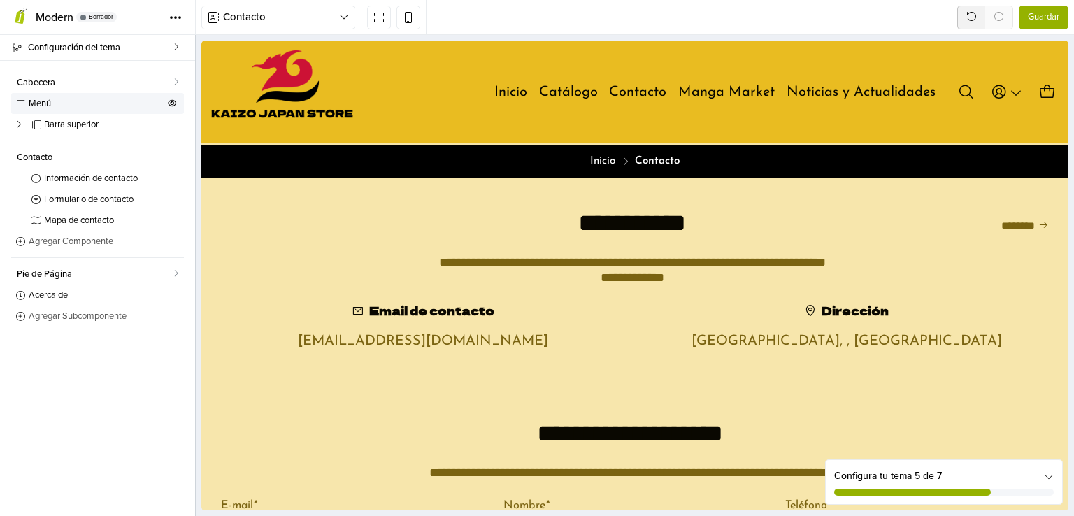
click at [73, 99] on span "Menú" at bounding box center [97, 103] width 136 height 9
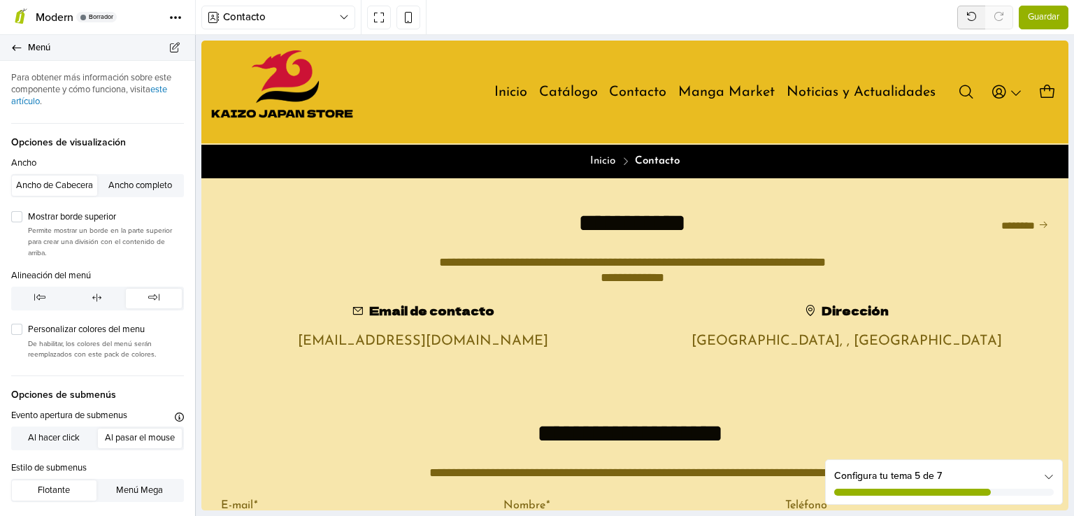
click at [50, 54] on span "Menú" at bounding box center [103, 48] width 150 height 20
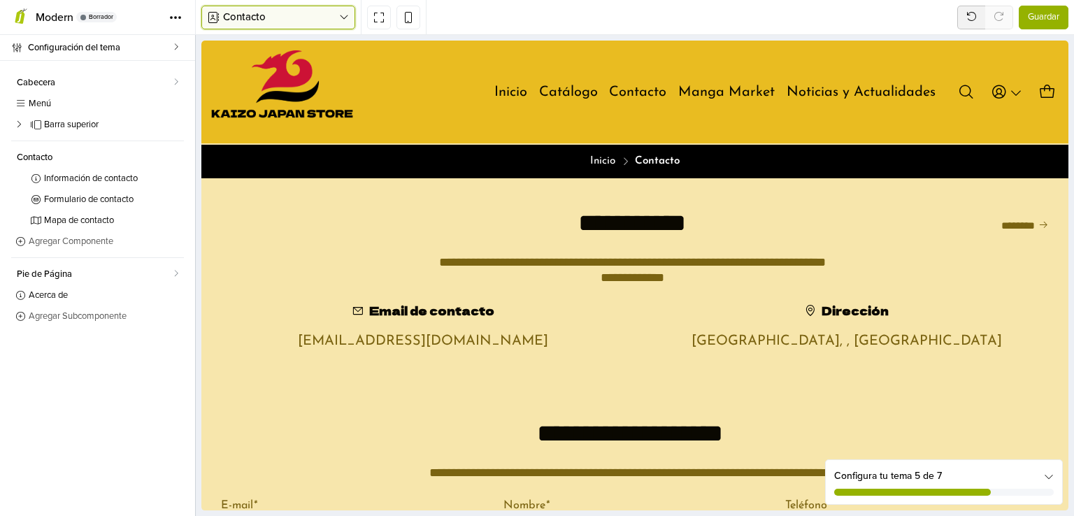
click at [250, 20] on span "Contacto" at bounding box center [281, 17] width 116 height 16
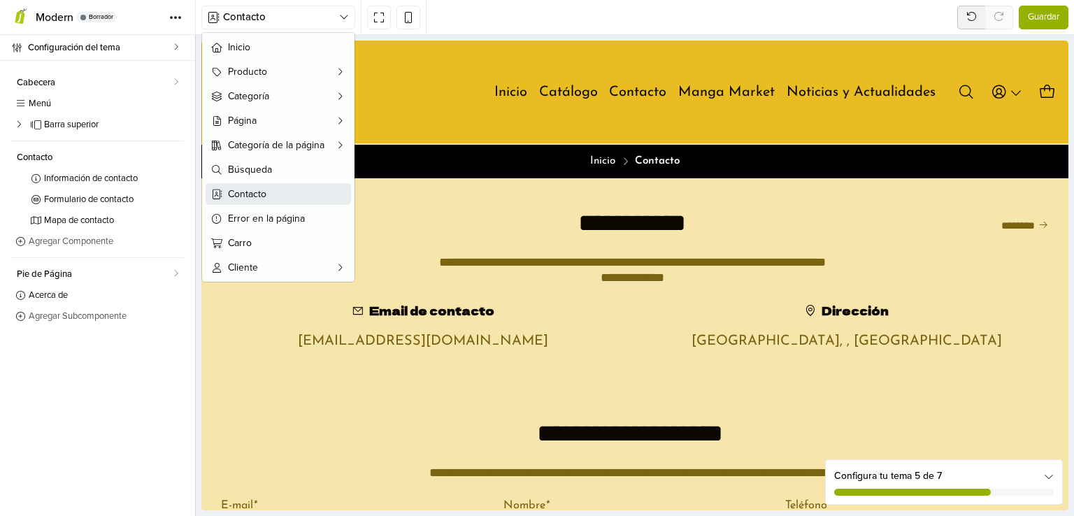
click at [253, 193] on span "Contacto" at bounding box center [287, 194] width 118 height 15
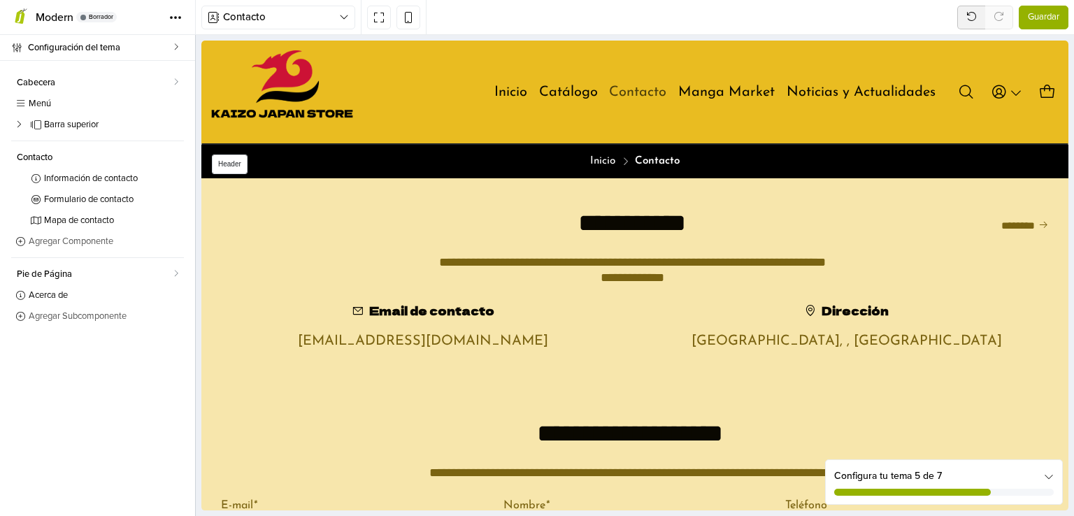
click at [646, 88] on link "Contacto" at bounding box center [637, 93] width 57 height 20
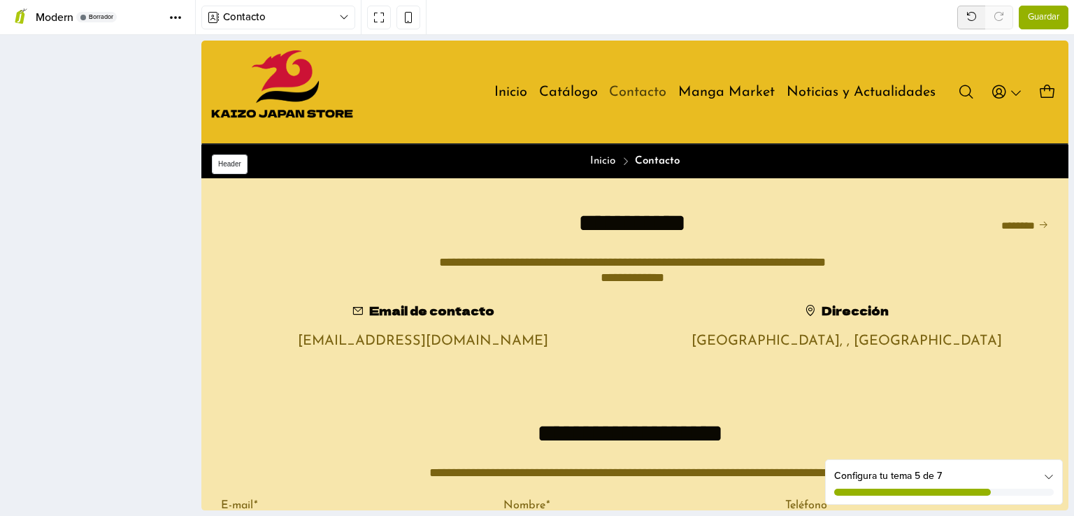
click at [644, 90] on link "Contacto" at bounding box center [637, 93] width 57 height 20
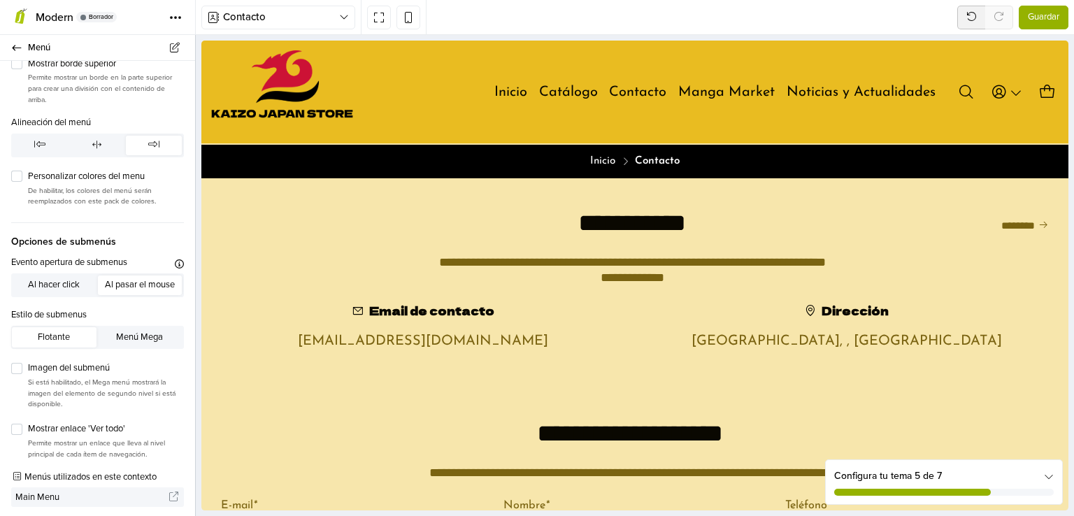
scroll to position [154, 0]
click at [17, 57] on link "Menú" at bounding box center [97, 48] width 195 height 26
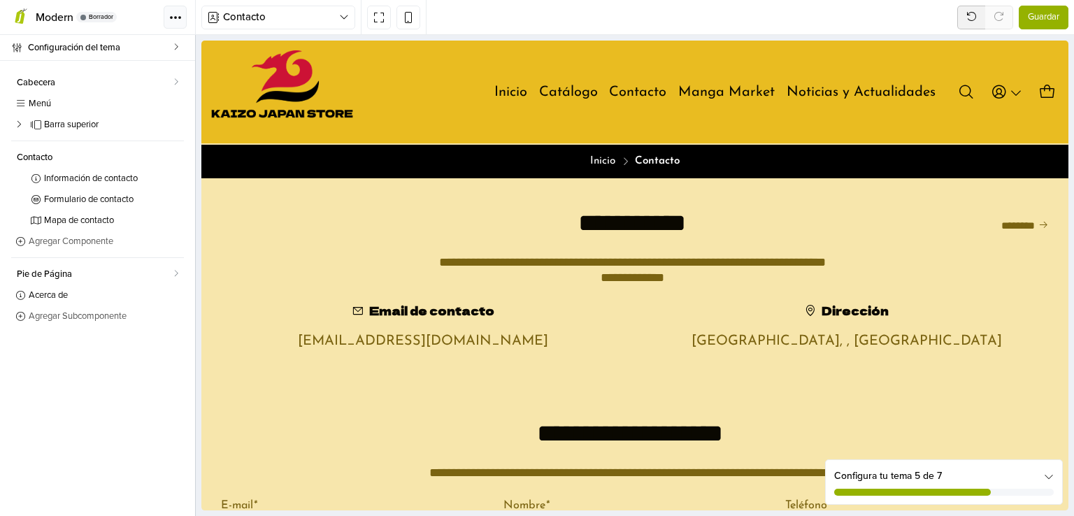
click at [178, 17] on icon at bounding box center [180, 17] width 4 height 4
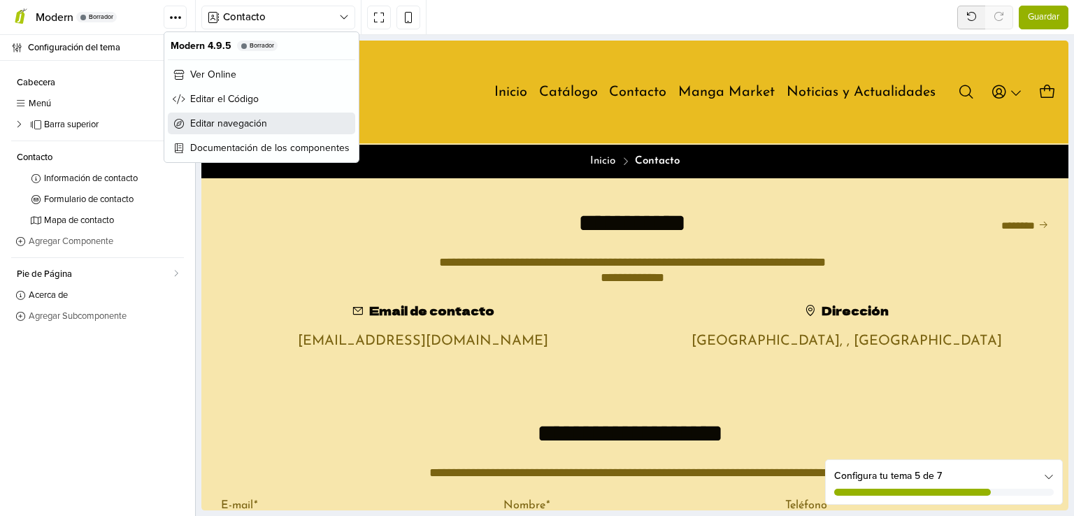
click at [219, 115] on link "Editar navegación" at bounding box center [261, 124] width 187 height 22
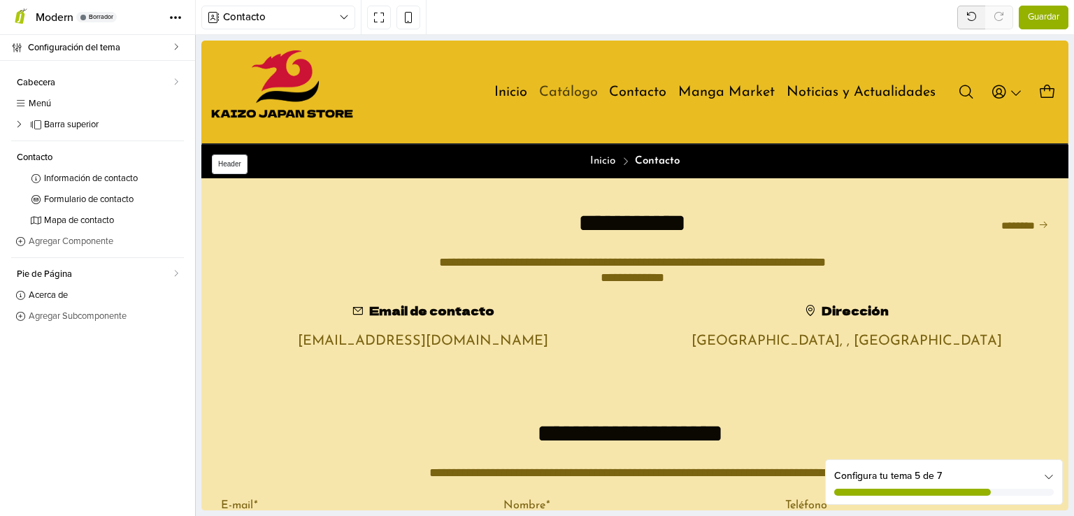
click at [544, 94] on link "Catálogo" at bounding box center [568, 93] width 59 height 20
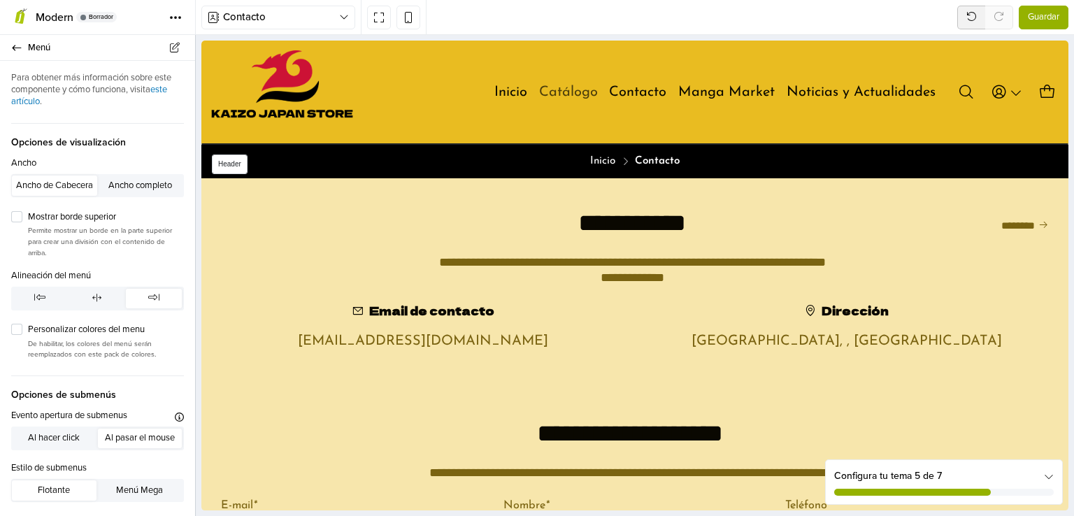
click at [570, 87] on link "Catálogo" at bounding box center [568, 93] width 59 height 20
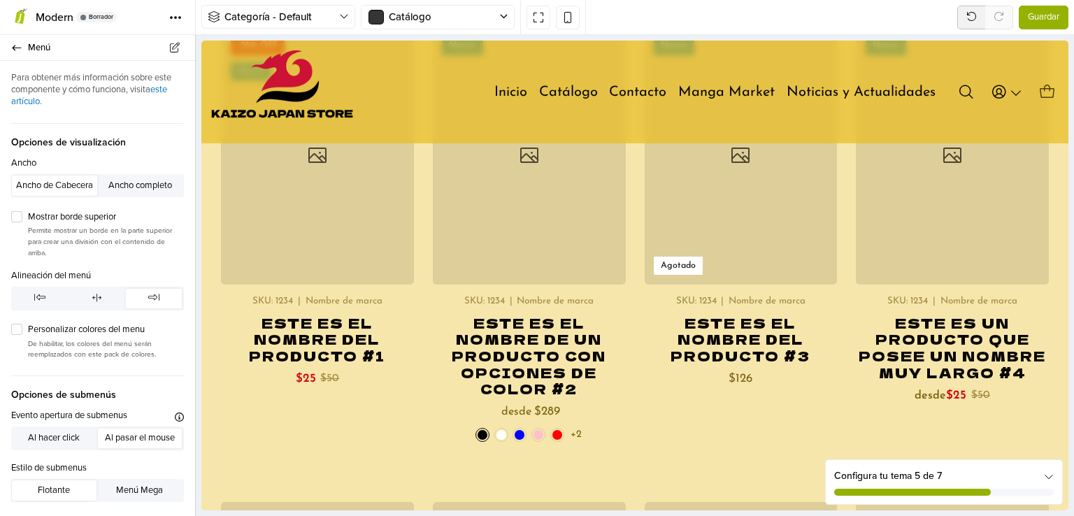
scroll to position [1198, 0]
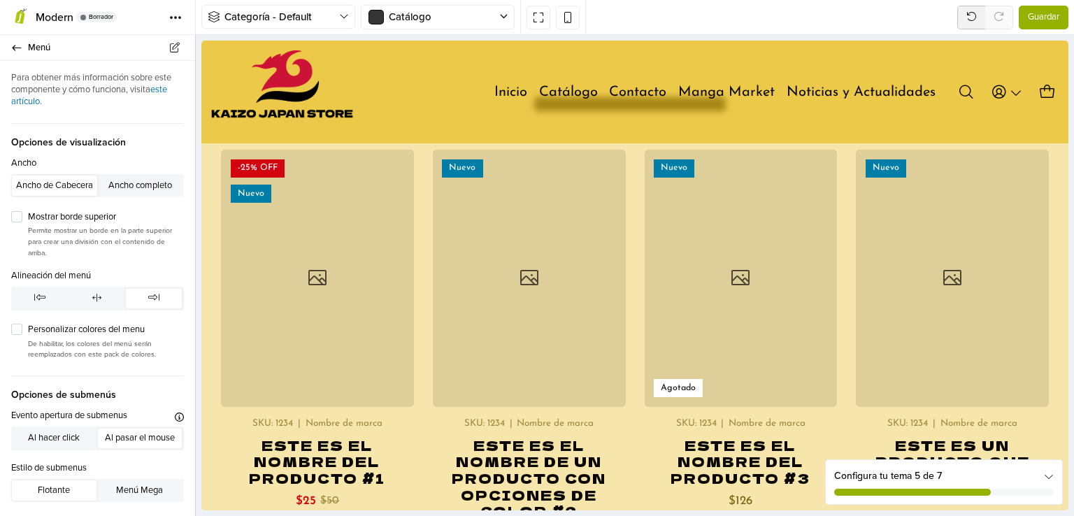
click at [1033, 20] on span "Guardar" at bounding box center [1043, 17] width 31 height 14
